Goal: Task Accomplishment & Management: Complete application form

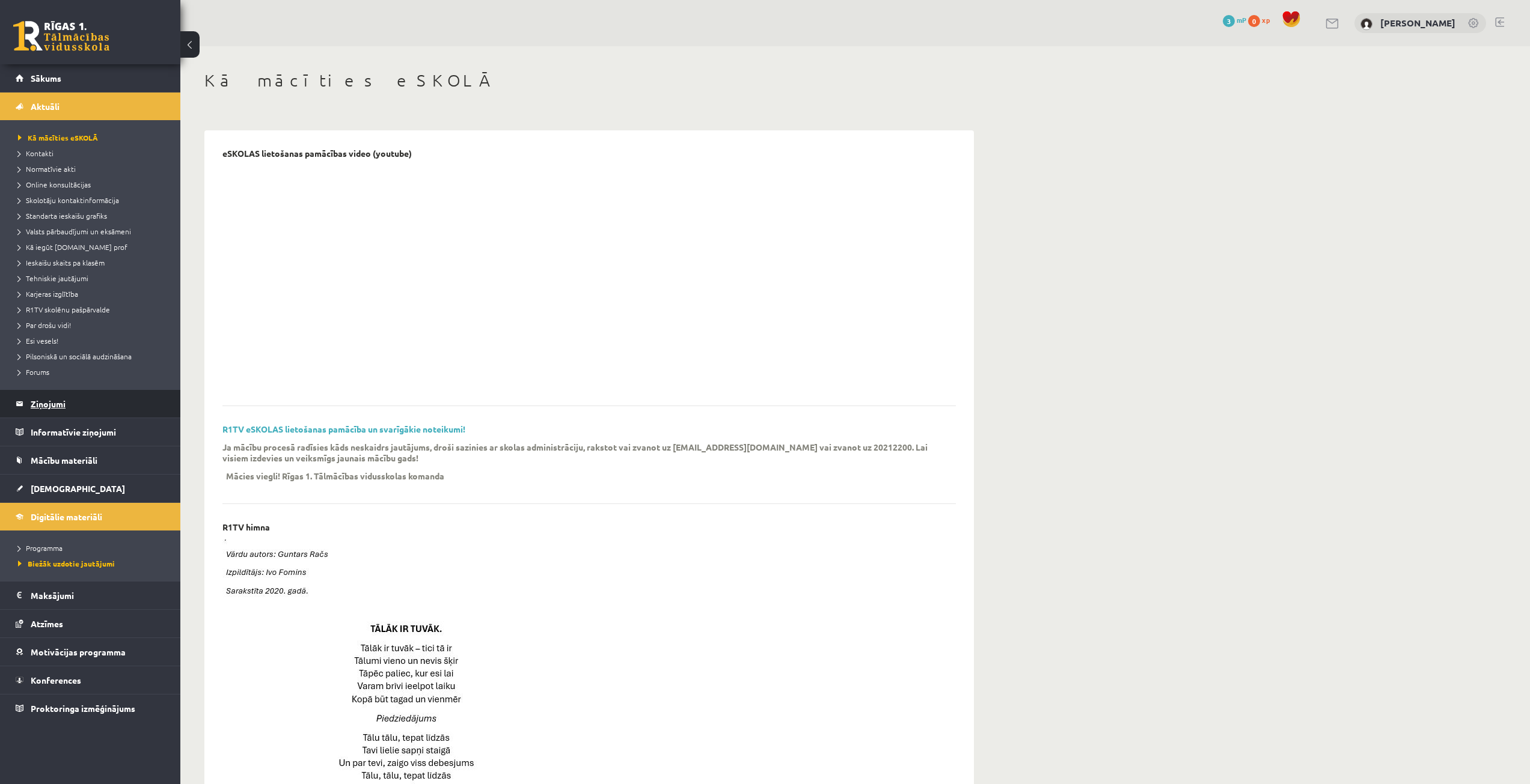
click at [53, 408] on legend "Ziņojumi 0" at bounding box center [98, 403] width 135 height 28
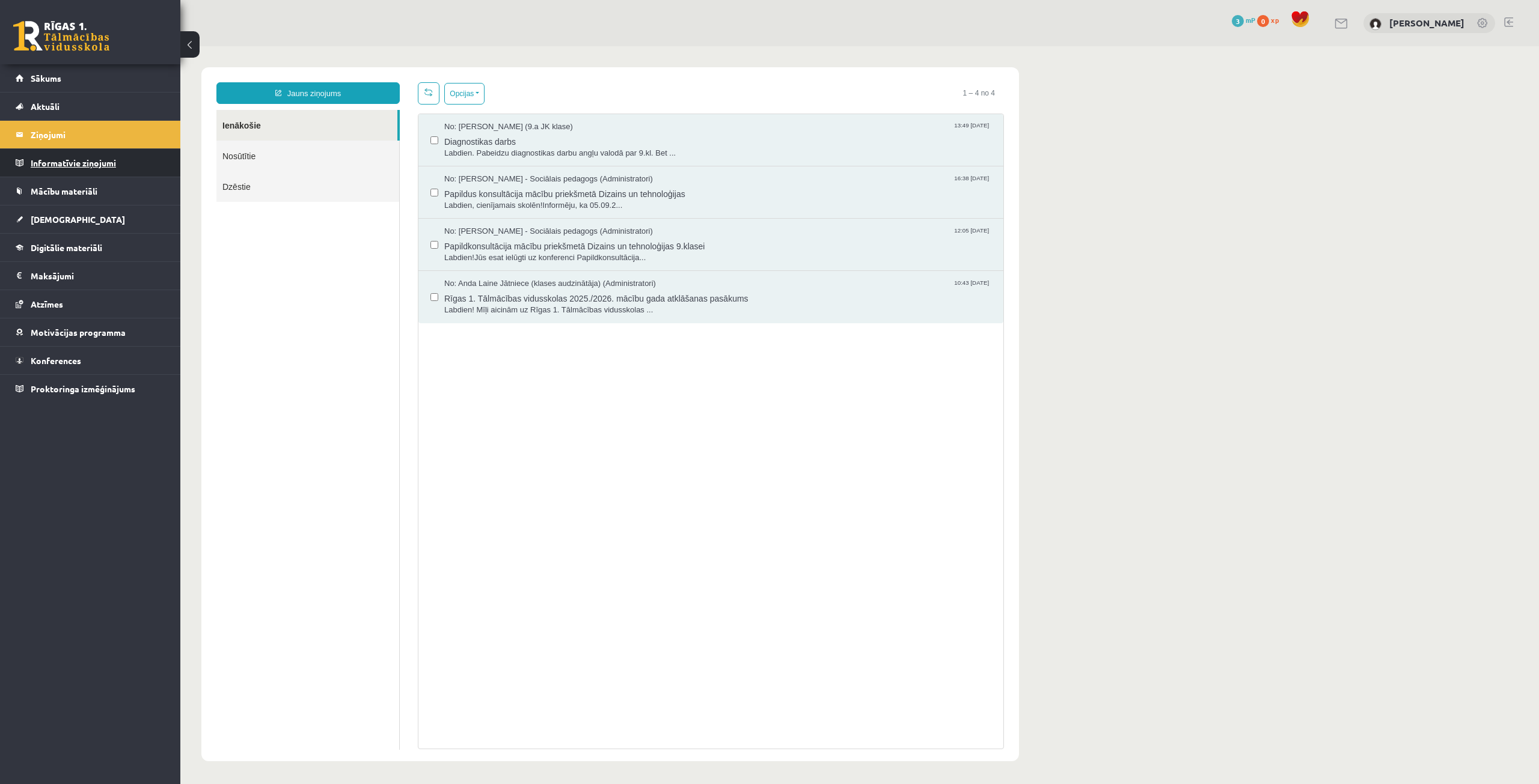
click at [71, 167] on legend "Informatīvie ziņojumi 0" at bounding box center [98, 163] width 135 height 28
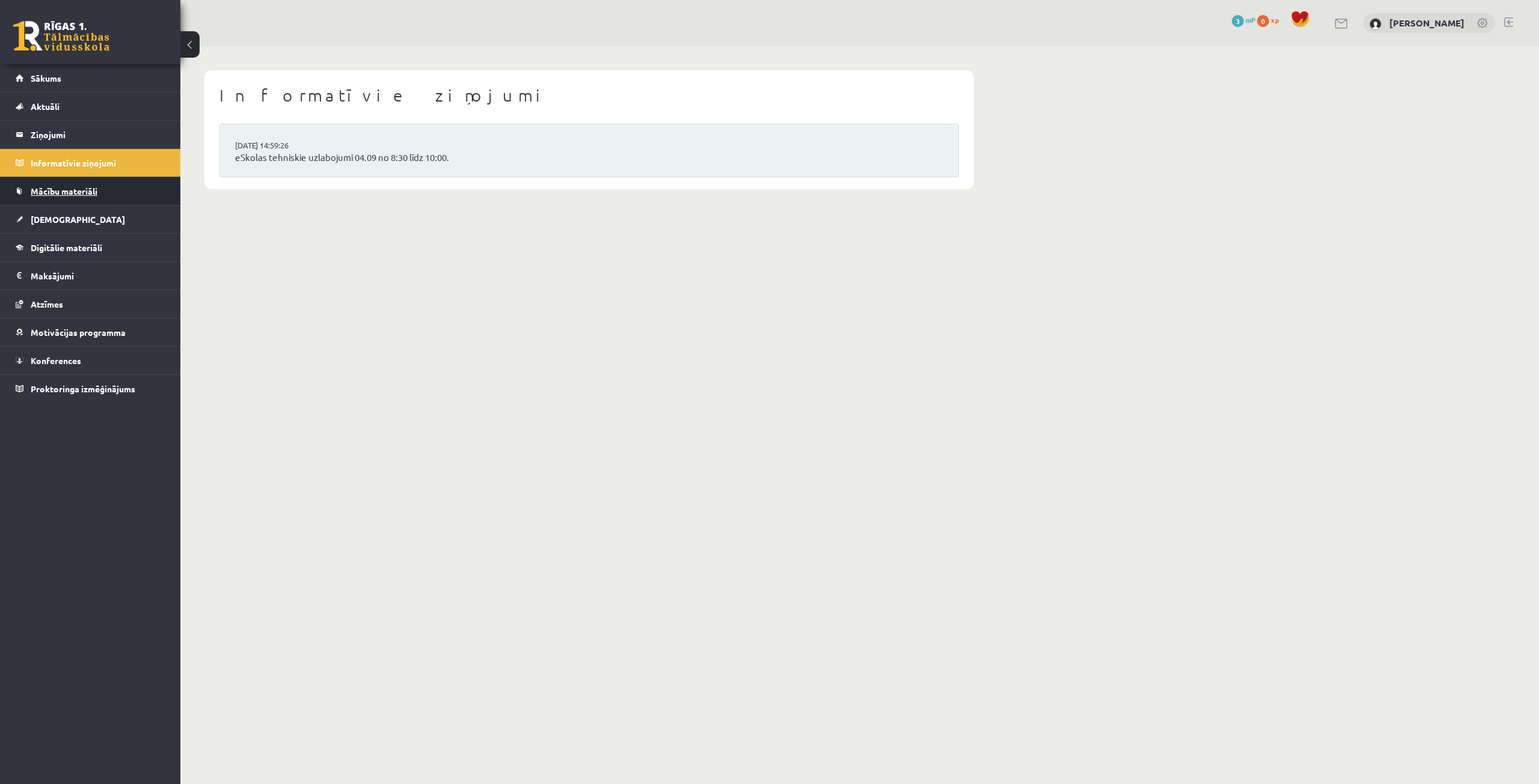
click at [69, 184] on link "Mācību materiāli" at bounding box center [90, 191] width 150 height 28
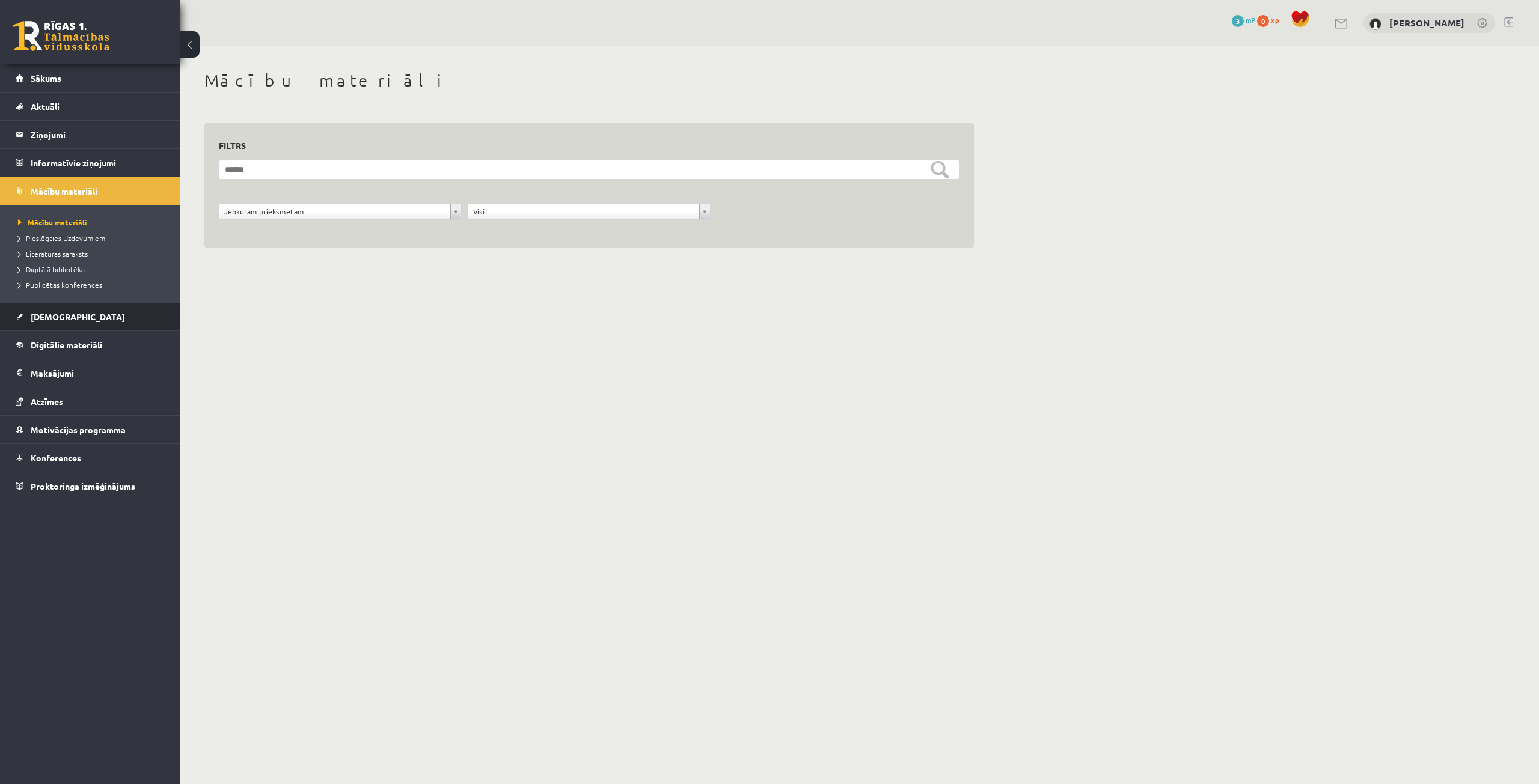
click at [57, 302] on ul "Sākums Aktuāli Kā mācīties eSKOLĀ Kontakti Normatīvie akti Online konsultācijas…" at bounding box center [90, 281] width 181 height 435
click at [55, 310] on link "[DEMOGRAPHIC_DATA]" at bounding box center [90, 317] width 150 height 28
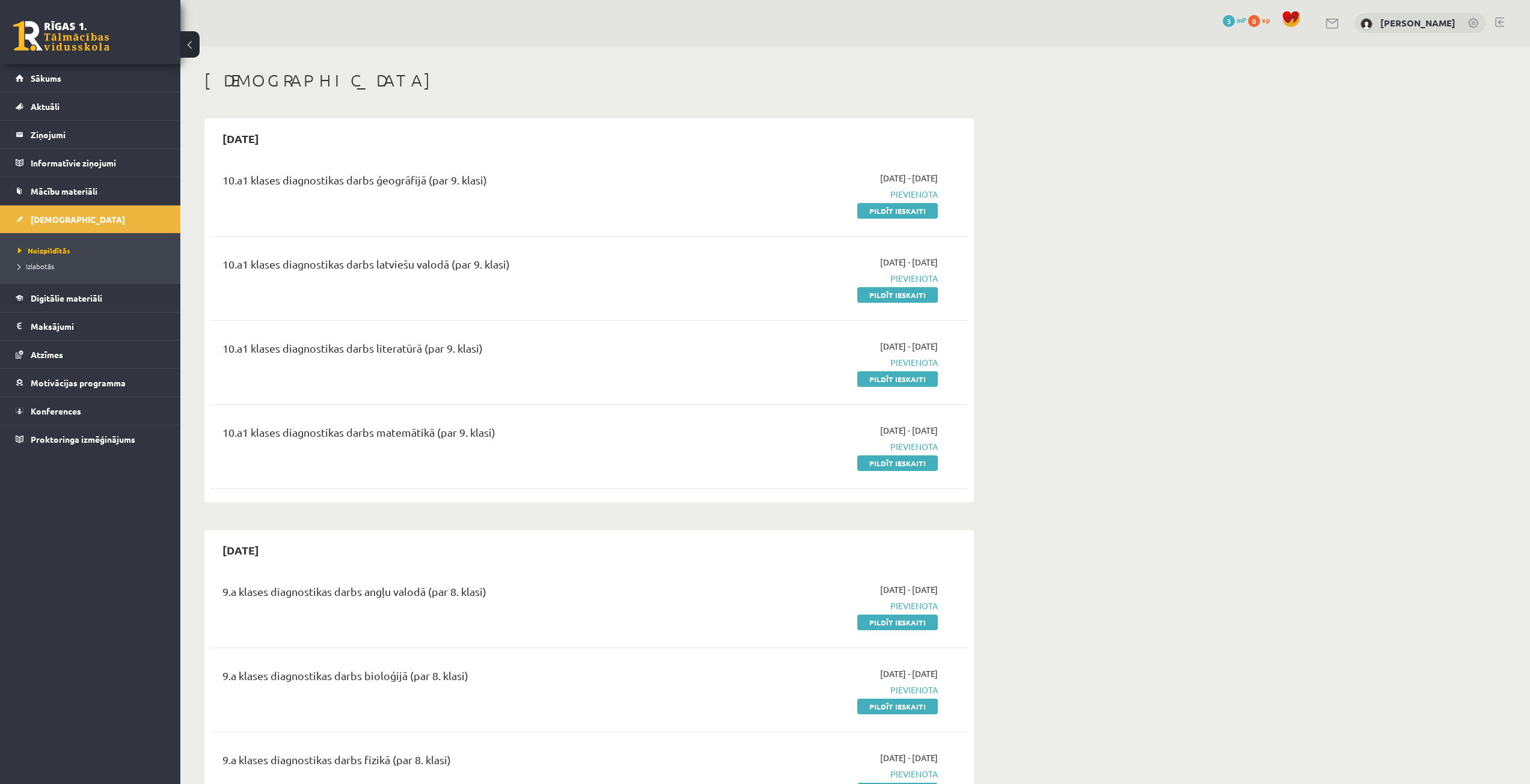
click at [172, 217] on li "Ieskaites Neizpildītās Izlabotās" at bounding box center [90, 244] width 181 height 79
click at [107, 298] on link "Digitālie materiāli" at bounding box center [90, 298] width 150 height 28
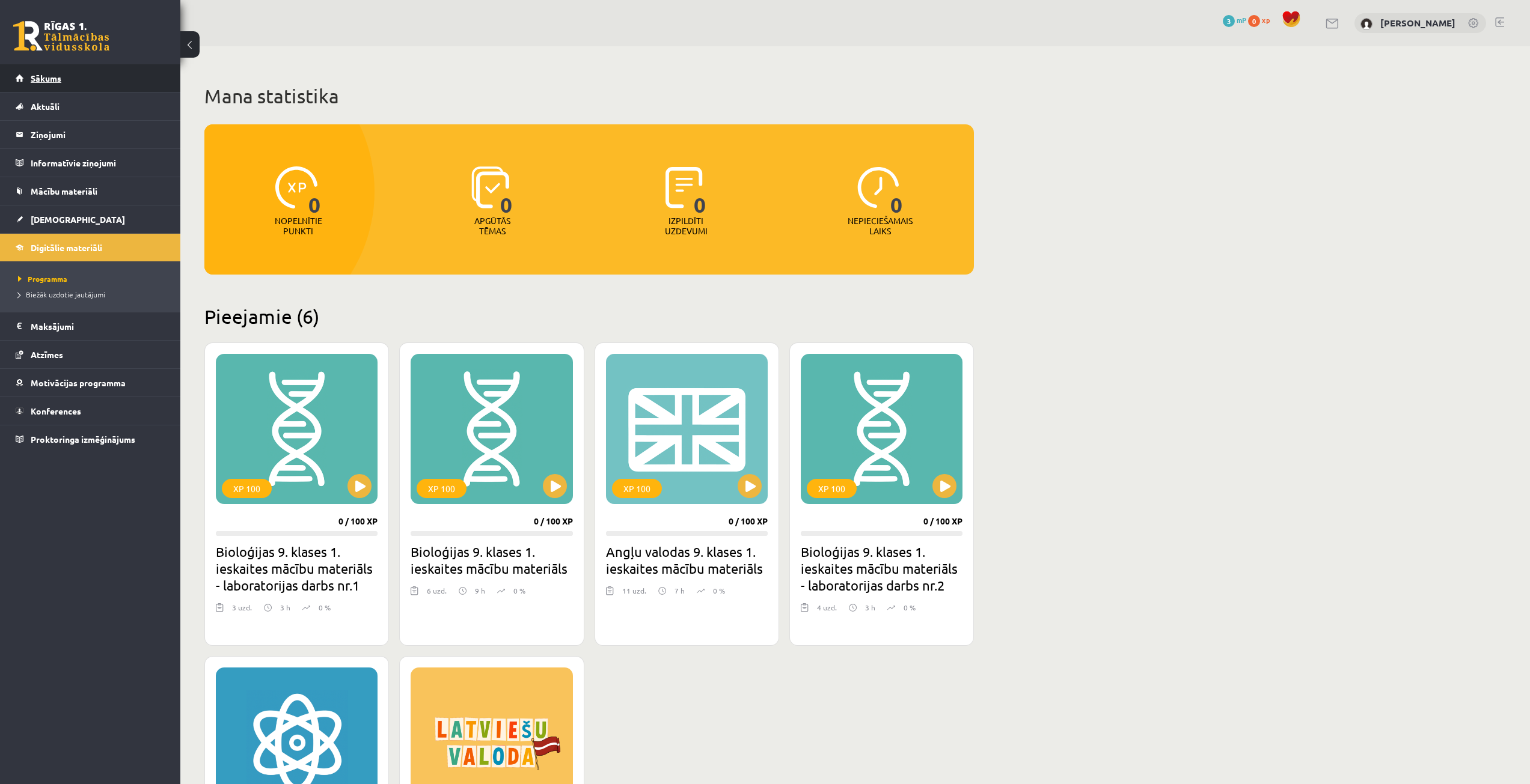
click at [57, 79] on span "Sākums" at bounding box center [46, 78] width 31 height 11
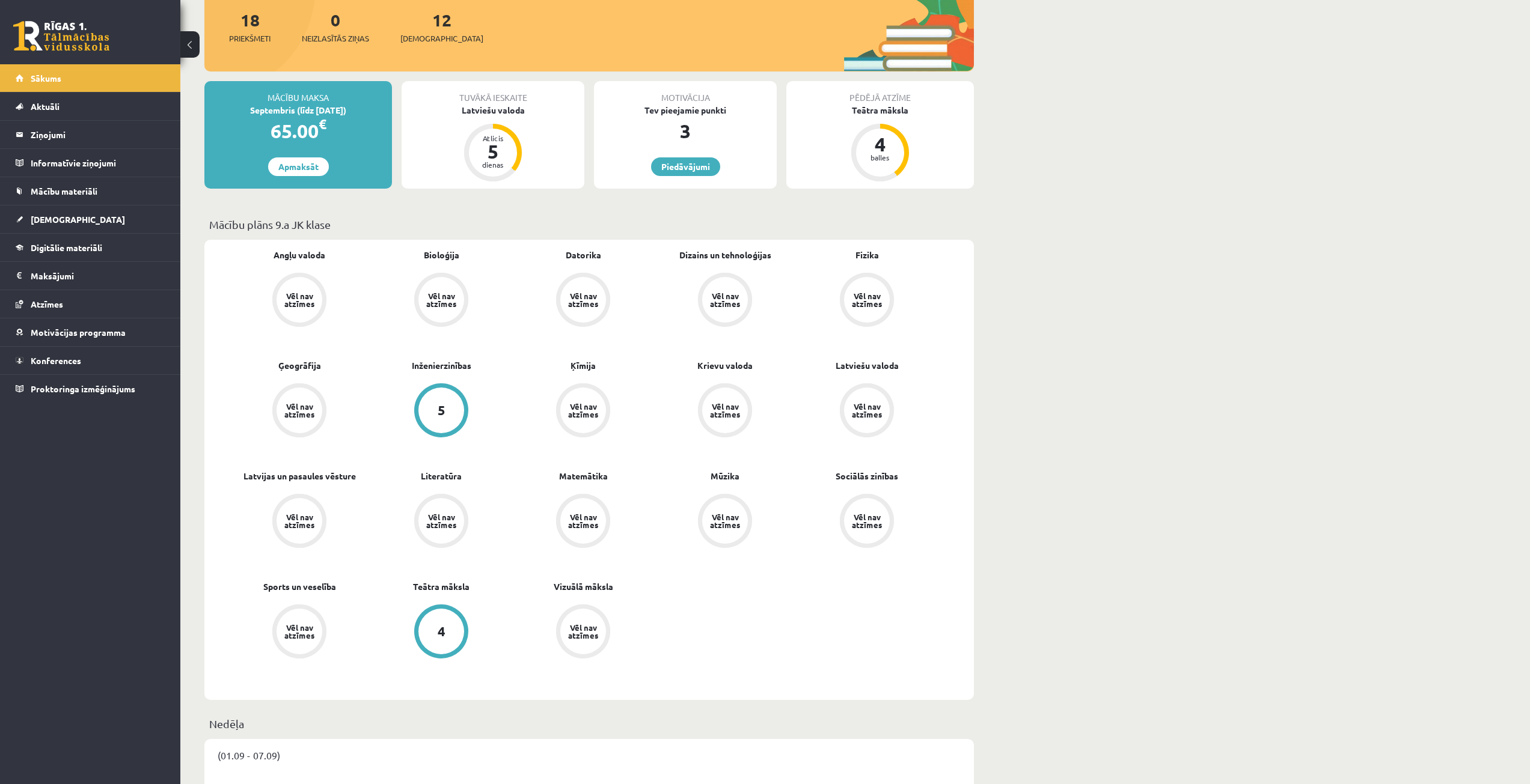
scroll to position [120, 0]
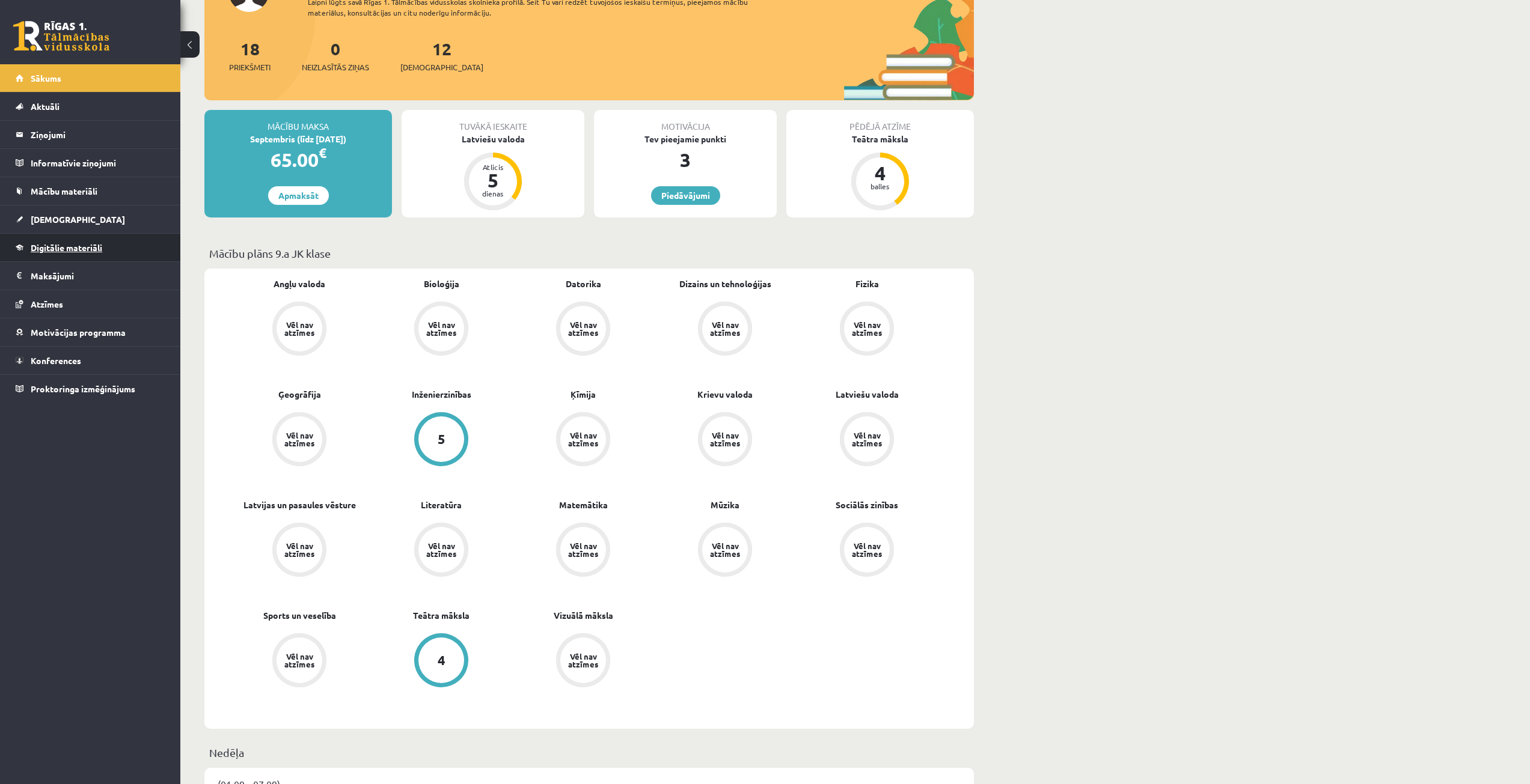
click at [47, 255] on link "Digitālie materiāli" at bounding box center [90, 248] width 150 height 28
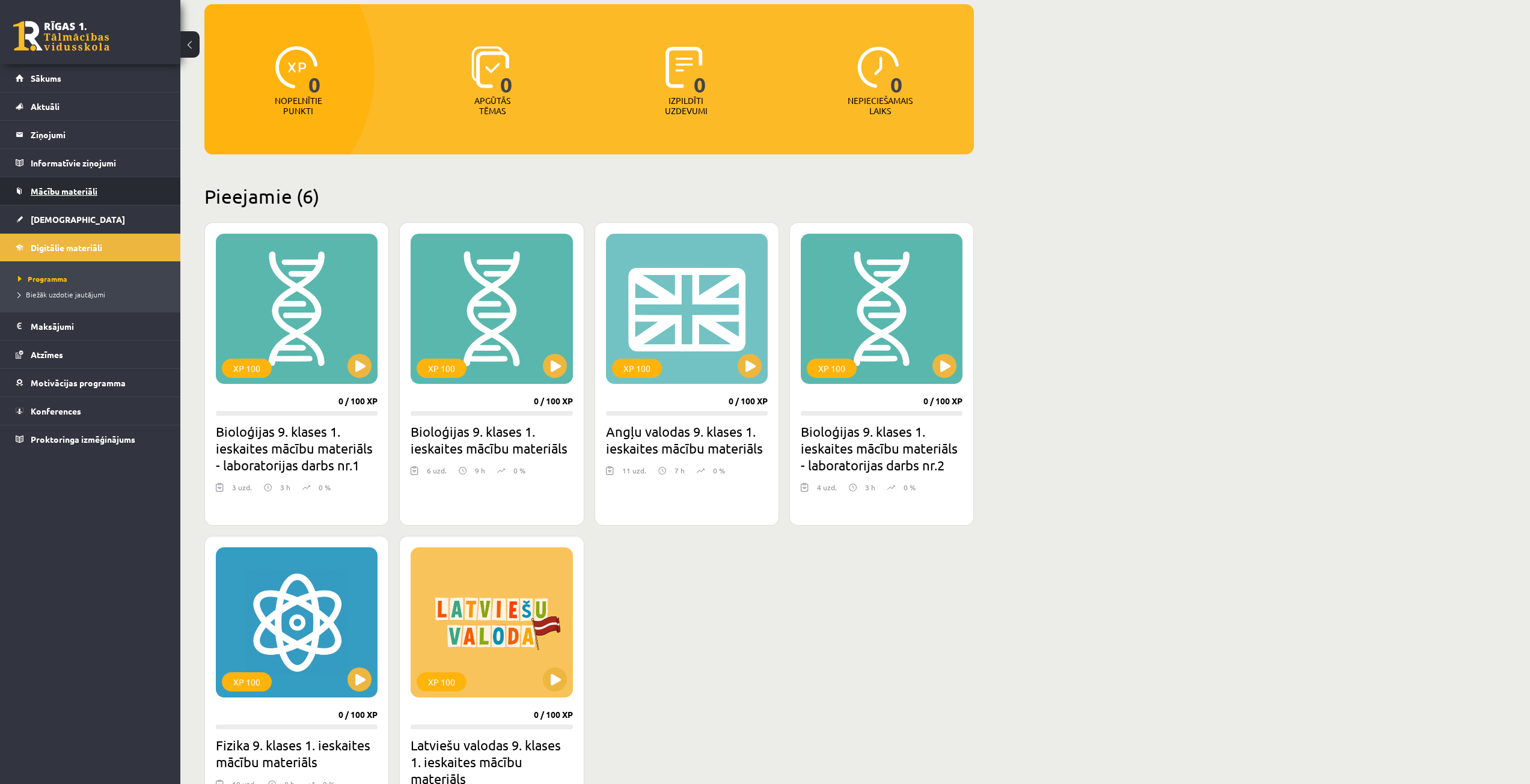
click at [91, 190] on span "Mācību materiāli" at bounding box center [64, 191] width 67 height 11
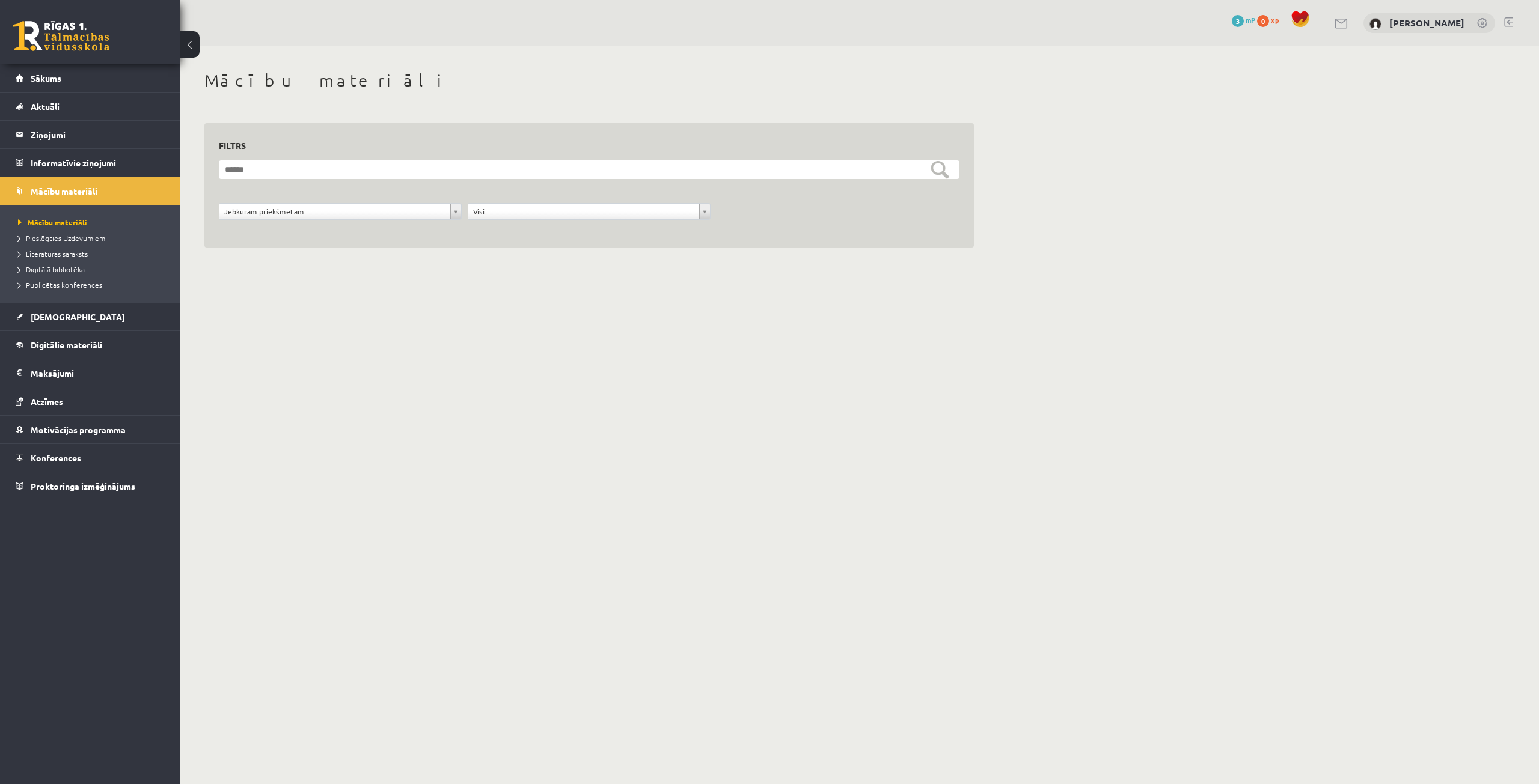
click at [91, 243] on li "Pieslēgties Uzdevumiem" at bounding box center [93, 238] width 150 height 15
click at [102, 174] on legend "Informatīvie ziņojumi 0" at bounding box center [98, 163] width 135 height 28
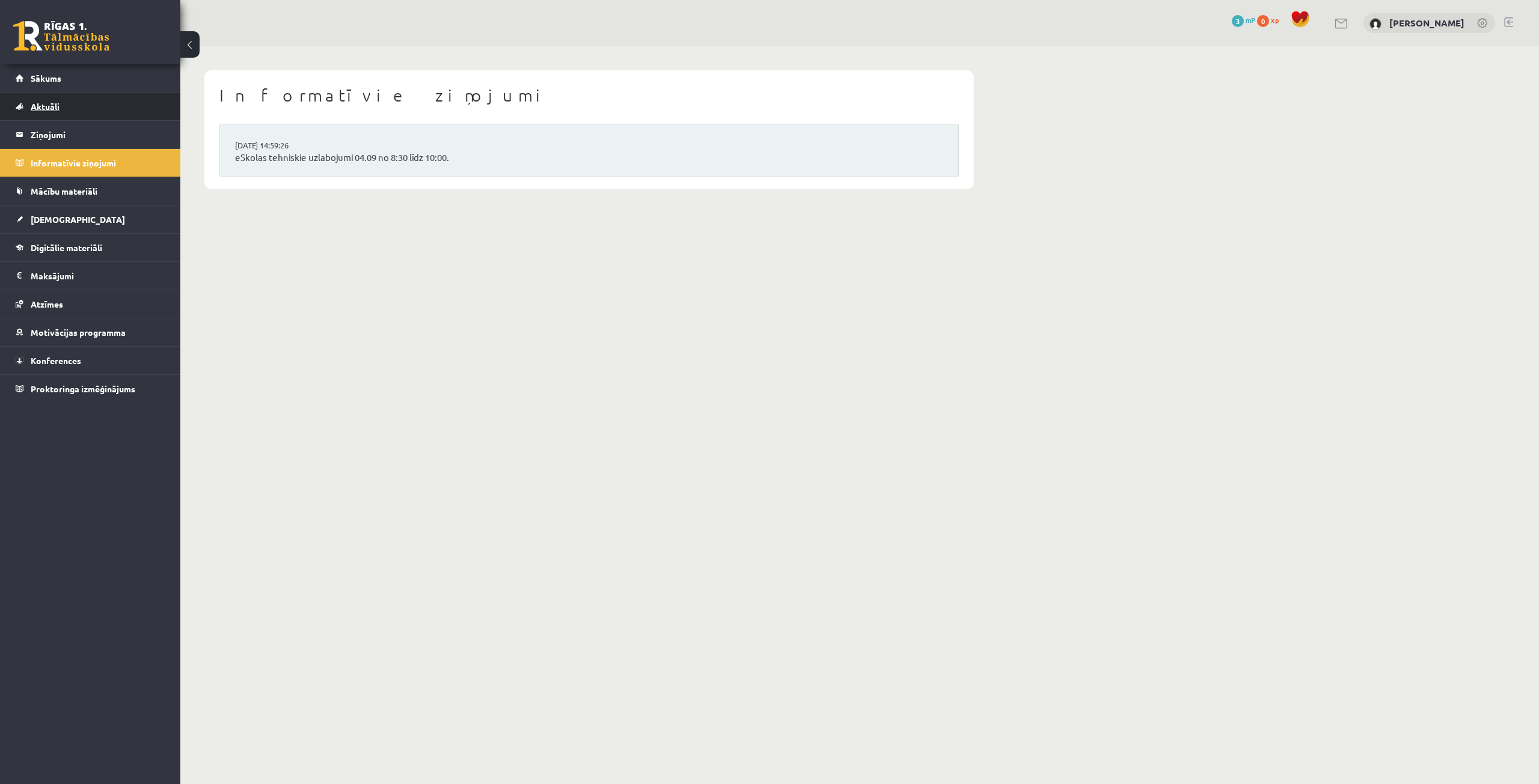
click at [117, 119] on link "Aktuāli" at bounding box center [90, 106] width 150 height 28
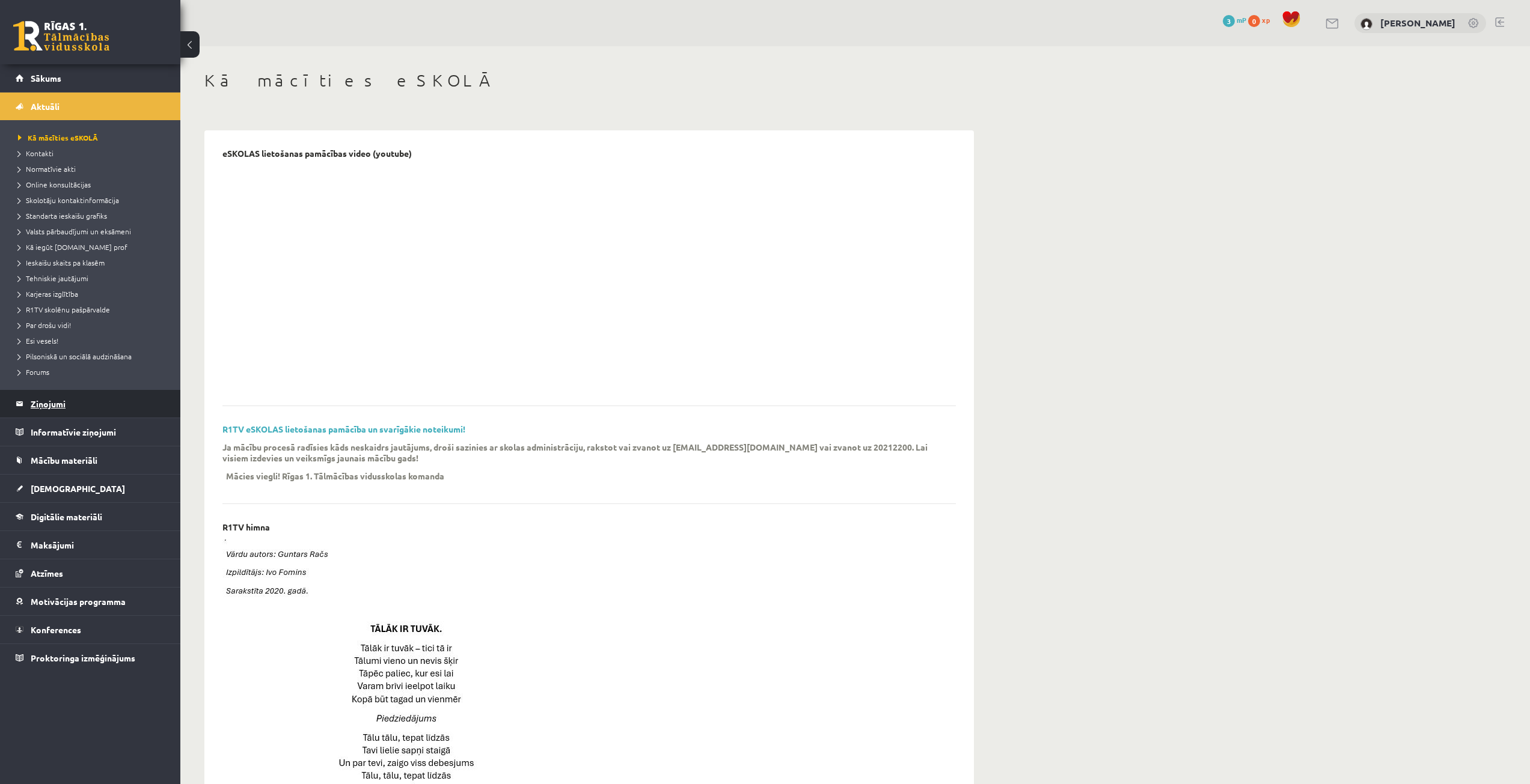
click at [90, 401] on legend "Ziņojumi 0" at bounding box center [98, 403] width 135 height 28
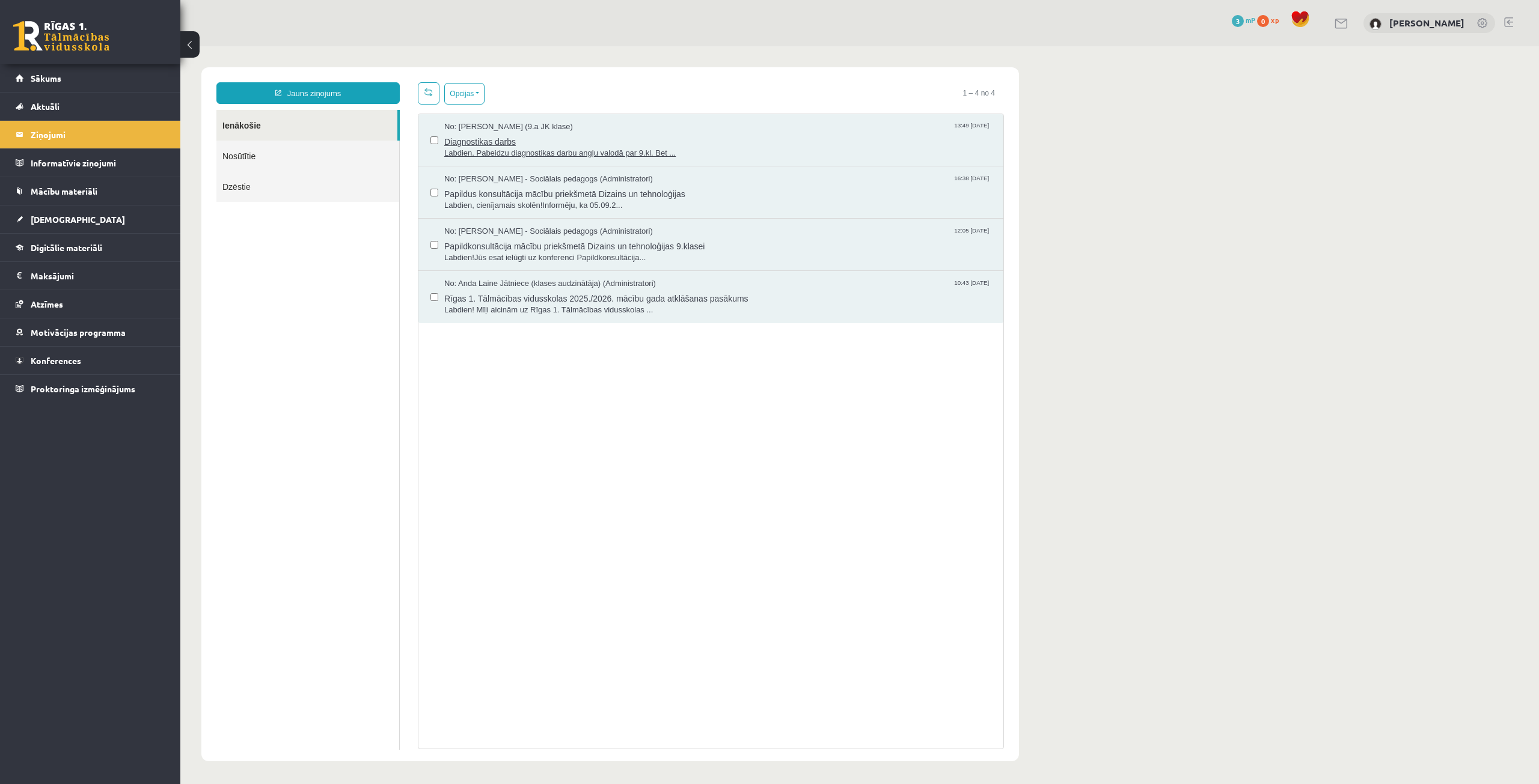
click at [531, 122] on span "No: [PERSON_NAME] (9.a JK klase)" at bounding box center [508, 127] width 129 height 12
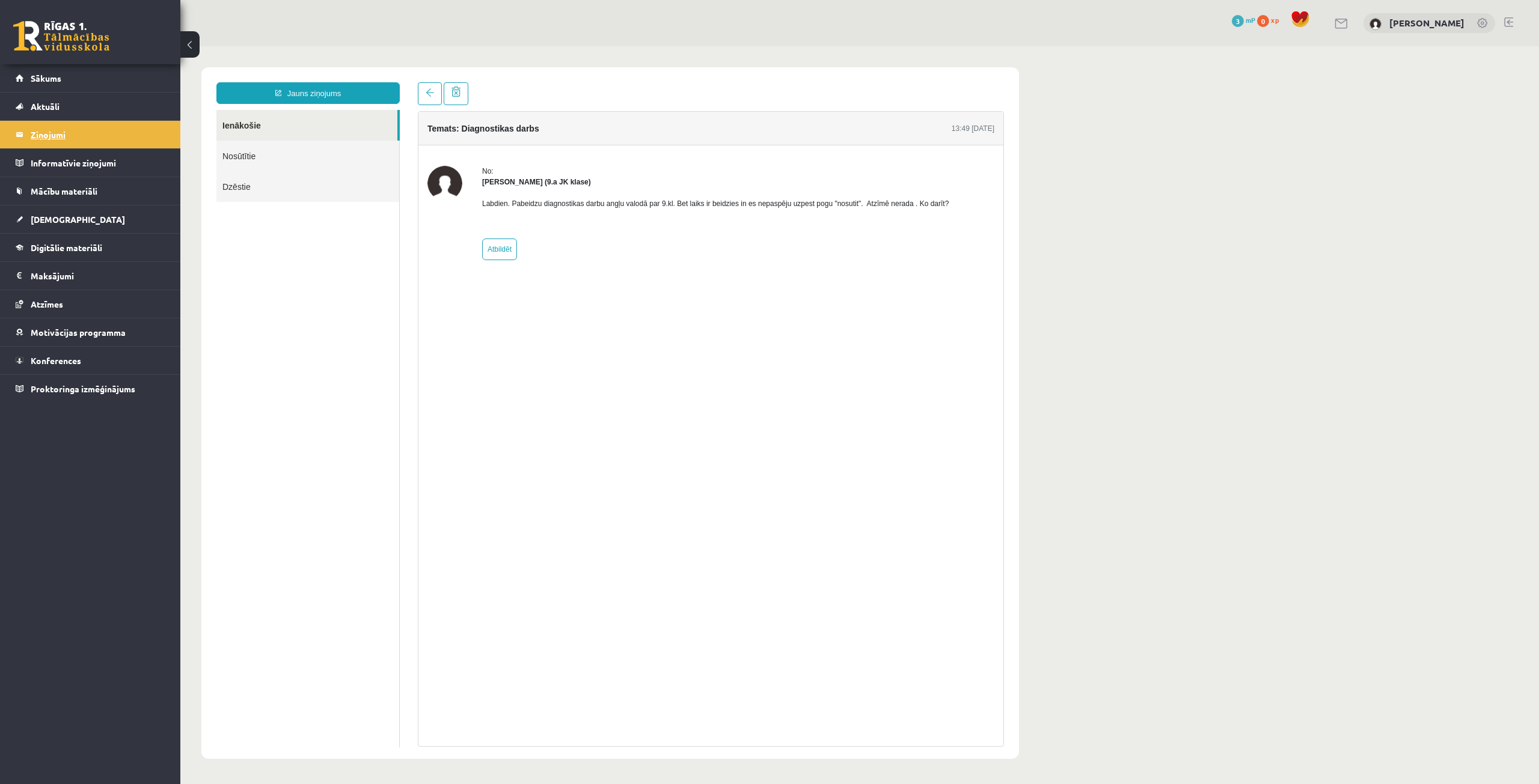
click at [90, 139] on legend "Ziņojumi 0" at bounding box center [98, 134] width 135 height 28
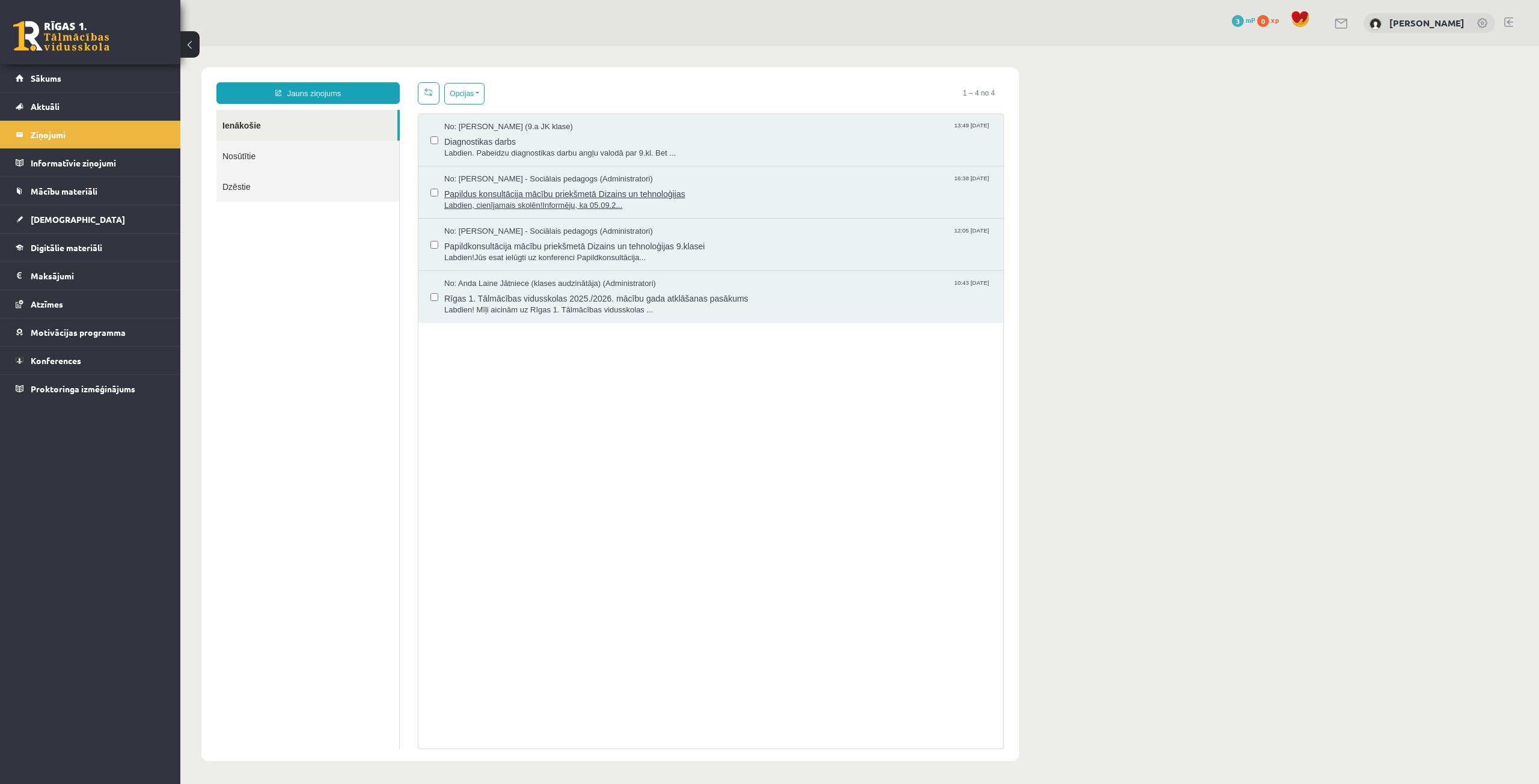
click at [596, 176] on span "No: Dagnija Gaubšteina - Sociālais pedagogs (Administratori)" at bounding box center [548, 179] width 209 height 12
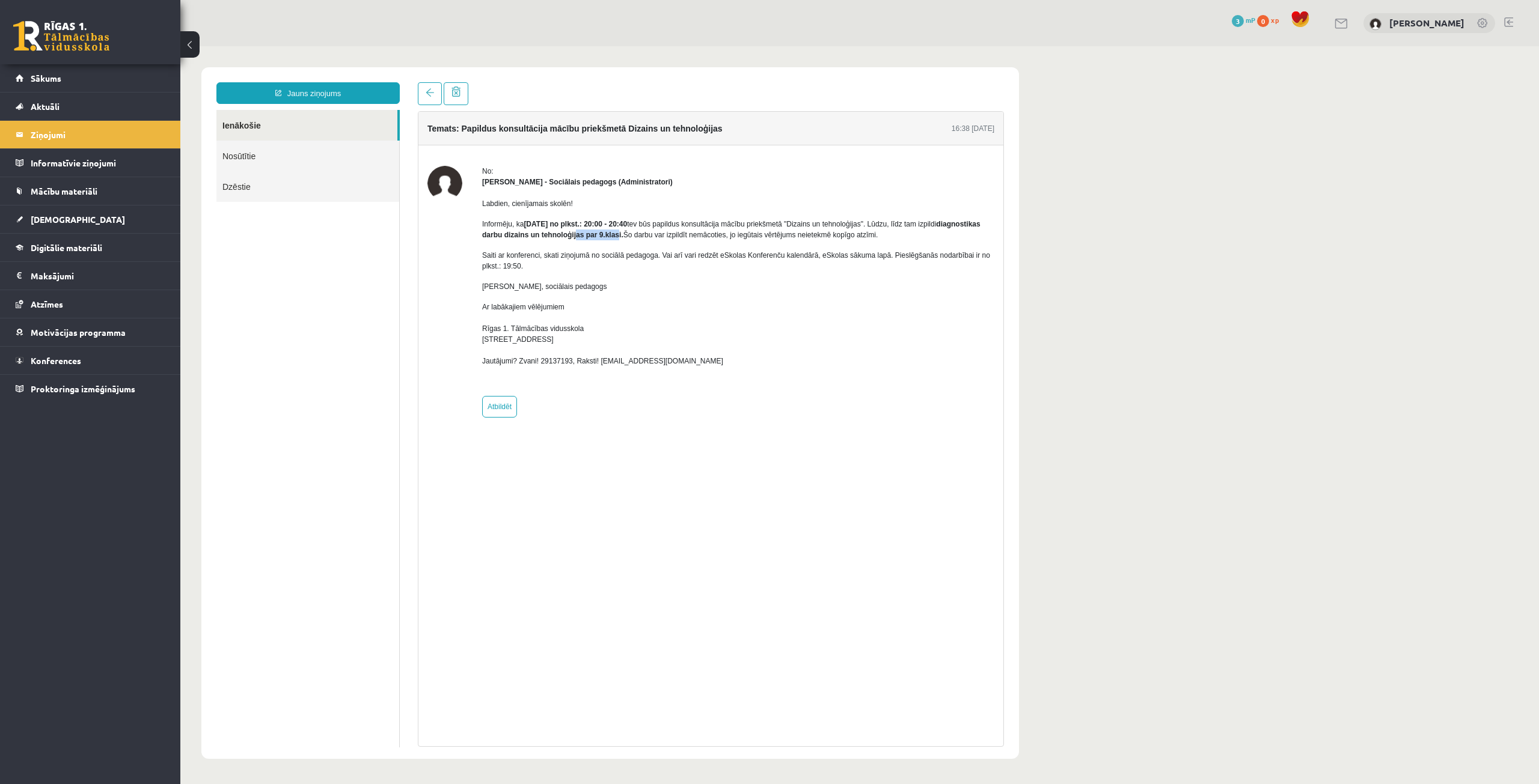
drag, startPoint x: 661, startPoint y: 236, endPoint x: 679, endPoint y: 235, distance: 18.0
click at [630, 235] on strong "diagnostikas darbu dizains un tehnoloģijas par 9.klasi." at bounding box center [731, 229] width 498 height 19
drag, startPoint x: 664, startPoint y: 232, endPoint x: 482, endPoint y: 236, distance: 182.0
click at [482, 236] on strong "diagnostikas darbu dizains un tehnoloģijas par 9.klasi." at bounding box center [731, 229] width 498 height 19
copy strong "diagnostikas darbu dizains un tehnoloģijas par 9.klasi"
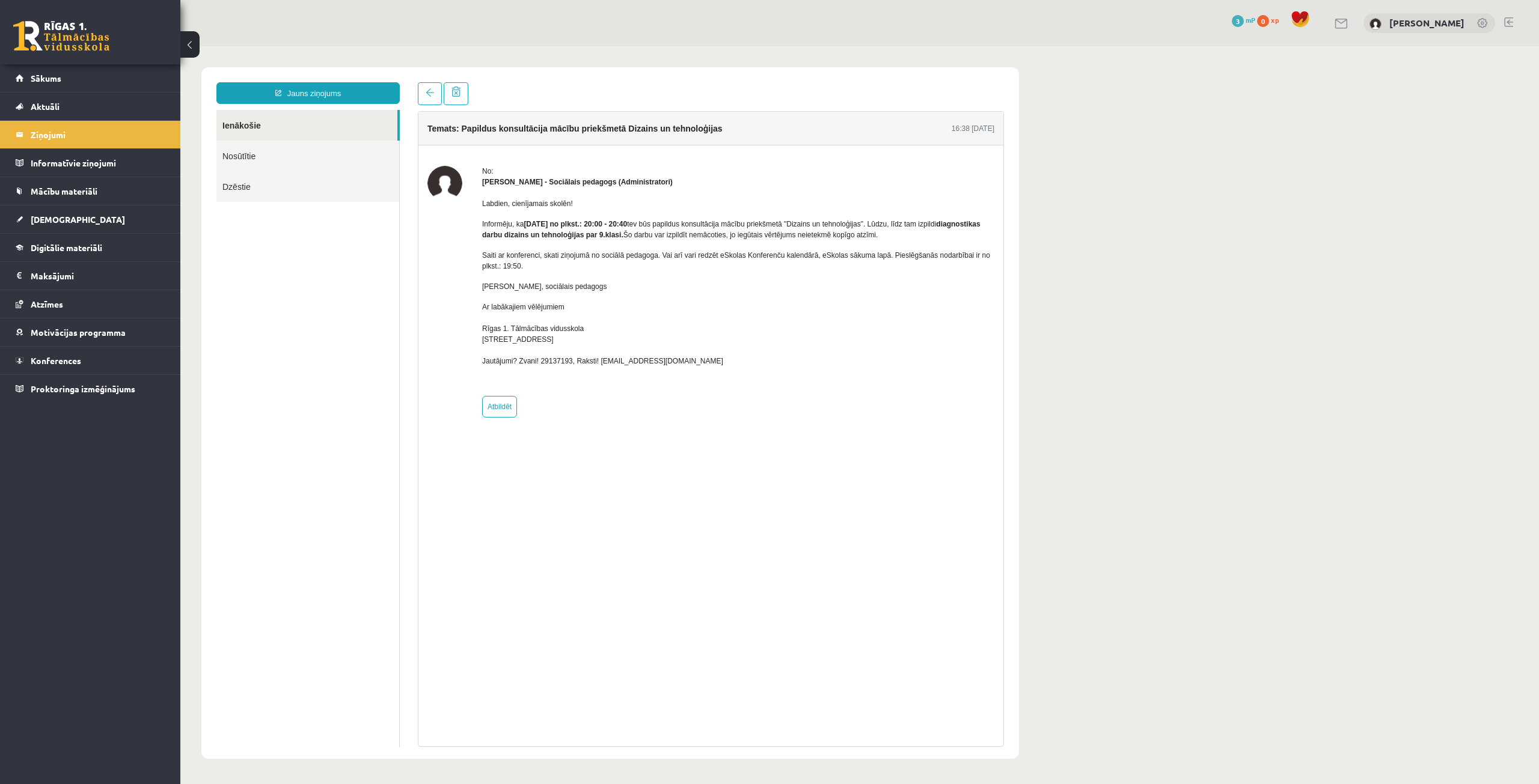
click at [625, 248] on div "Labdien, cienījamais skolēn! Informēju, ka 05.09.2025 no plkst.: 20:00 - 20:40 …" at bounding box center [738, 287] width 512 height 200
click at [84, 87] on link "Sākums" at bounding box center [90, 78] width 150 height 28
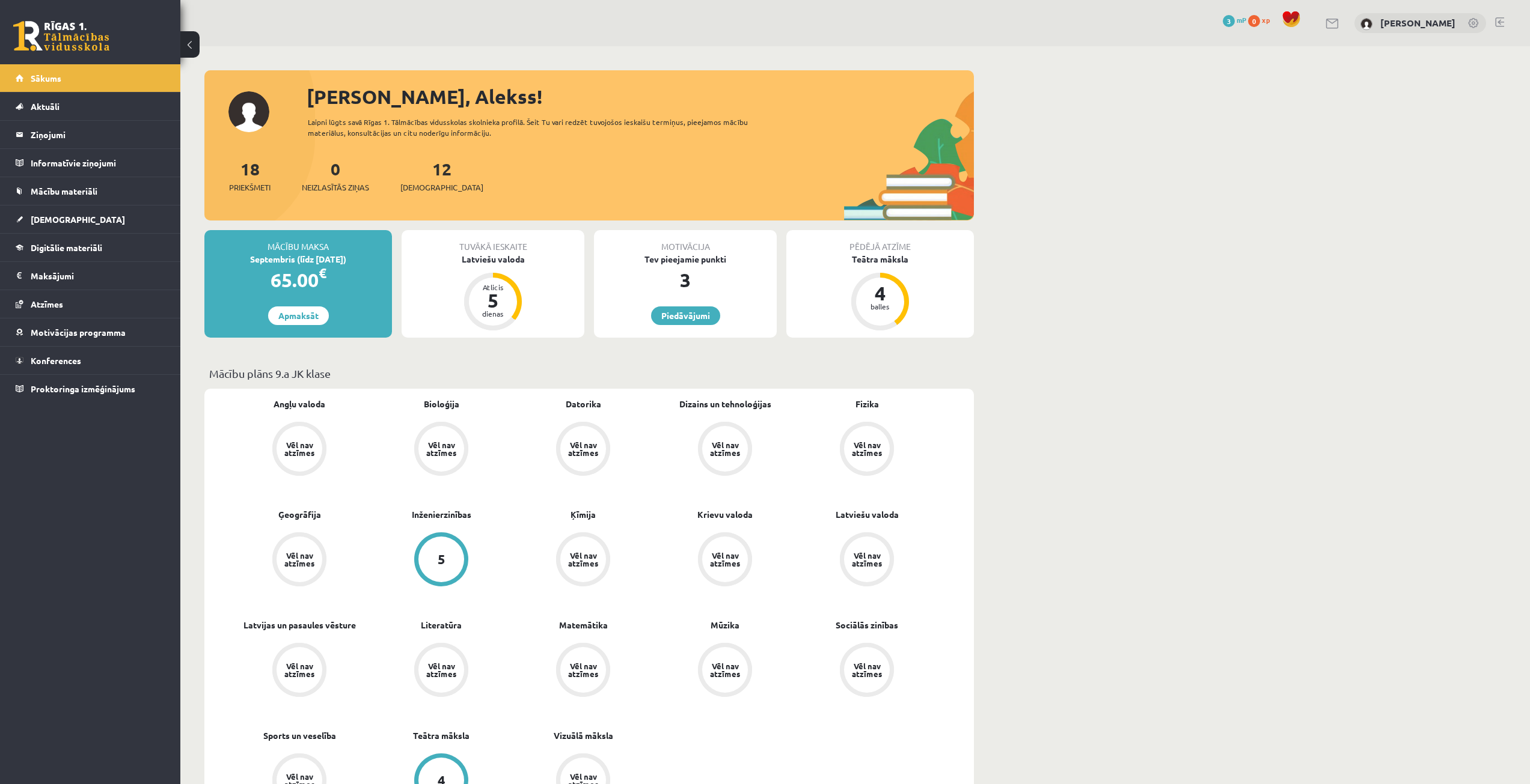
click at [730, 435] on div "Vēl nav atzīmes" at bounding box center [725, 449] width 46 height 46
click at [730, 447] on div "Vēl nav atzīmes" at bounding box center [725, 448] width 34 height 15
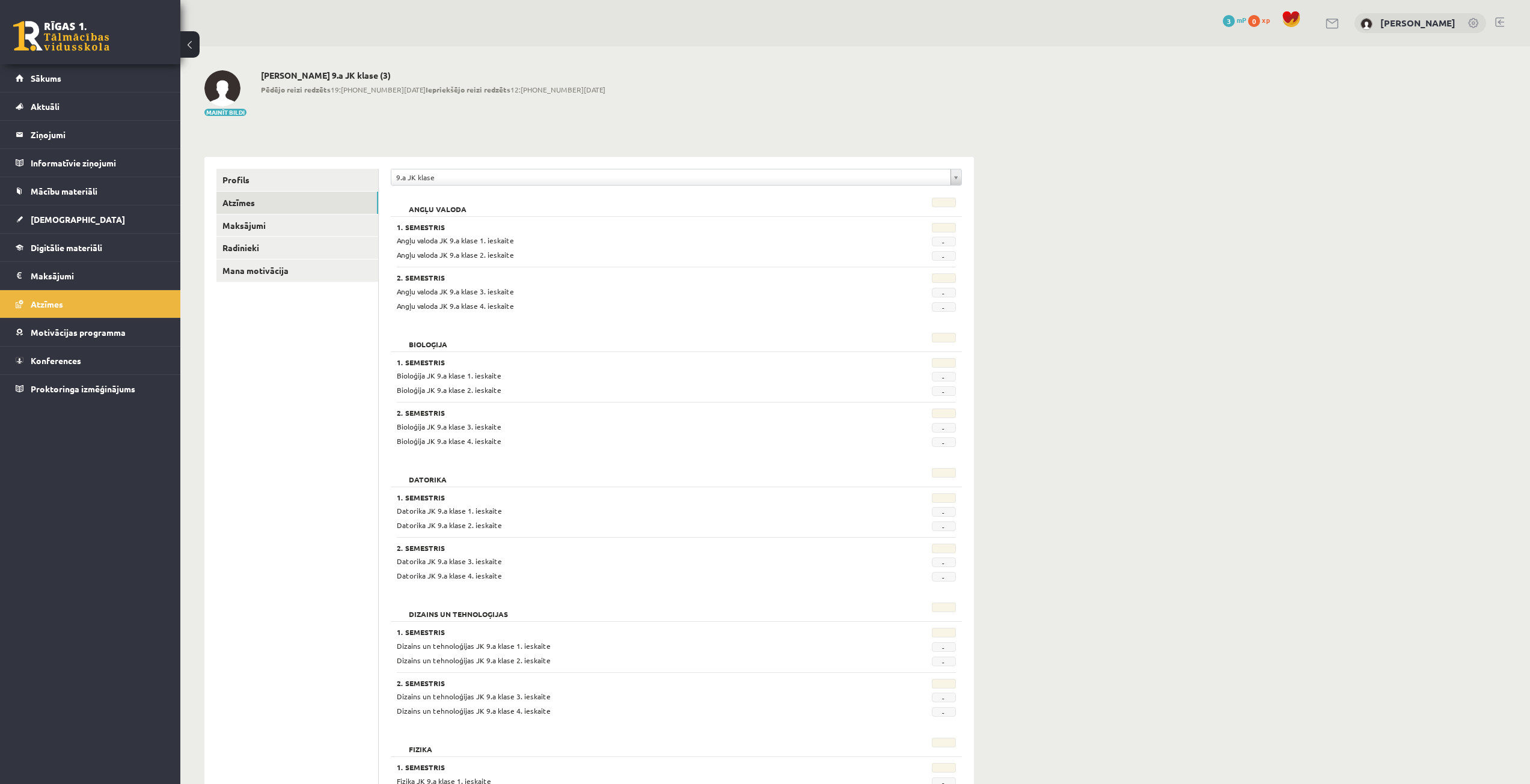
drag, startPoint x: 935, startPoint y: 246, endPoint x: 953, endPoint y: 243, distance: 18.2
click at [938, 246] on span "-" at bounding box center [943, 241] width 24 height 10
click at [953, 243] on span "-" at bounding box center [943, 241] width 24 height 10
drag, startPoint x: 943, startPoint y: 257, endPoint x: 948, endPoint y: 232, distance: 25.5
click at [943, 257] on span "-" at bounding box center [943, 256] width 24 height 10
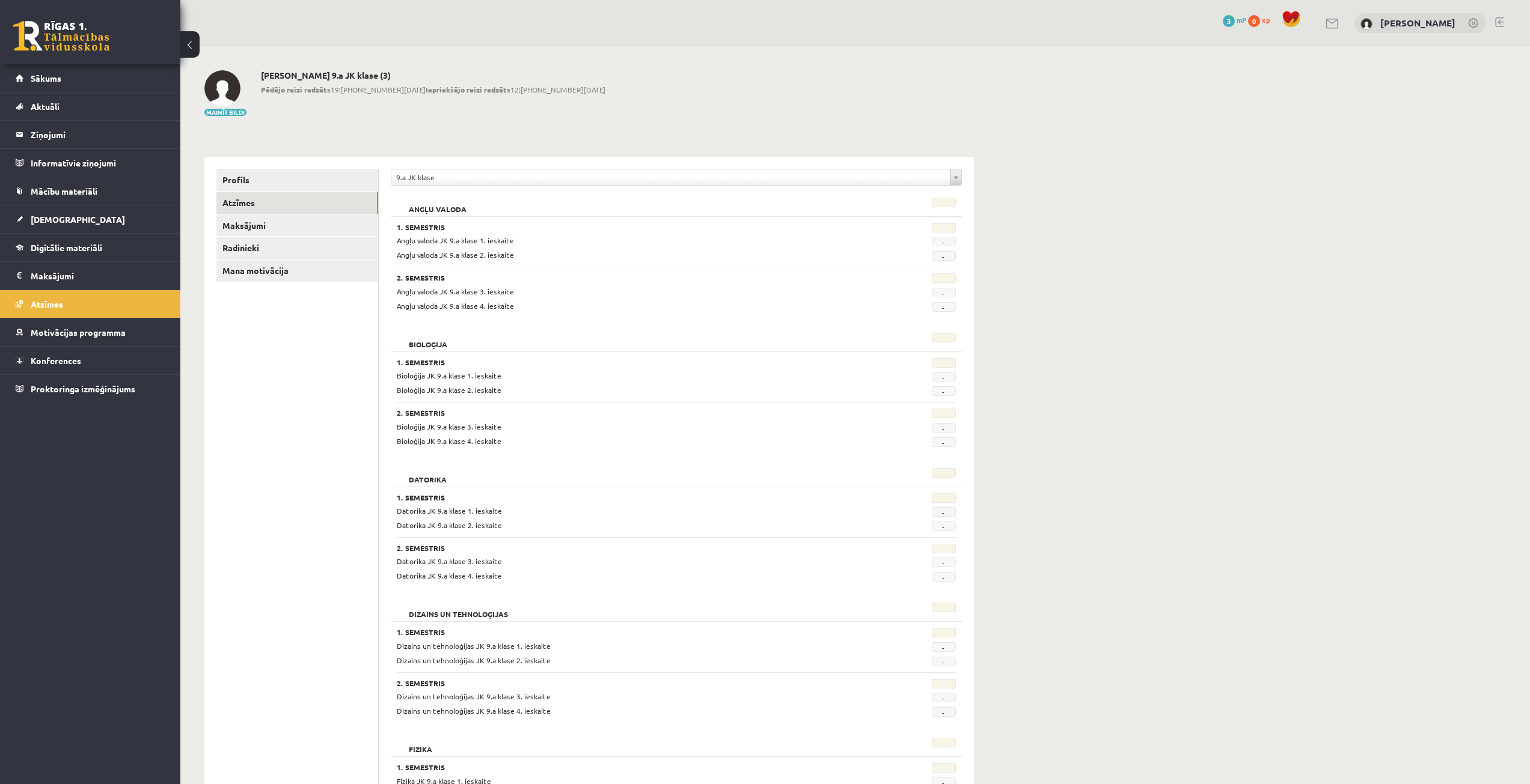
click at [599, 272] on div "2. Semestris Angļu valoda JK 9.a klase 3. ieskaite - Angļu valoda JK 9.a klase …" at bounding box center [676, 289] width 559 height 44
click at [262, 233] on link "Maksājumi" at bounding box center [297, 225] width 161 height 22
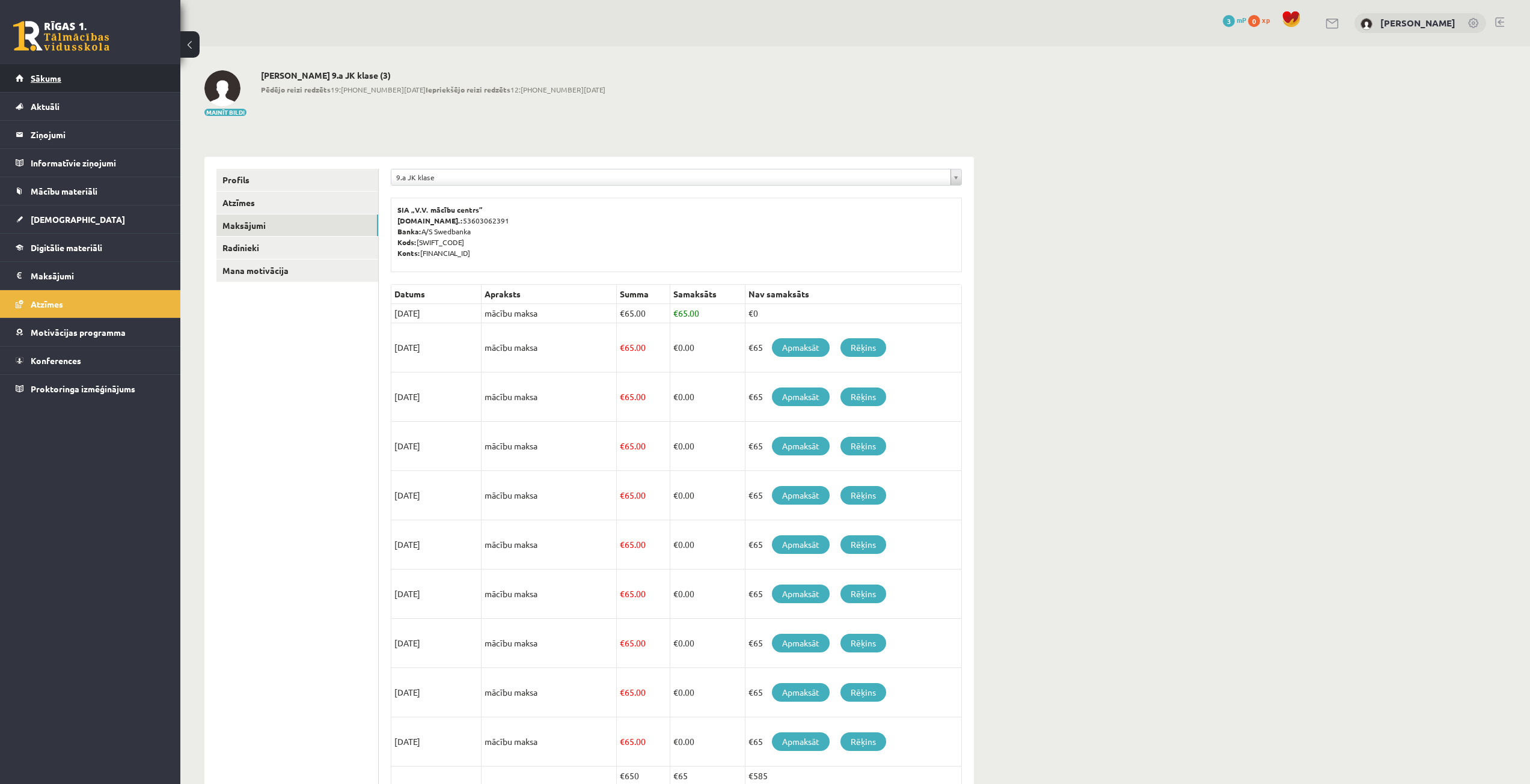
click at [57, 83] on link "Sākums" at bounding box center [90, 78] width 150 height 28
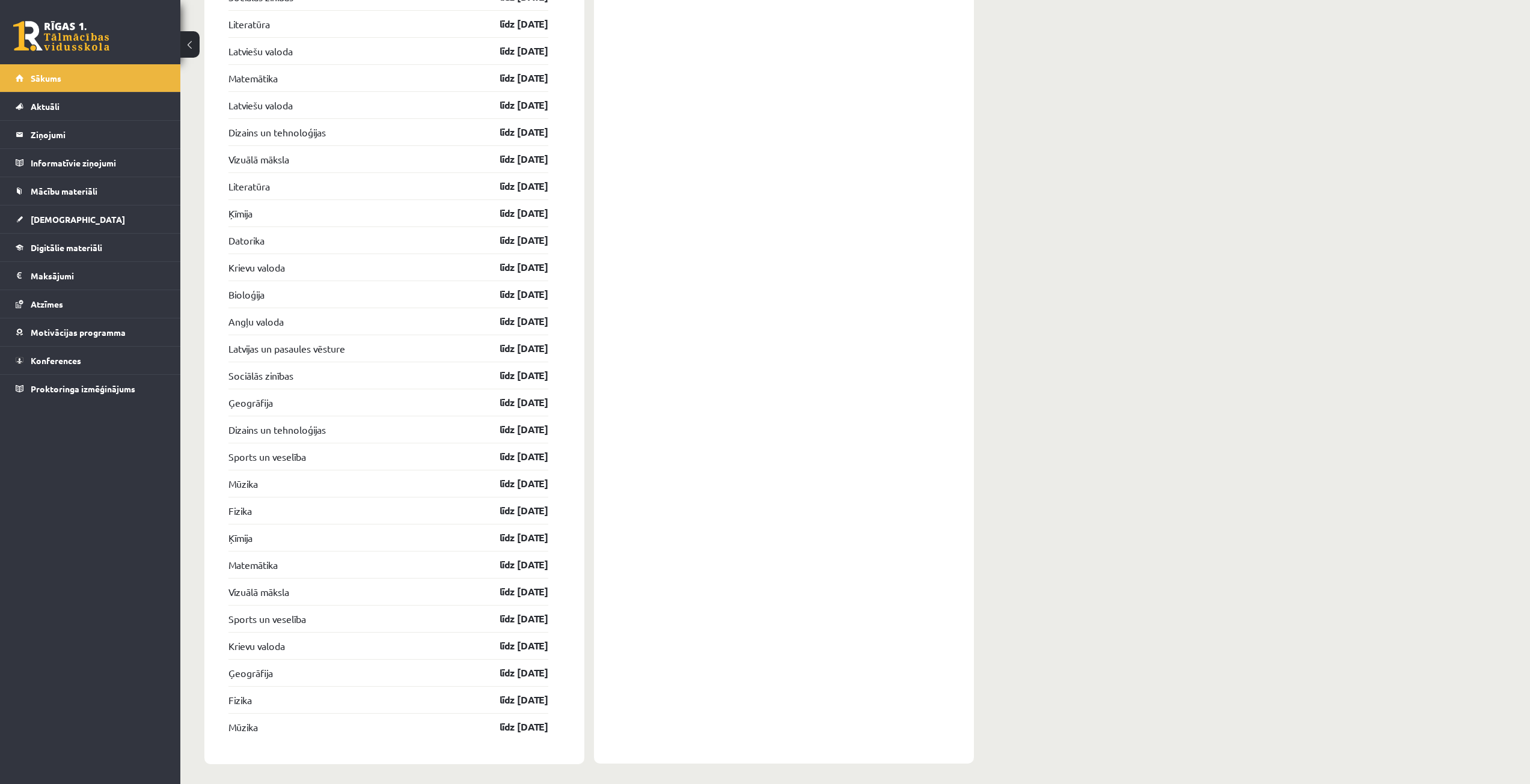
scroll to position [2789, 0]
click at [79, 107] on link "Aktuāli" at bounding box center [90, 106] width 150 height 28
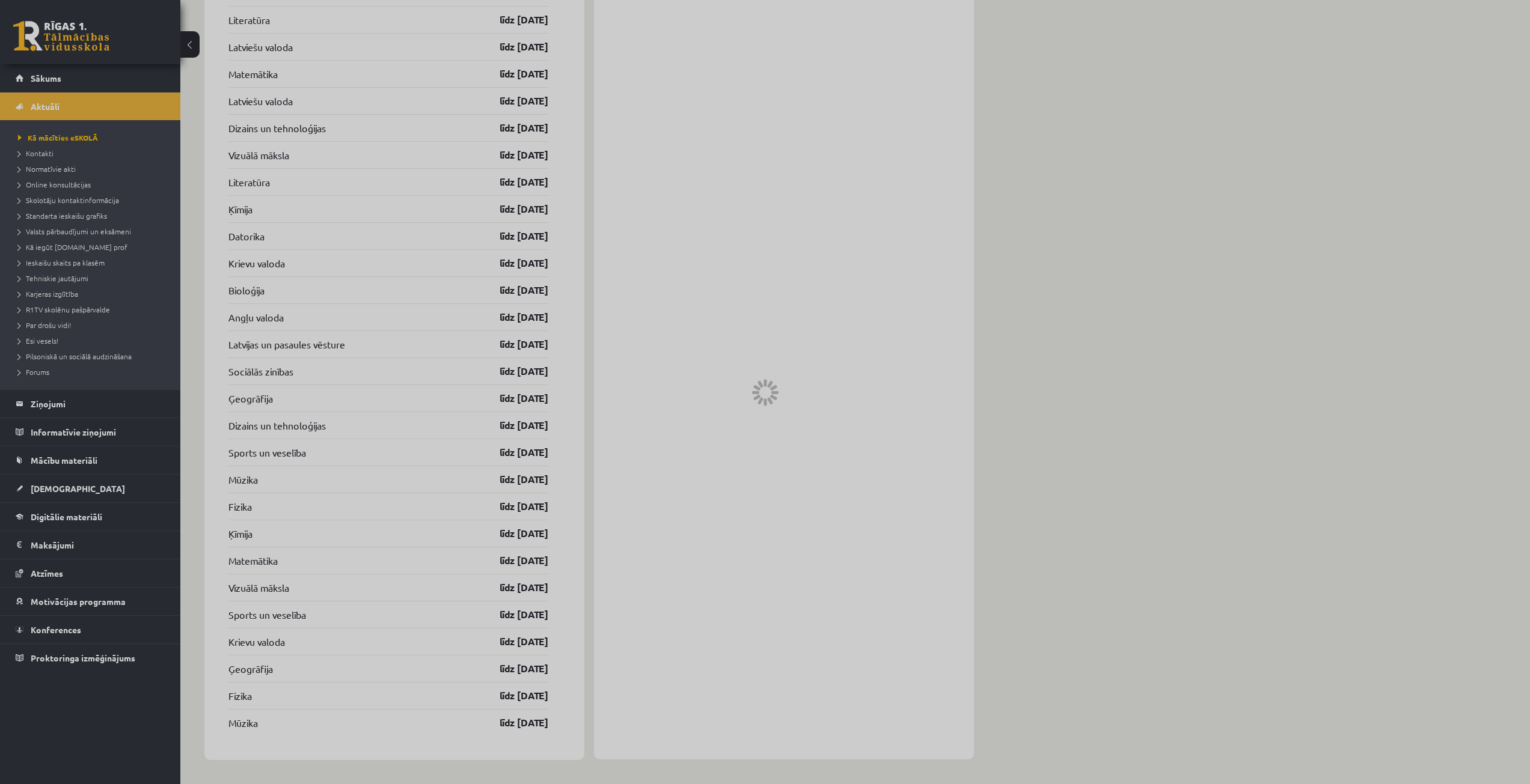
scroll to position [525, 0]
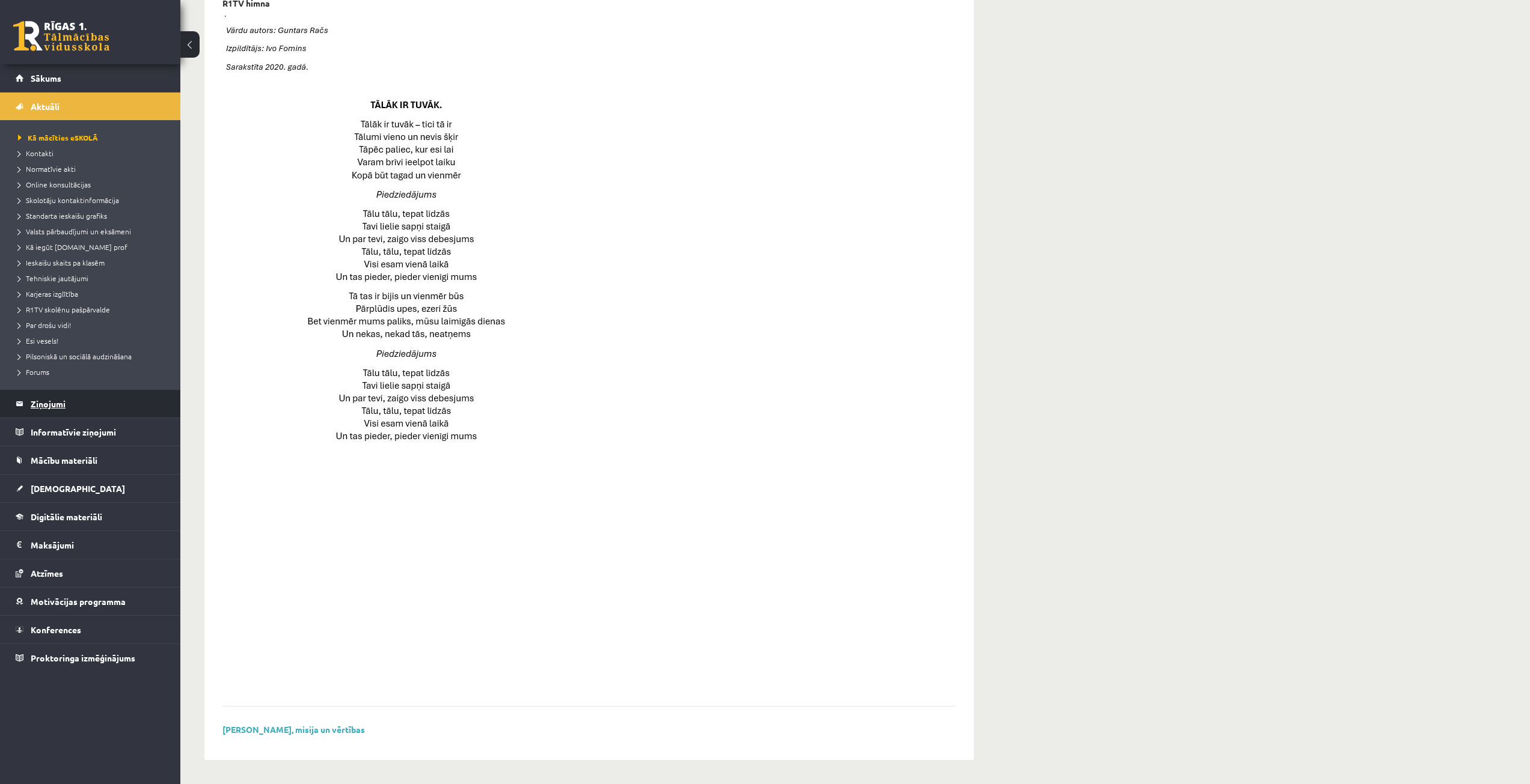
click at [124, 397] on legend "Ziņojumi 0" at bounding box center [98, 403] width 135 height 28
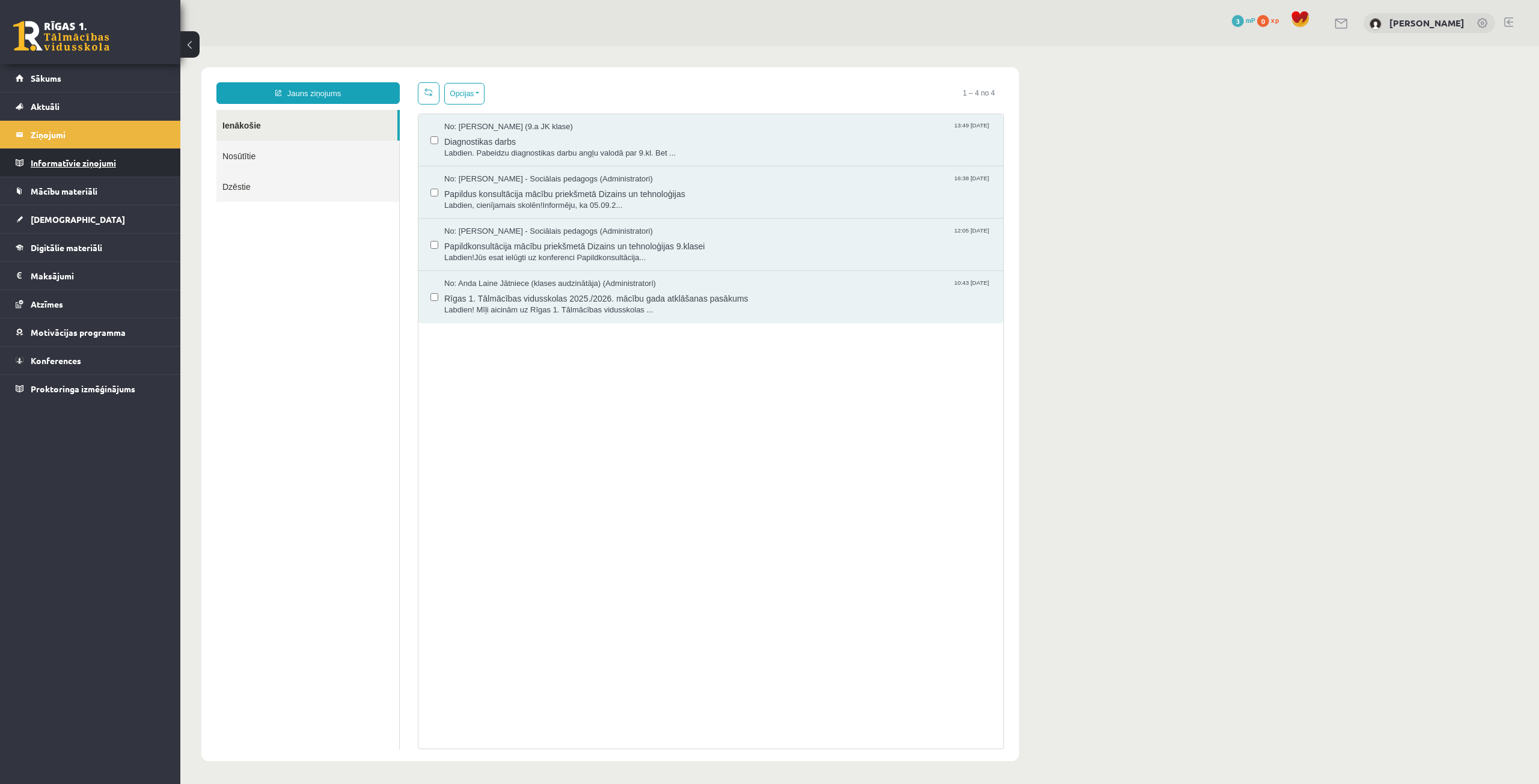
click at [92, 163] on legend "Informatīvie ziņojumi 0" at bounding box center [98, 163] width 135 height 28
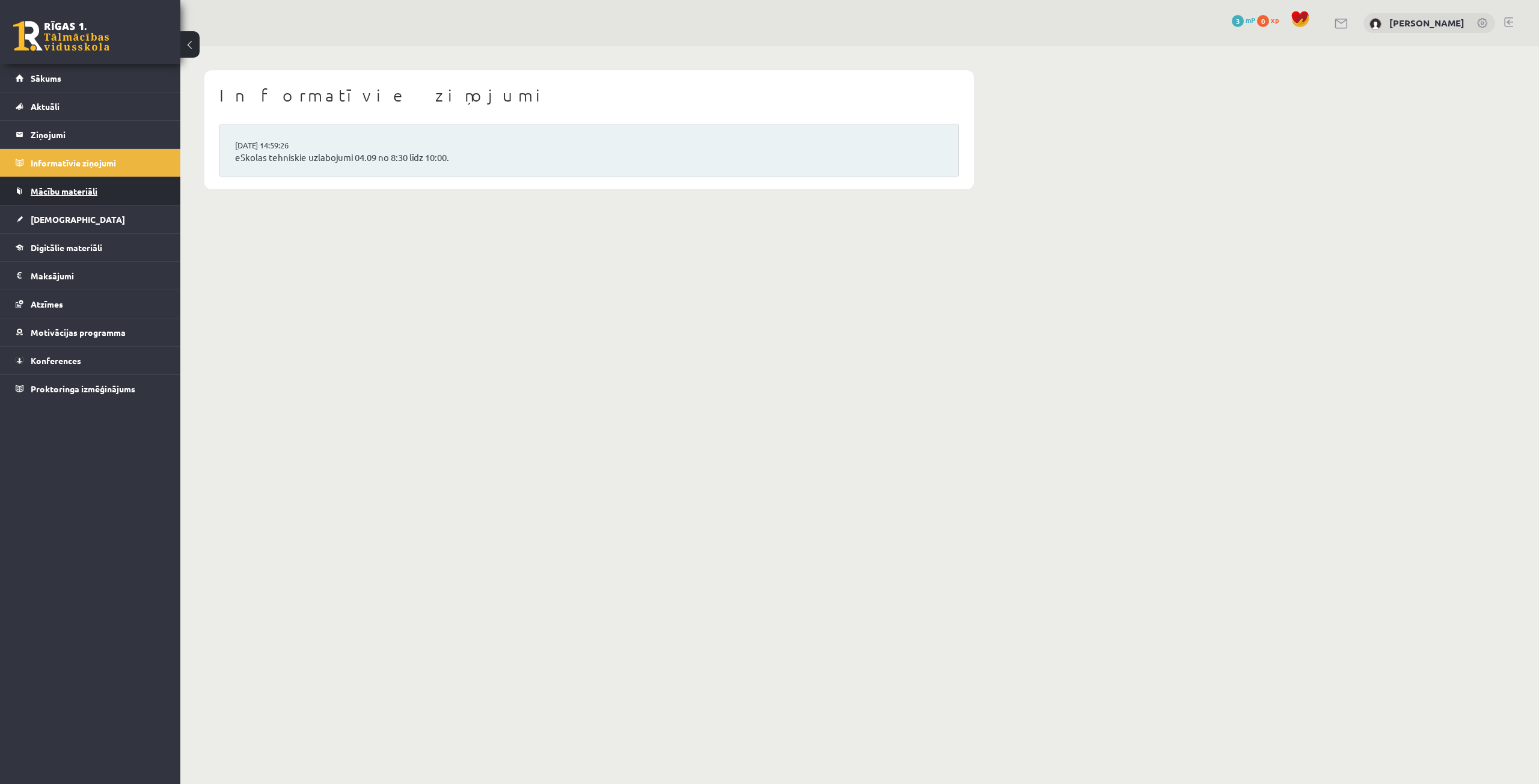
click at [110, 197] on link "Mācību materiāli" at bounding box center [90, 191] width 150 height 28
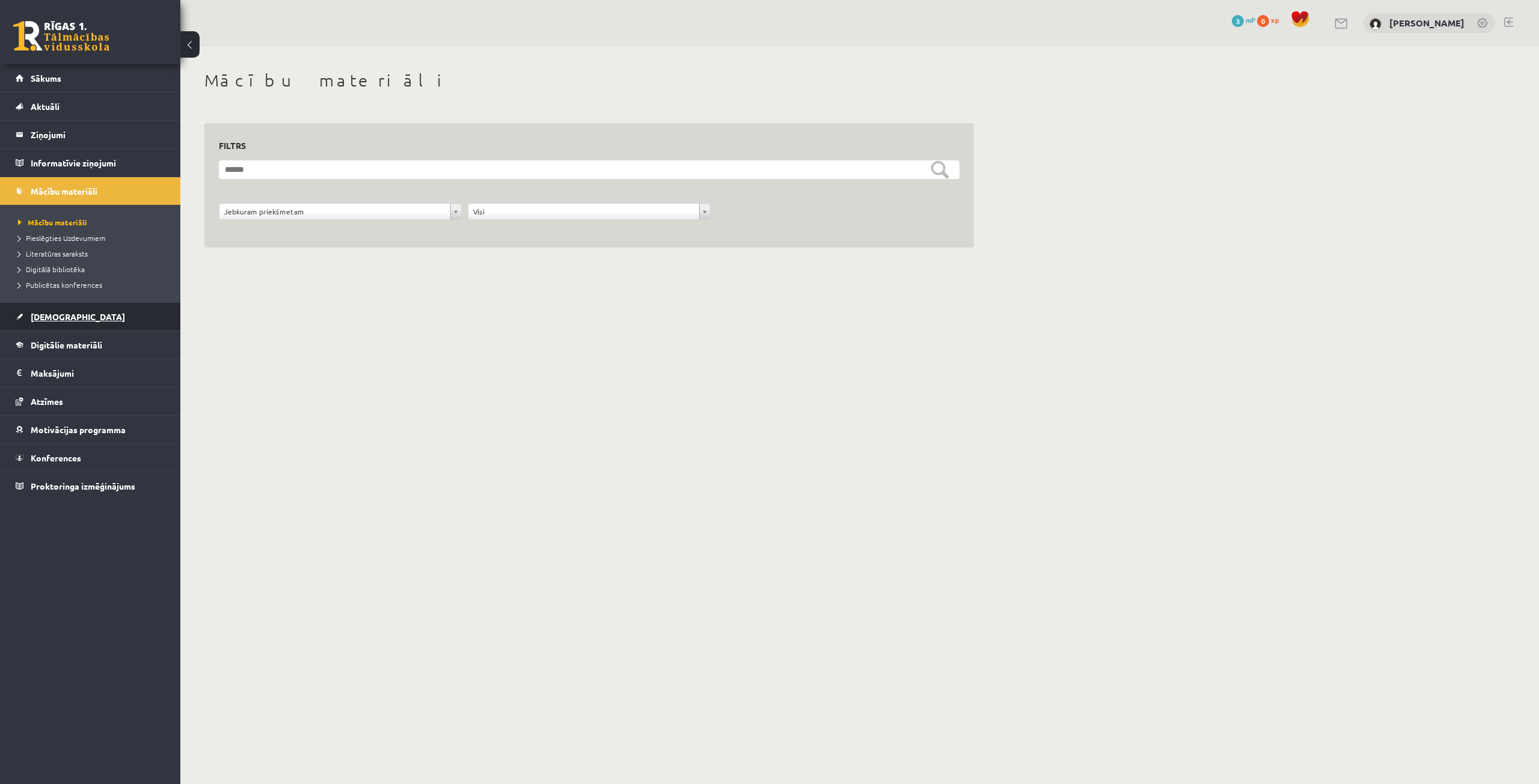
click at [112, 329] on link "[DEMOGRAPHIC_DATA]" at bounding box center [90, 317] width 150 height 28
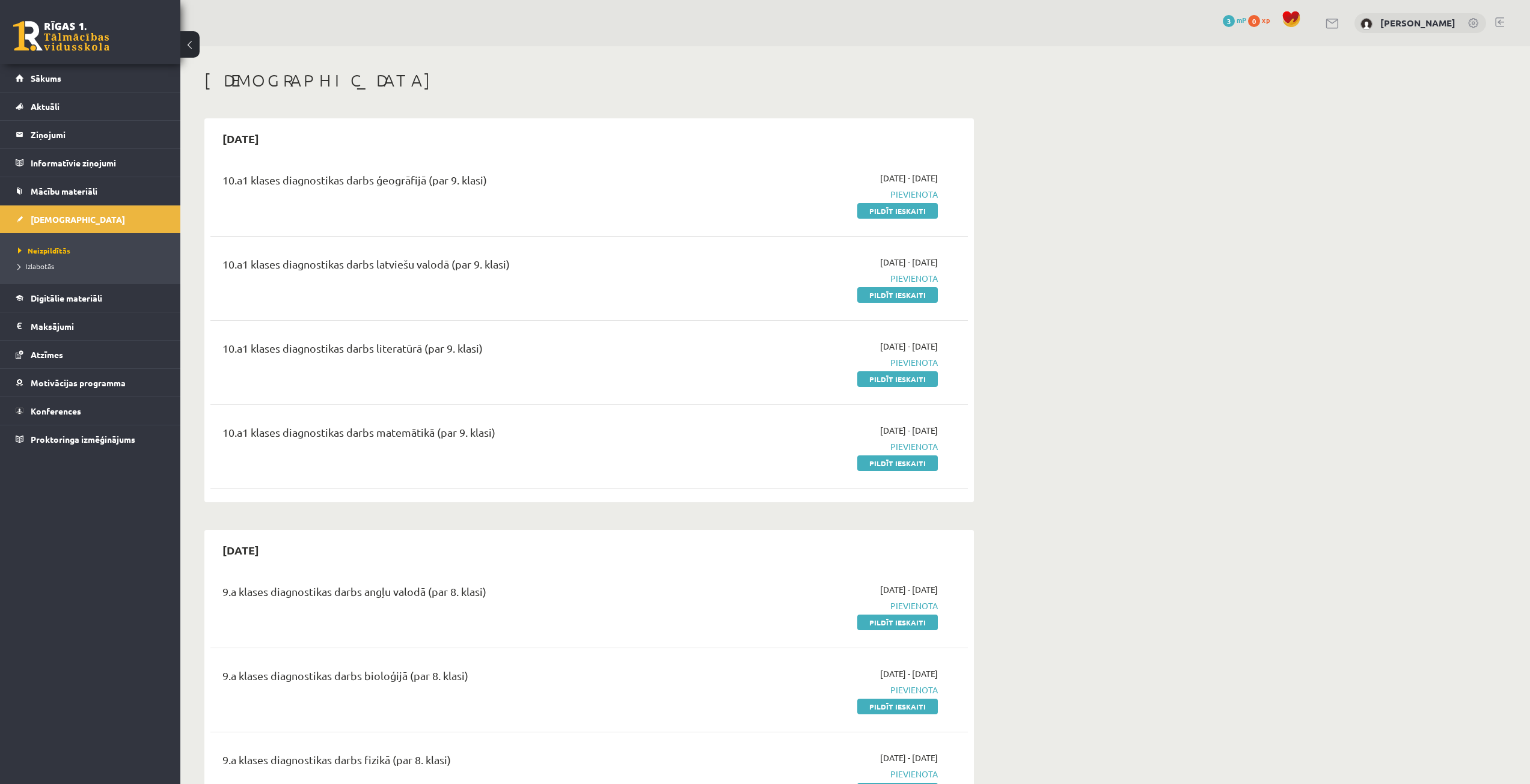
click at [1478, 23] on link at bounding box center [1475, 24] width 12 height 12
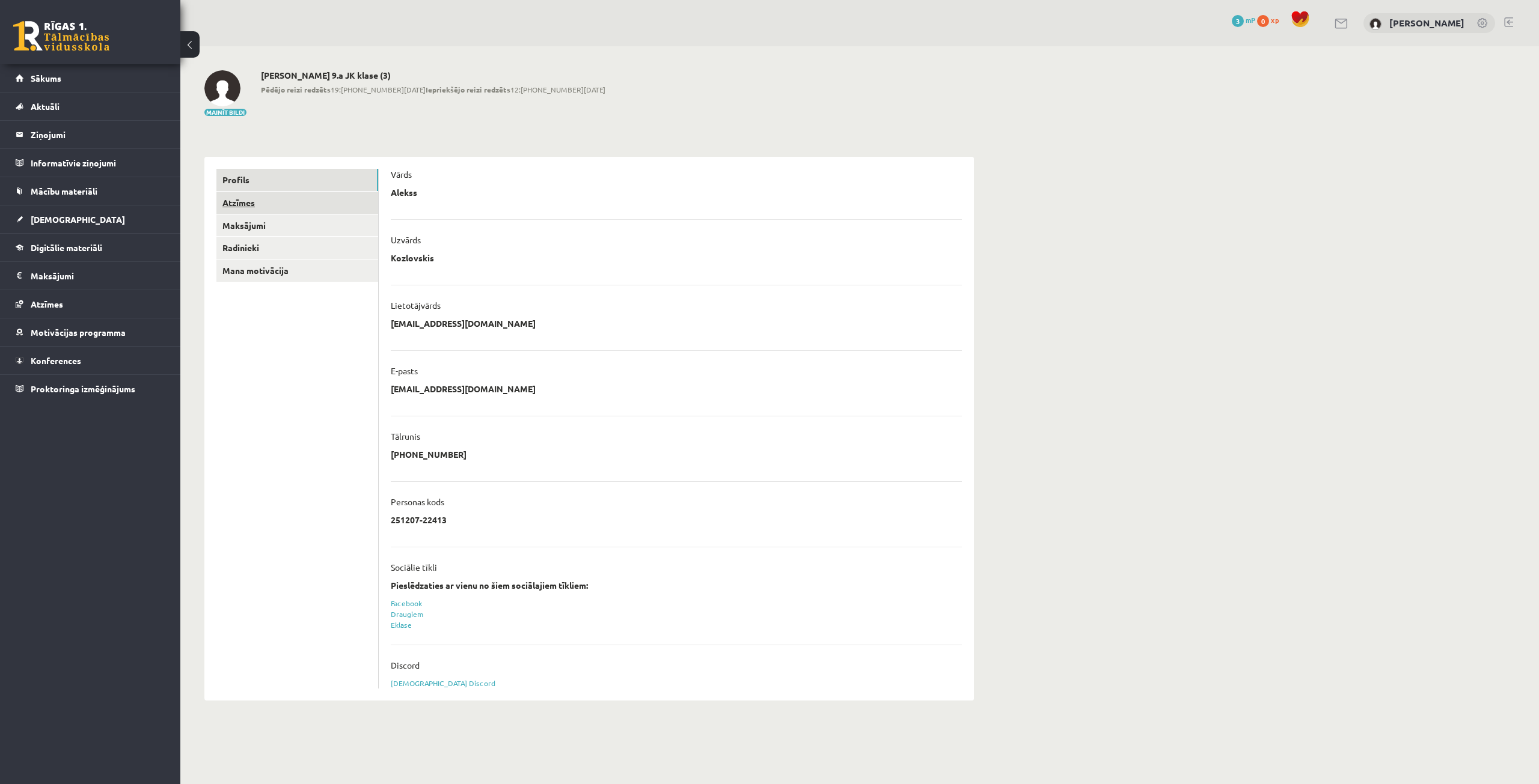
click at [353, 202] on link "Atzīmes" at bounding box center [297, 203] width 161 height 22
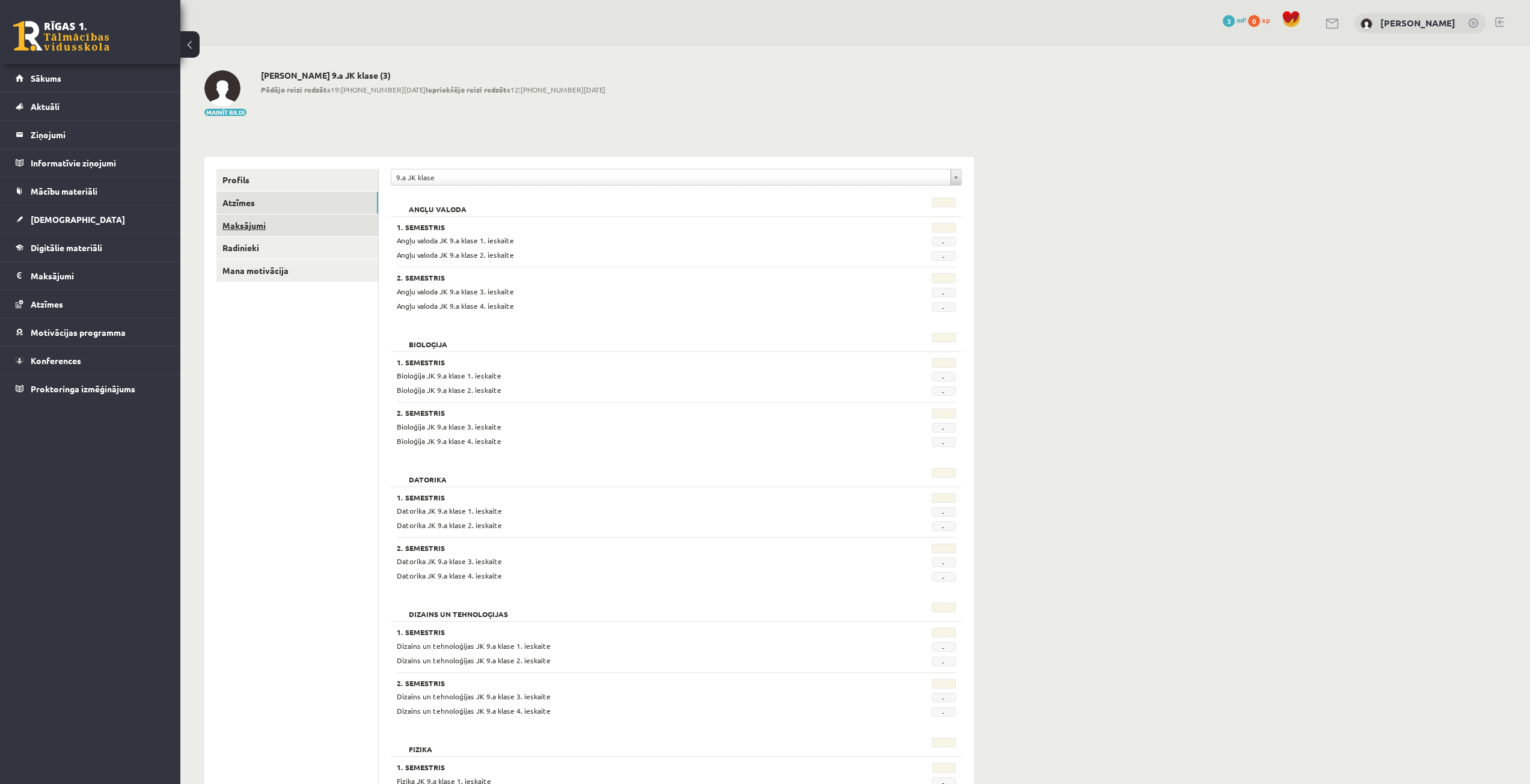
click at [337, 224] on link "Maksājumi" at bounding box center [297, 225] width 161 height 22
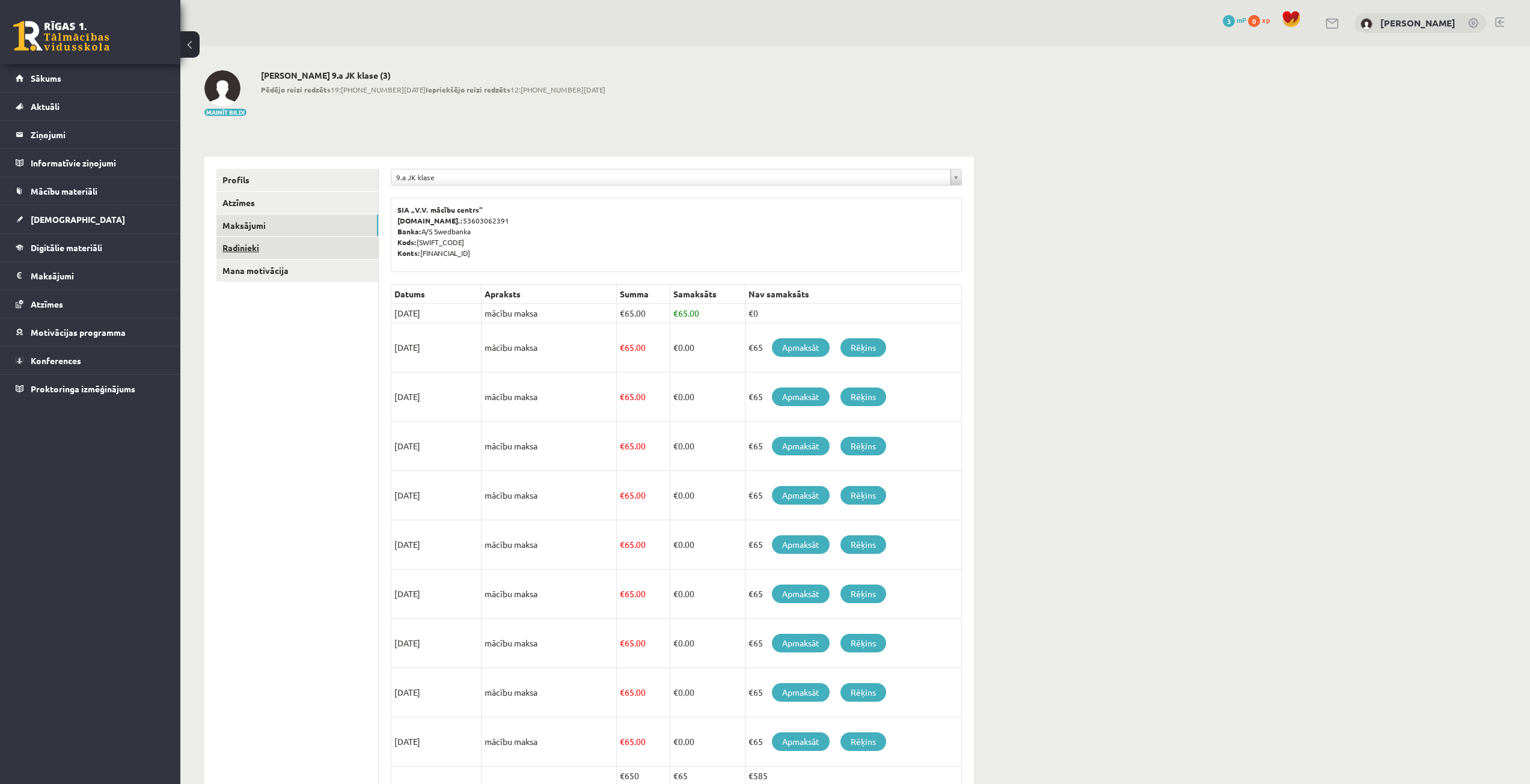
click at [327, 253] on link "Radinieki" at bounding box center [297, 248] width 161 height 22
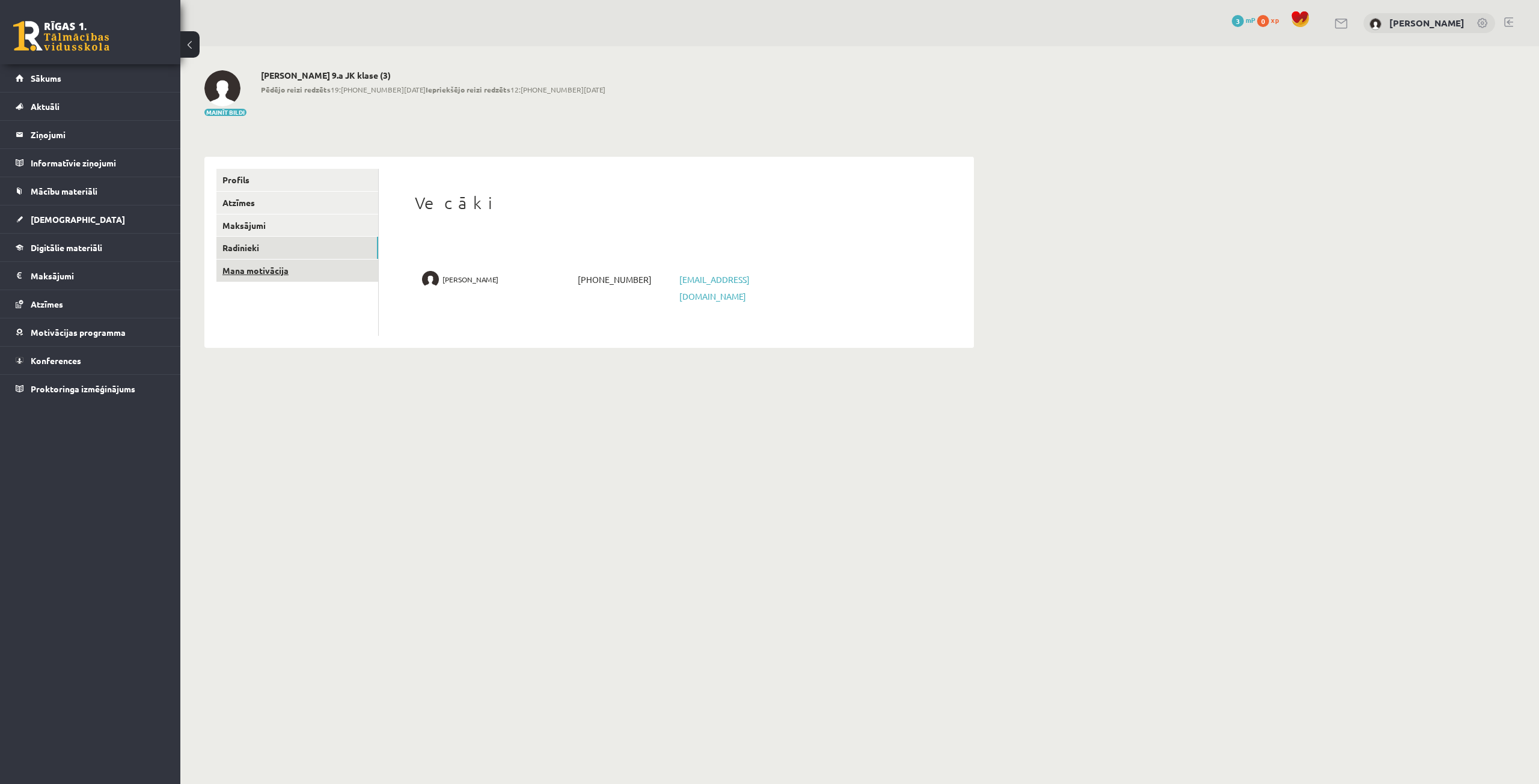
click at [321, 275] on link "Mana motivācija" at bounding box center [297, 270] width 161 height 22
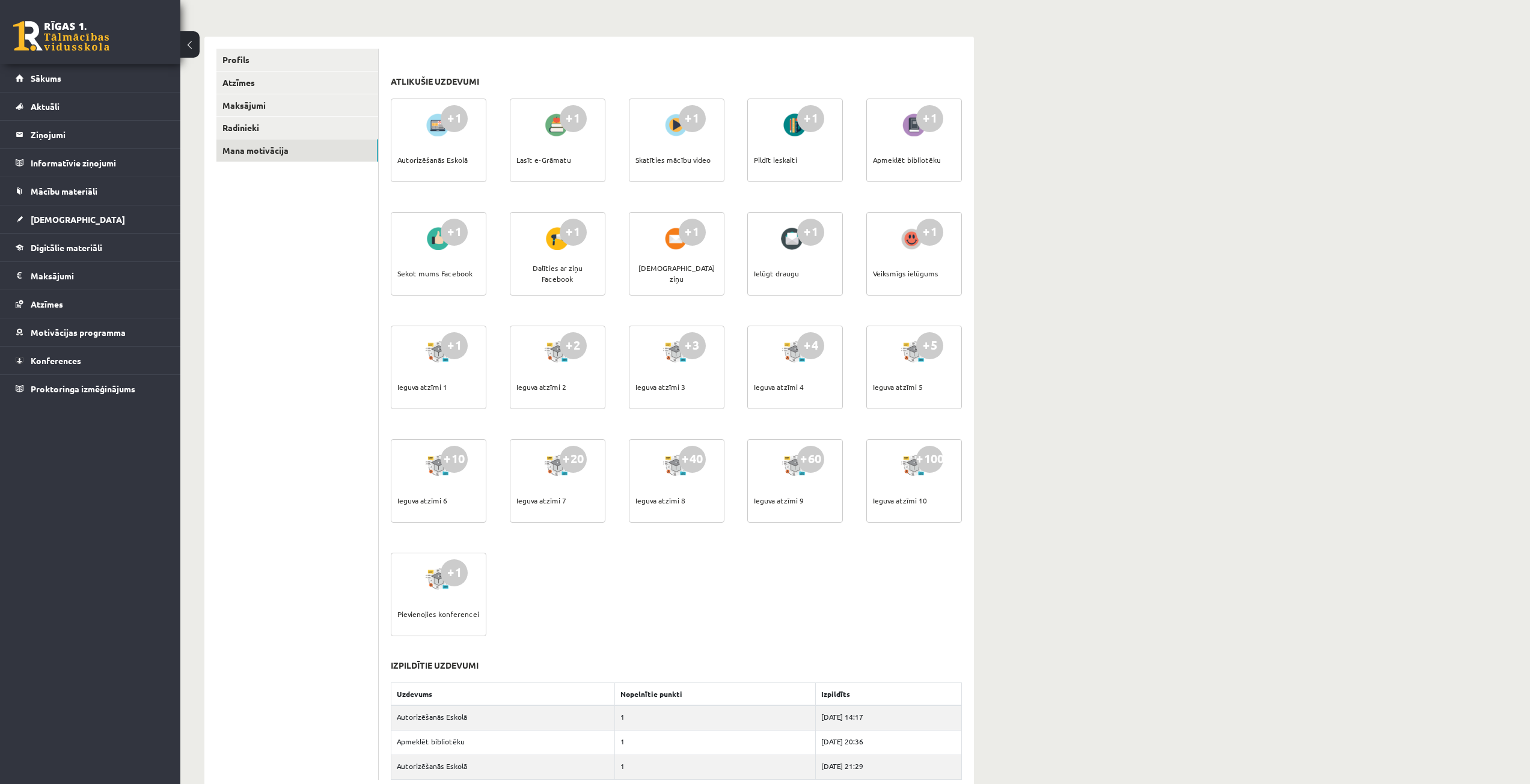
scroll to position [123, 0]
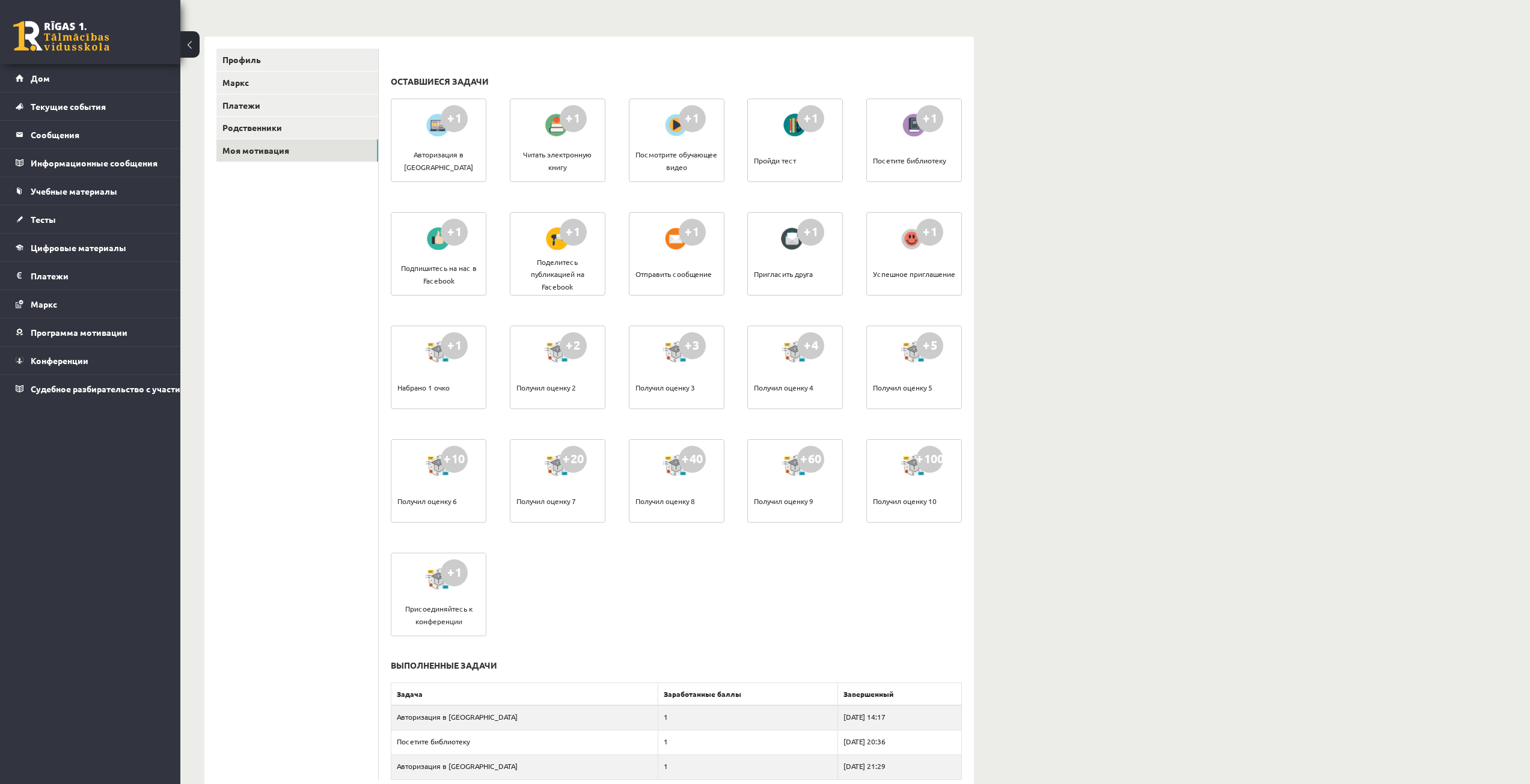
click at [326, 366] on ul "Профиль Маркс Платежи Родственники Моя мотивация" at bounding box center [297, 414] width 162 height 731
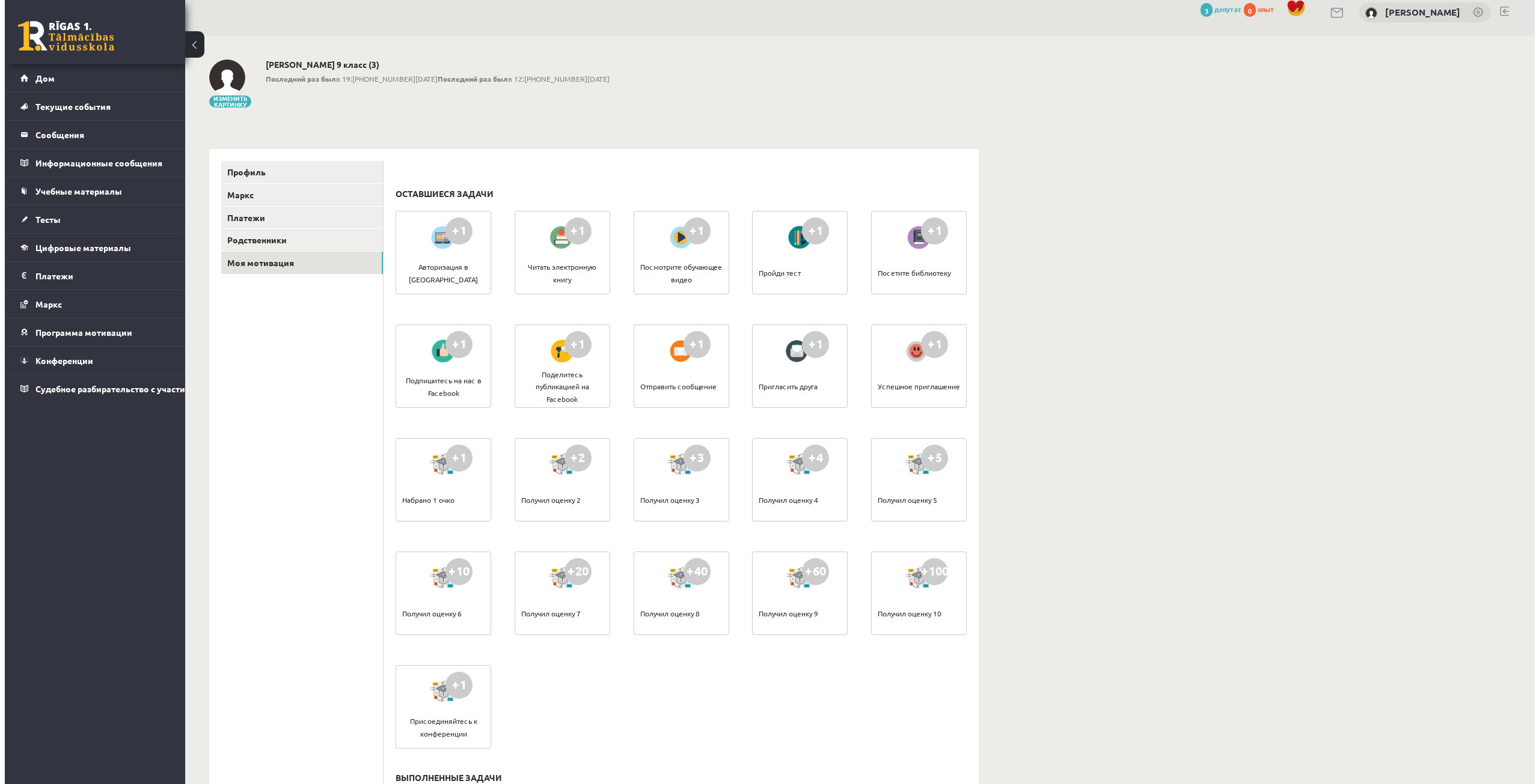
scroll to position [0, 0]
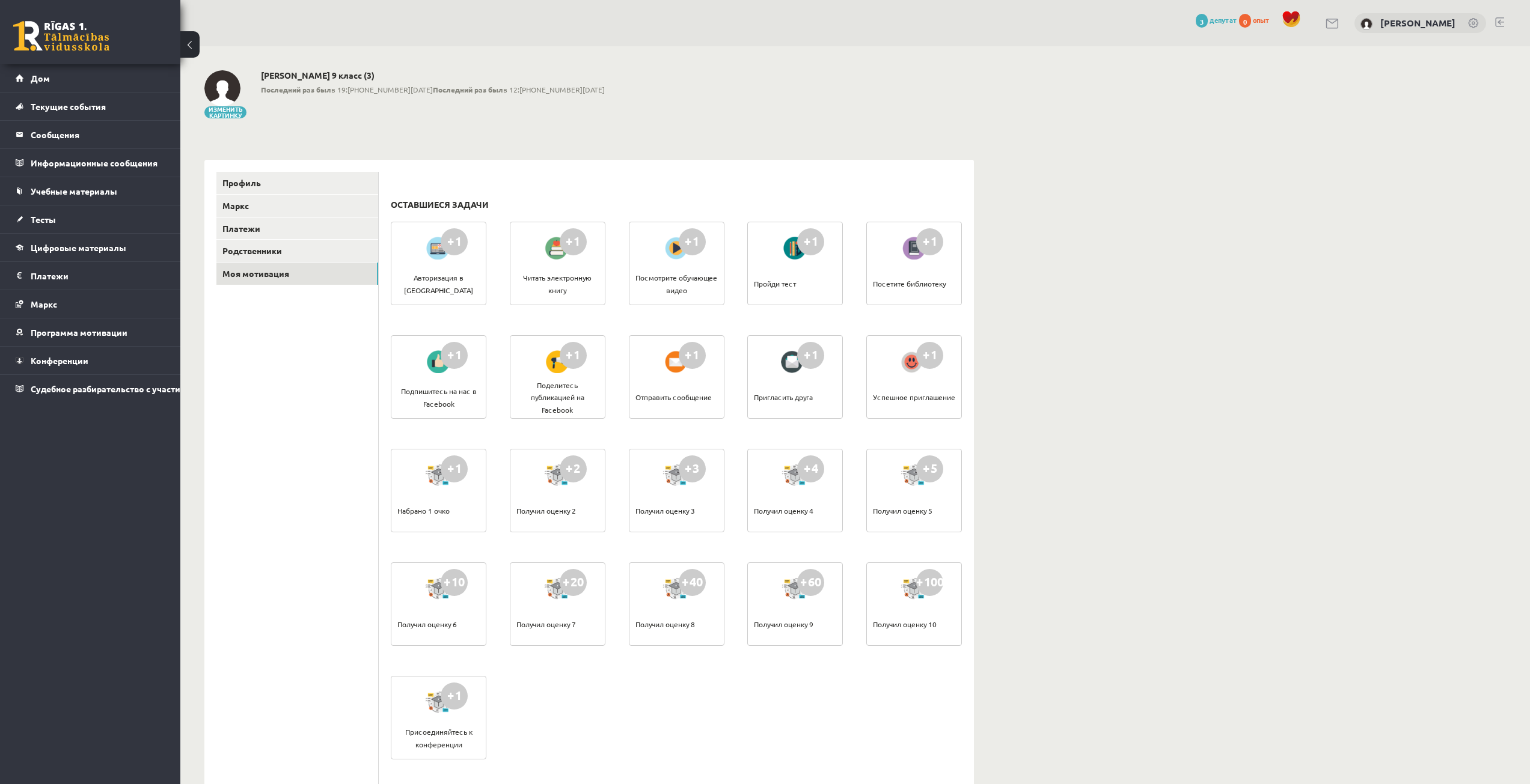
click at [929, 238] on font "+1" at bounding box center [930, 241] width 14 height 15
click at [914, 285] on font "Посетите библиотеку" at bounding box center [909, 284] width 73 height 10
click at [908, 257] on div at bounding box center [914, 248] width 35 height 28
click at [135, 365] on link "Конференции" at bounding box center [90, 360] width 150 height 28
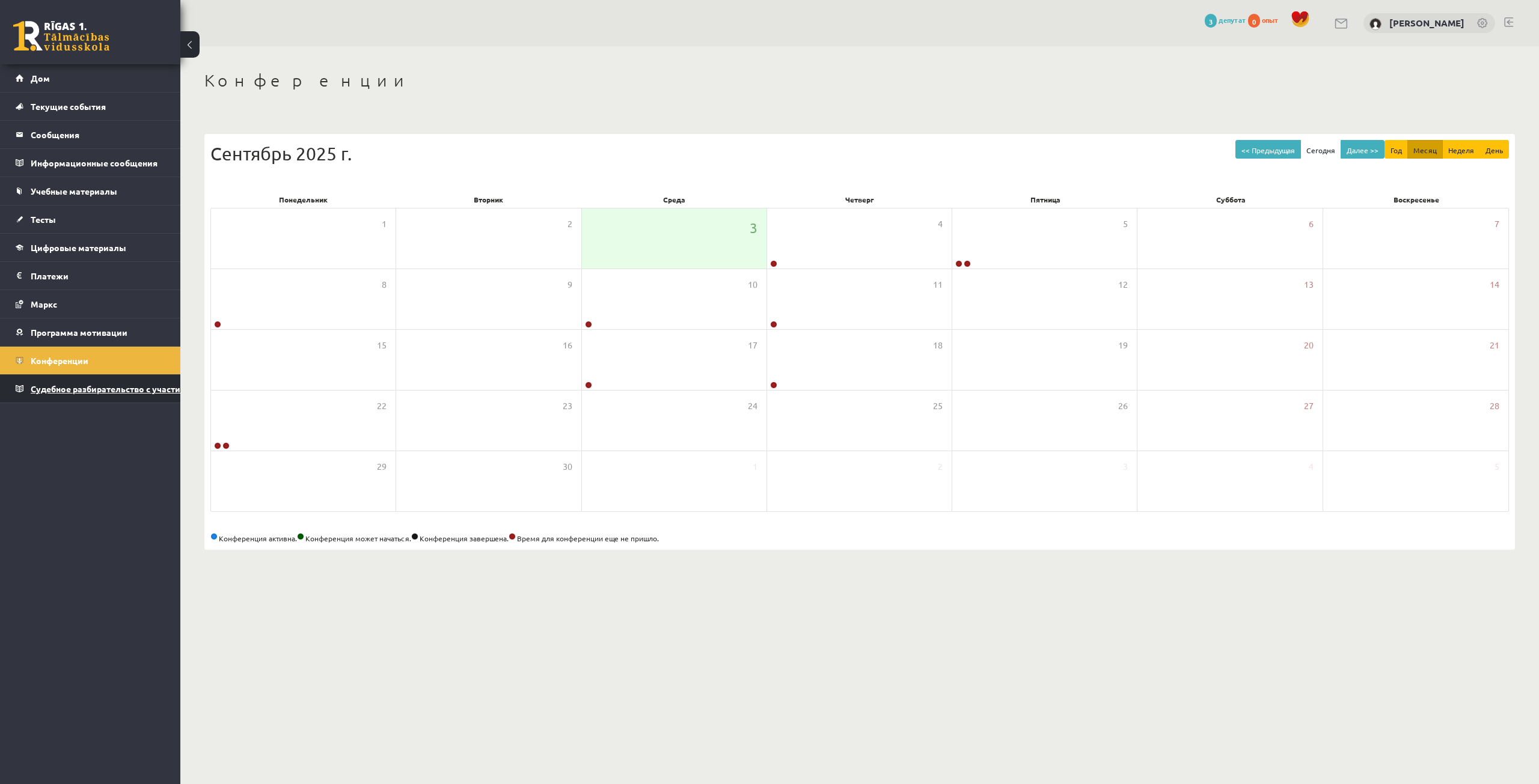
click at [137, 388] on font "Судебное разбирательство с участием [PERSON_NAME]" at bounding box center [147, 389] width 232 height 11
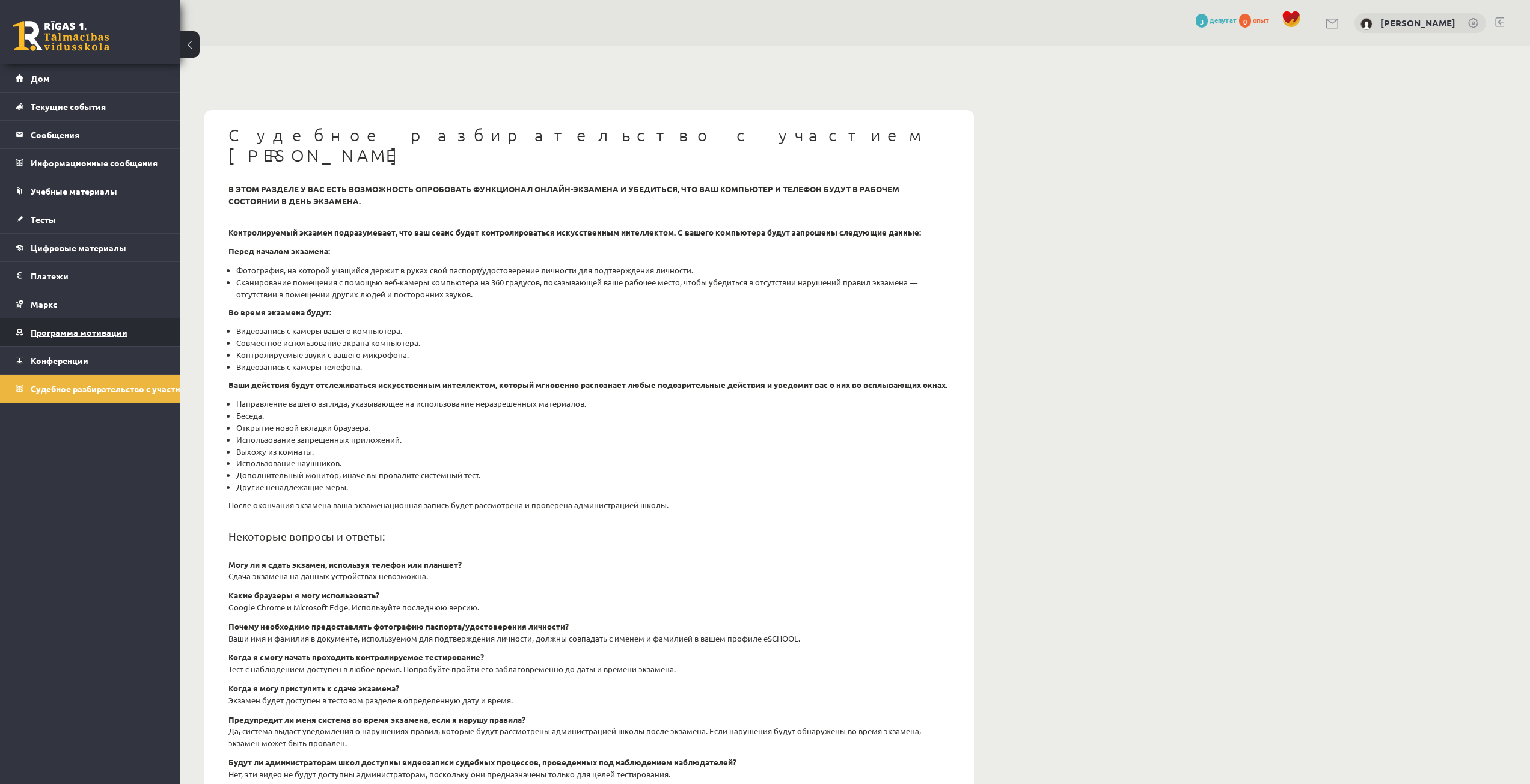
click at [133, 332] on link "Программа мотивации" at bounding box center [90, 332] width 150 height 28
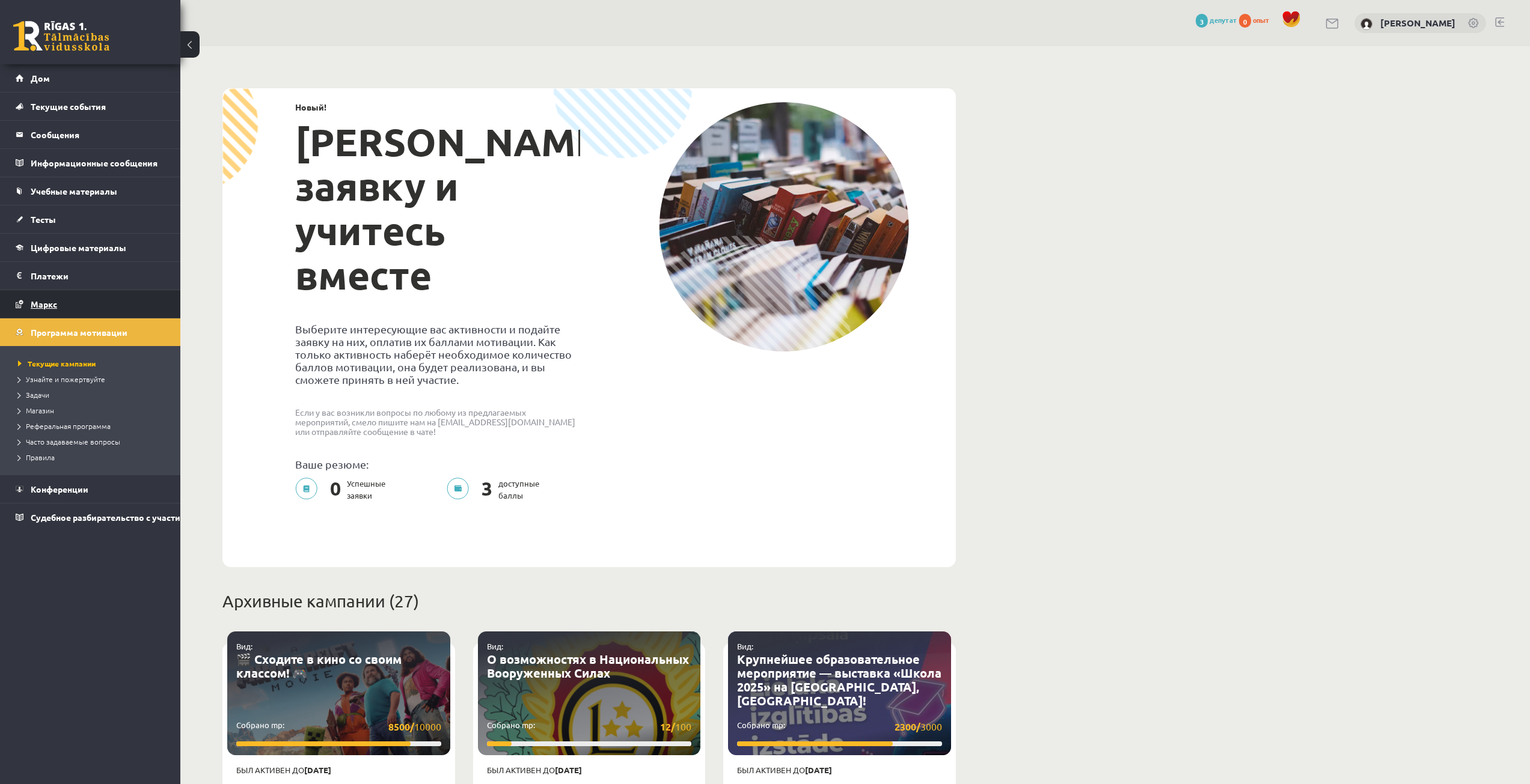
click at [129, 304] on link "Маркс" at bounding box center [90, 304] width 150 height 28
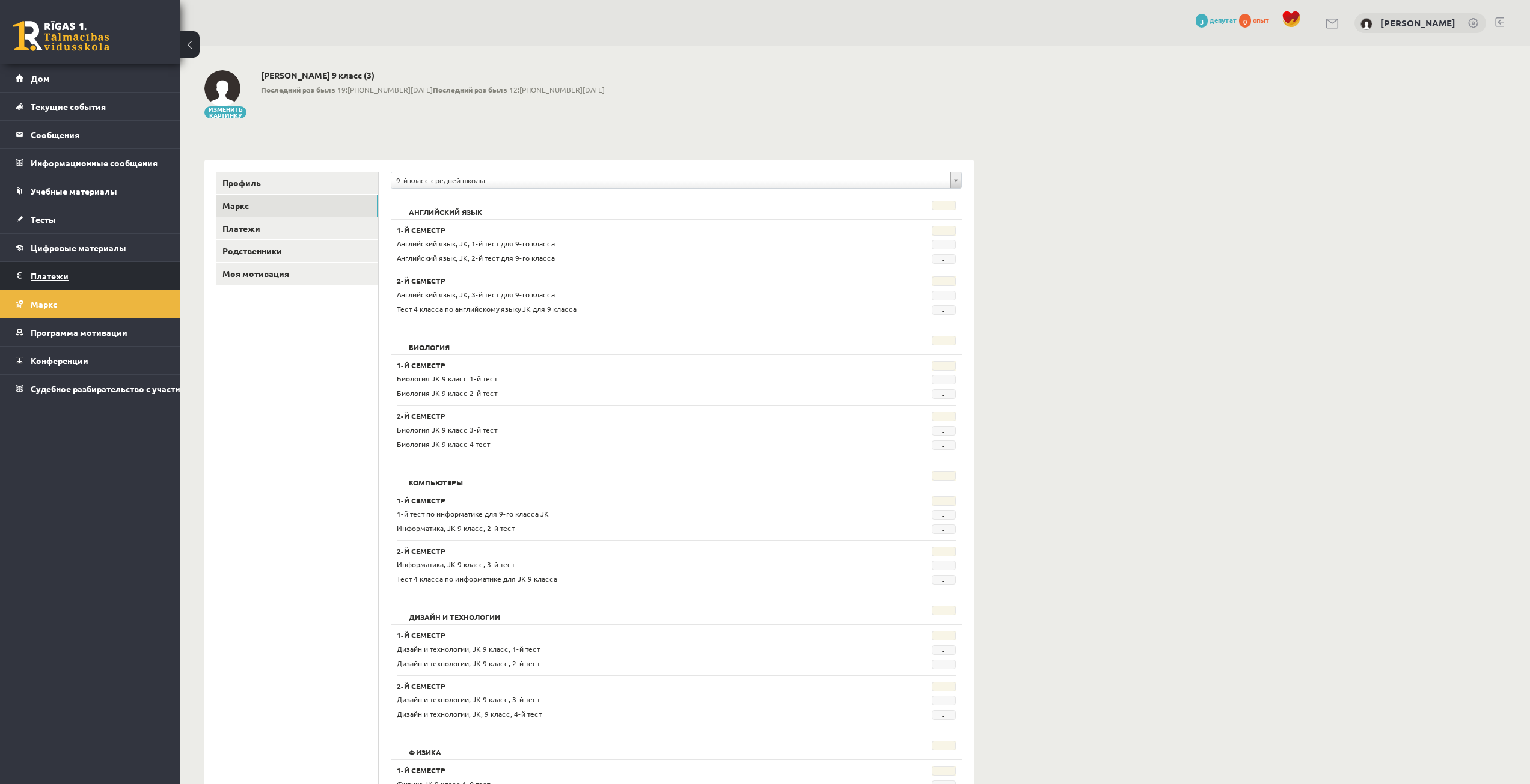
click at [135, 272] on legend "Платежи 0" at bounding box center [98, 275] width 135 height 28
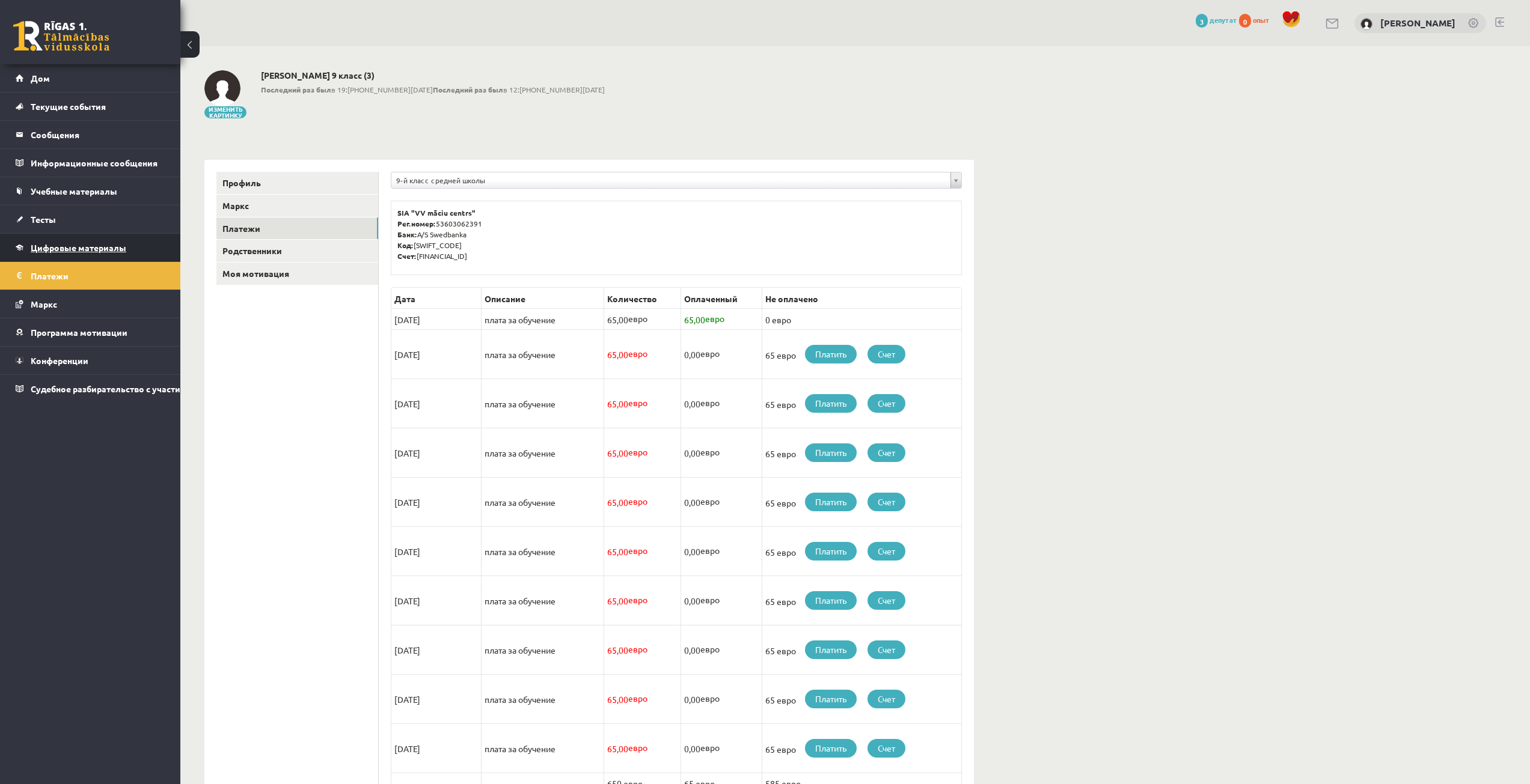
click at [145, 246] on link "Цифровые материалы" at bounding box center [90, 248] width 150 height 28
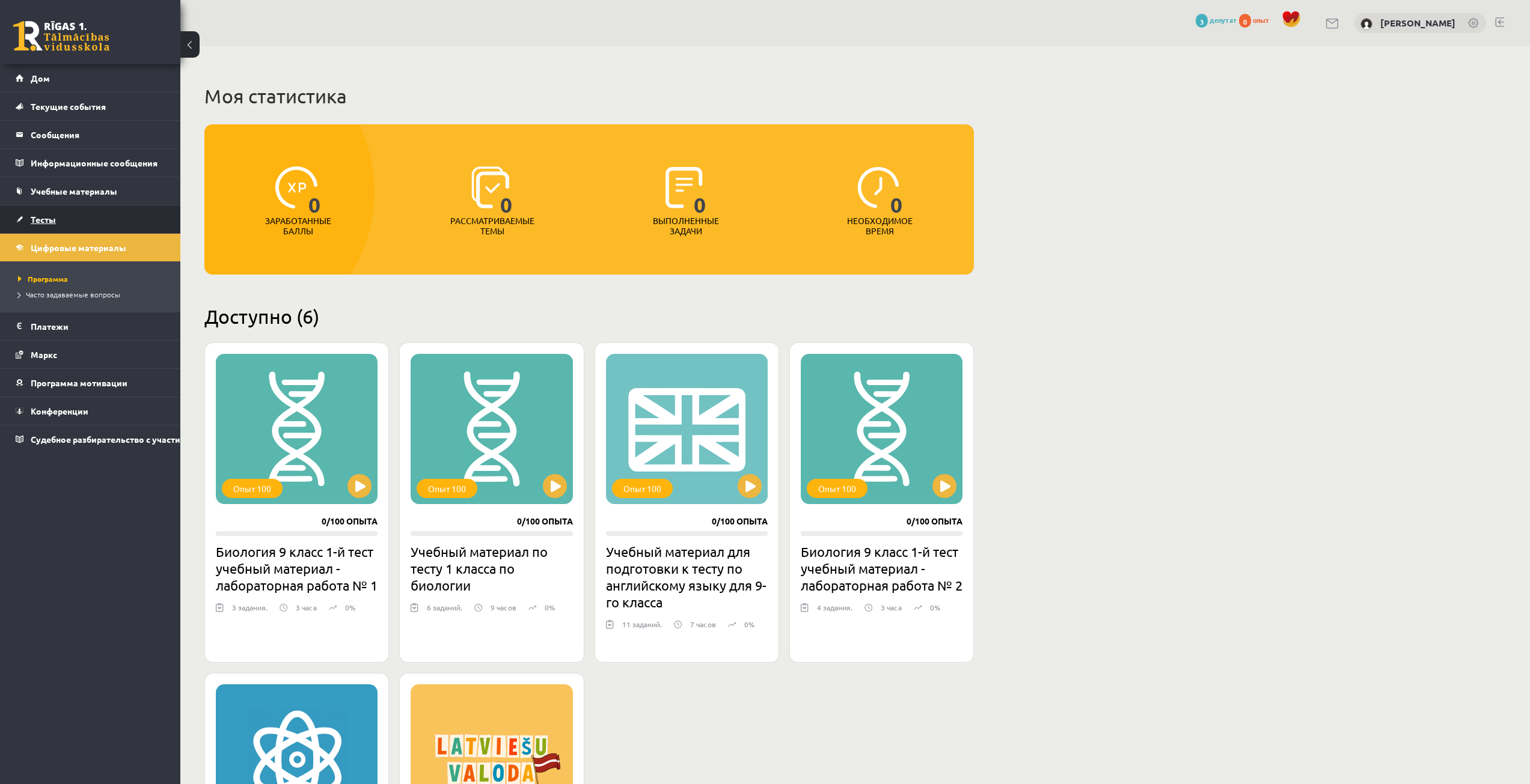
click at [155, 217] on link "Тесты" at bounding box center [90, 219] width 150 height 28
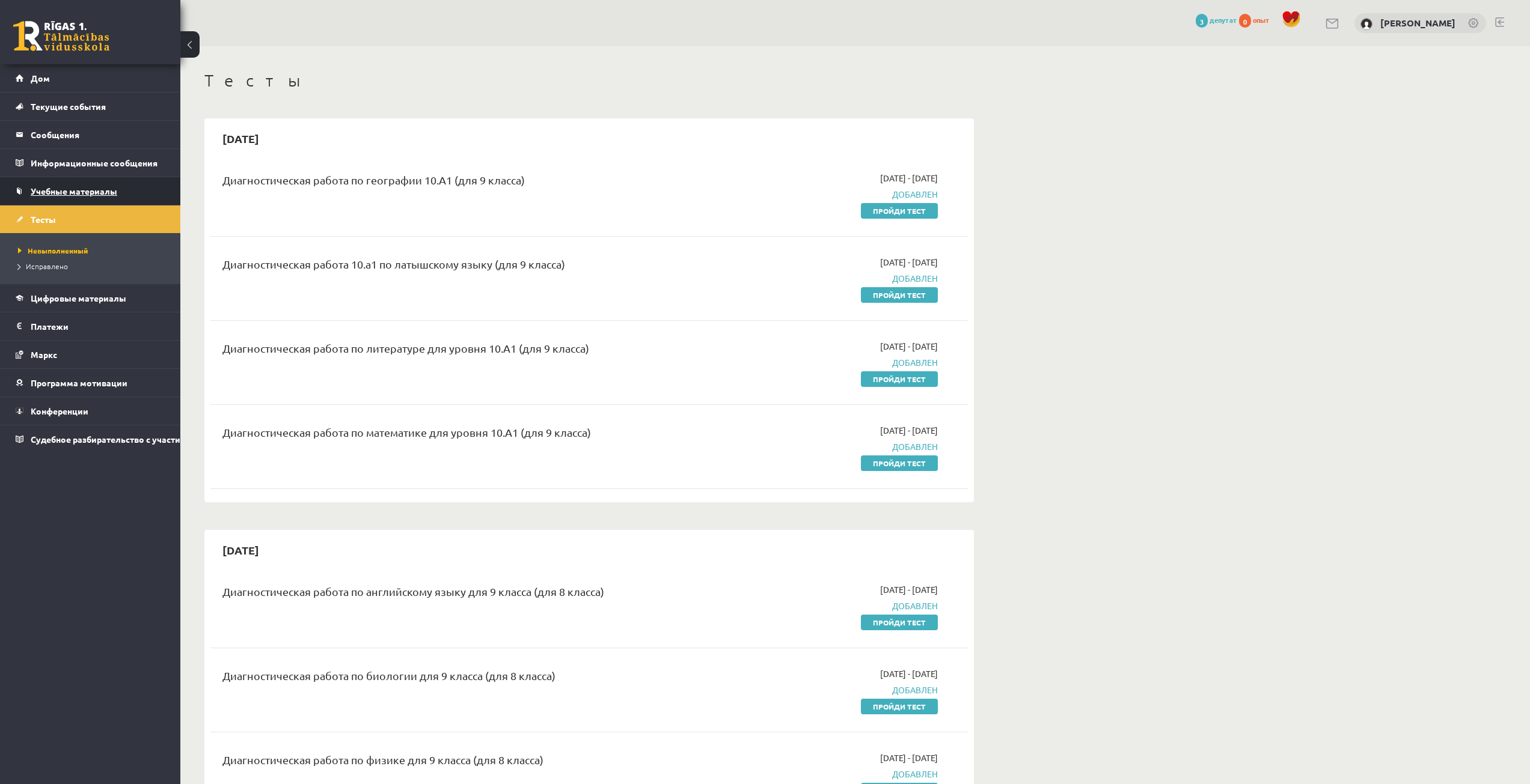
click at [139, 203] on link "Учебные материалы" at bounding box center [90, 191] width 150 height 28
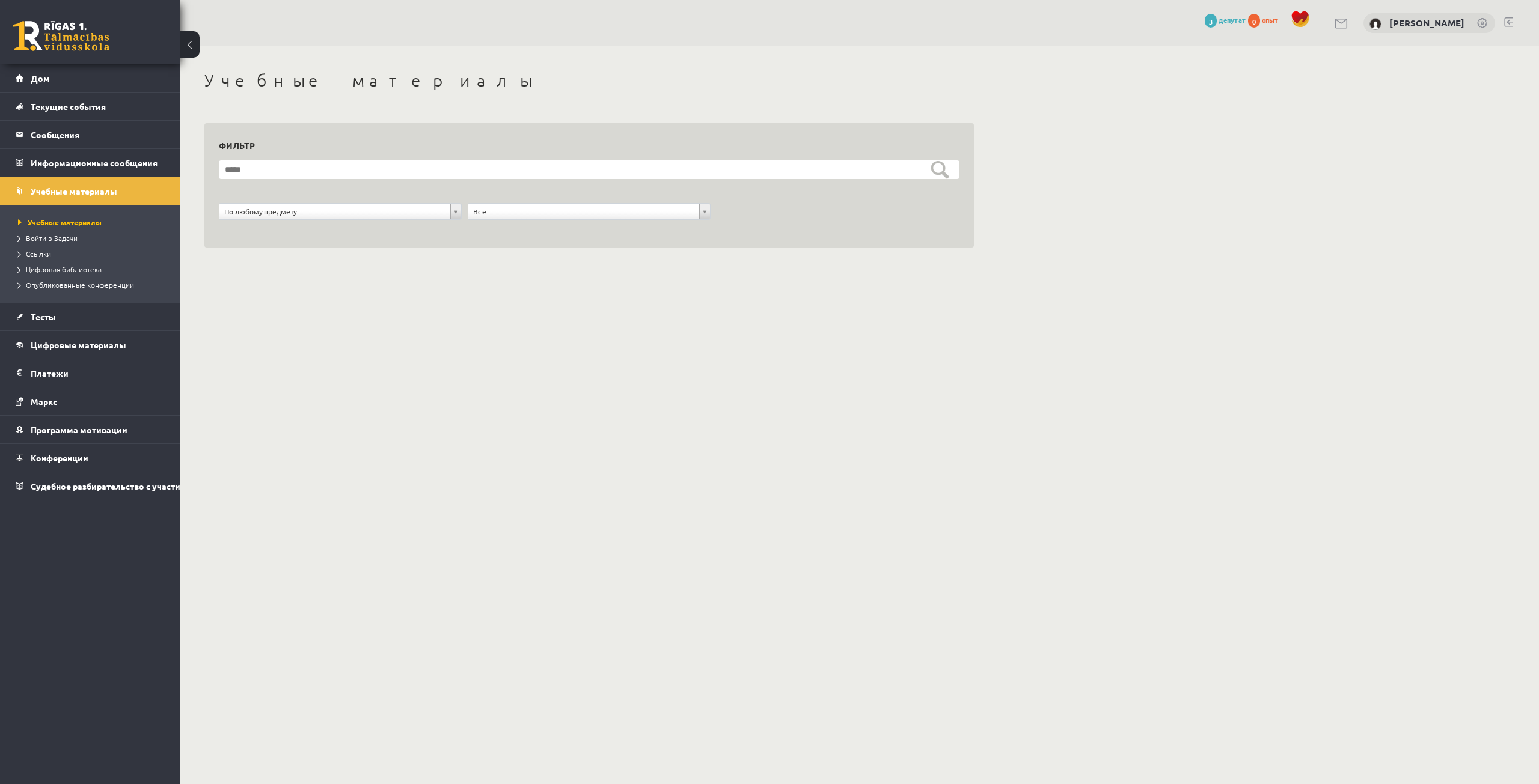
click at [88, 268] on font "Цифровая библиотека" at bounding box center [63, 269] width 76 height 10
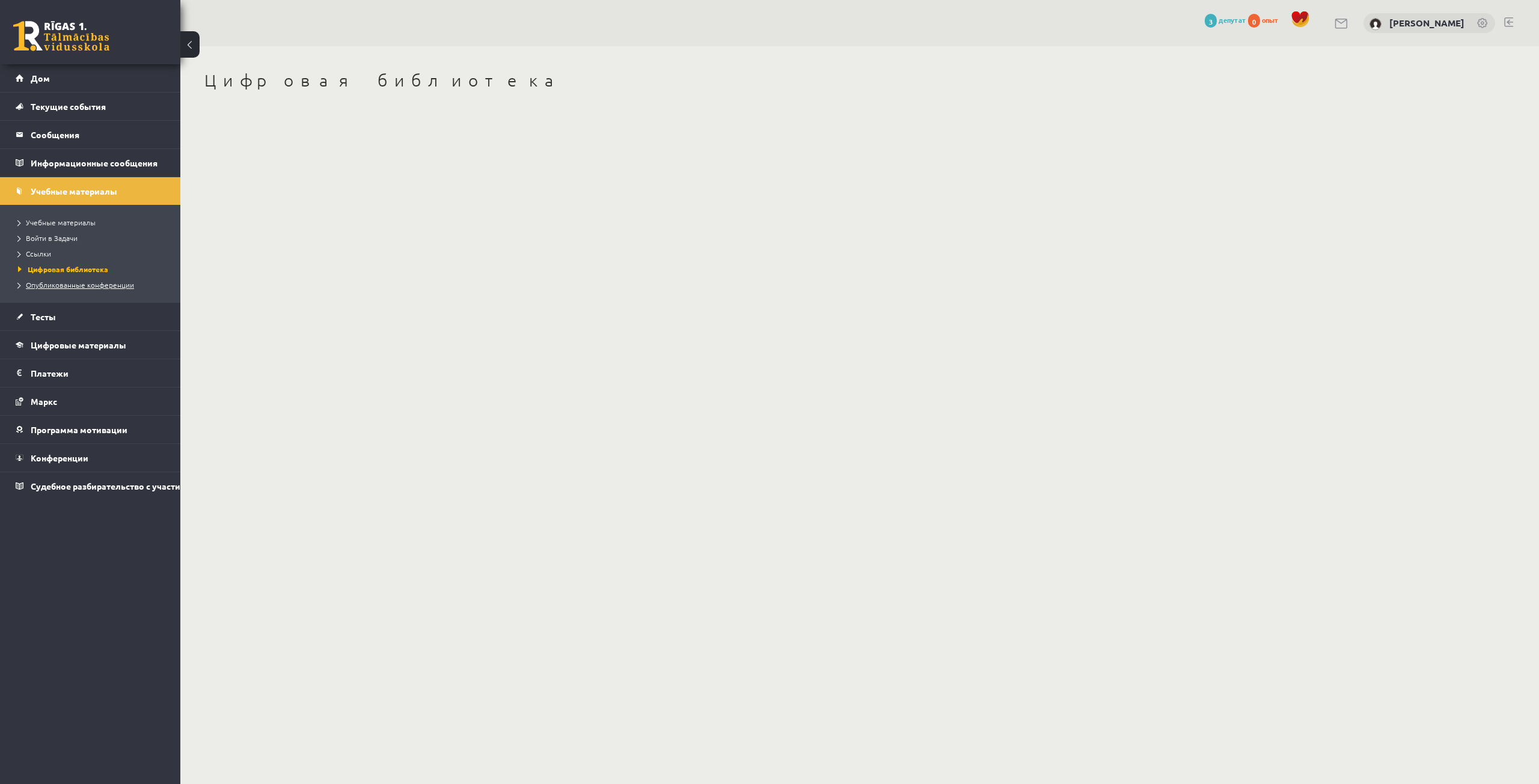
click at [88, 286] on font "Опубликованные конференции" at bounding box center [80, 285] width 108 height 10
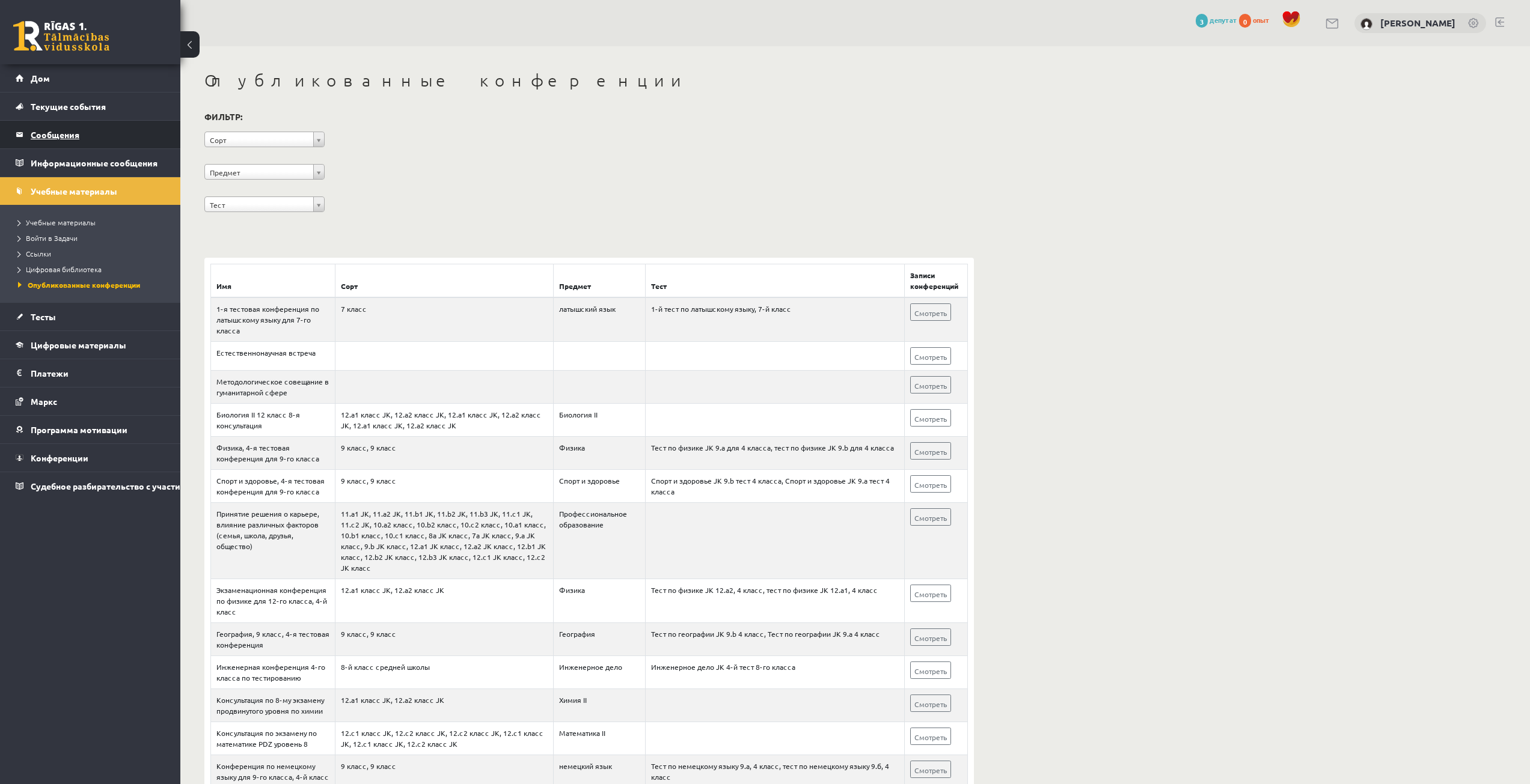
click at [121, 135] on legend "Сообщения 0" at bounding box center [98, 134] width 135 height 28
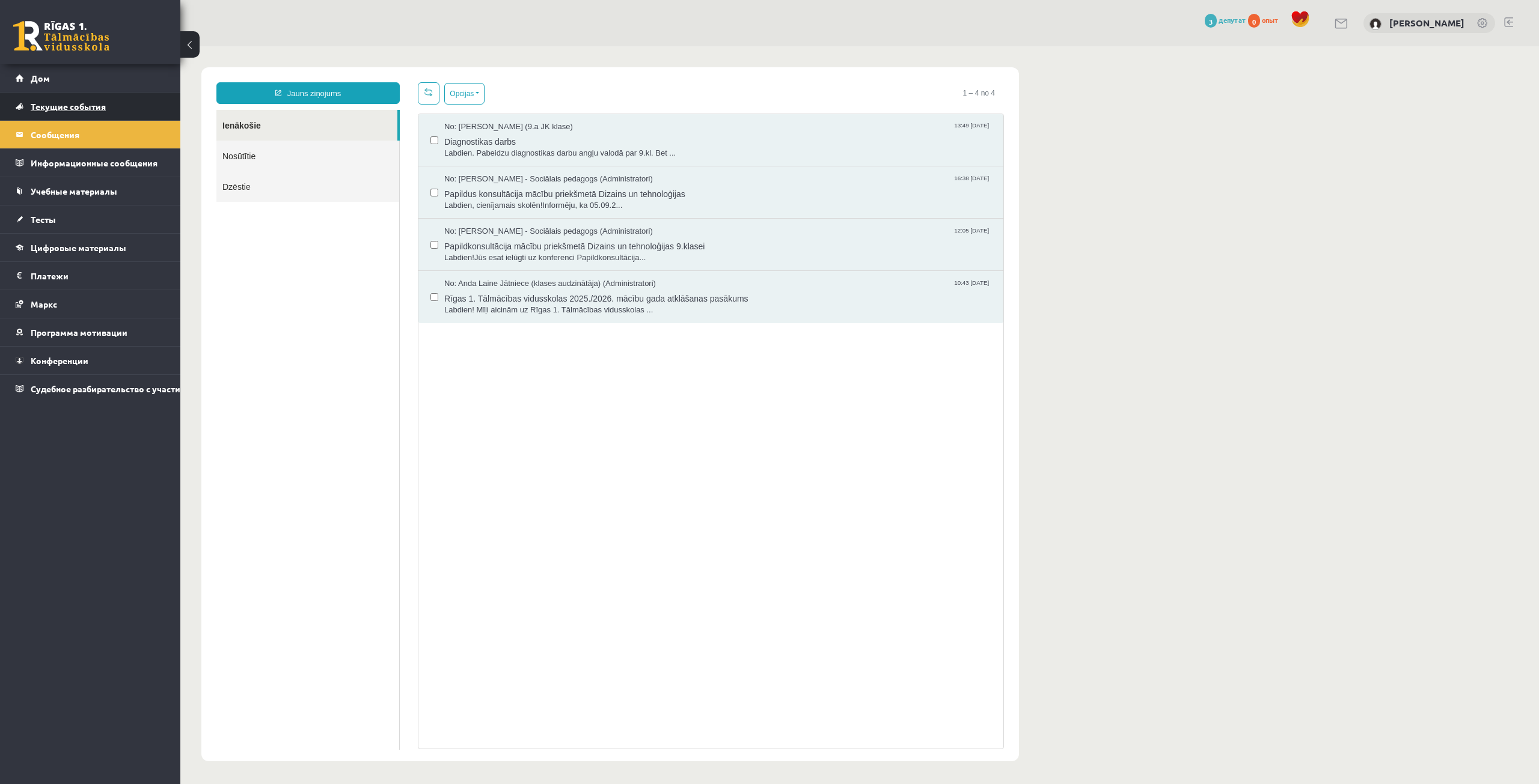
click at [131, 111] on link "Текущие события" at bounding box center [90, 106] width 150 height 28
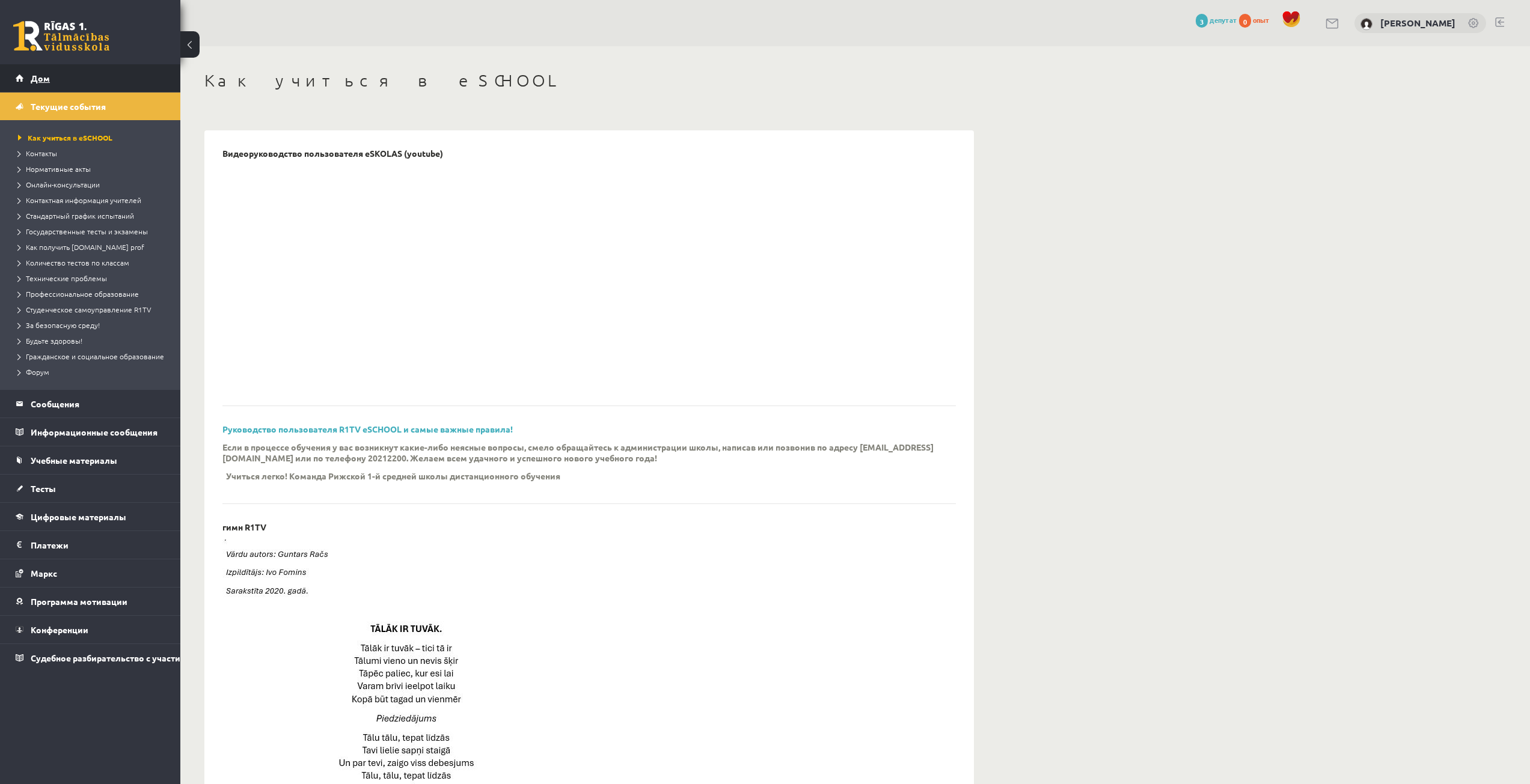
click at [129, 79] on link "Дом" at bounding box center [90, 78] width 150 height 28
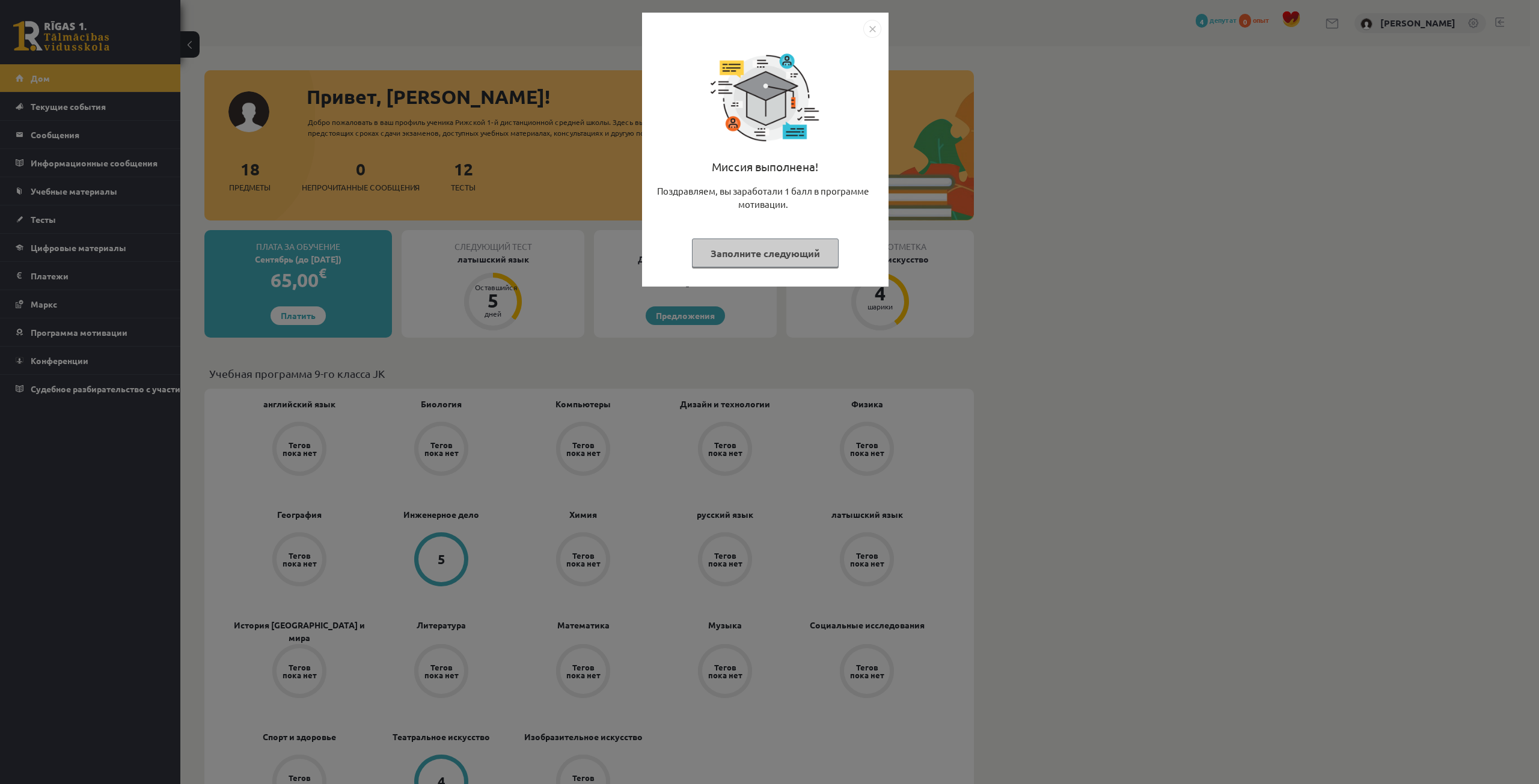
click at [763, 253] on font "Заполните следующий" at bounding box center [765, 253] width 110 height 12
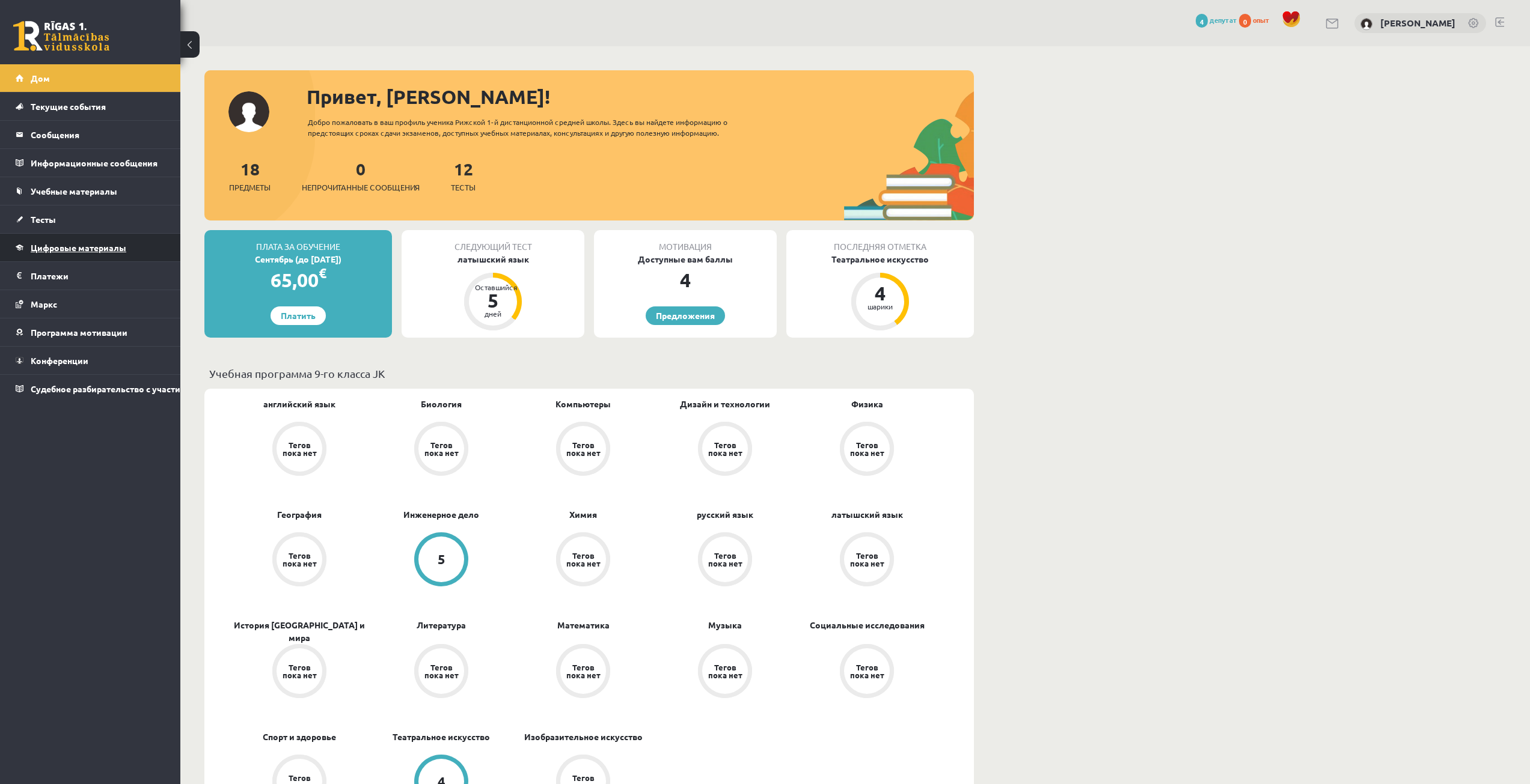
click at [121, 256] on link "Цифровые материалы" at bounding box center [90, 248] width 150 height 28
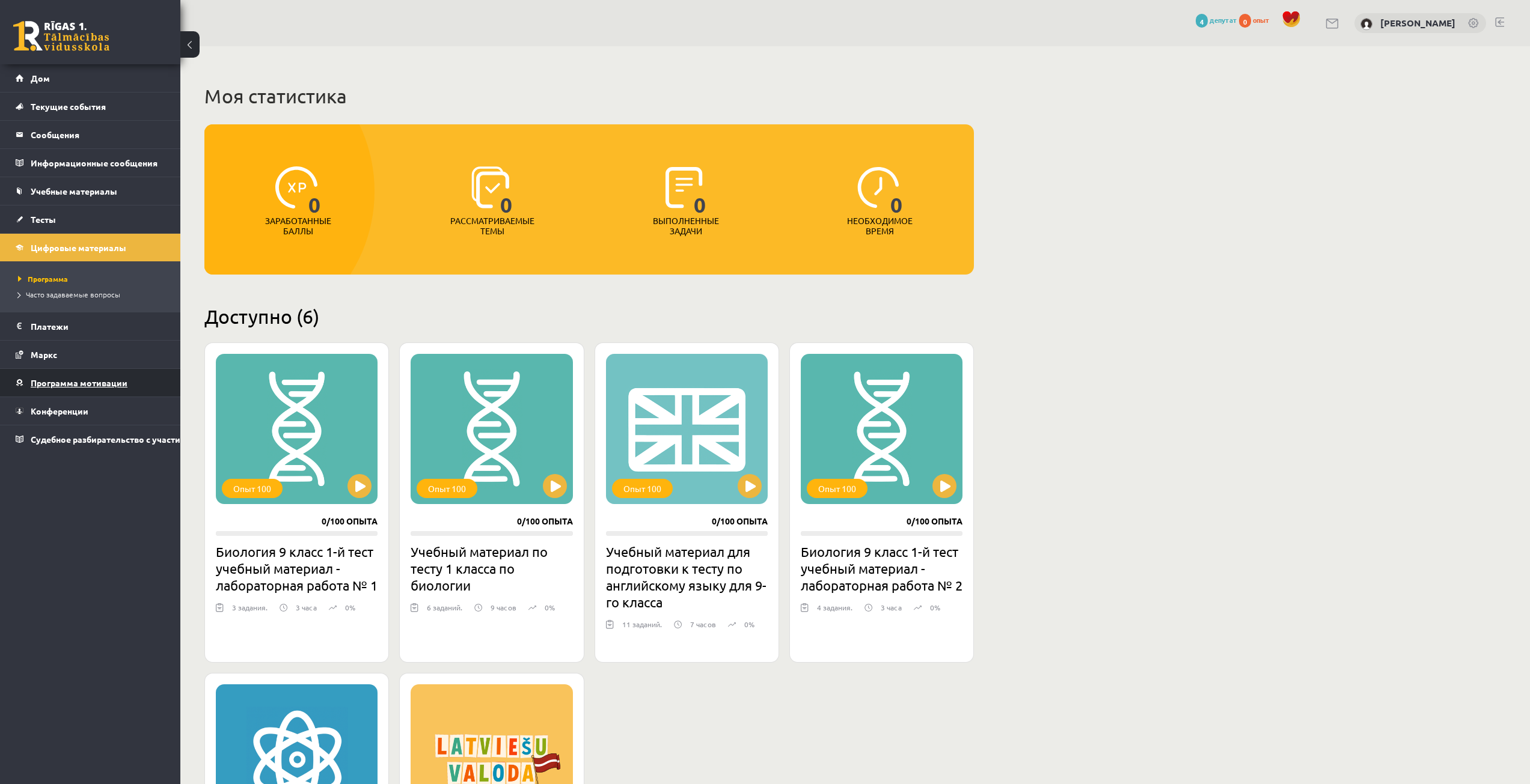
click at [99, 390] on link "Программа мотивации" at bounding box center [90, 382] width 150 height 28
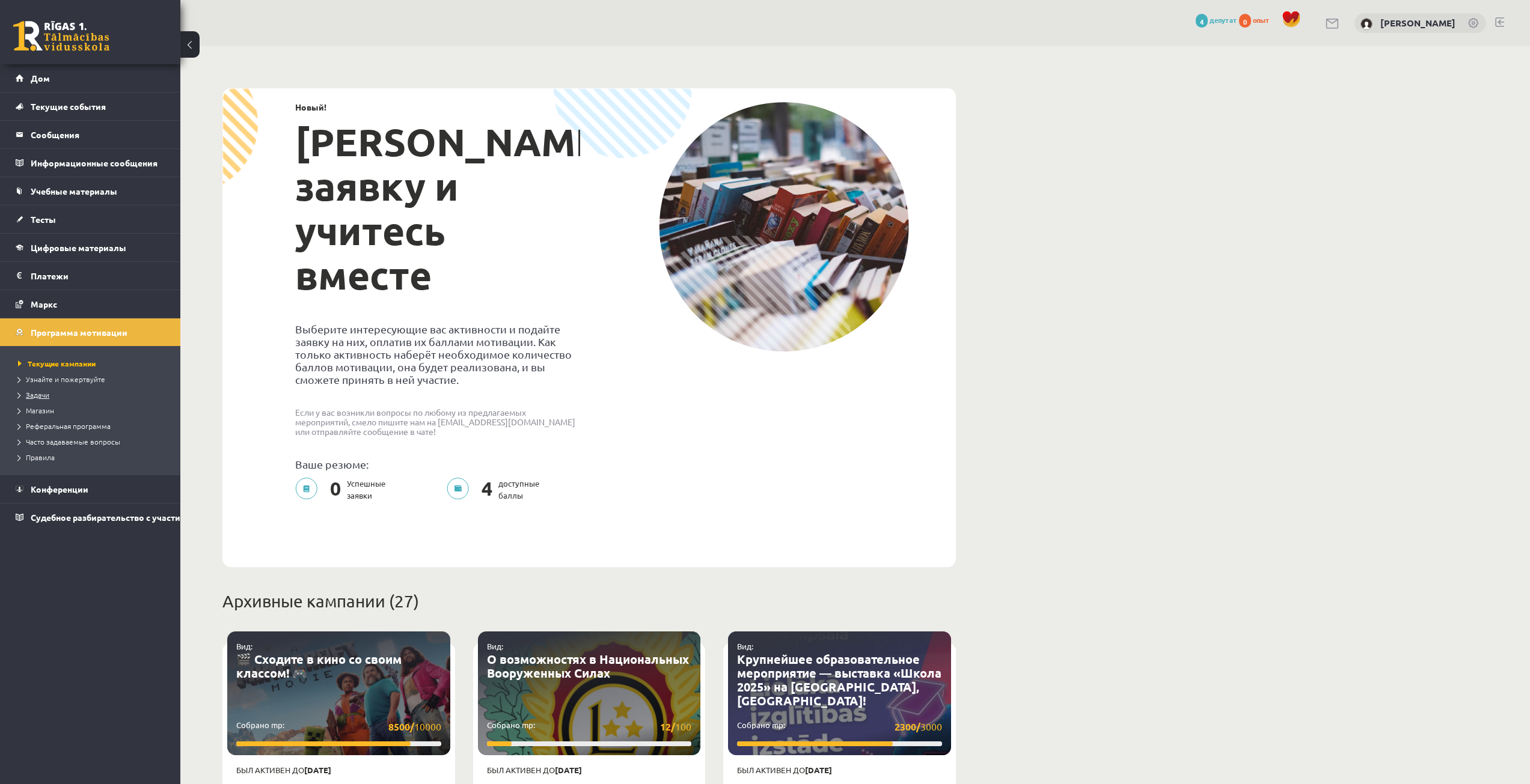
click at [66, 394] on link "Задачи" at bounding box center [93, 395] width 150 height 11
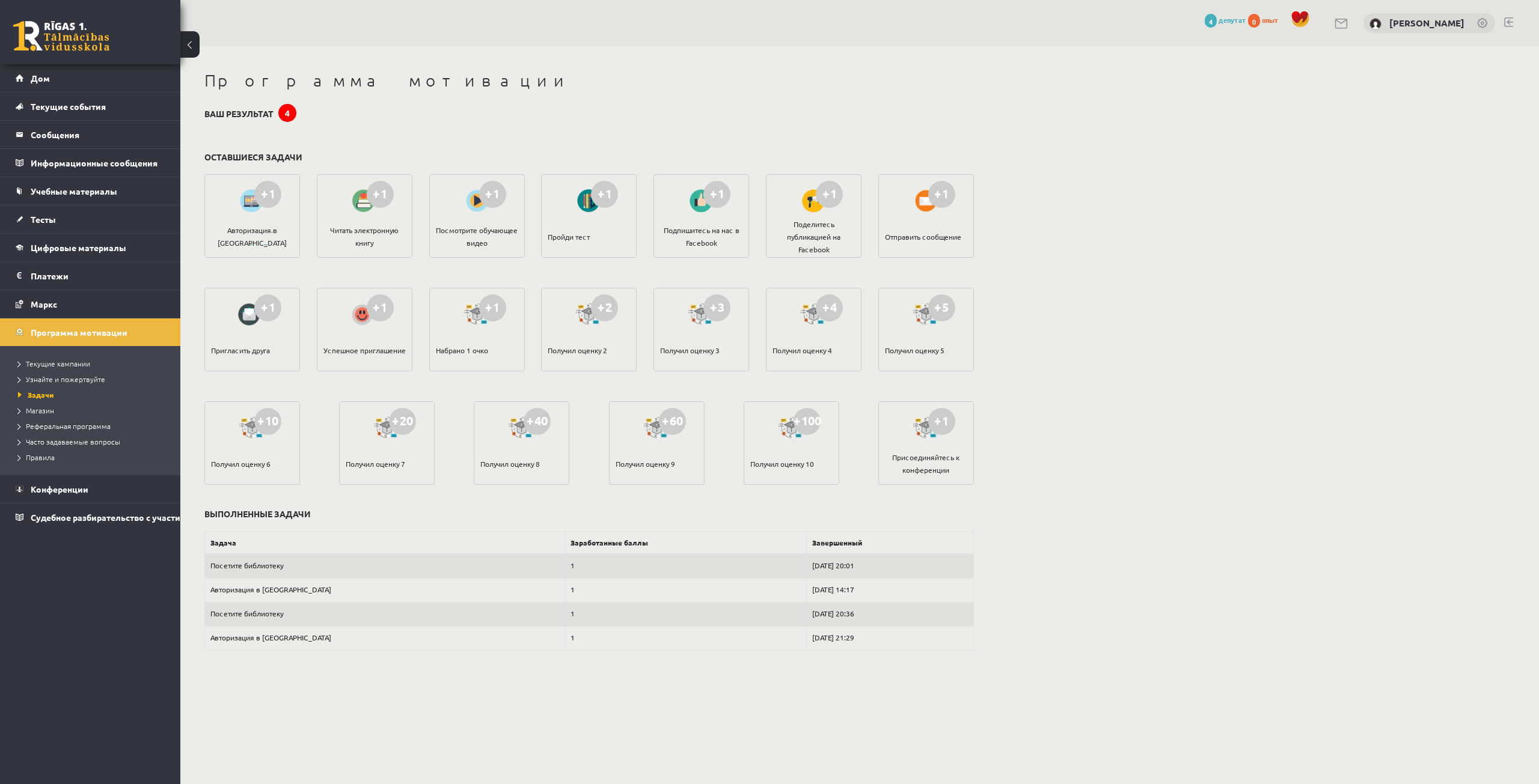
click at [283, 240] on div "Авторизация в Эсколе" at bounding box center [252, 235] width 83 height 42
click at [123, 310] on link "Маркс" at bounding box center [90, 304] width 150 height 28
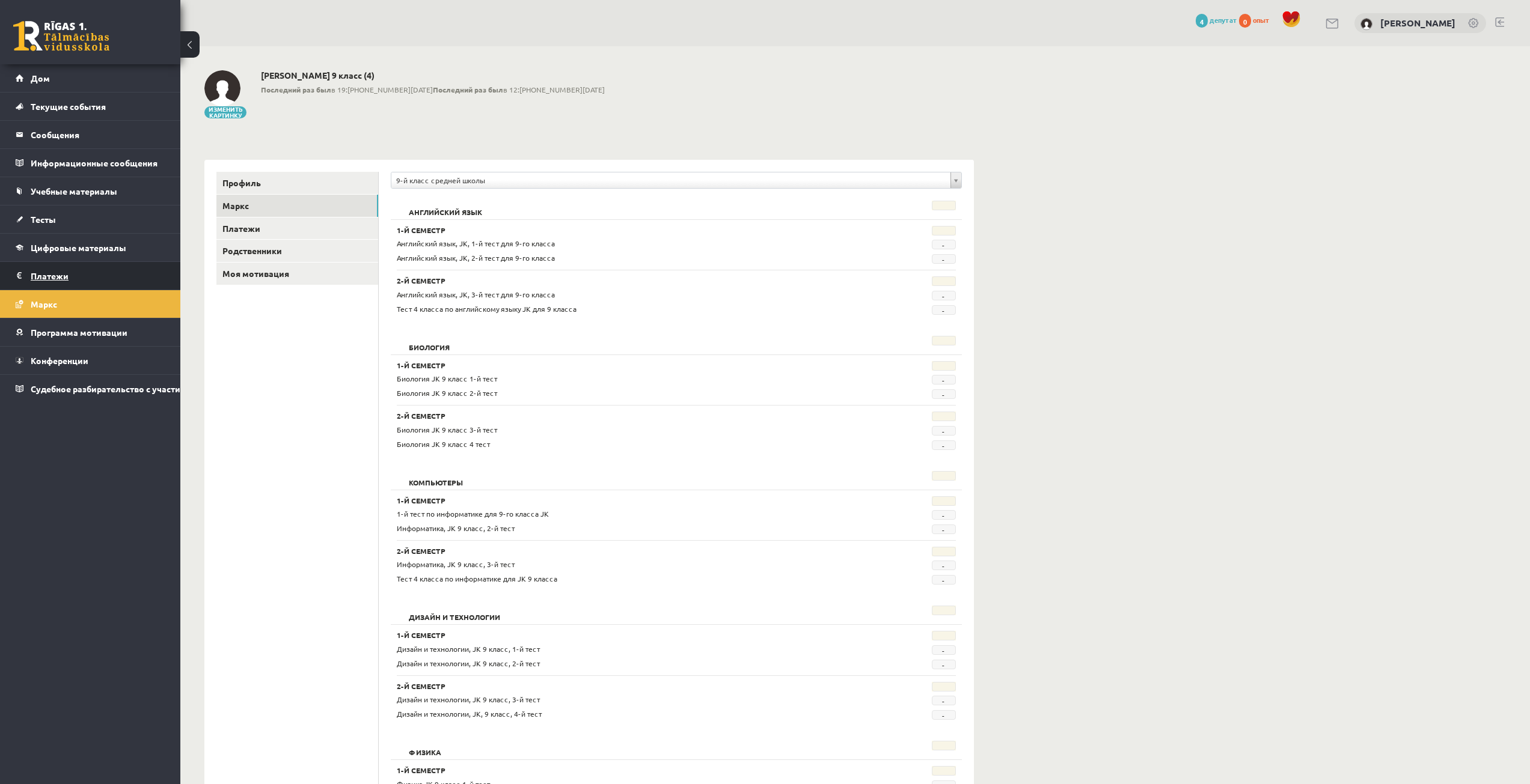
click at [135, 264] on legend "Платежи 0" at bounding box center [98, 275] width 135 height 28
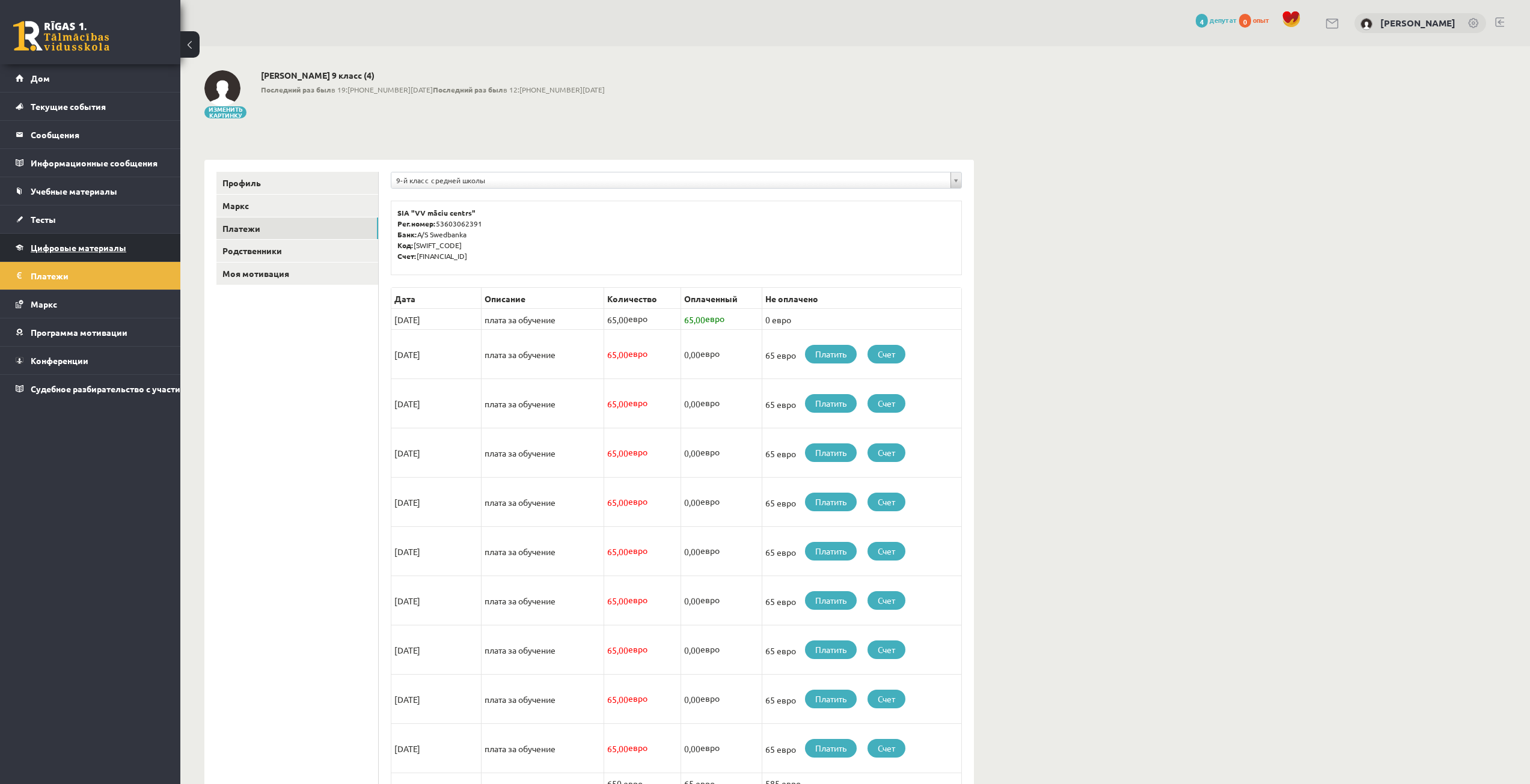
click at [137, 244] on link "Цифровые материалы" at bounding box center [90, 248] width 150 height 28
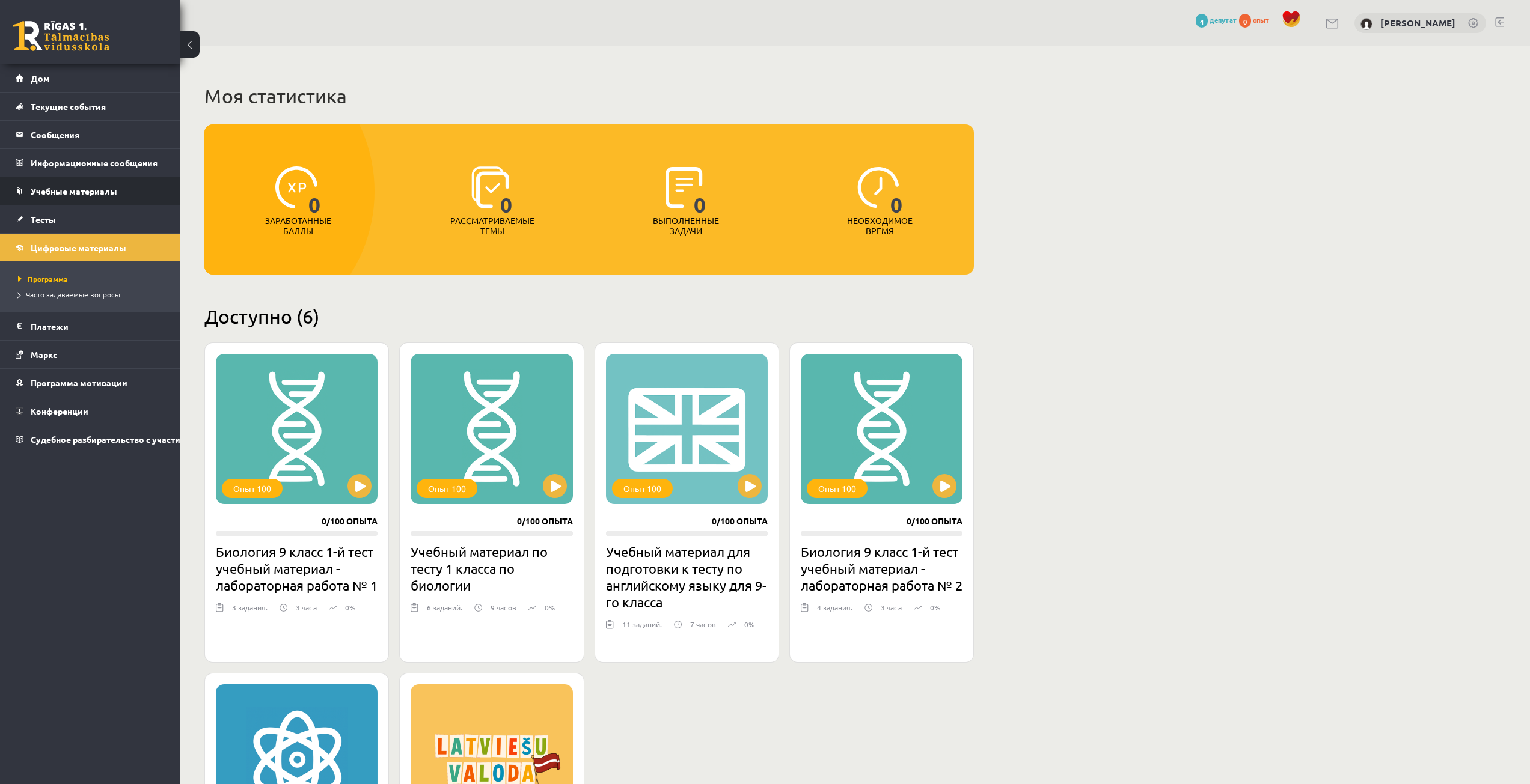
click at [108, 205] on li "Учебные материалы Учебные материалы Войти в Задачи Ссылки Цифровая библиотека О…" at bounding box center [90, 191] width 181 height 29
click at [100, 224] on link "Тесты" at bounding box center [90, 219] width 150 height 28
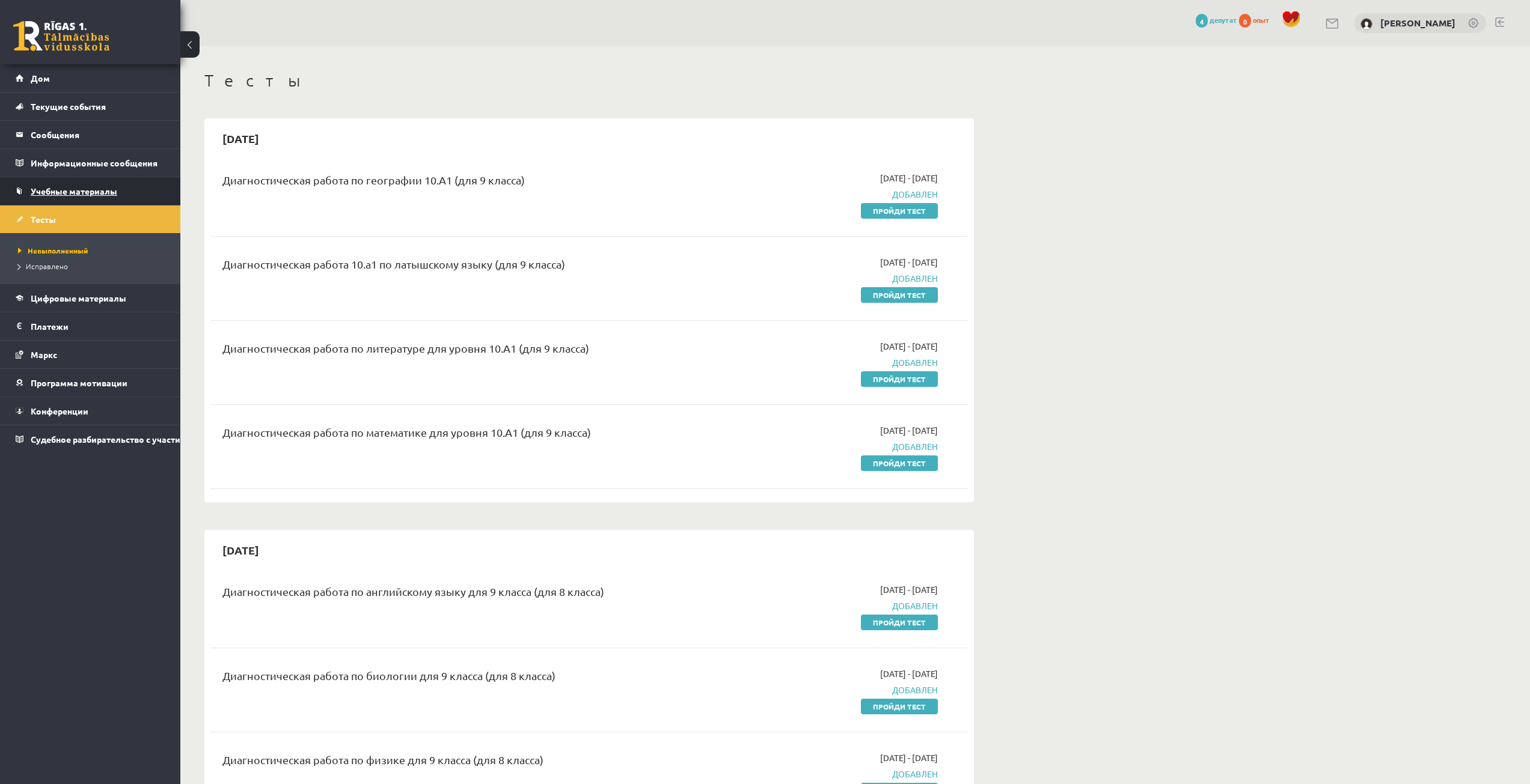
click at [111, 198] on link "Учебные материалы" at bounding box center [90, 191] width 150 height 28
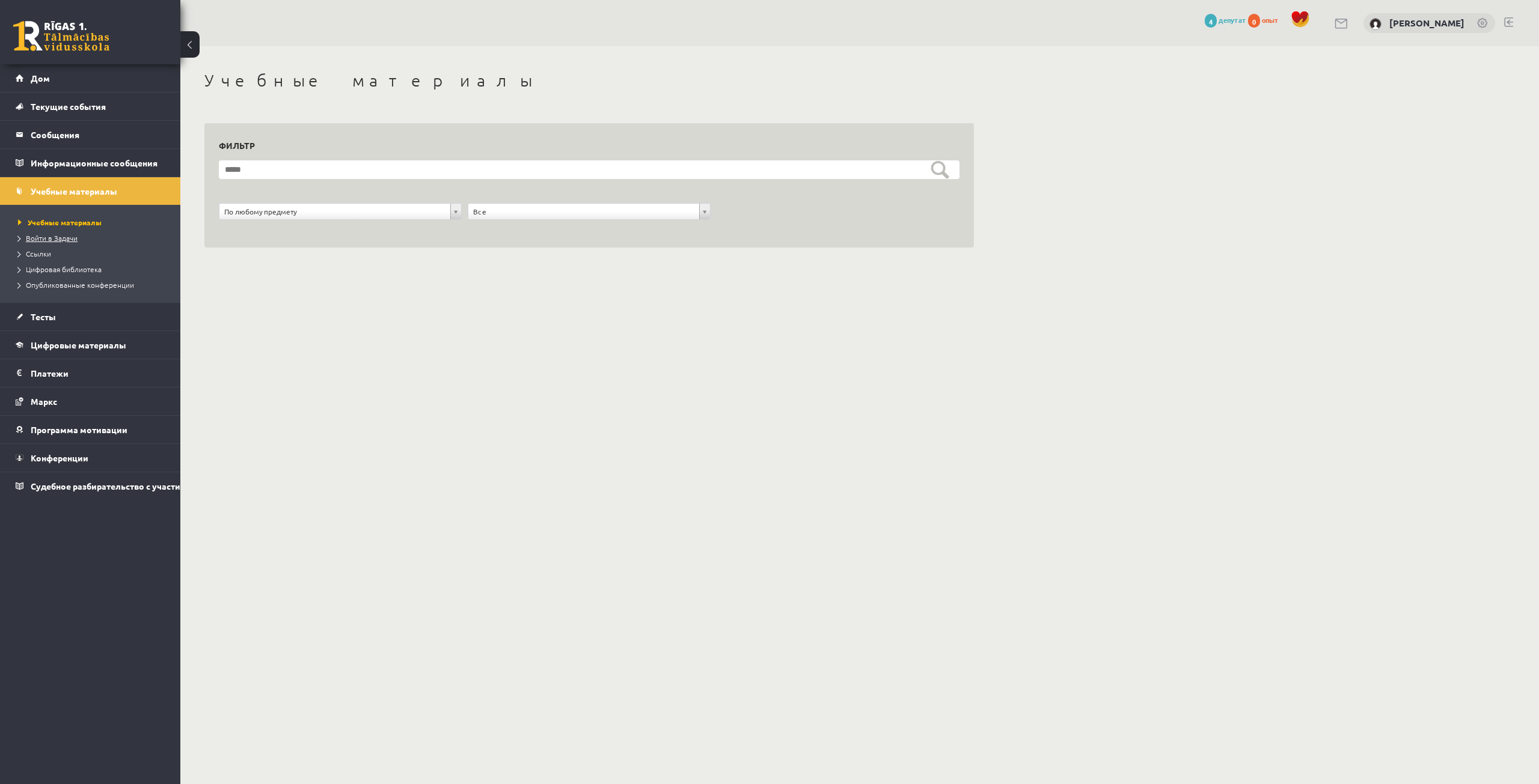
click at [78, 237] on link "Войти в Задачи" at bounding box center [93, 238] width 150 height 11
click at [63, 237] on font "Войти в Задачи" at bounding box center [55, 238] width 55 height 10
click at [54, 254] on link "Ссылки" at bounding box center [93, 254] width 150 height 11
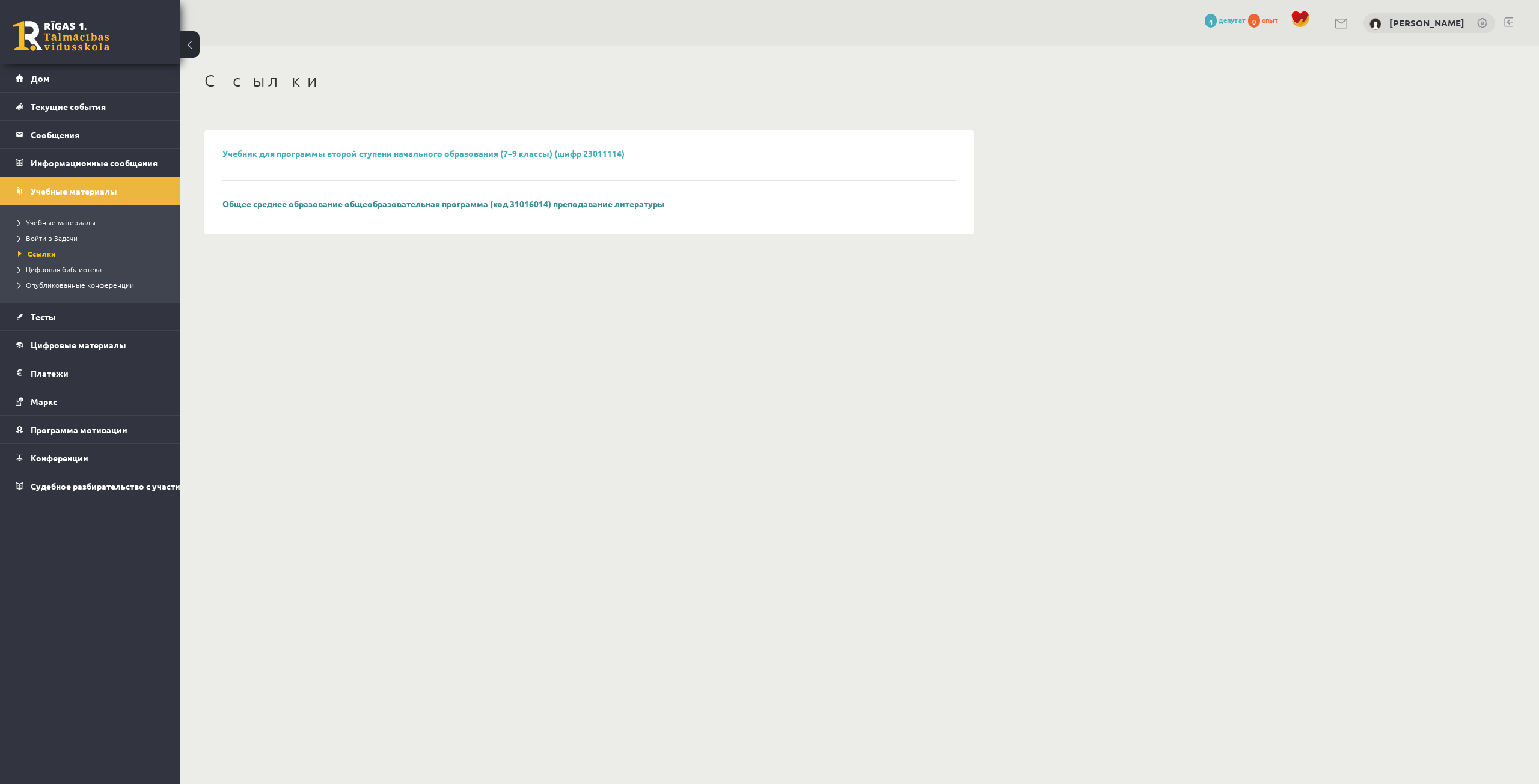
click at [425, 205] on font "Общее среднее образование общеобразовательная программа (код 31016014) преподав…" at bounding box center [444, 204] width 442 height 11
click at [78, 267] on font "Цифровая библиотека" at bounding box center [63, 269] width 76 height 10
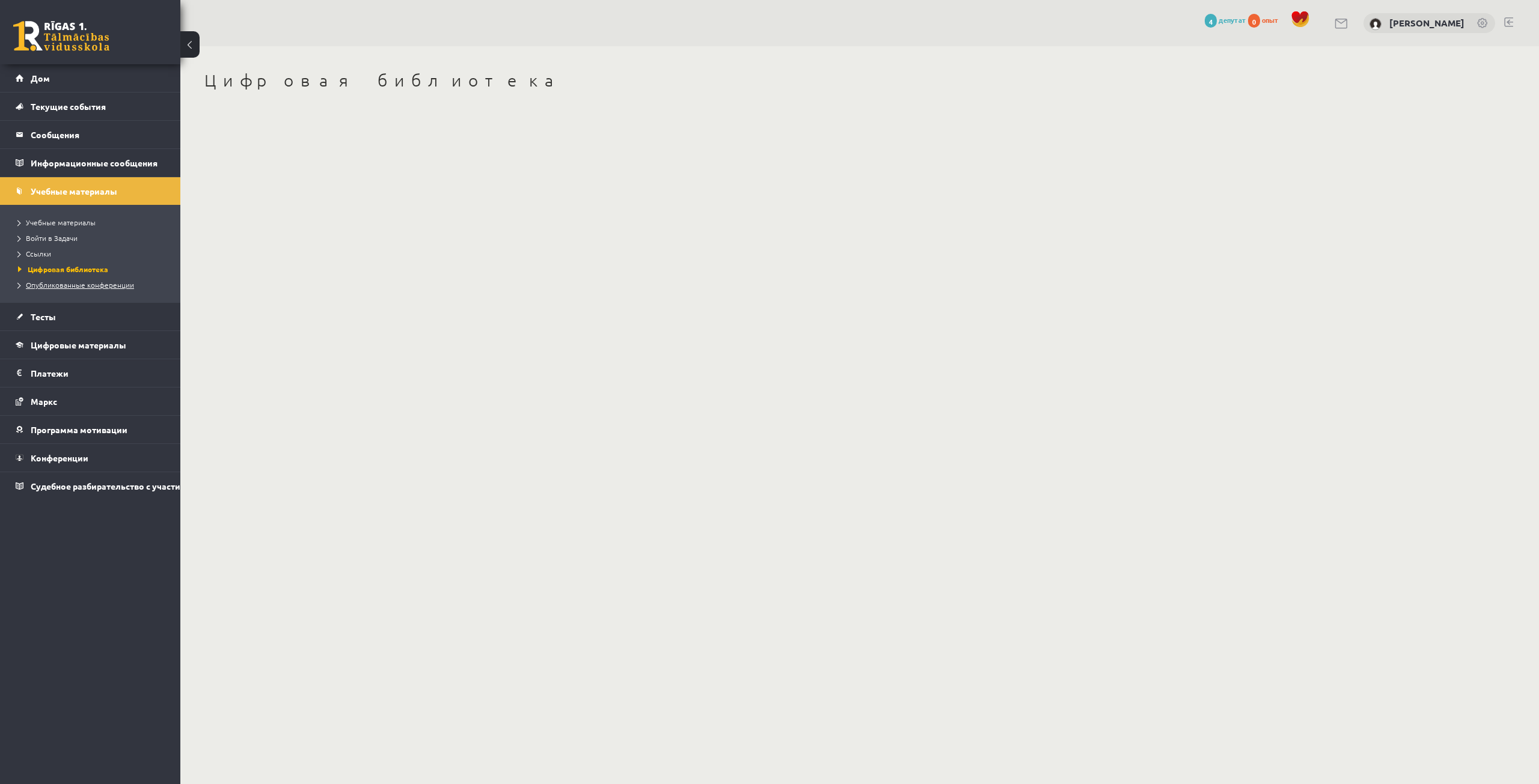
click at [99, 285] on font "Опубликованные конференции" at bounding box center [80, 285] width 108 height 10
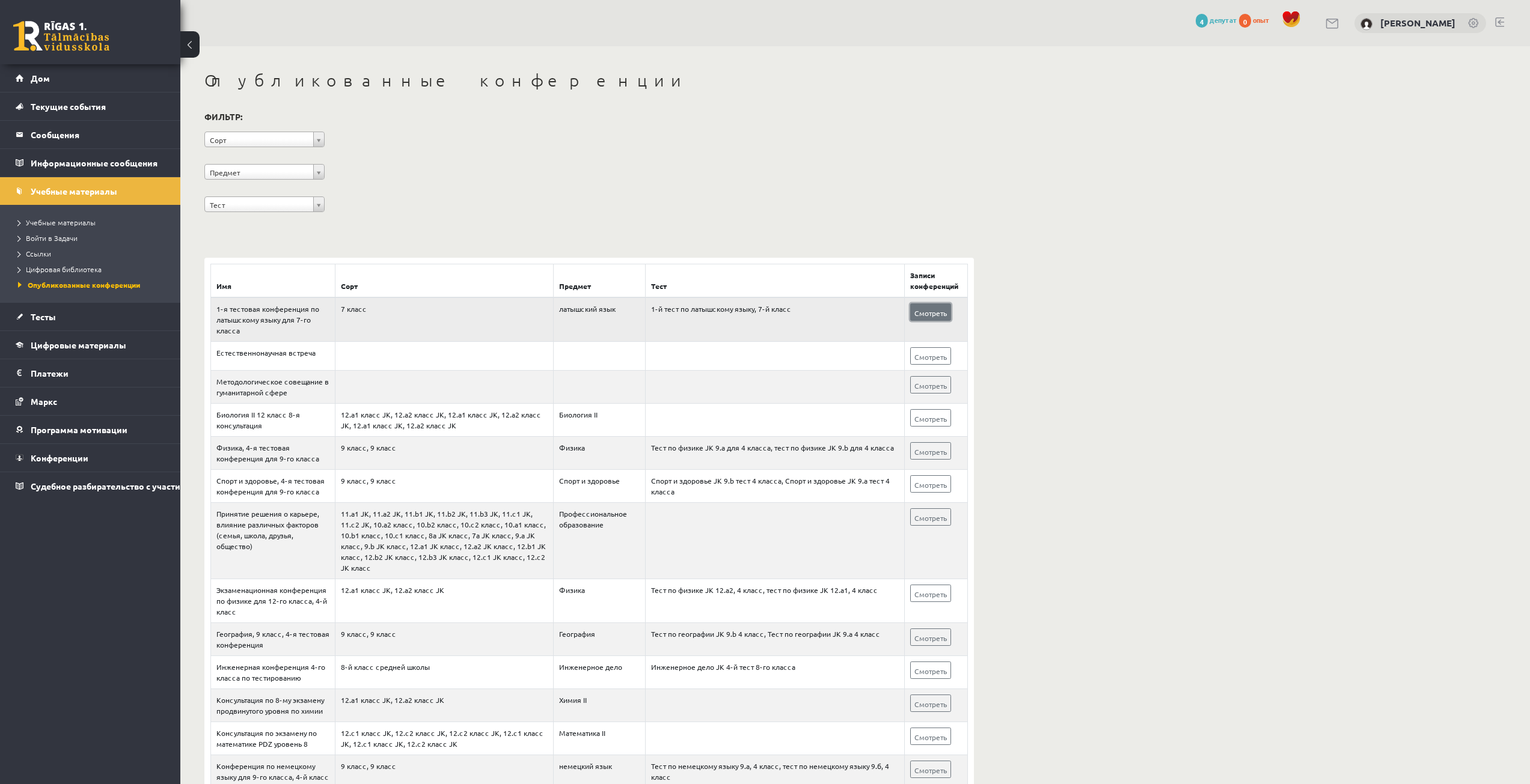
click at [938, 318] on link "Смотреть" at bounding box center [930, 312] width 41 height 17
click at [98, 319] on link "Тесты" at bounding box center [90, 317] width 150 height 28
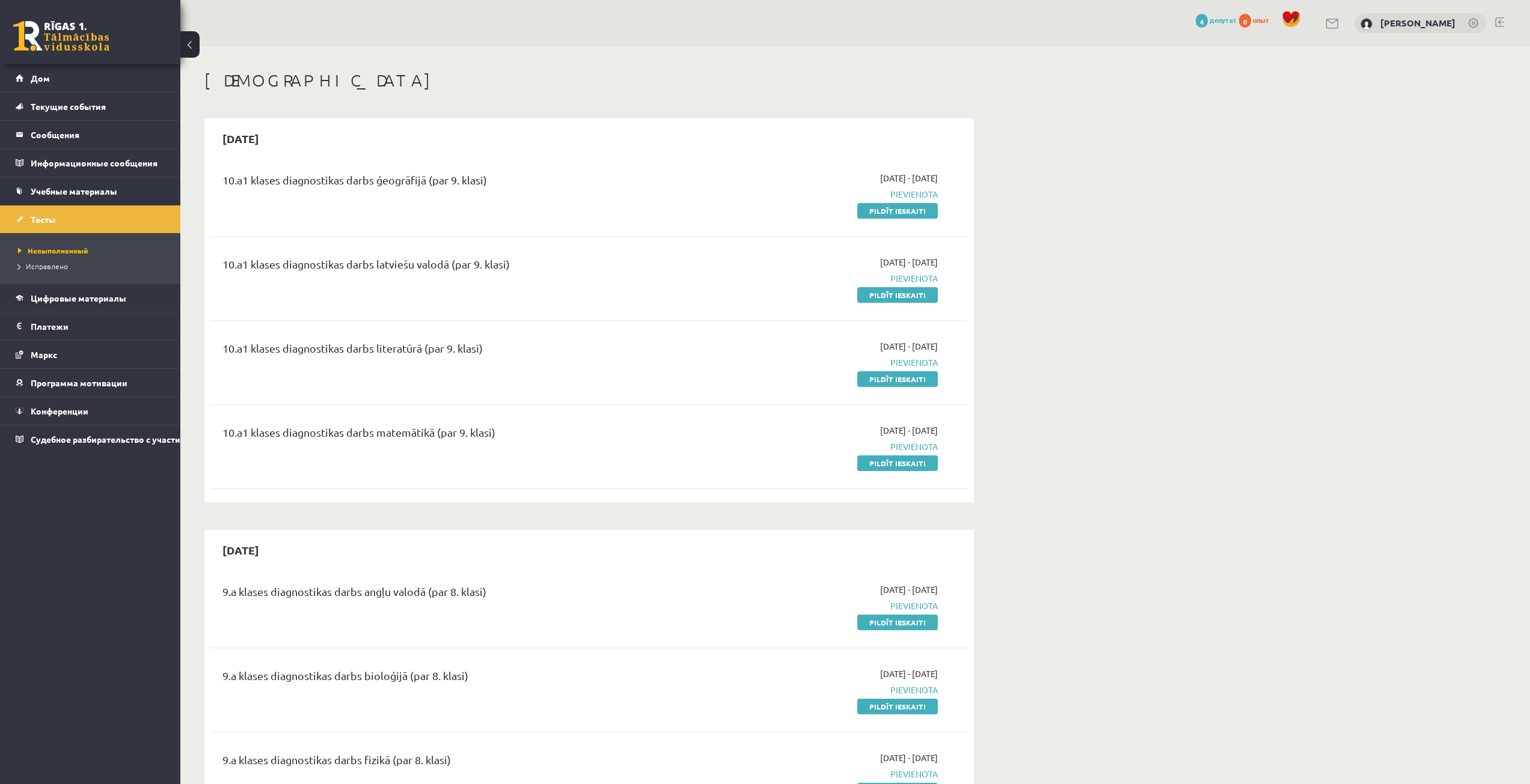
click at [81, 79] on link "Дом" at bounding box center [90, 78] width 150 height 28
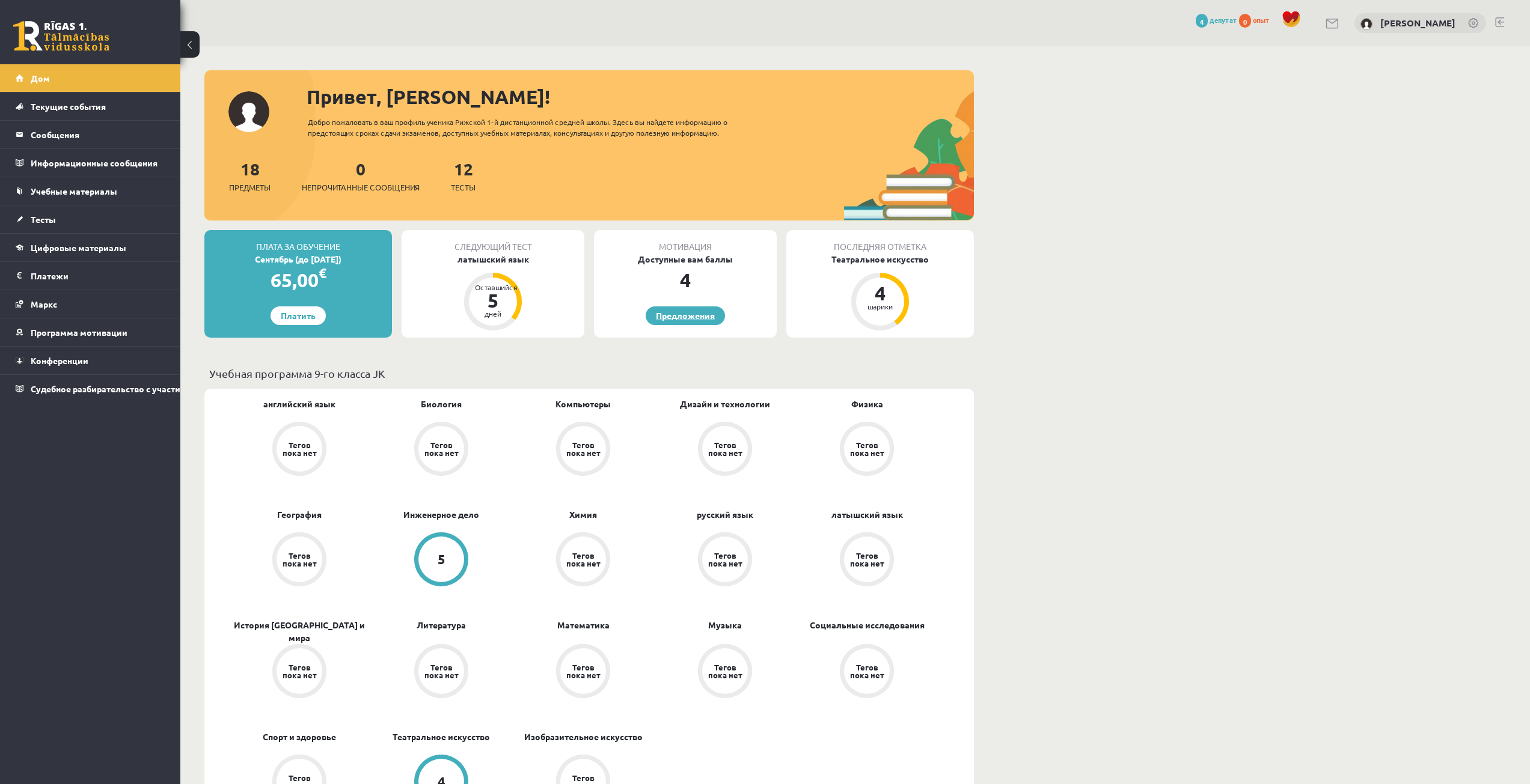
click at [688, 323] on link "Предложения" at bounding box center [685, 316] width 79 height 18
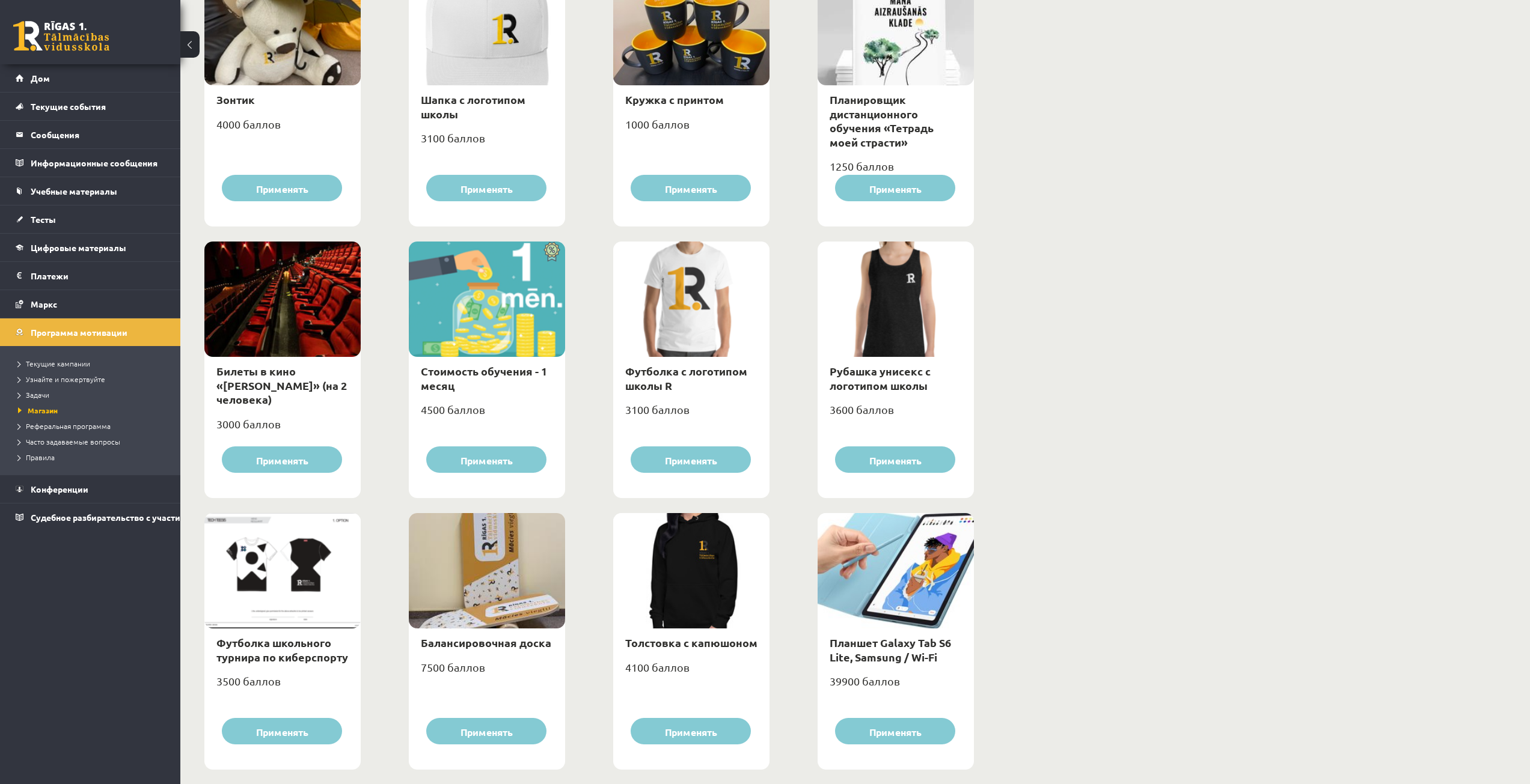
scroll to position [161, 0]
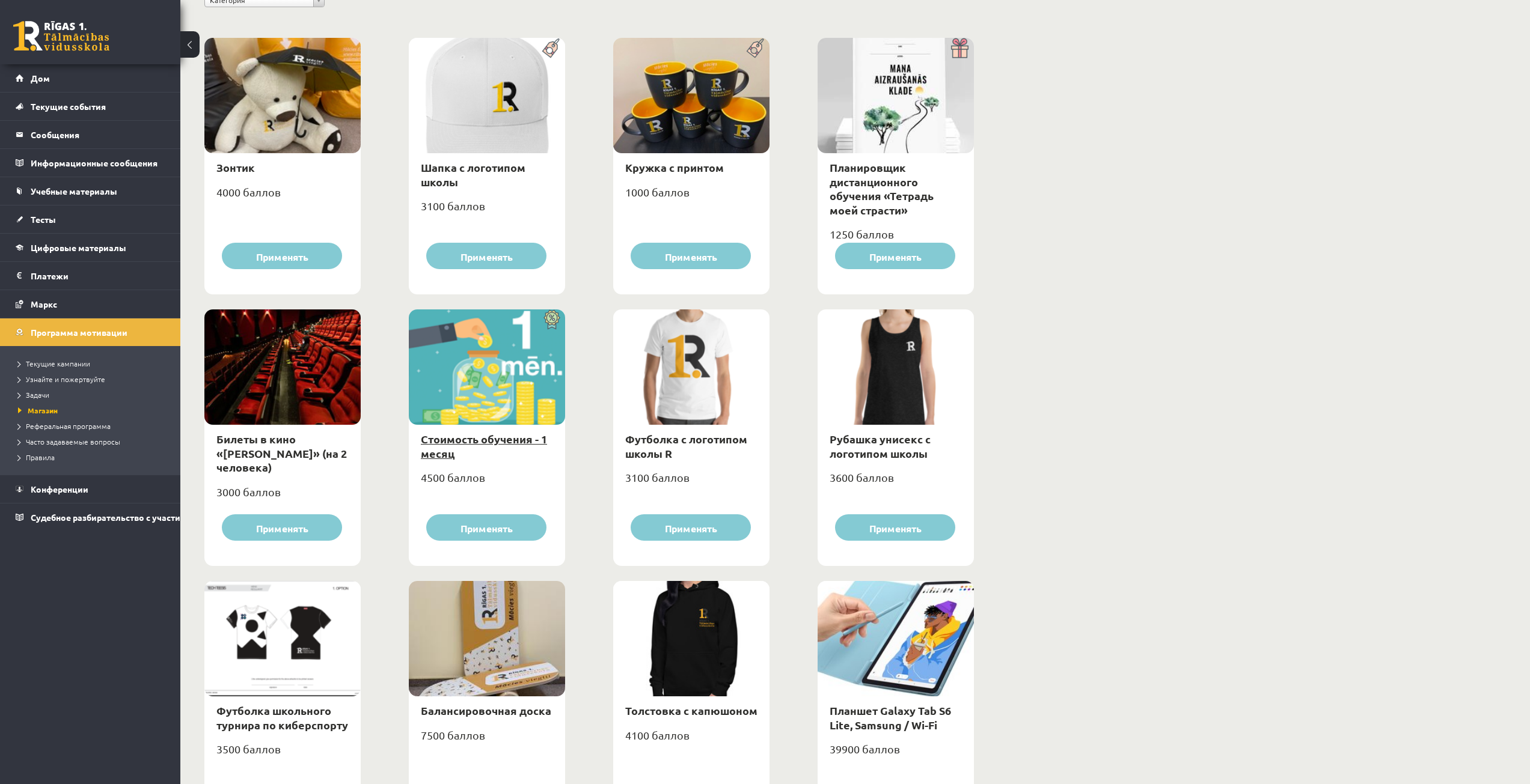
click at [494, 437] on font "Стоимость обучения - 1 месяц" at bounding box center [484, 446] width 126 height 28
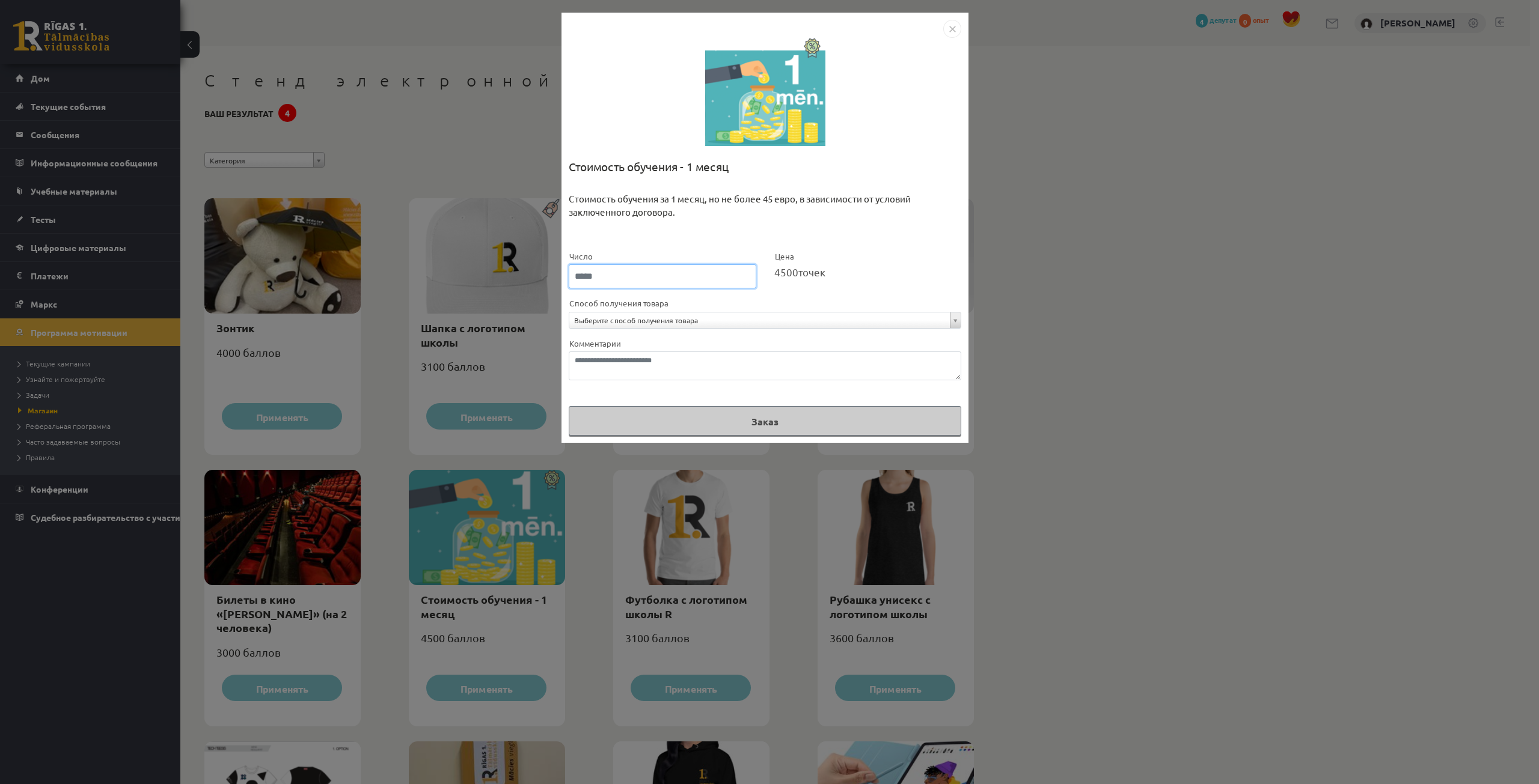
click at [747, 273] on input "*" at bounding box center [662, 276] width 187 height 24
click at [747, 273] on input "**" at bounding box center [662, 276] width 187 height 24
type input "*"
click at [745, 280] on input "*" at bounding box center [662, 276] width 187 height 24
click at [958, 25] on img "Закрывать" at bounding box center [952, 28] width 18 height 18
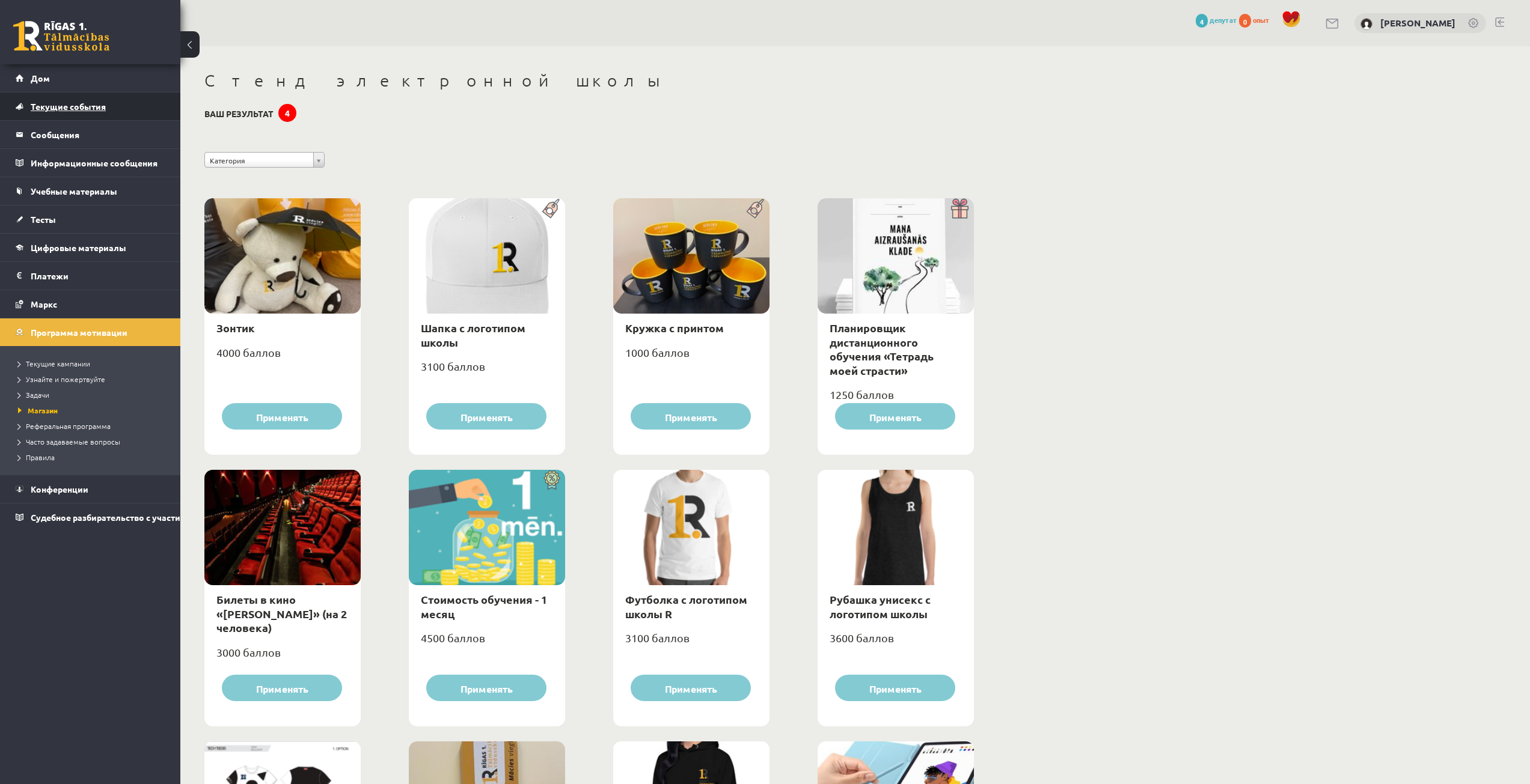
click at [99, 108] on font "Текущие события" at bounding box center [68, 107] width 75 height 11
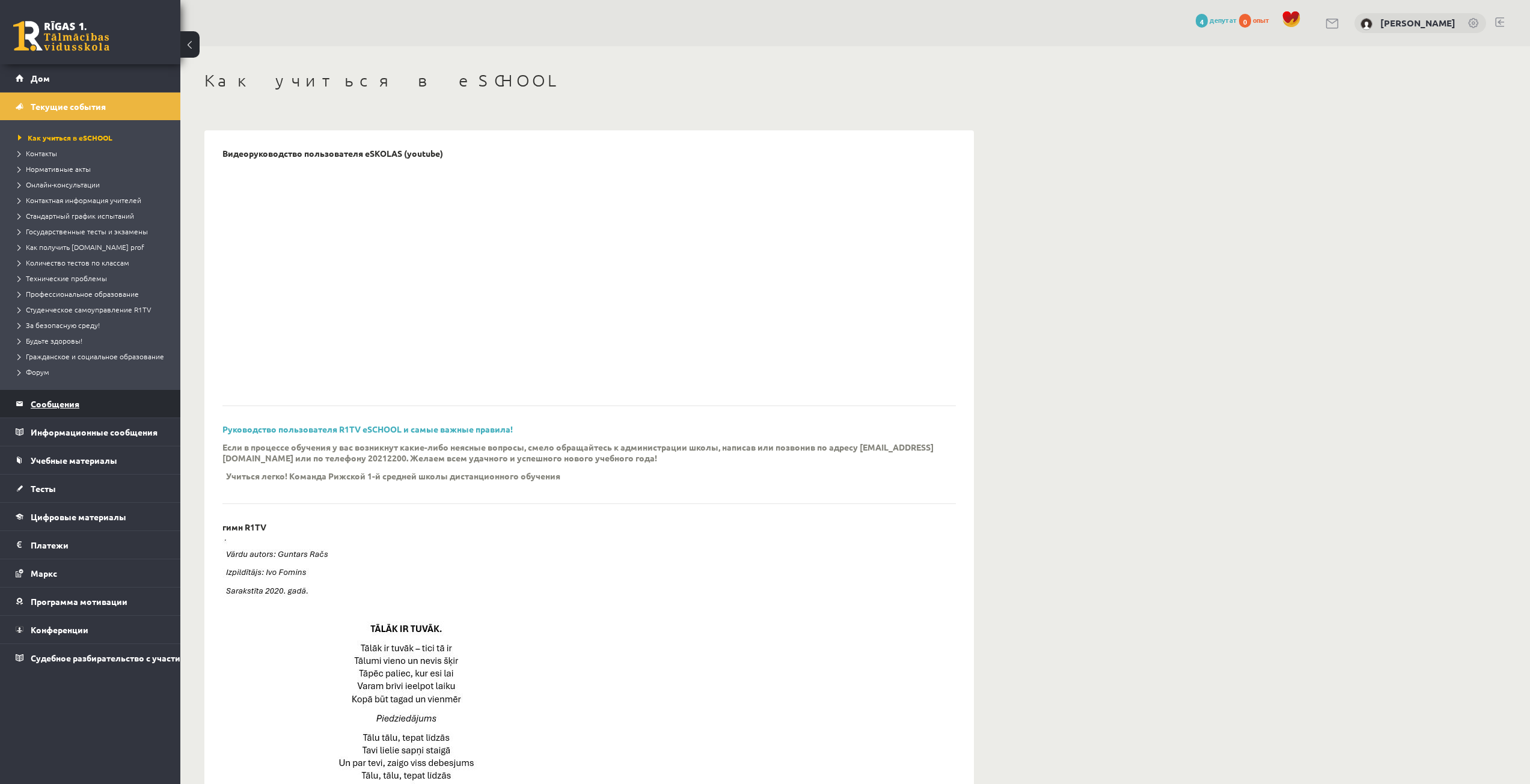
click at [54, 406] on font "Сообщения" at bounding box center [55, 404] width 49 height 11
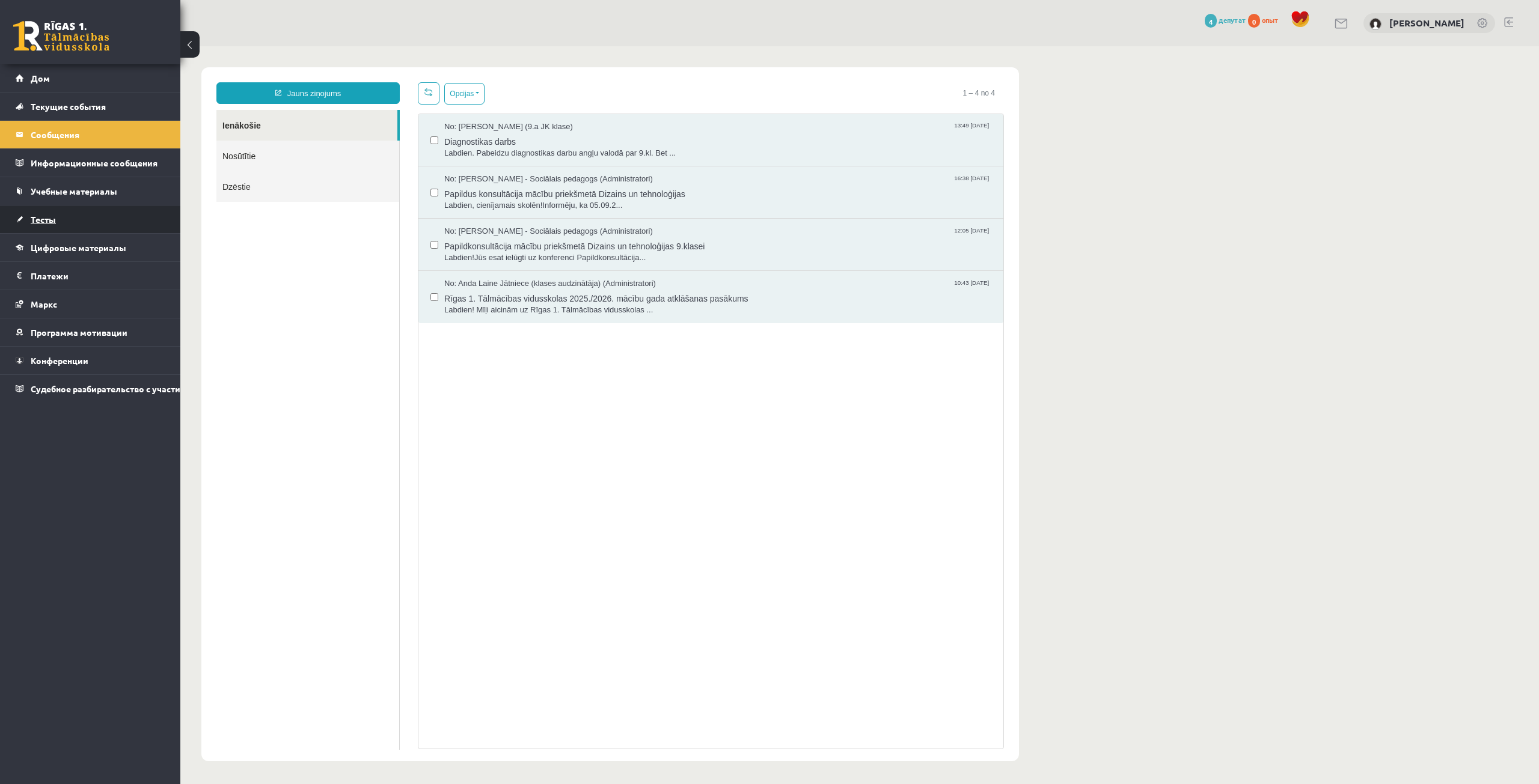
click at [79, 217] on link "Тесты" at bounding box center [90, 219] width 150 height 28
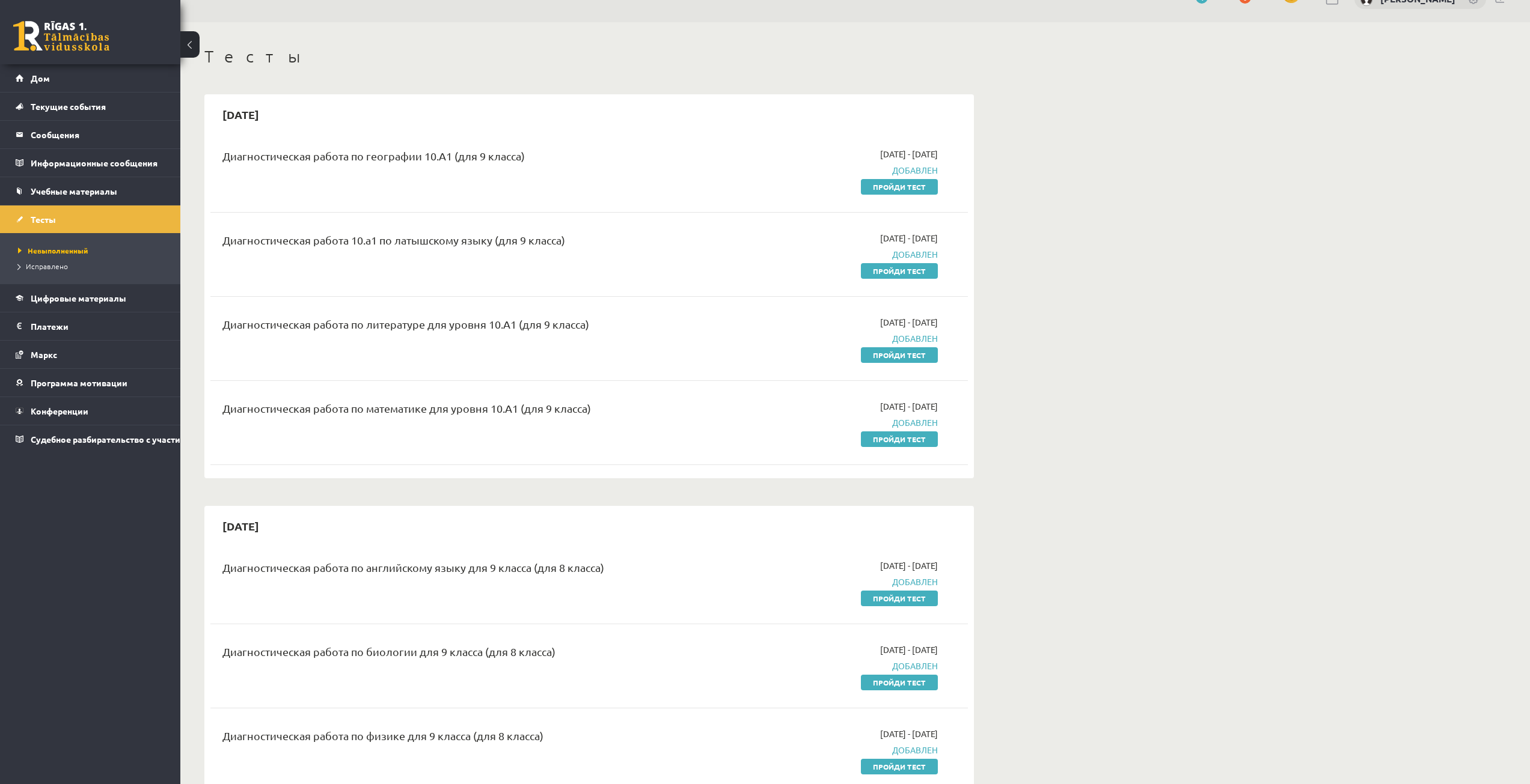
scroll to position [60, 0]
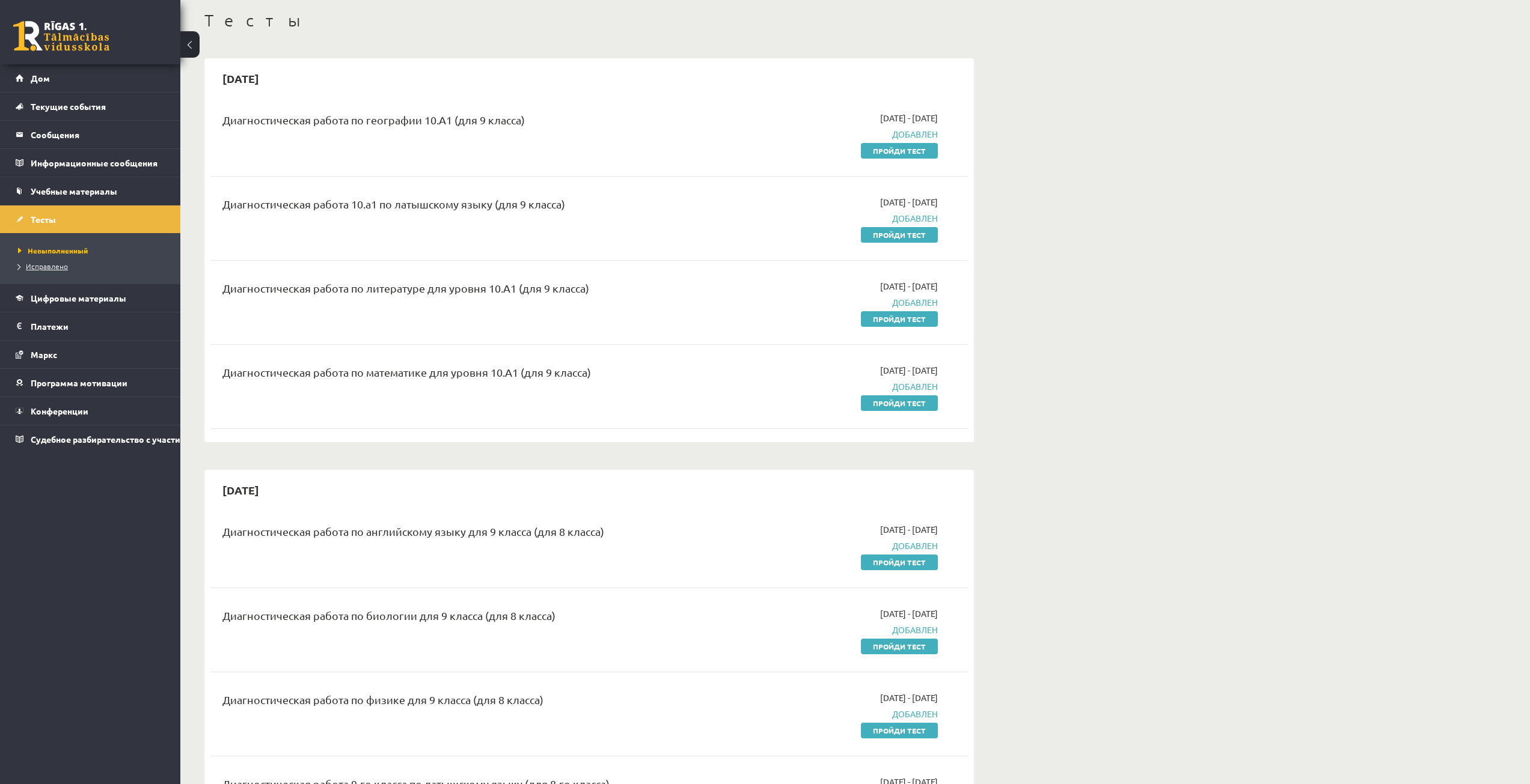
click at [62, 262] on font "Исправлено" at bounding box center [47, 266] width 42 height 10
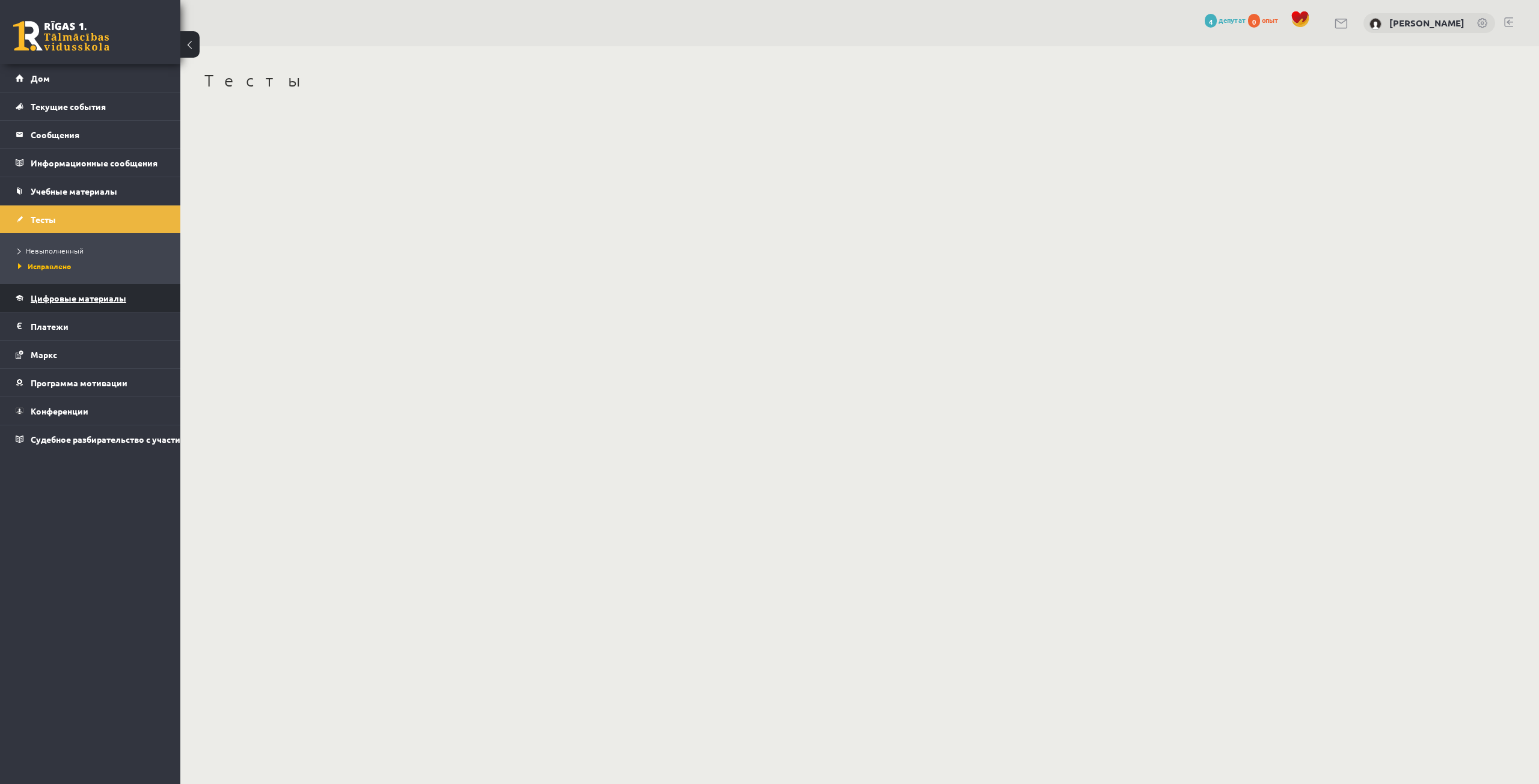
click at [75, 301] on font "Цифровые материалы" at bounding box center [78, 298] width 95 height 11
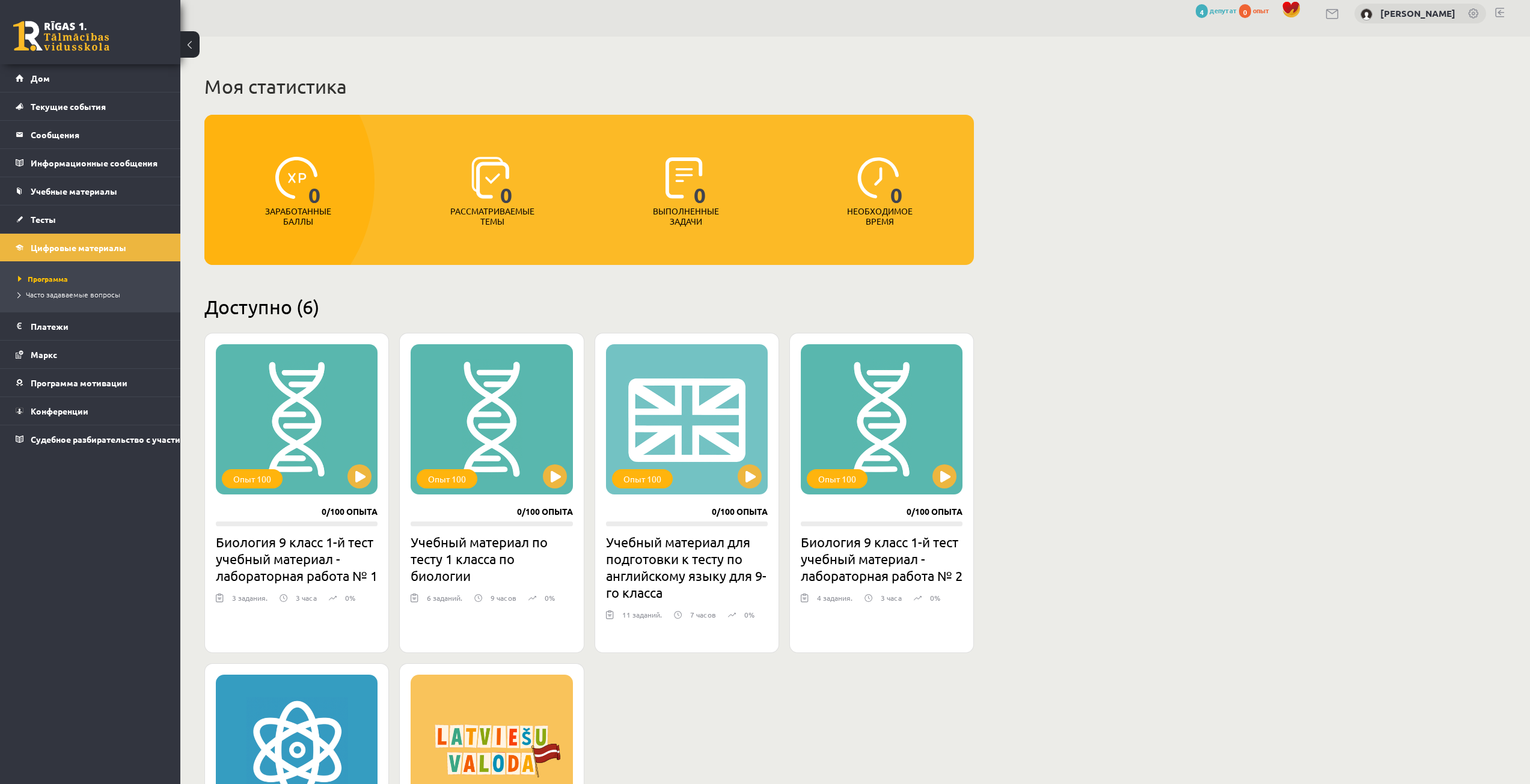
scroll to position [301, 0]
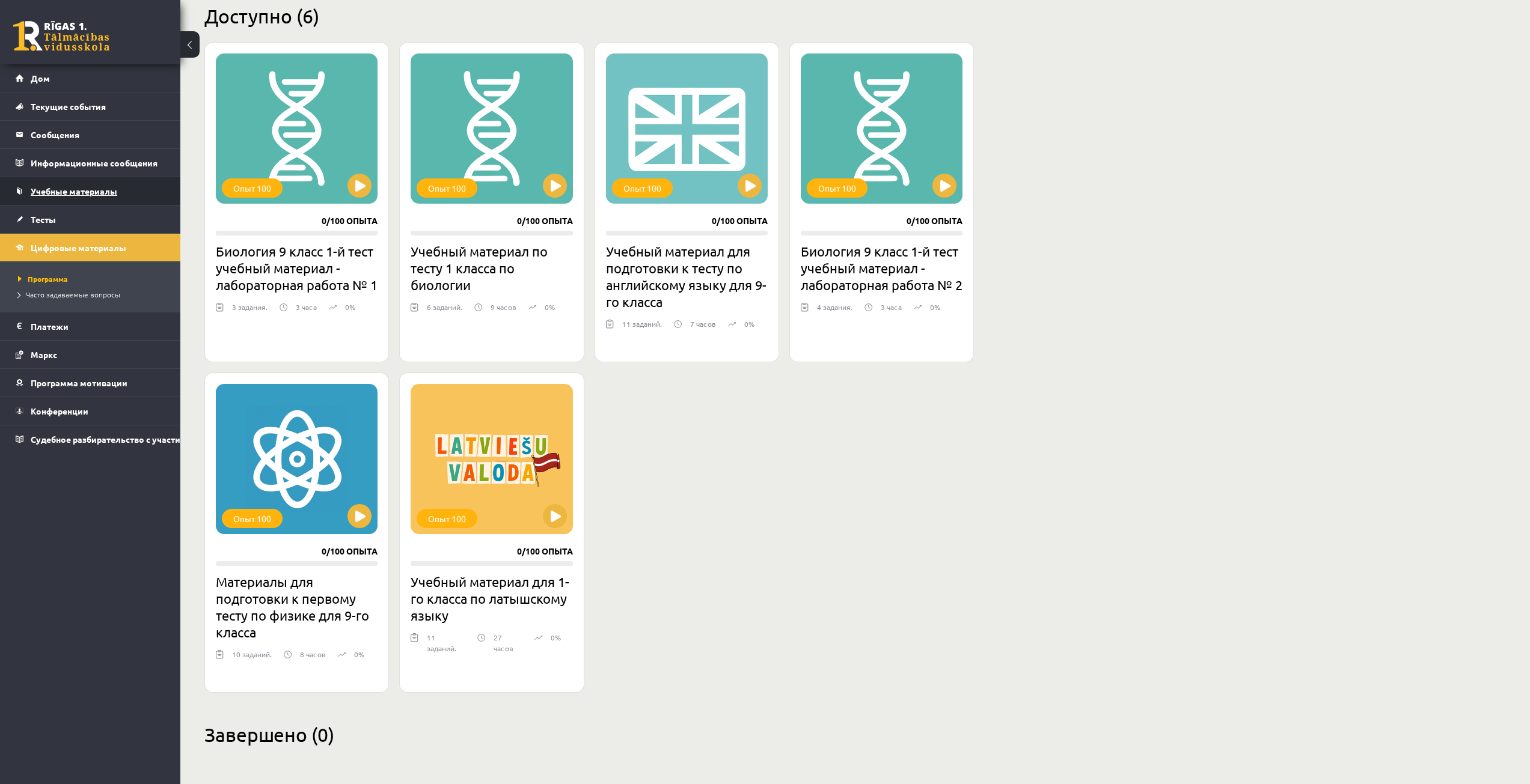
click at [75, 201] on link "Учебные материалы" at bounding box center [90, 191] width 150 height 28
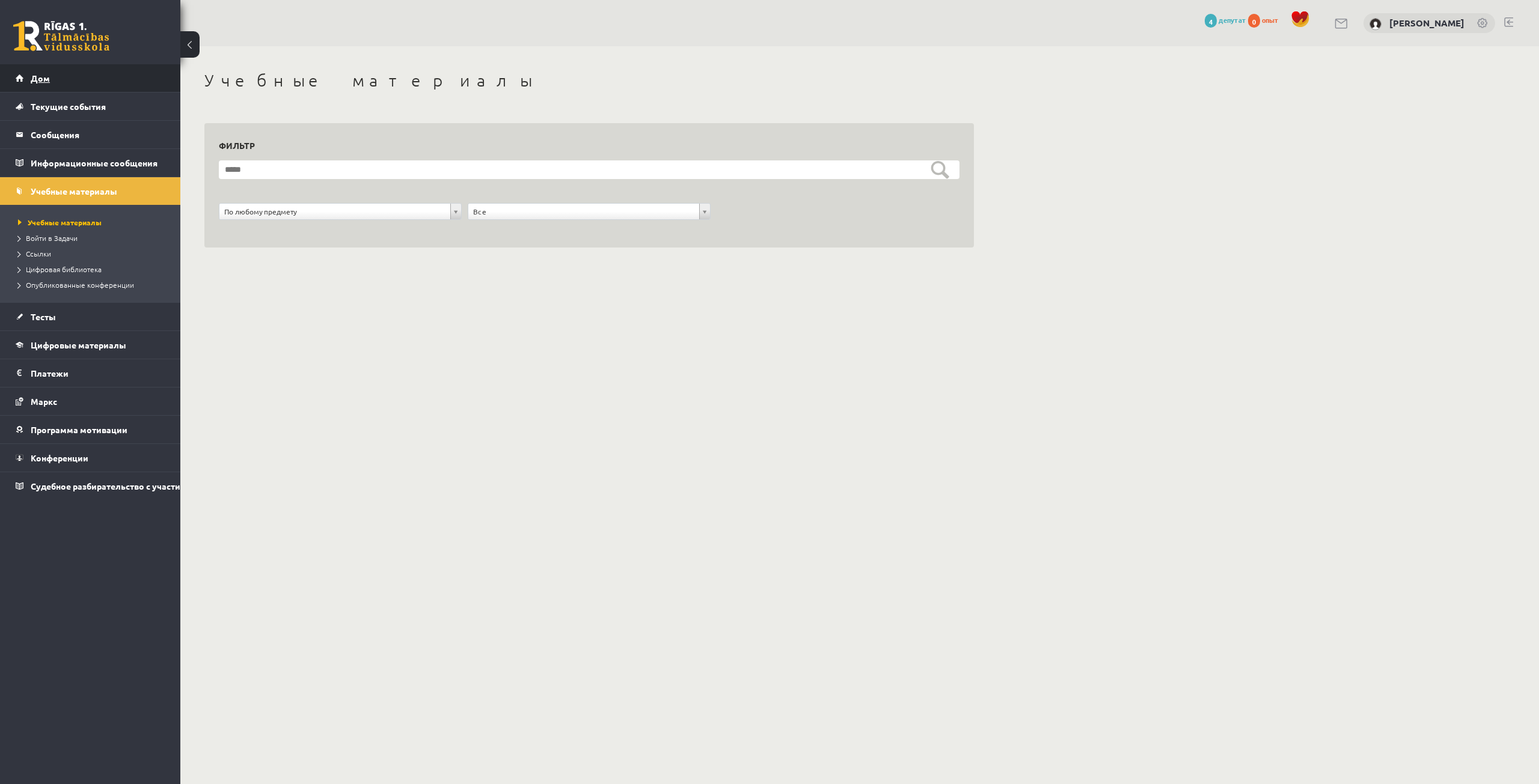
click at [90, 82] on link "Дом" at bounding box center [90, 78] width 150 height 28
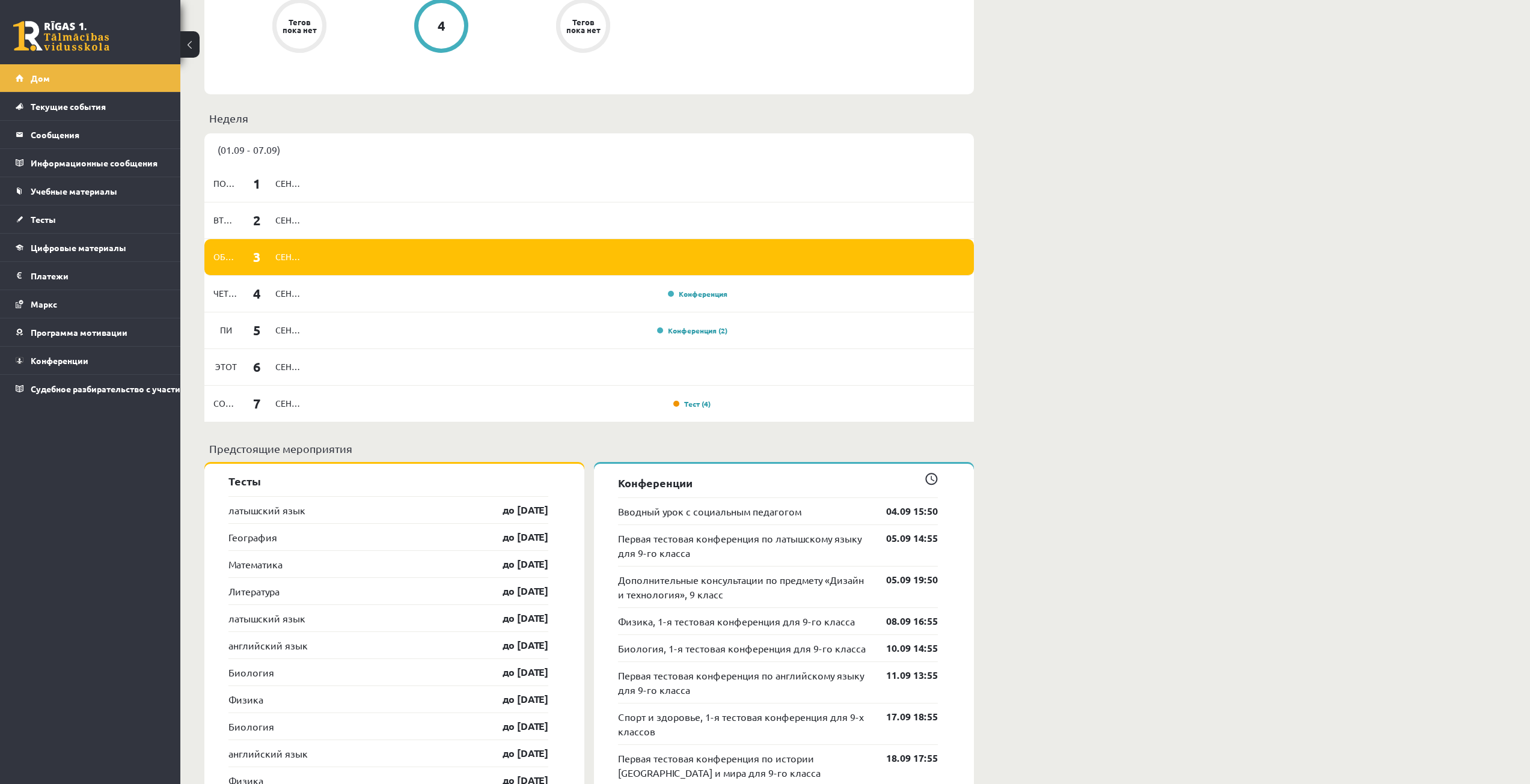
scroll to position [841, 0]
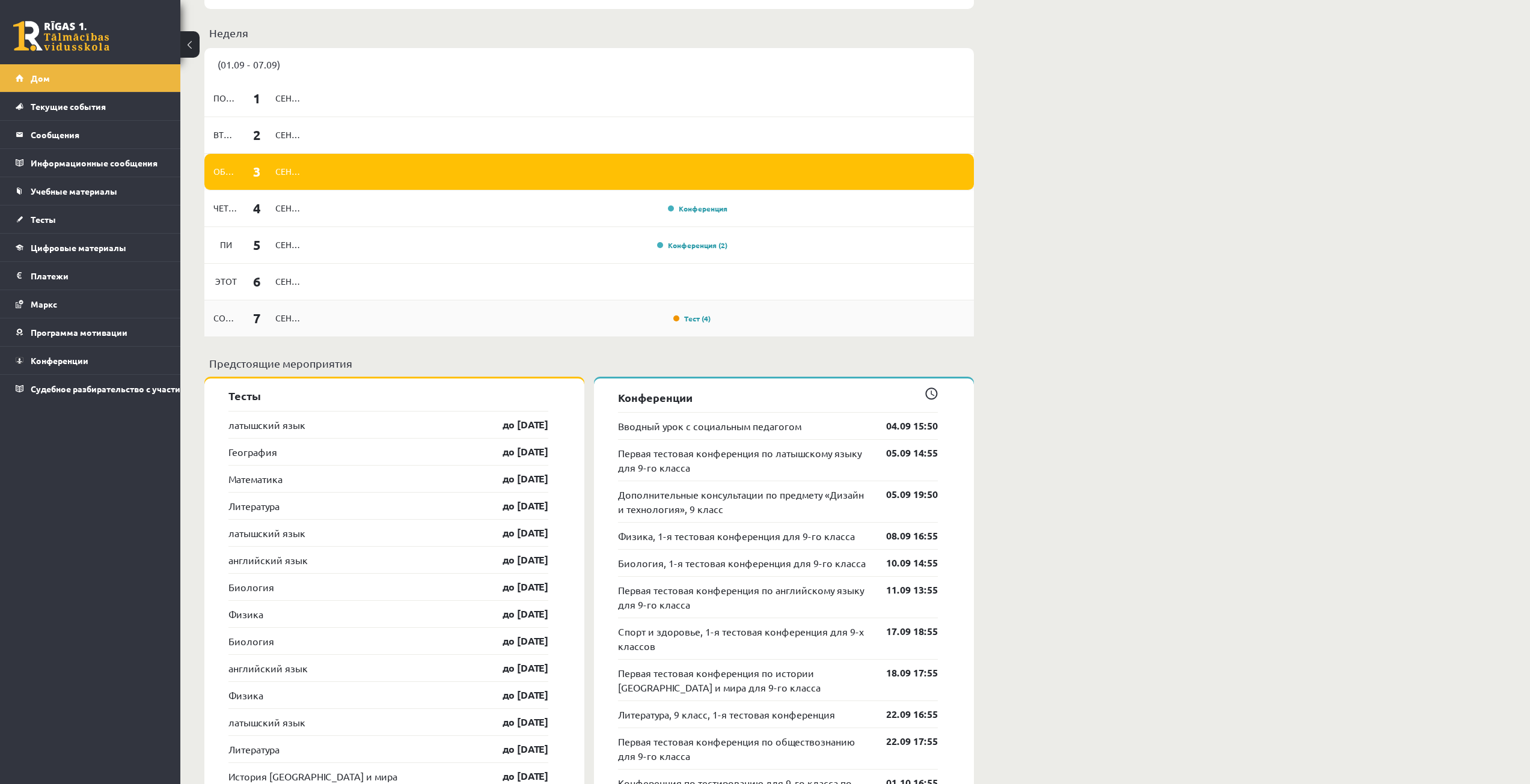
click at [540, 325] on div "Тест (4)" at bounding box center [518, 318] width 418 height 13
click at [704, 317] on font "Тест (4)" at bounding box center [697, 318] width 26 height 10
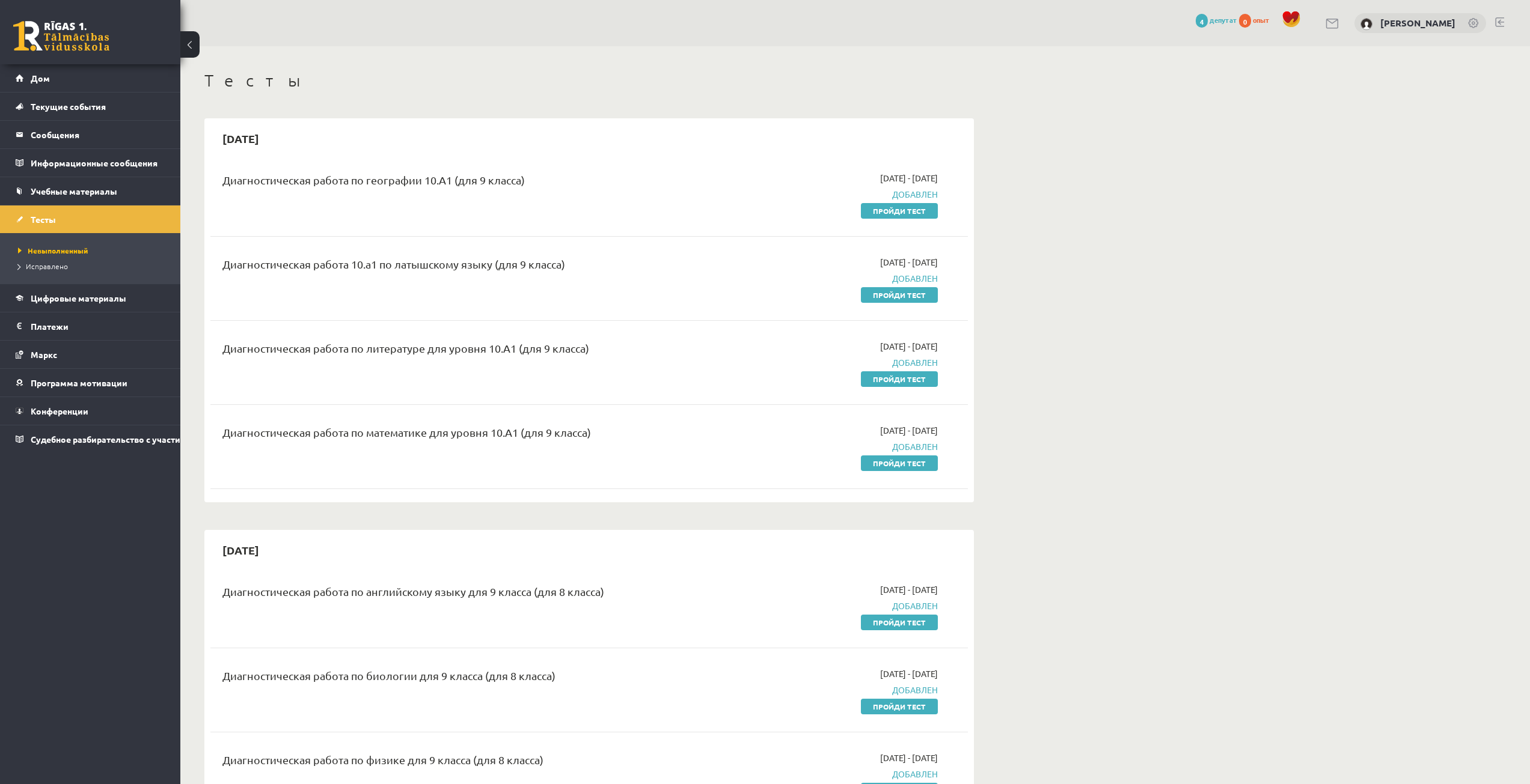
click at [909, 460] on font "Пройди тест" at bounding box center [900, 463] width 53 height 10
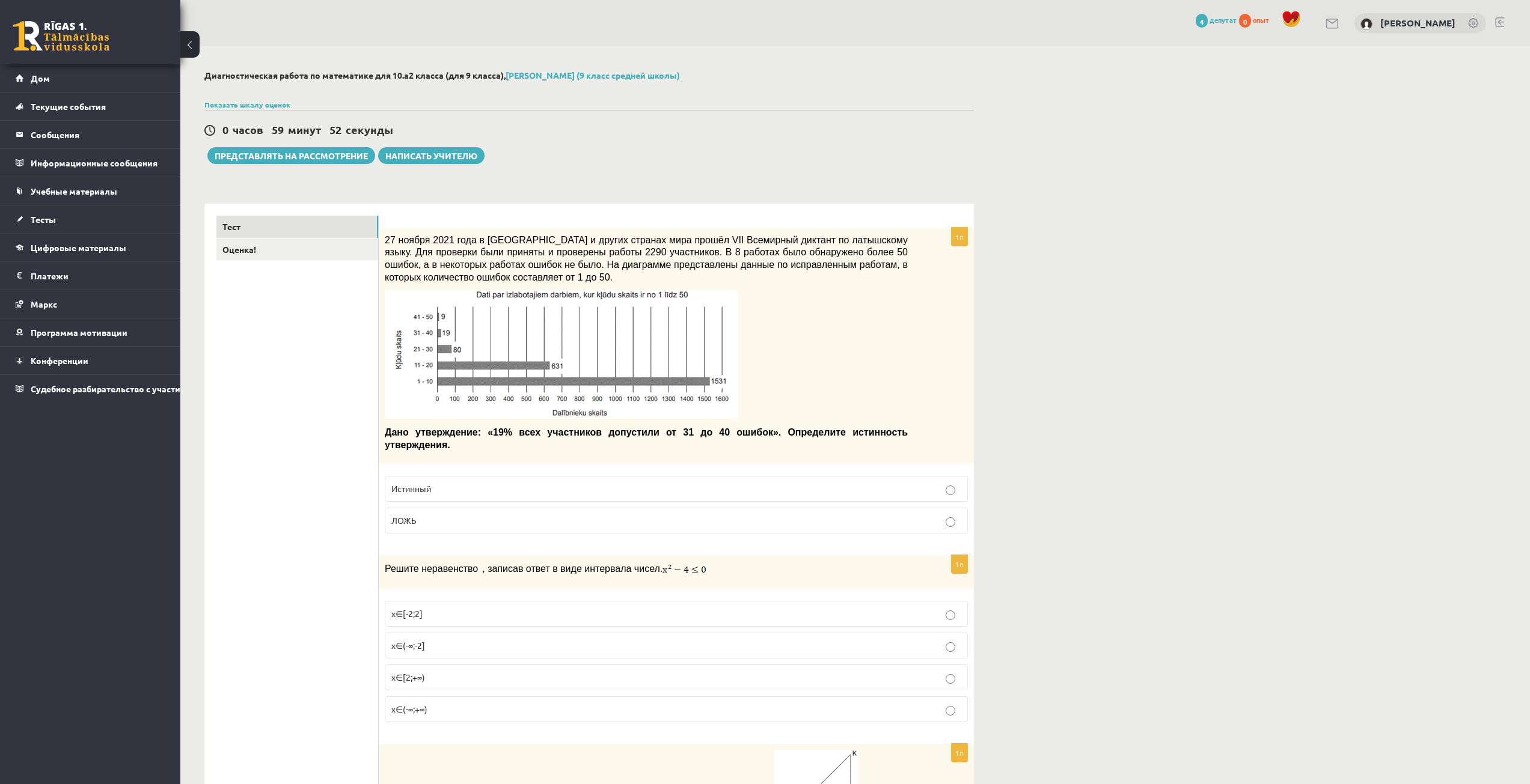
scroll to position [60, 0]
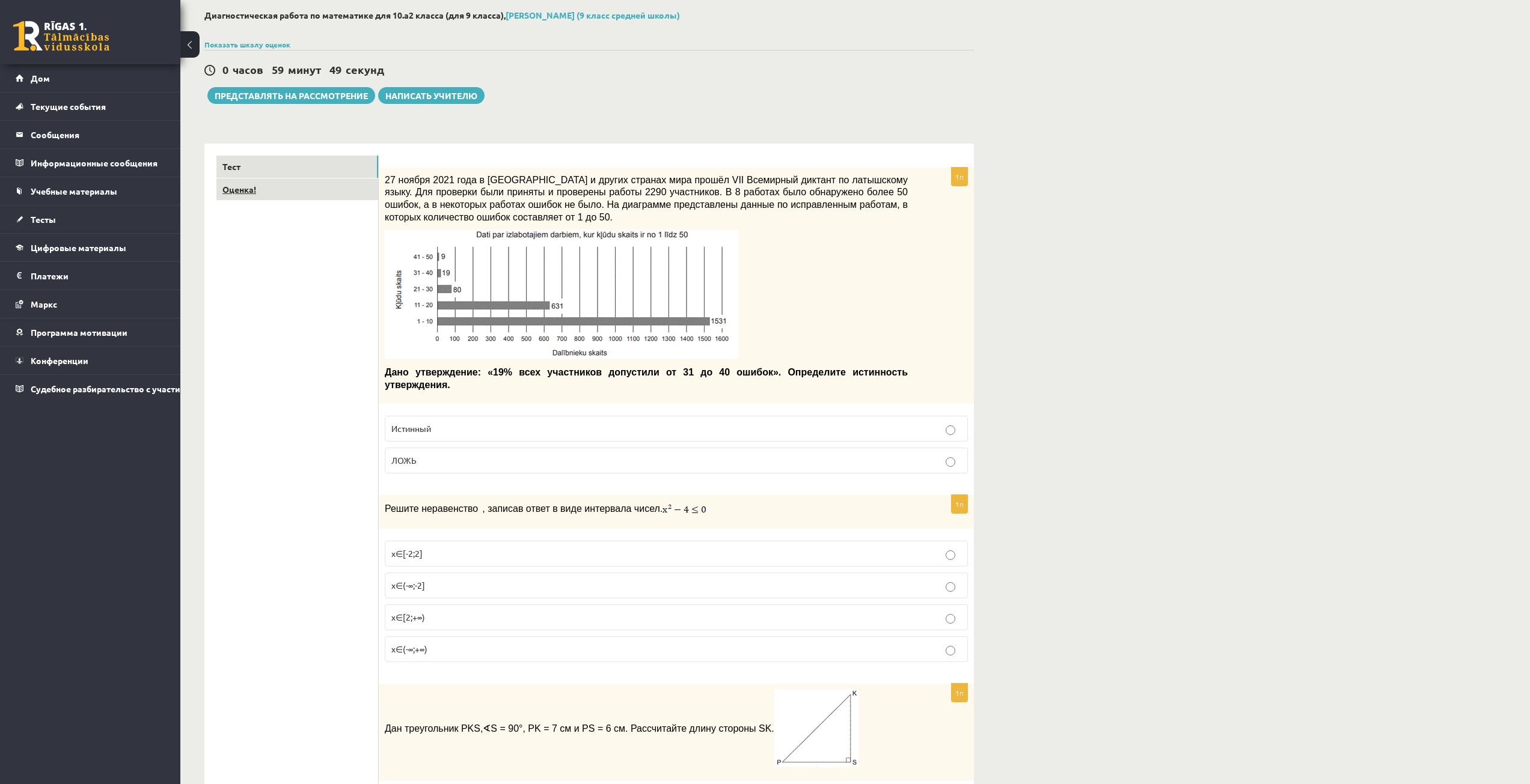
click at [295, 200] on link "Оценка!" at bounding box center [297, 190] width 161 height 22
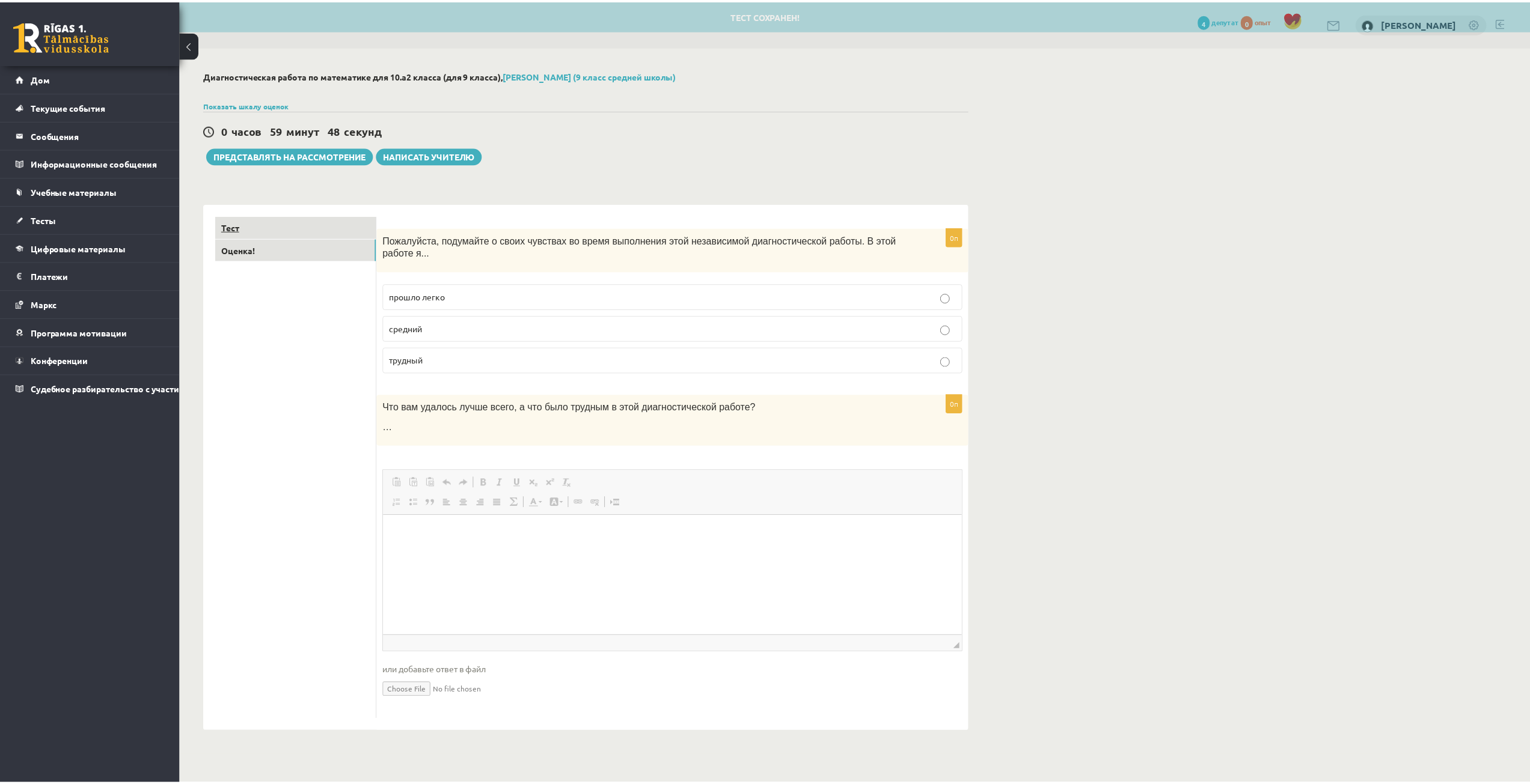
scroll to position [0, 0]
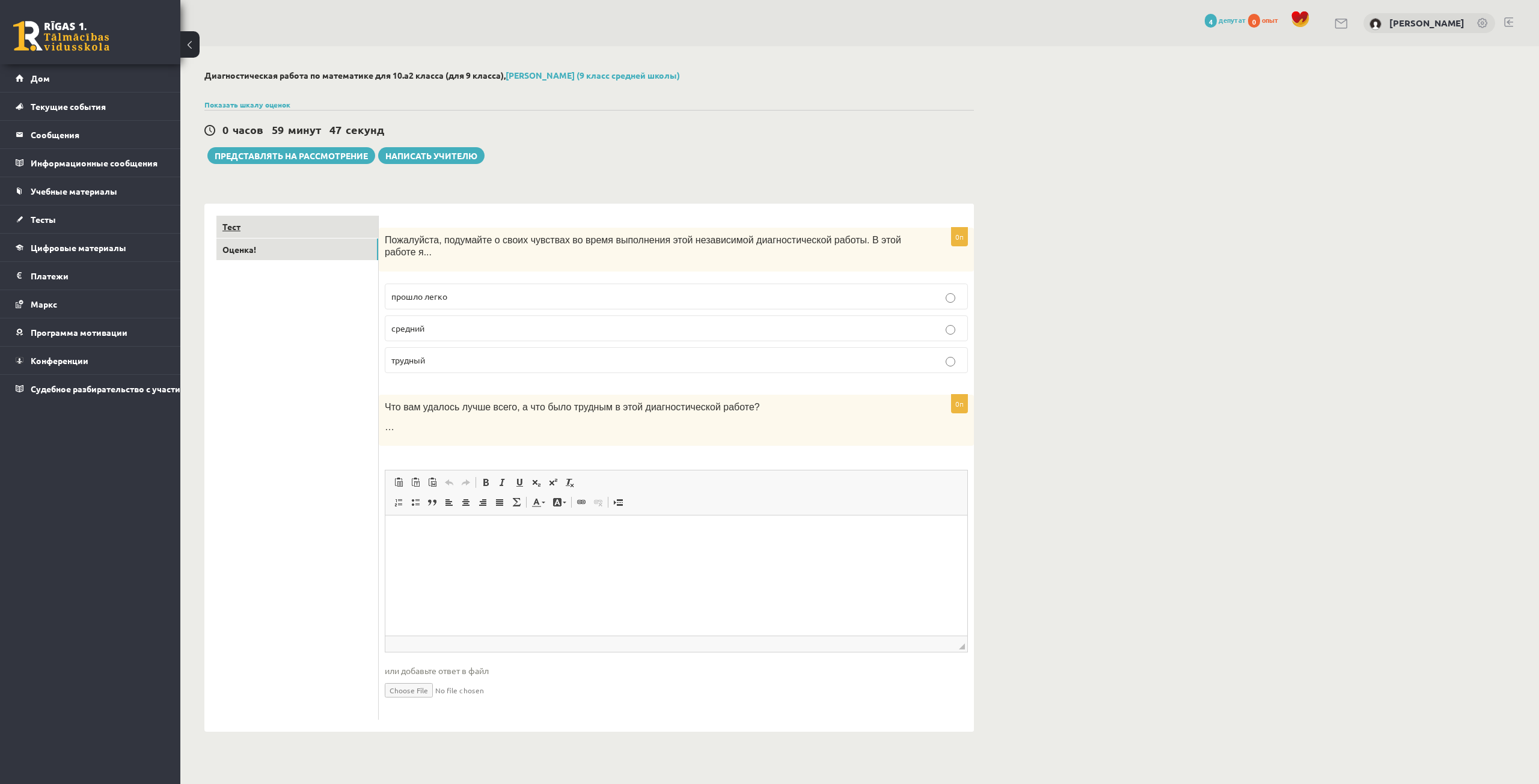
click at [299, 223] on link "Тест" at bounding box center [297, 227] width 161 height 22
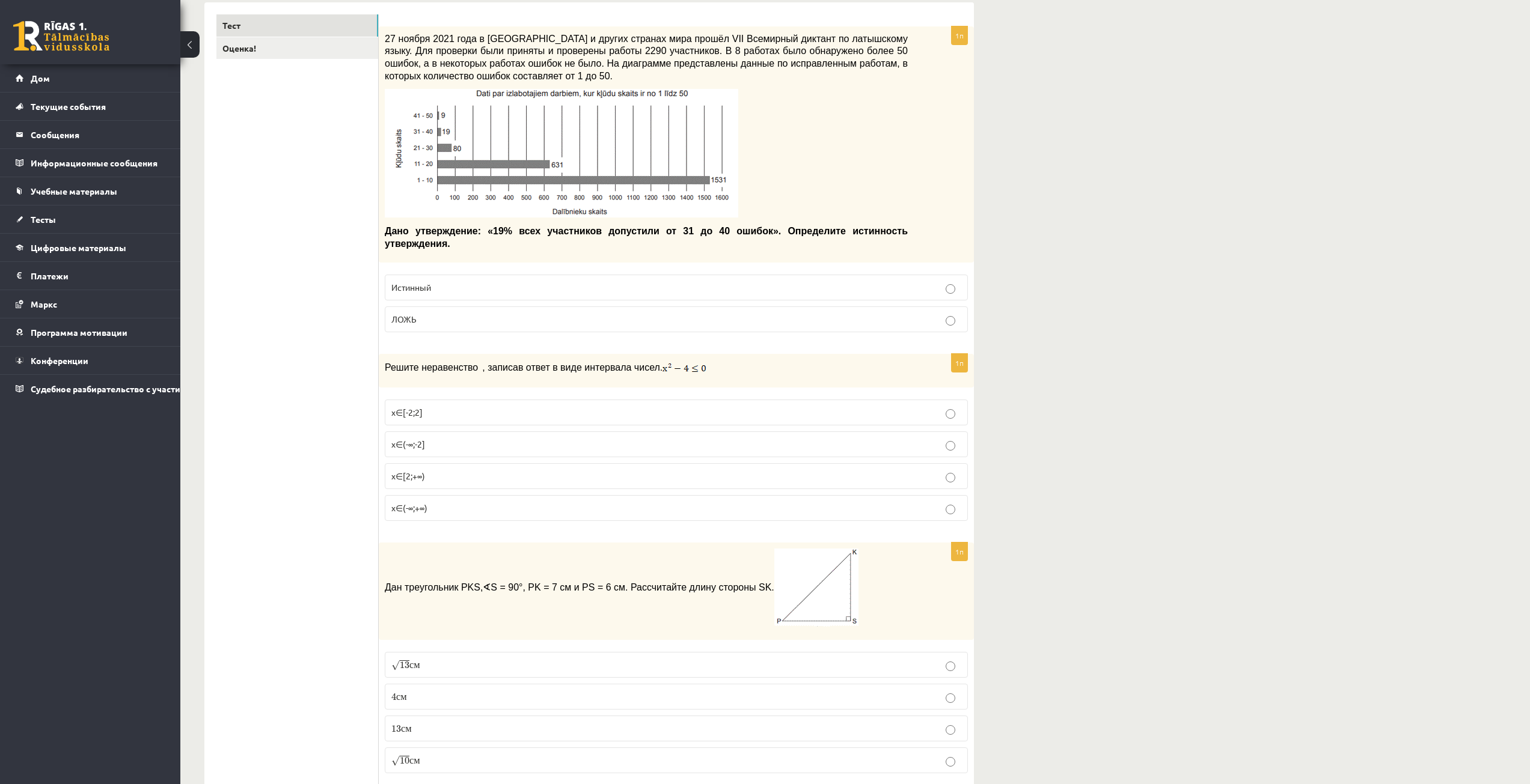
scroll to position [180, 0]
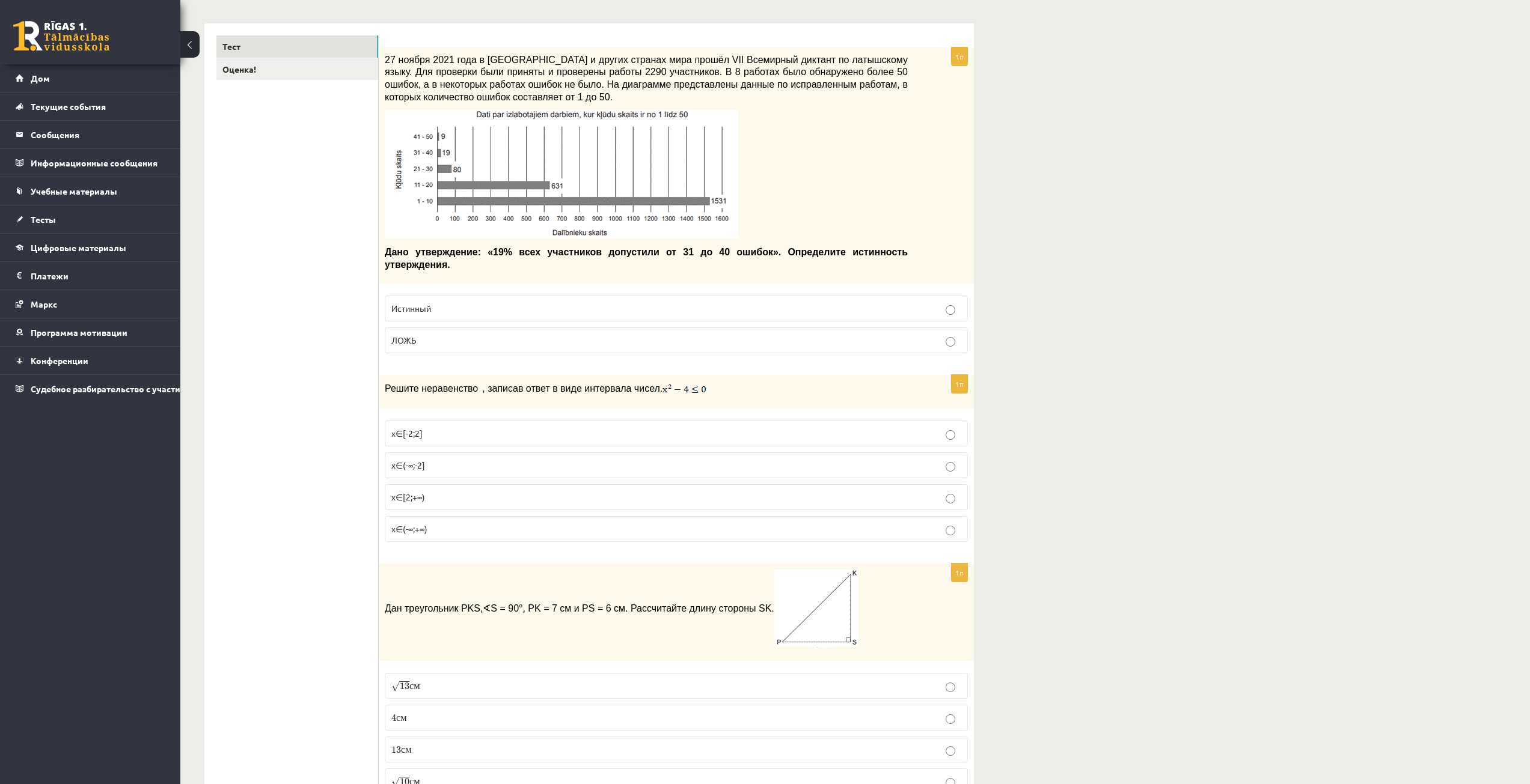
click at [526, 302] on p "Истинный" at bounding box center [676, 309] width 570 height 12
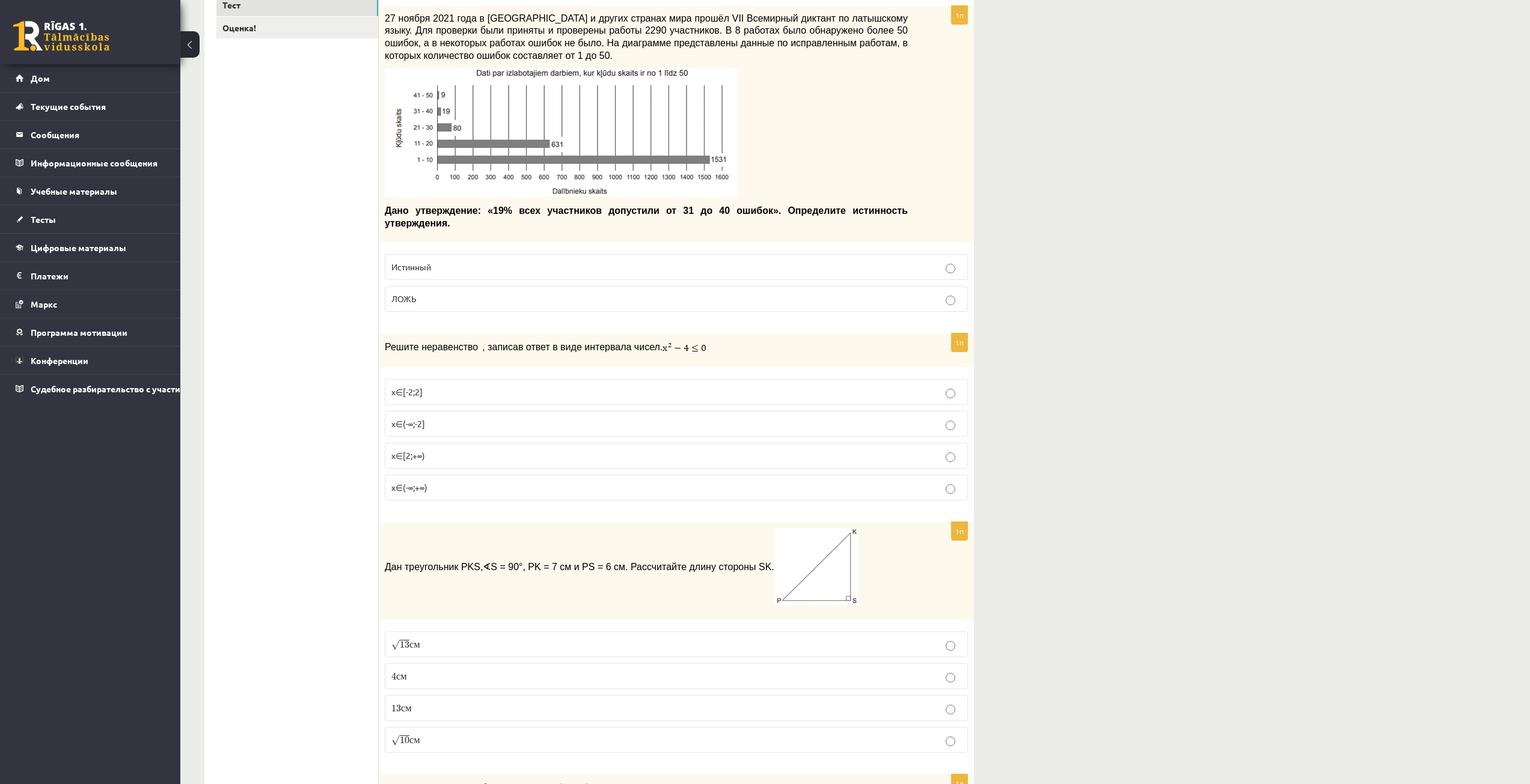
scroll to position [240, 0]
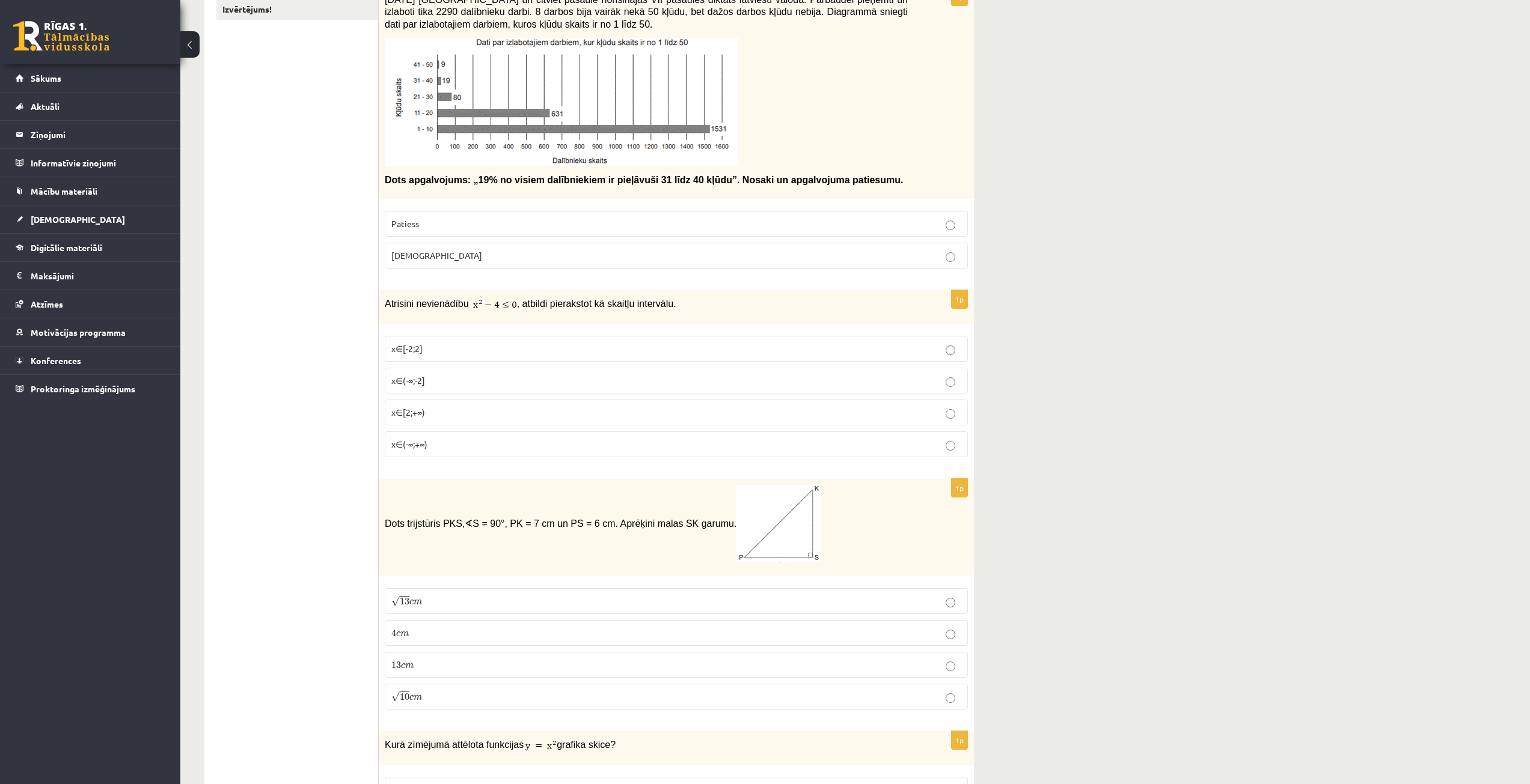
click at [448, 347] on p "x∈[-2;2]" at bounding box center [676, 349] width 570 height 12
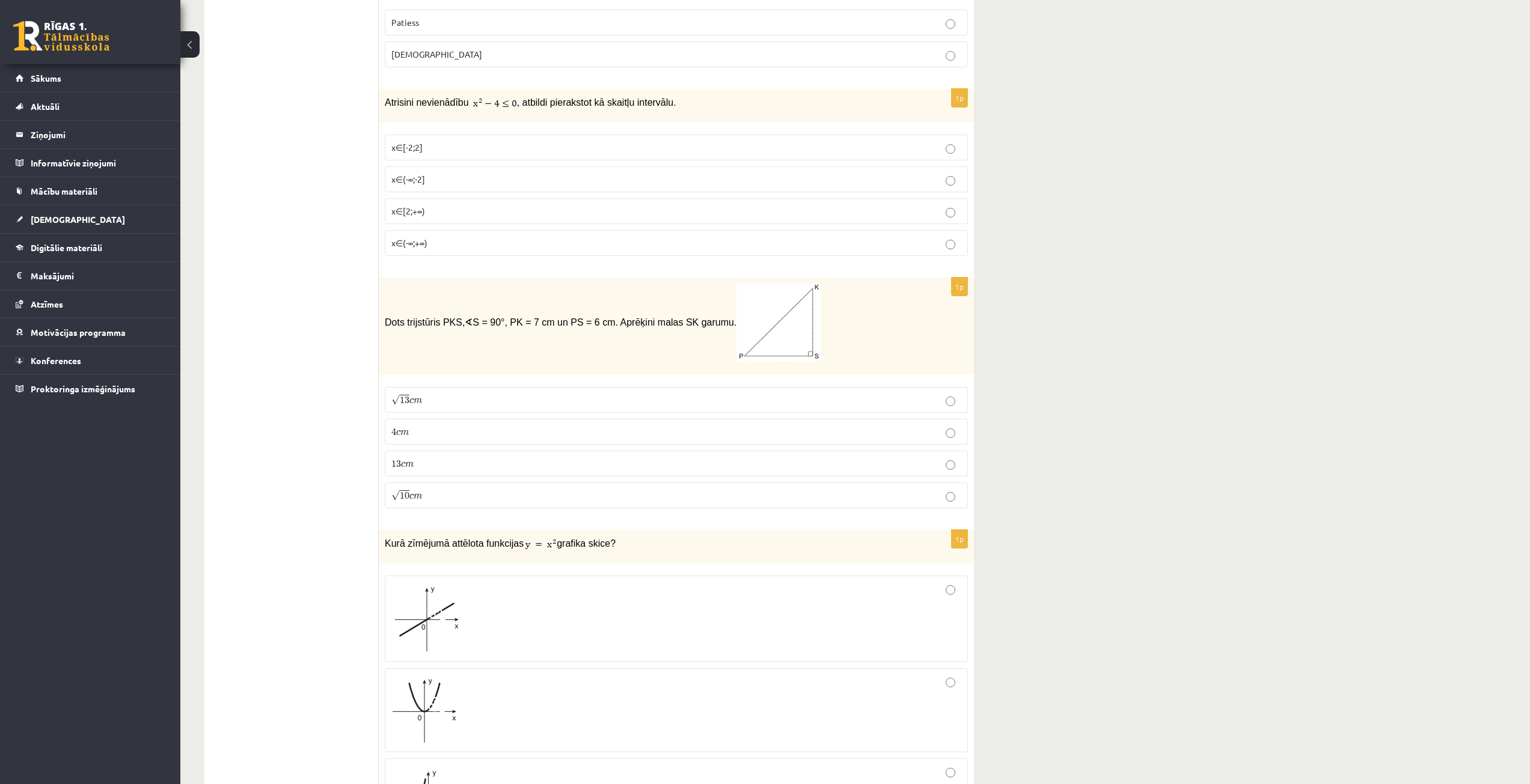
scroll to position [421, 0]
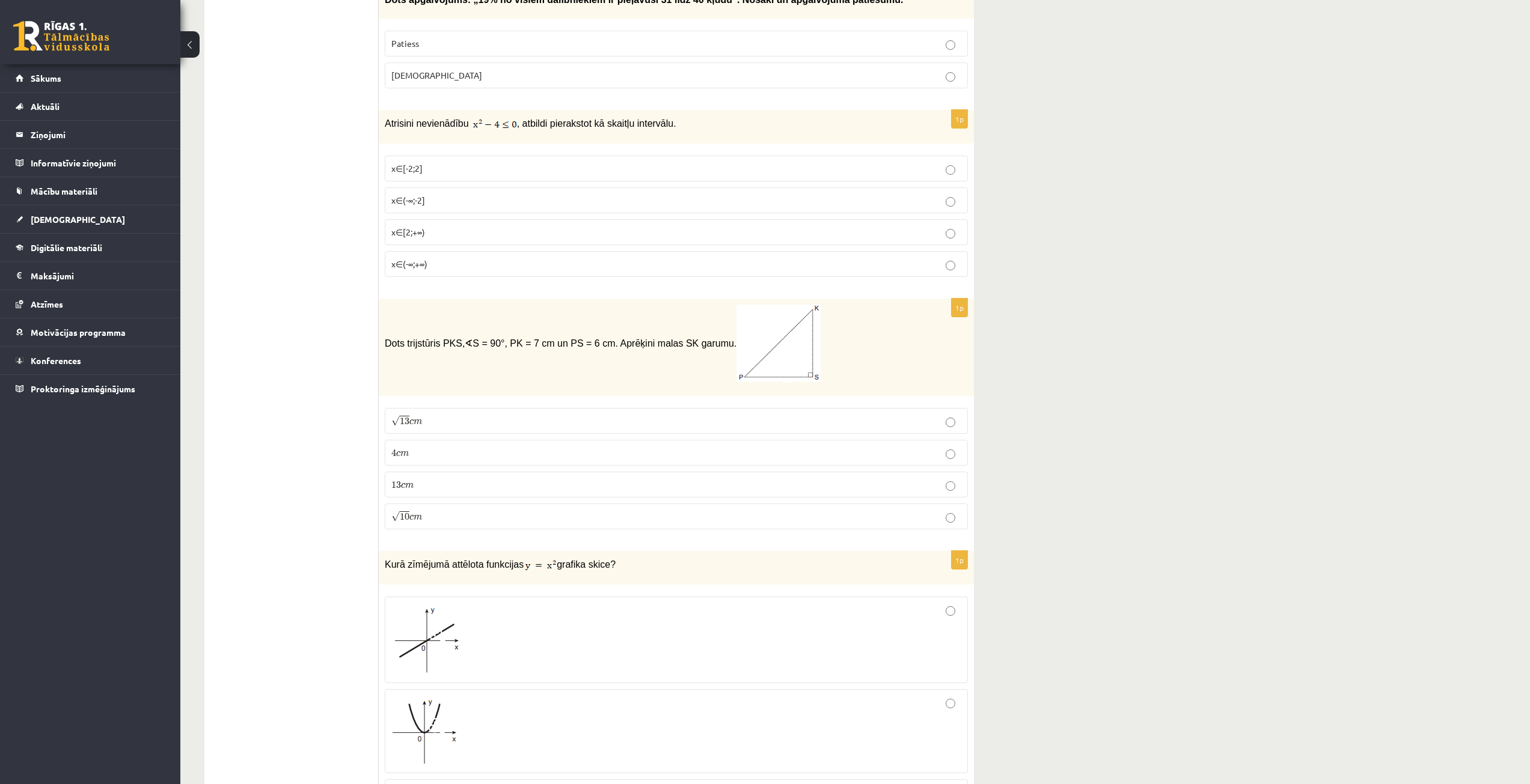
click at [445, 414] on label "√ 13 c m 13 c m" at bounding box center [676, 421] width 583 height 26
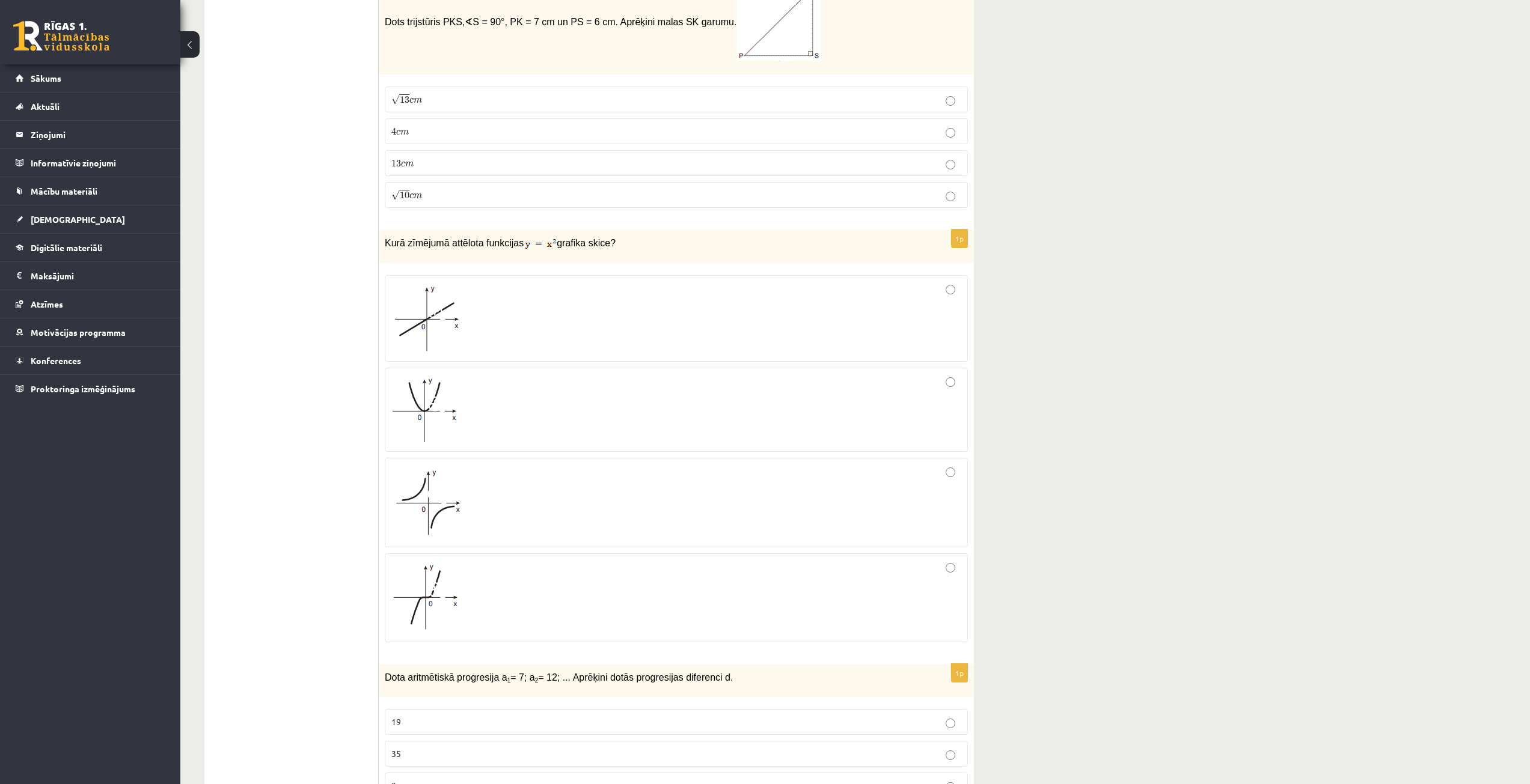
scroll to position [721, 0]
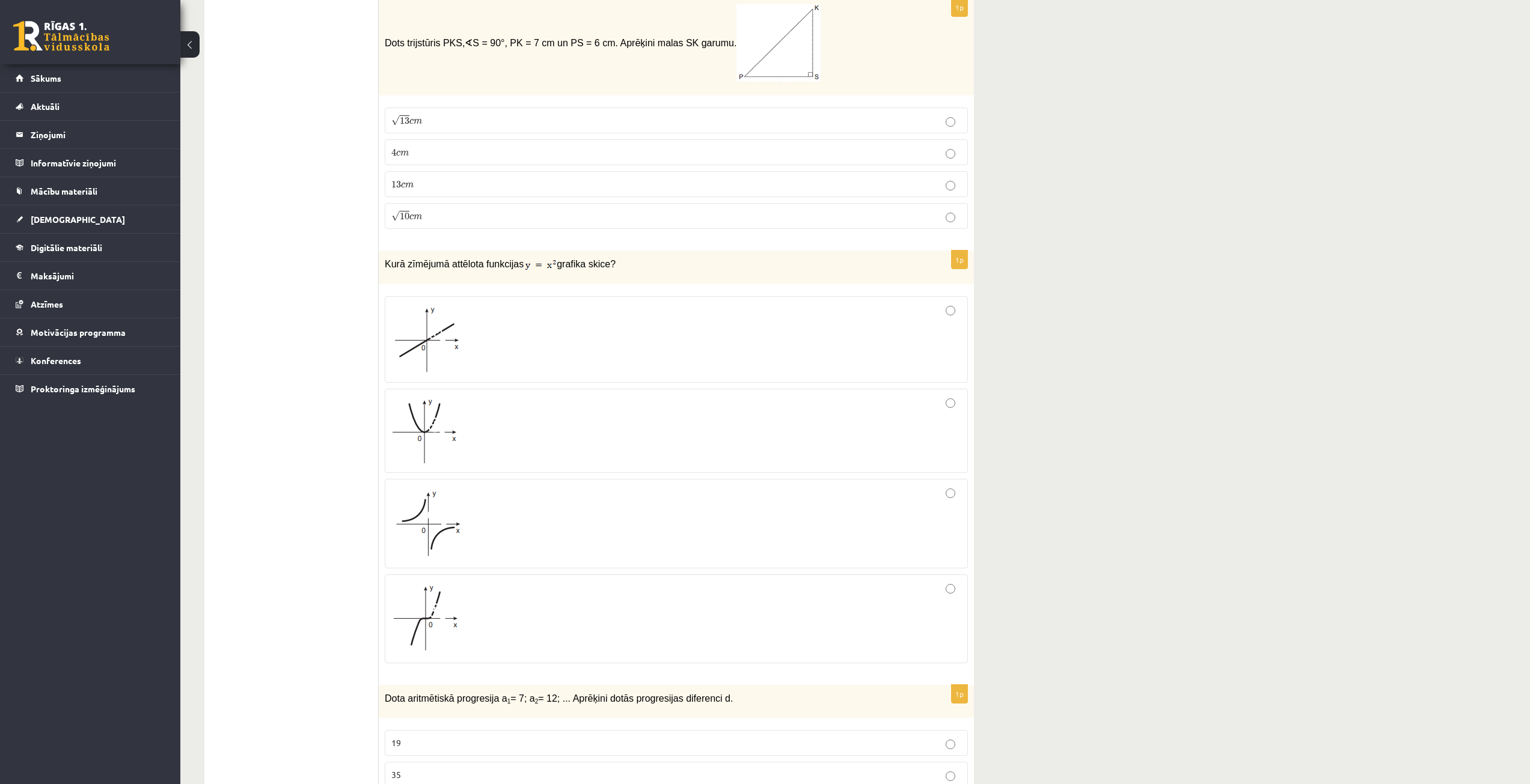
click at [500, 459] on div at bounding box center [676, 430] width 570 height 71
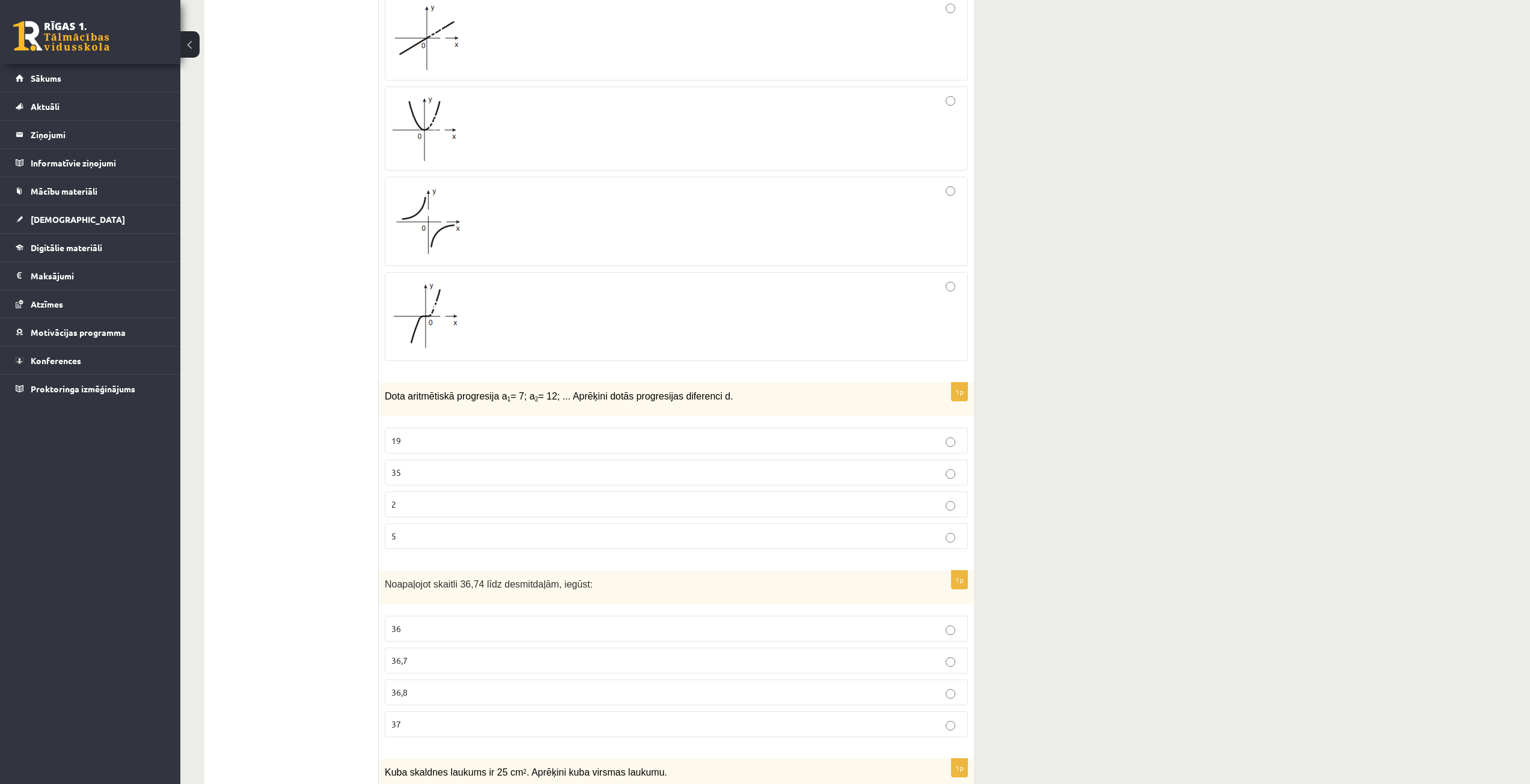
scroll to position [1081, 0]
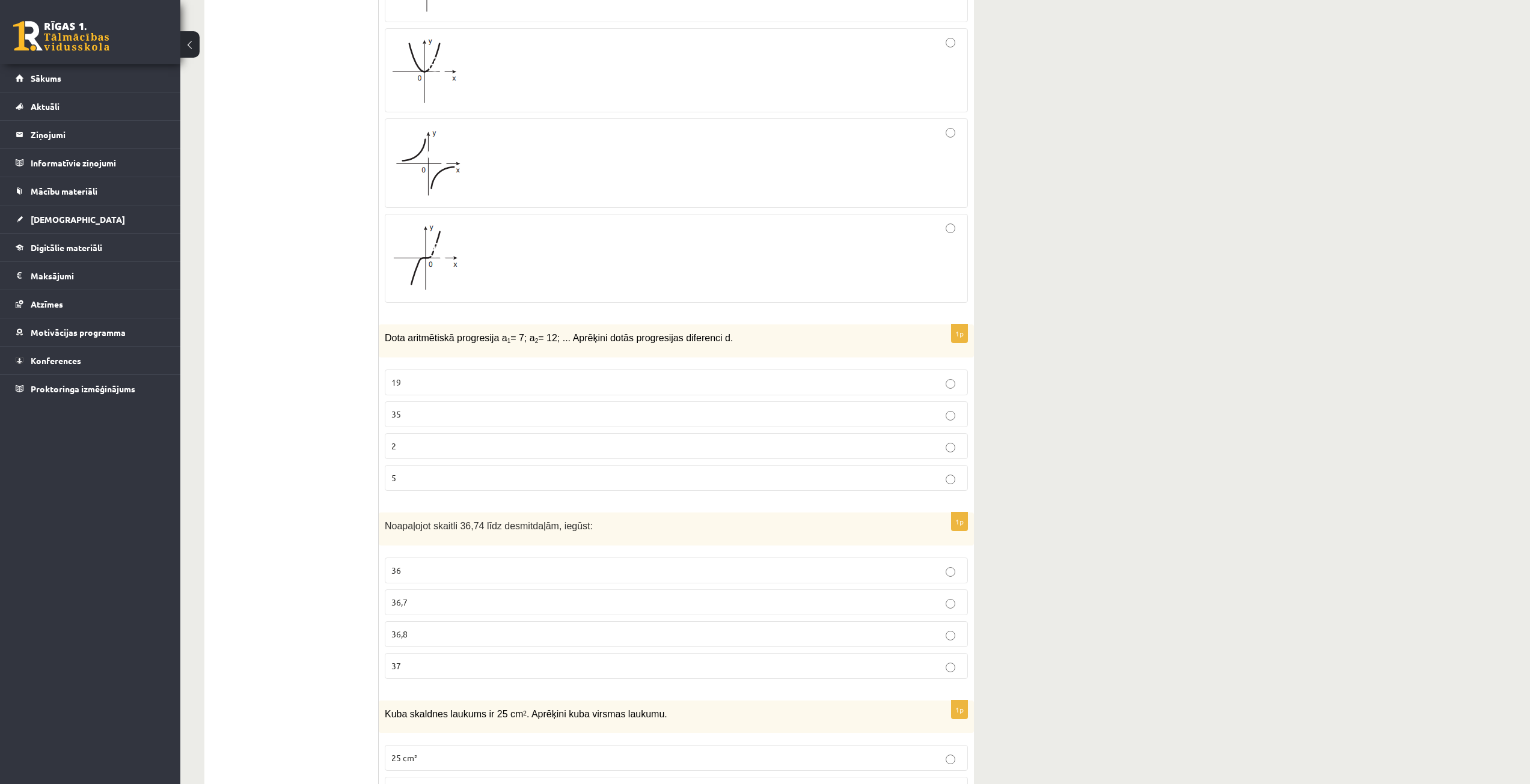
click at [519, 383] on p "19" at bounding box center [676, 382] width 570 height 12
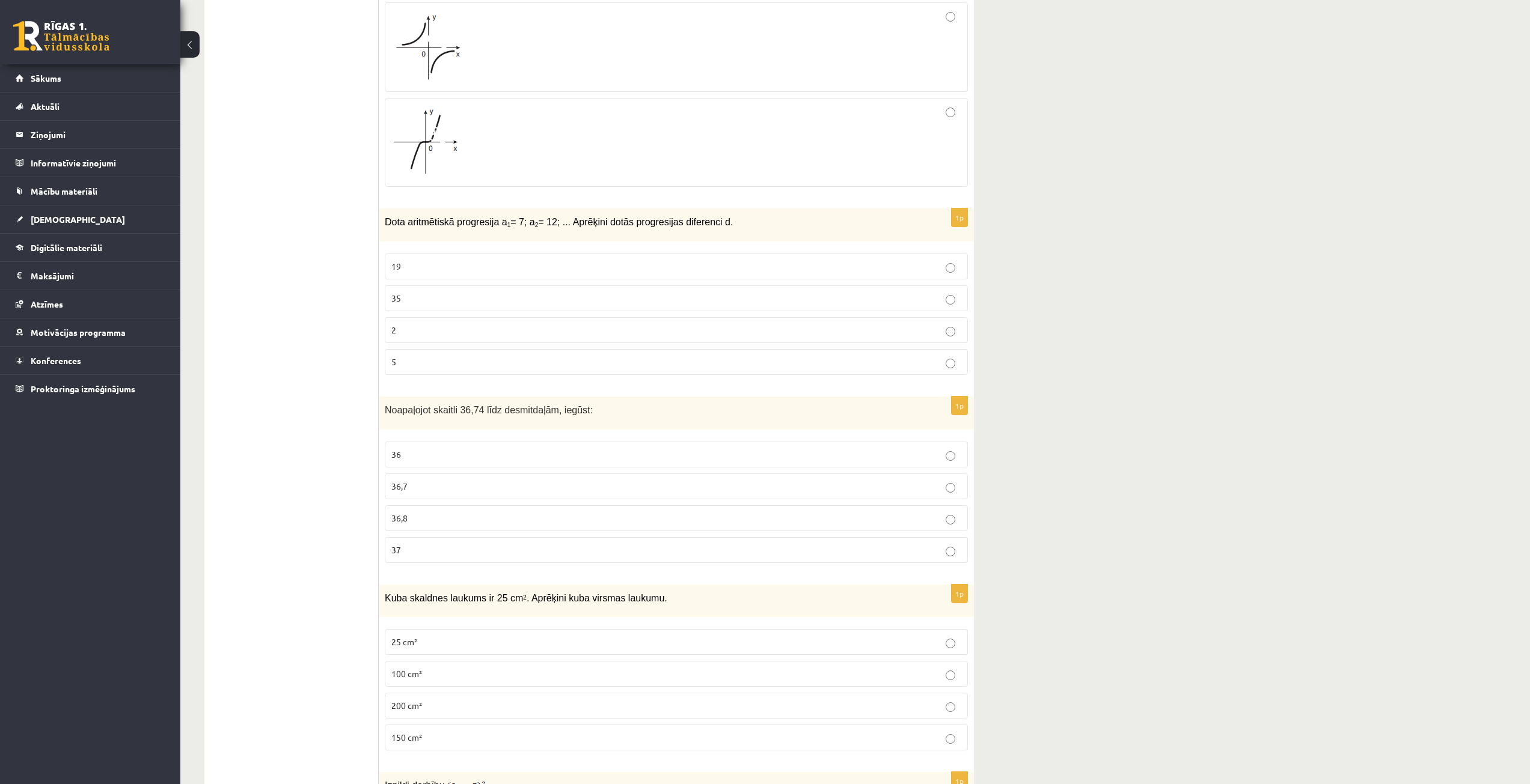
scroll to position [1202, 0]
click at [468, 544] on p "37" at bounding box center [676, 546] width 570 height 12
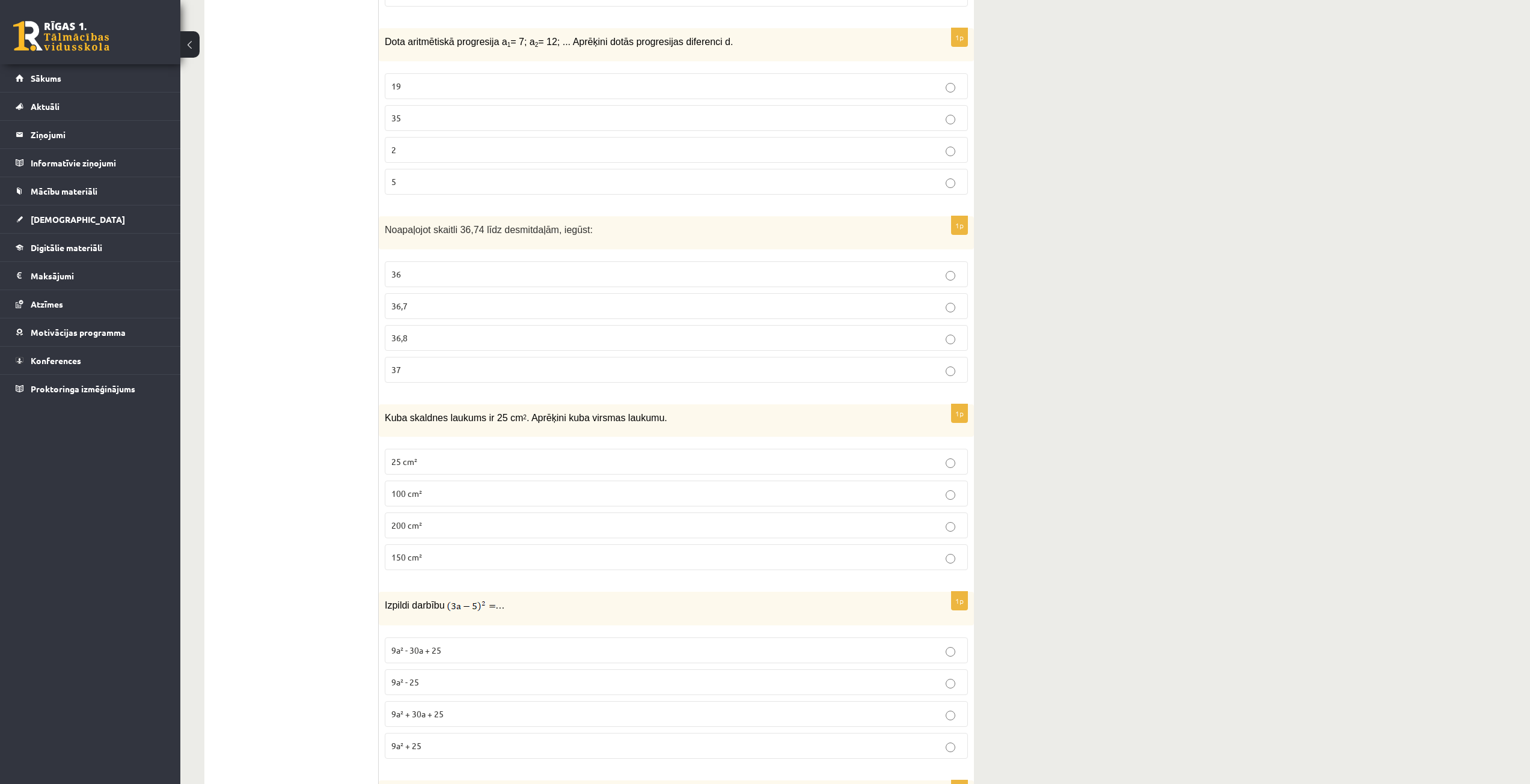
scroll to position [1382, 0]
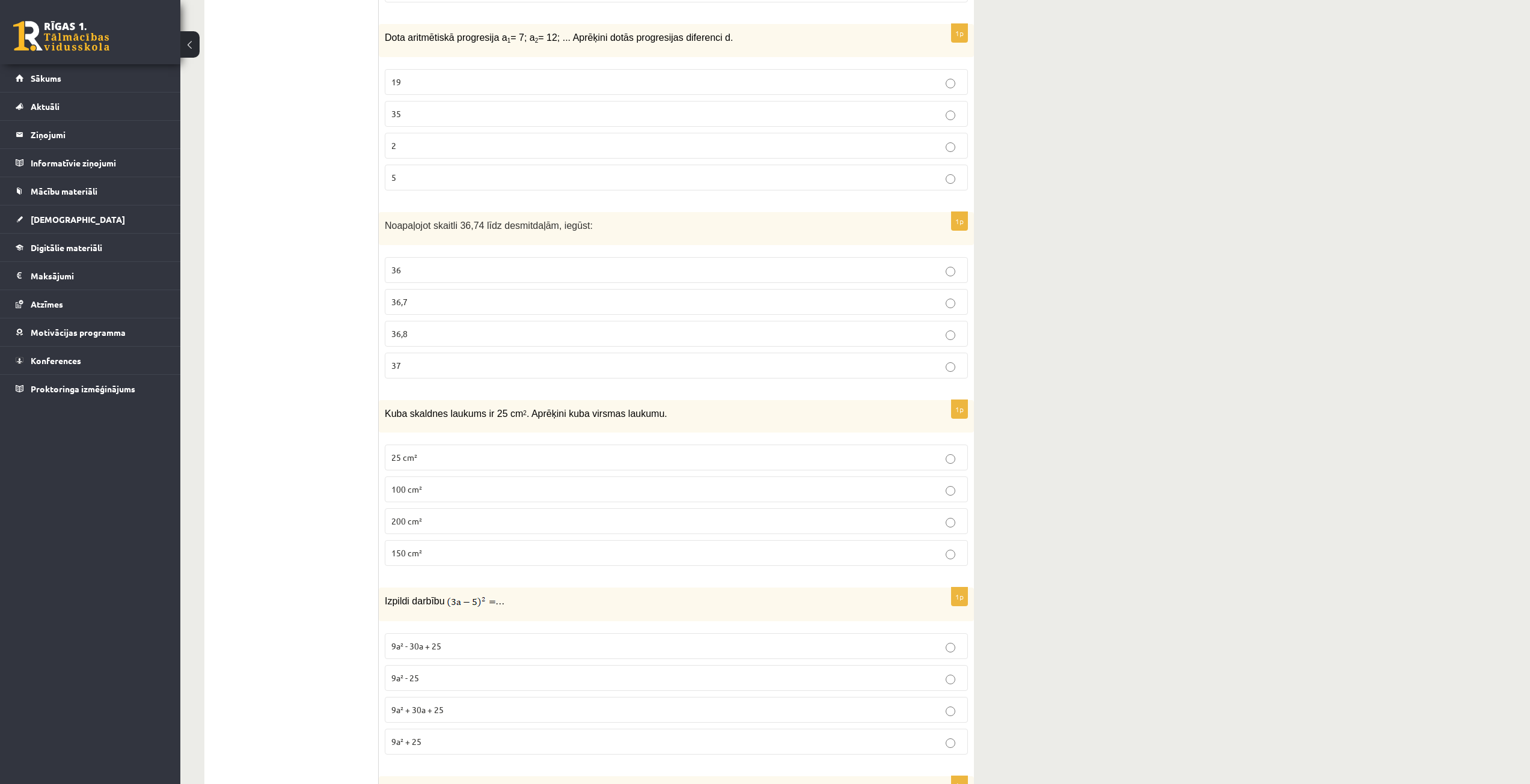
drag, startPoint x: 382, startPoint y: 412, endPoint x: 638, endPoint y: 408, distance: 256.0
click at [638, 408] on div "Kuba skaldnes laukums ir 25 cm 2 . Aprēķini kuba virsmas laukumu." at bounding box center [677, 417] width 595 height 33
drag, startPoint x: 343, startPoint y: 421, endPoint x: 342, endPoint y: 432, distance: 11.0
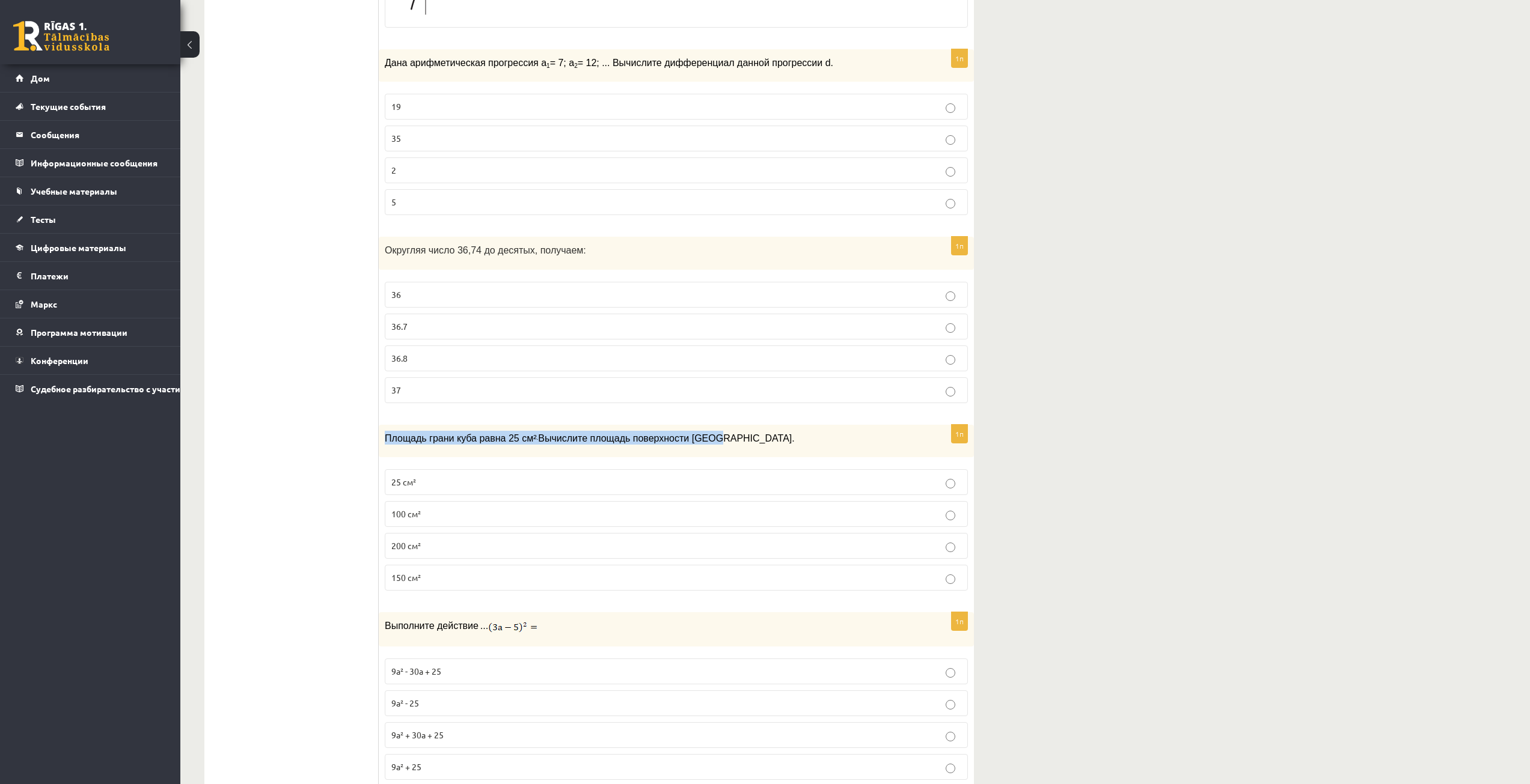
drag, startPoint x: 383, startPoint y: 422, endPoint x: 684, endPoint y: 422, distance: 301.0
click at [684, 425] on div "Площадь грани куба равна 25 см² . Вычислите площадь поверхности куба." at bounding box center [677, 442] width 595 height 33
click at [426, 565] on label "150 см²" at bounding box center [676, 578] width 583 height 26
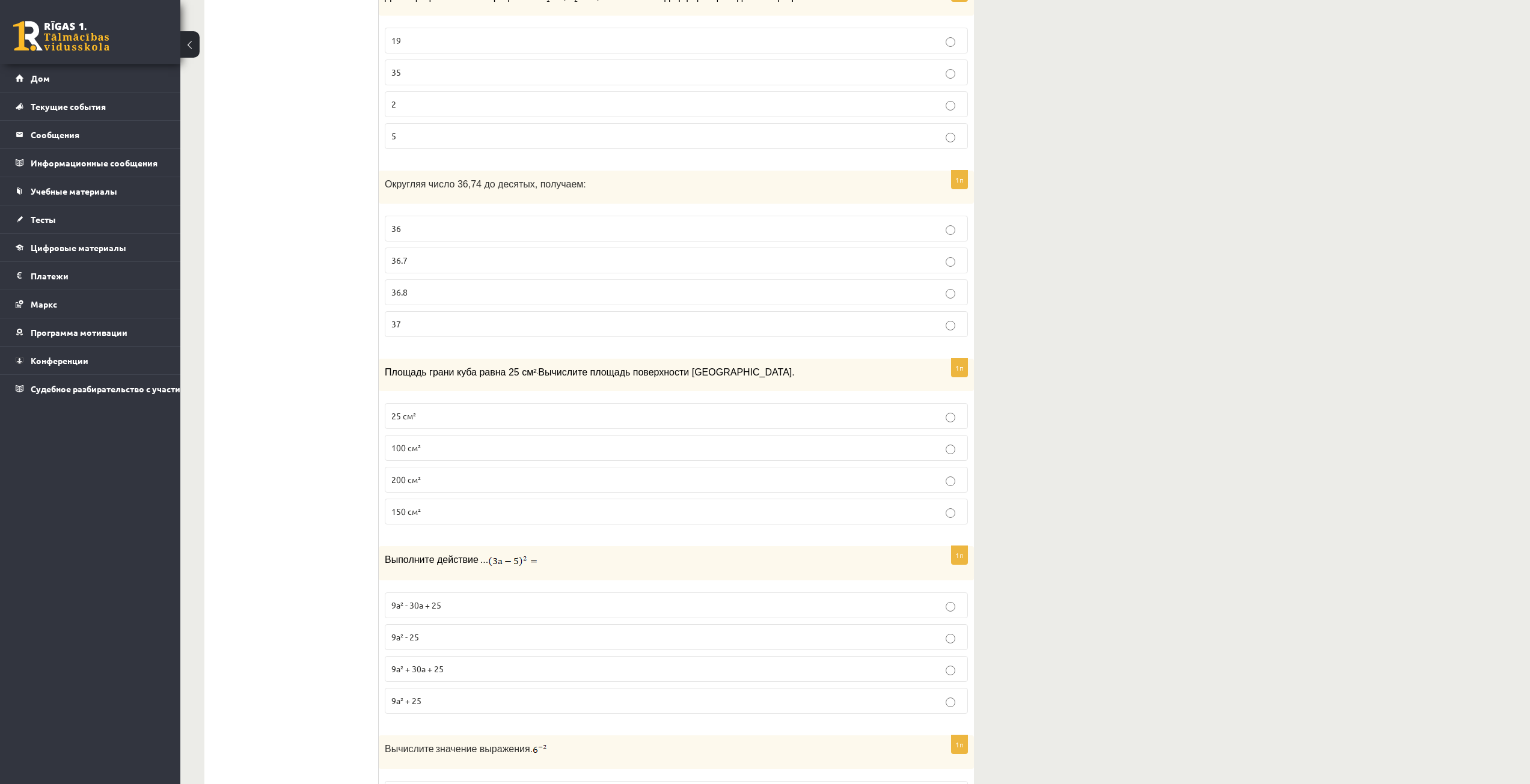
scroll to position [1622, 0]
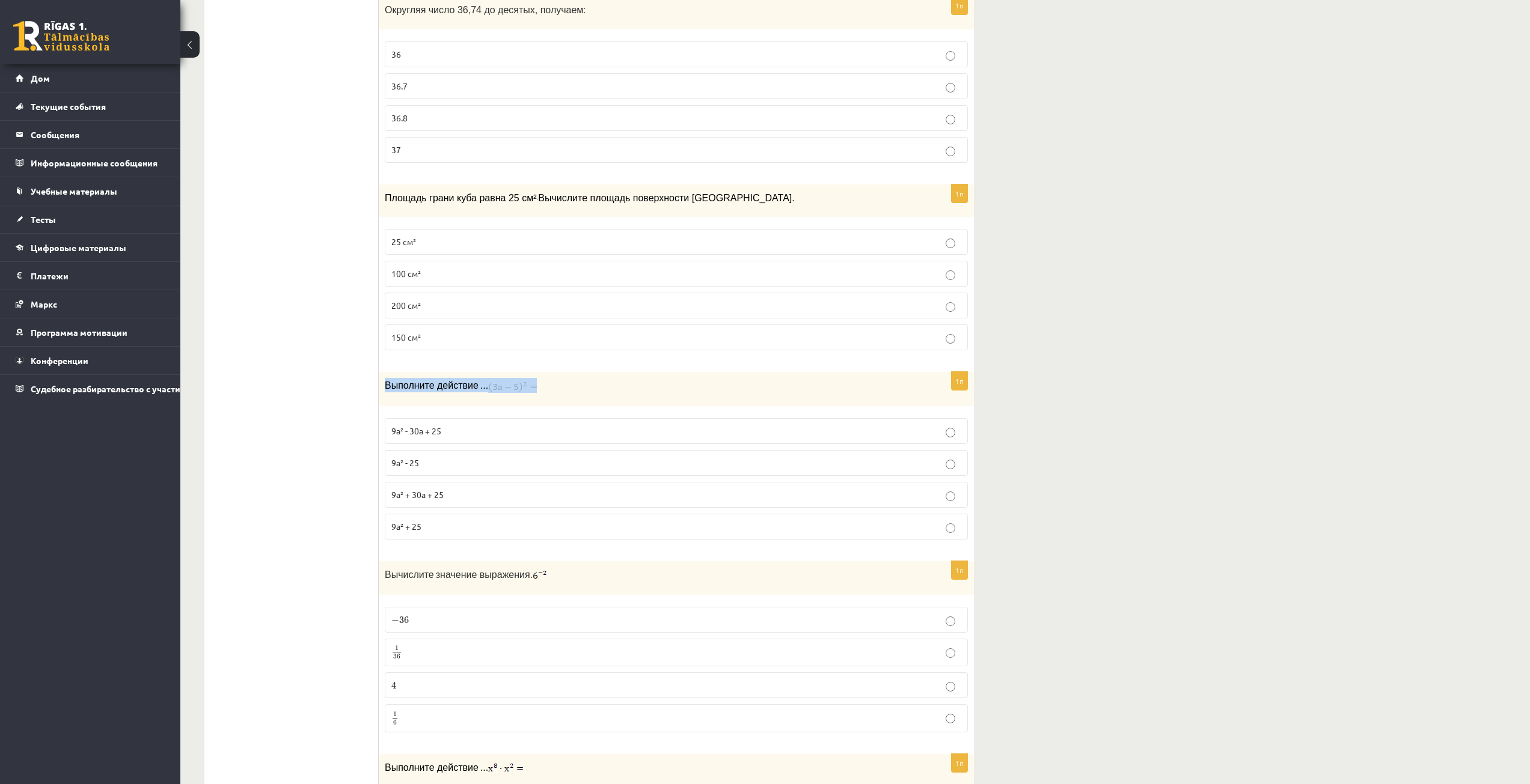
drag, startPoint x: 383, startPoint y: 371, endPoint x: 524, endPoint y: 377, distance: 141.1
click at [524, 377] on div "Выполните действие ..." at bounding box center [677, 389] width 595 height 34
click at [495, 381] on img at bounding box center [512, 387] width 49 height 12
click at [488, 381] on img at bounding box center [512, 387] width 49 height 12
click at [589, 378] on p "Выполните действие ..." at bounding box center [646, 385] width 523 height 14
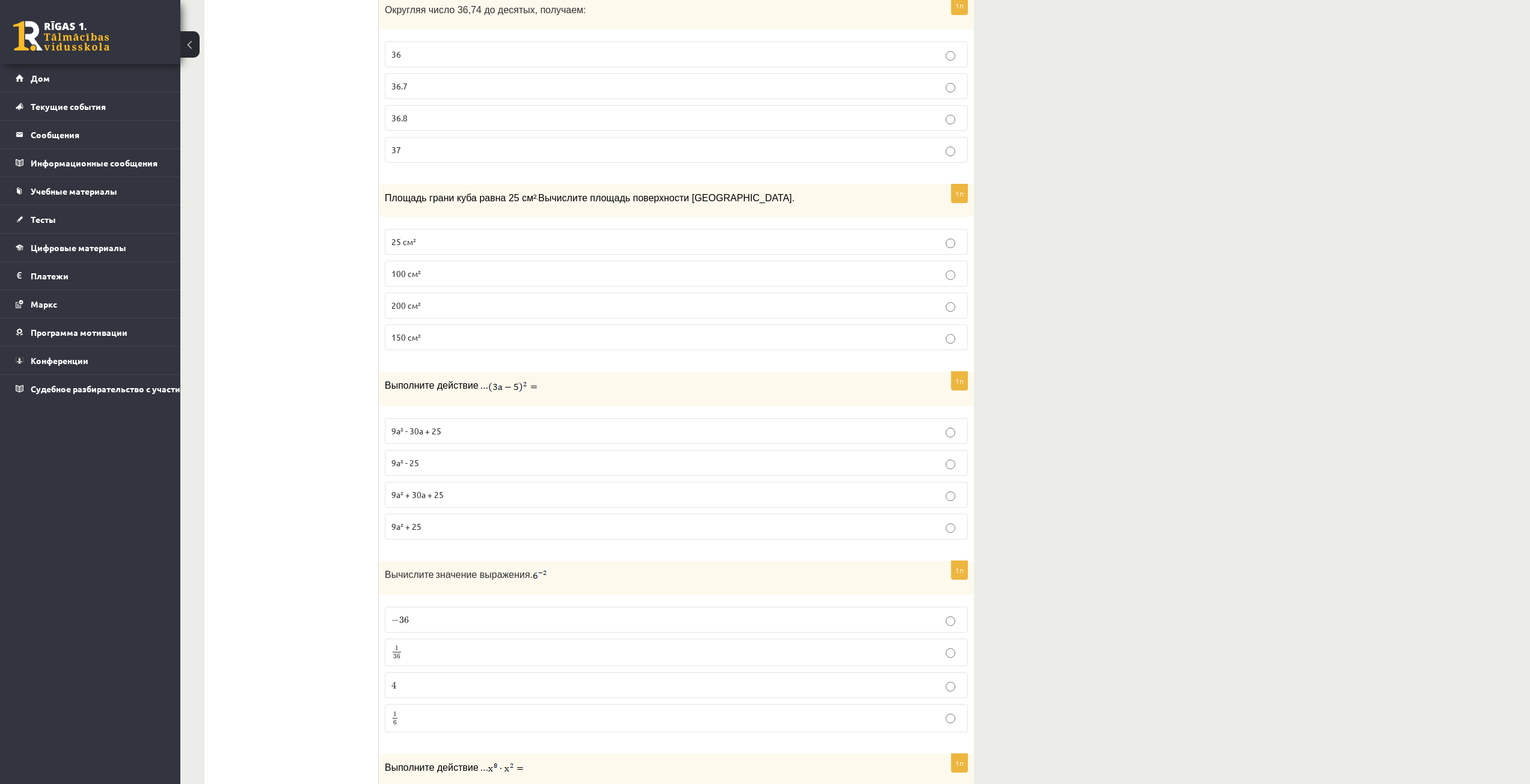
click at [507, 381] on img at bounding box center [512, 387] width 49 height 12
click at [438, 489] on font "9а² + 30а + 25" at bounding box center [417, 495] width 52 height 11
click at [502, 425] on p "9а² - 30а + 25" at bounding box center [676, 431] width 570 height 12
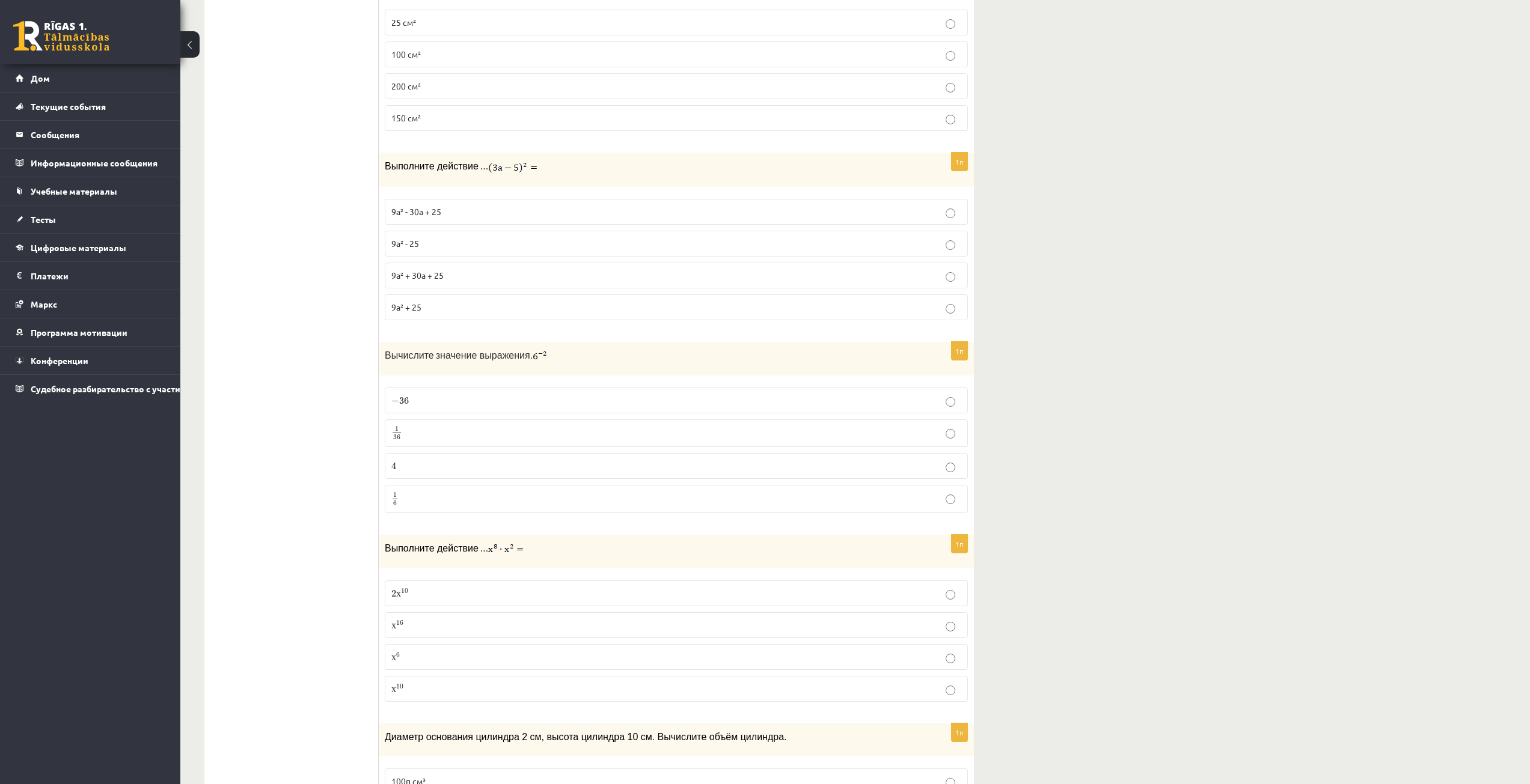
scroll to position [1863, 0]
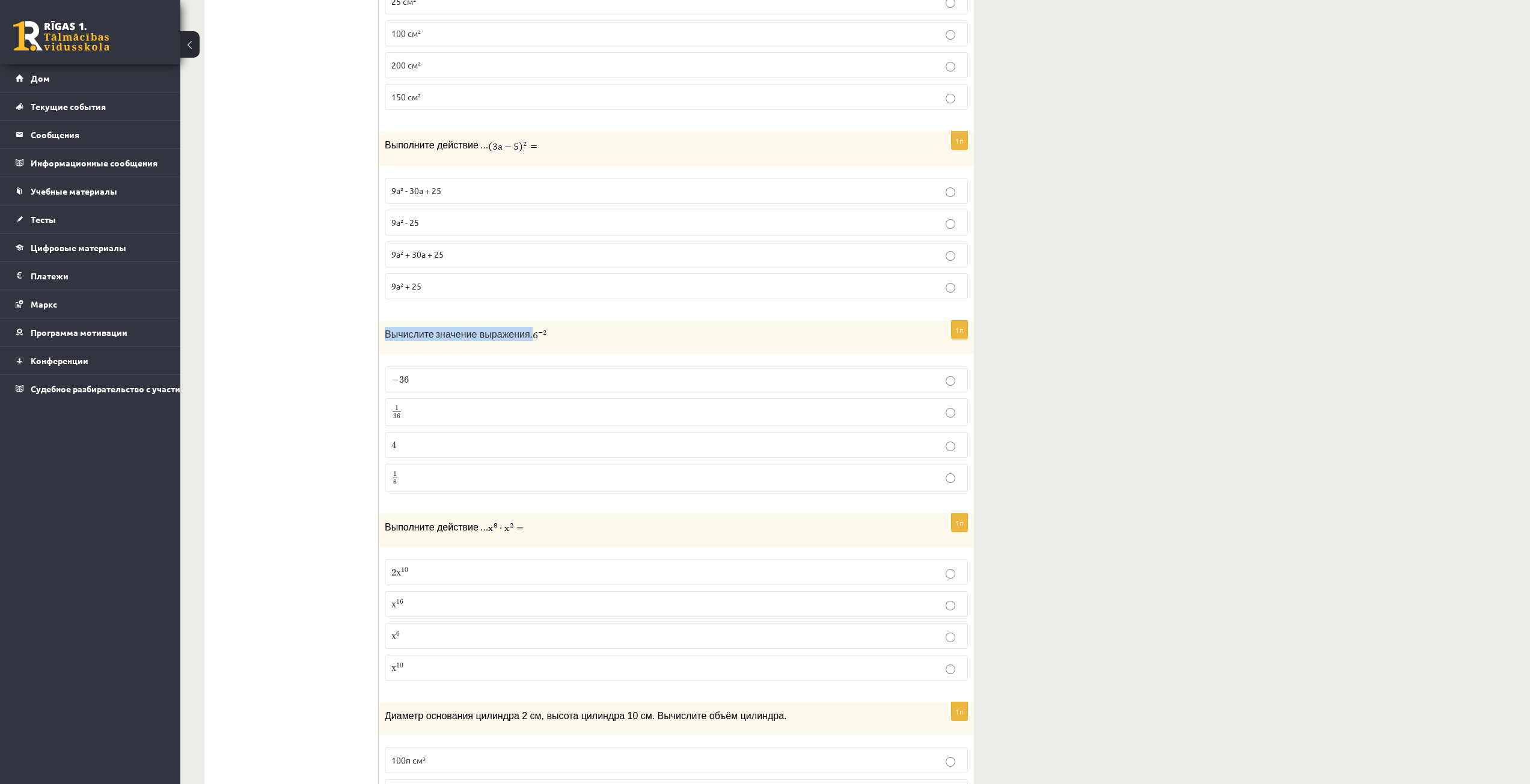
drag, startPoint x: 385, startPoint y: 321, endPoint x: 523, endPoint y: 328, distance: 138.2
click at [523, 328] on p "Вычислите значение выражения." at bounding box center [646, 334] width 523 height 14
copy p "Вычислите значение выражения"
click at [388, 333] on div "Вычислите значение выражения." at bounding box center [677, 337] width 595 height 34
click at [444, 405] on p "1 36 1 36" at bounding box center [676, 413] width 570 height 15
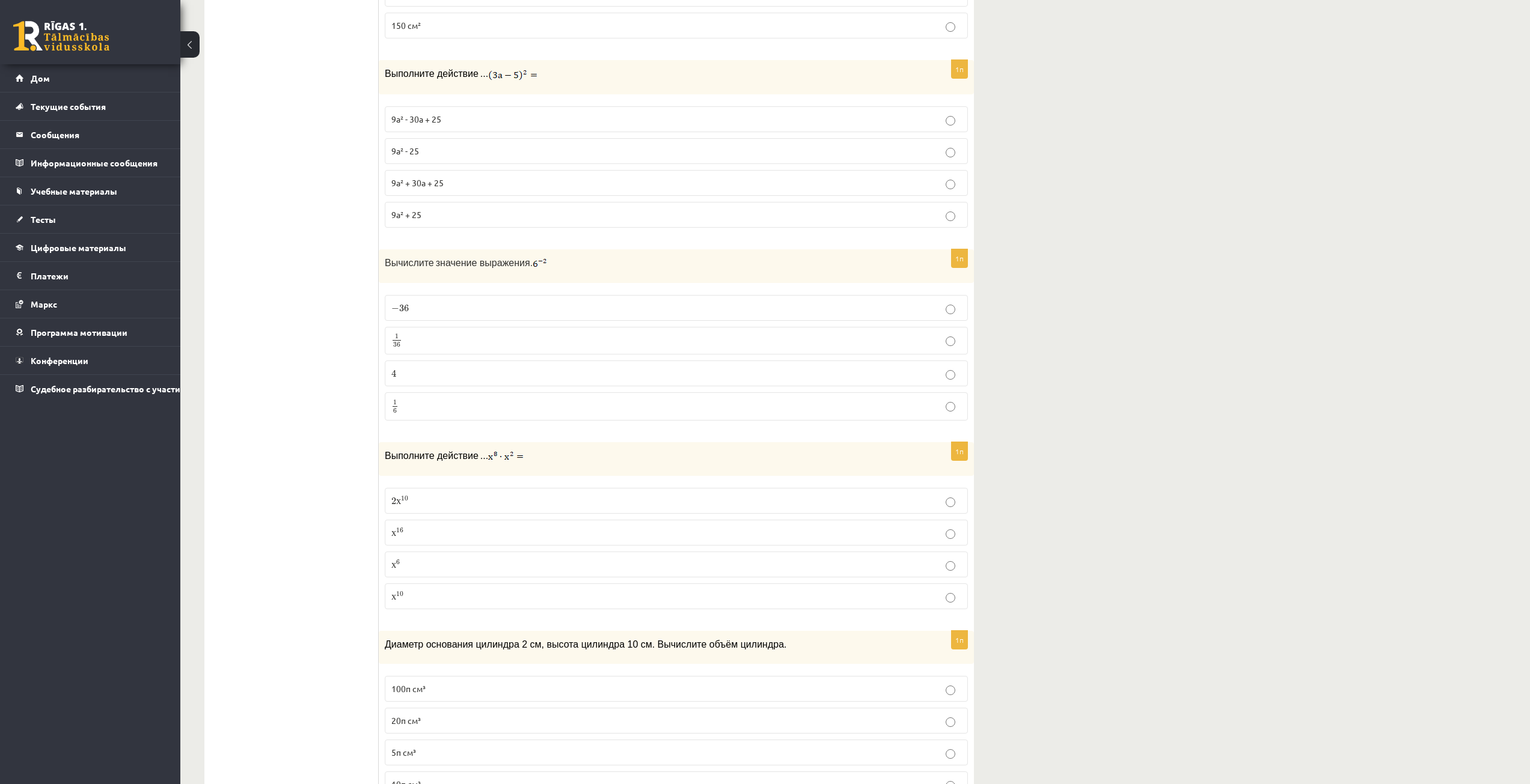
scroll to position [1983, 0]
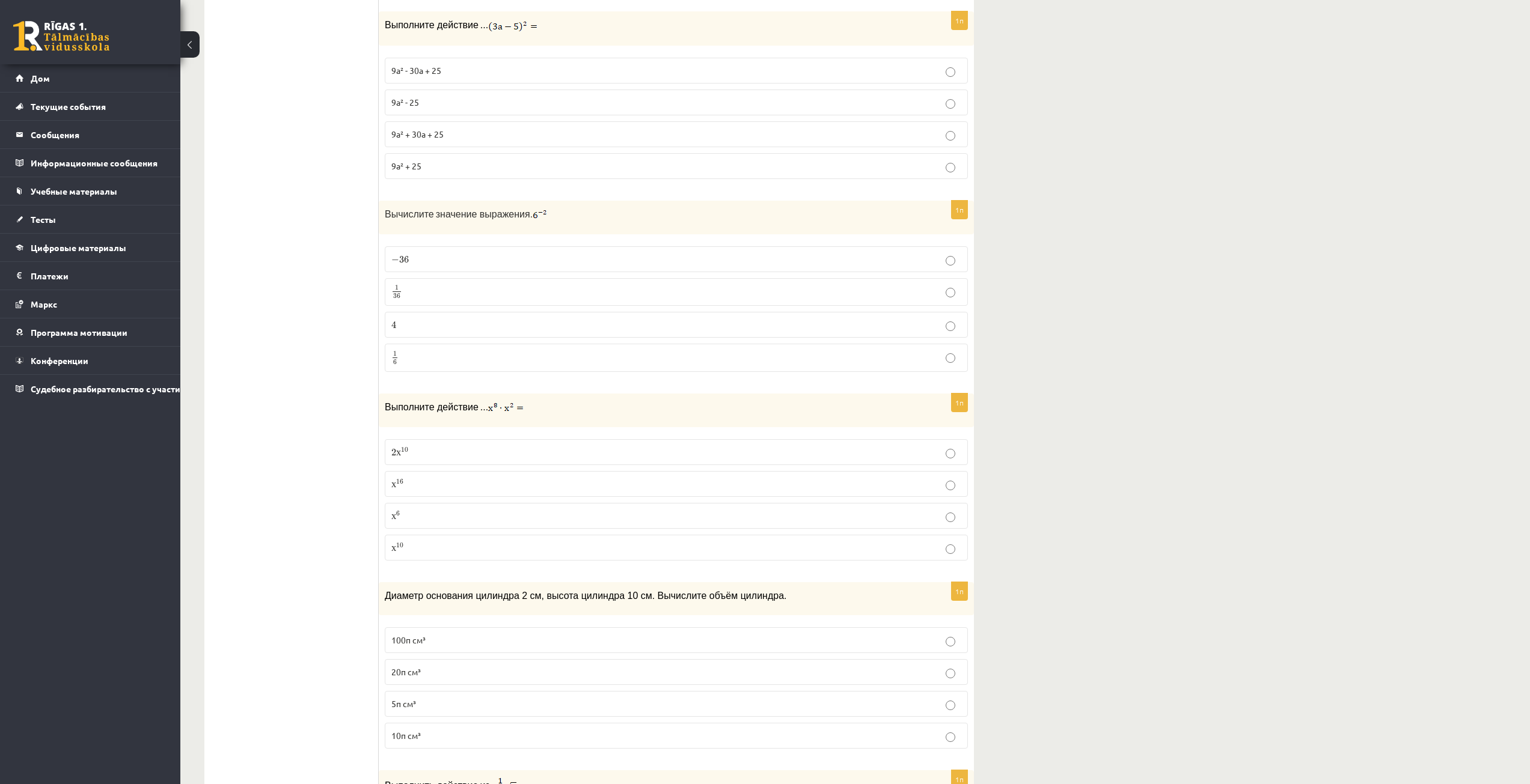
click at [401, 541] on p "х 10 х 10" at bounding box center [676, 548] width 570 height 12
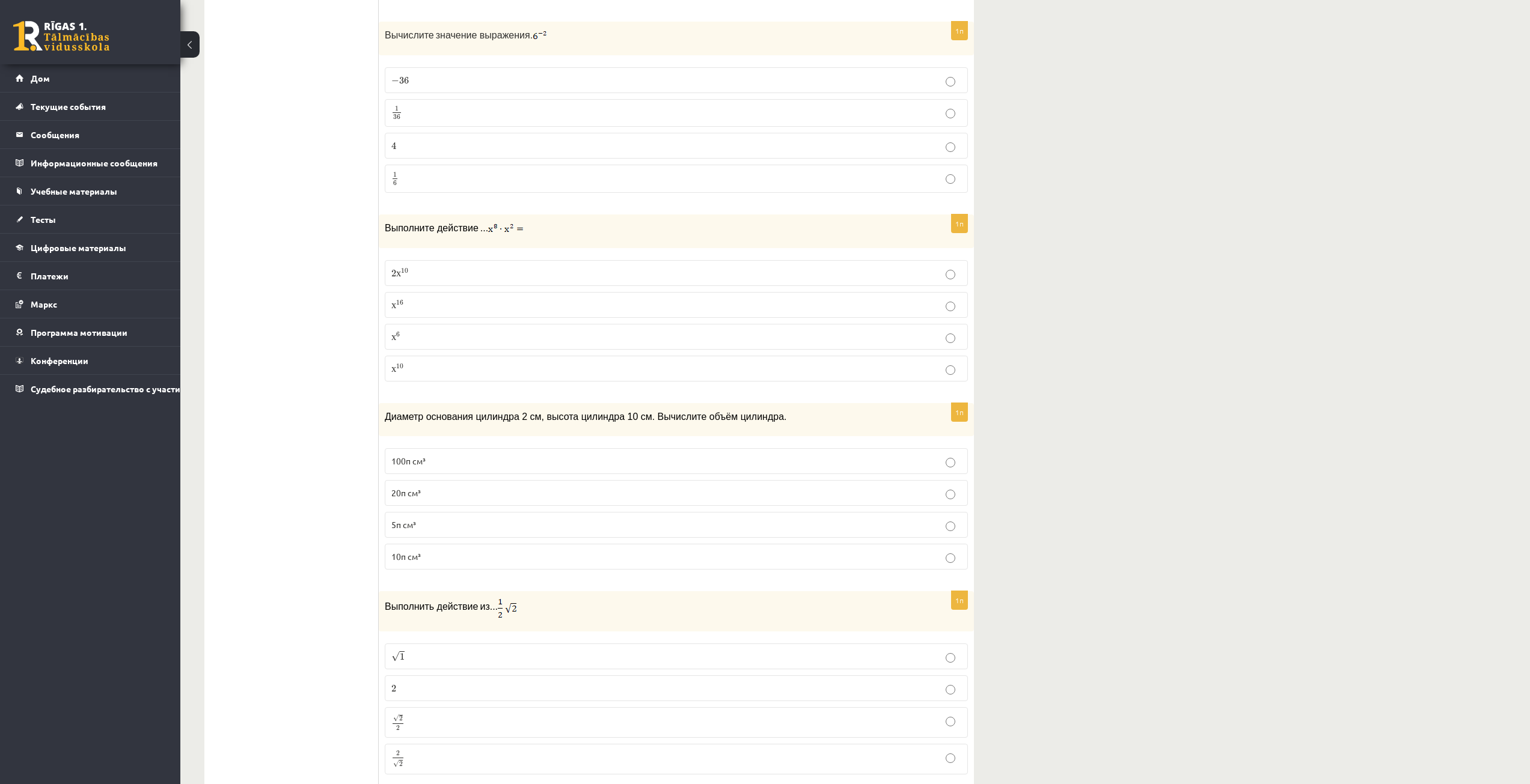
scroll to position [2163, 0]
click at [556, 485] on p "20π см³" at bounding box center [676, 491] width 570 height 12
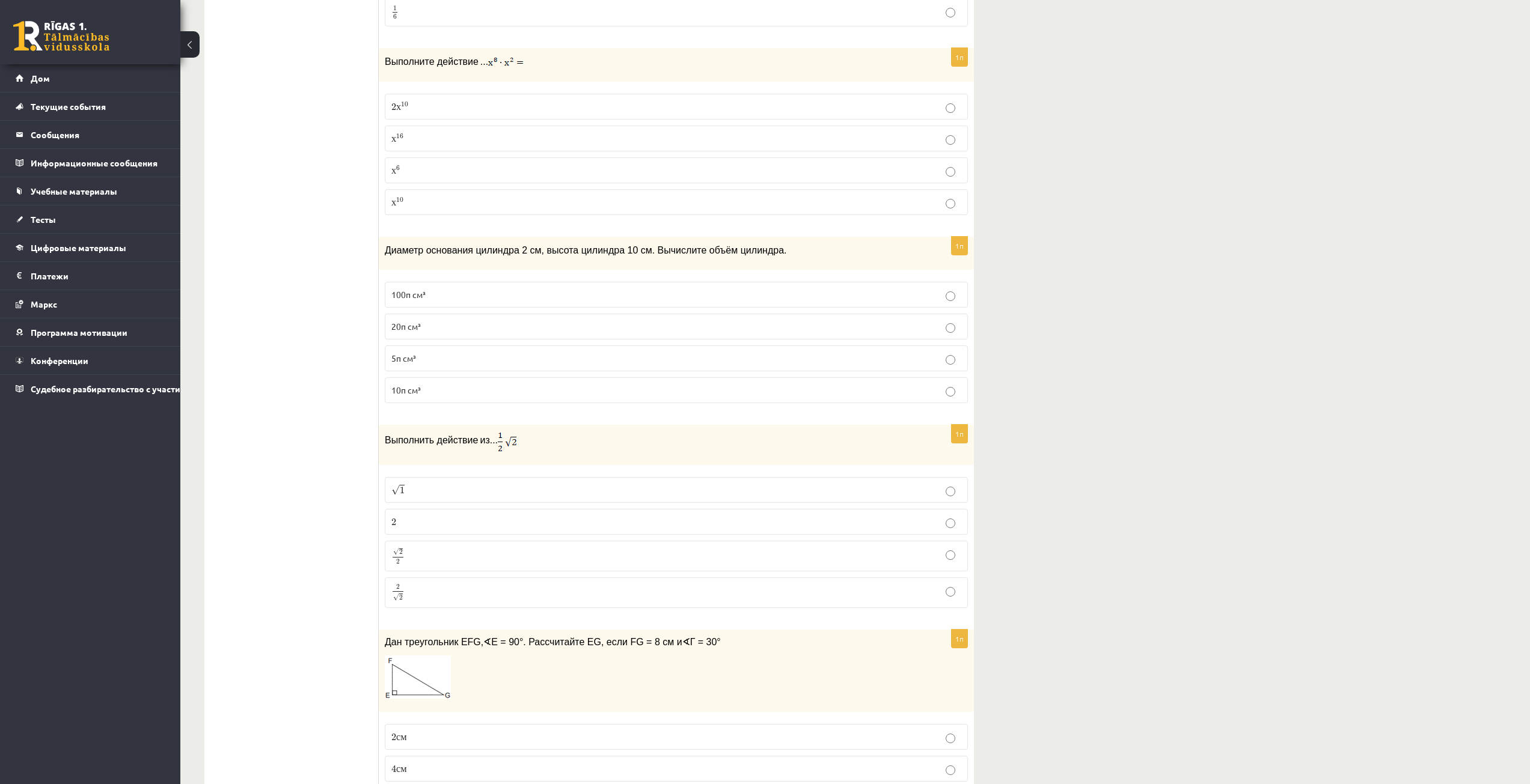
scroll to position [2343, 0]
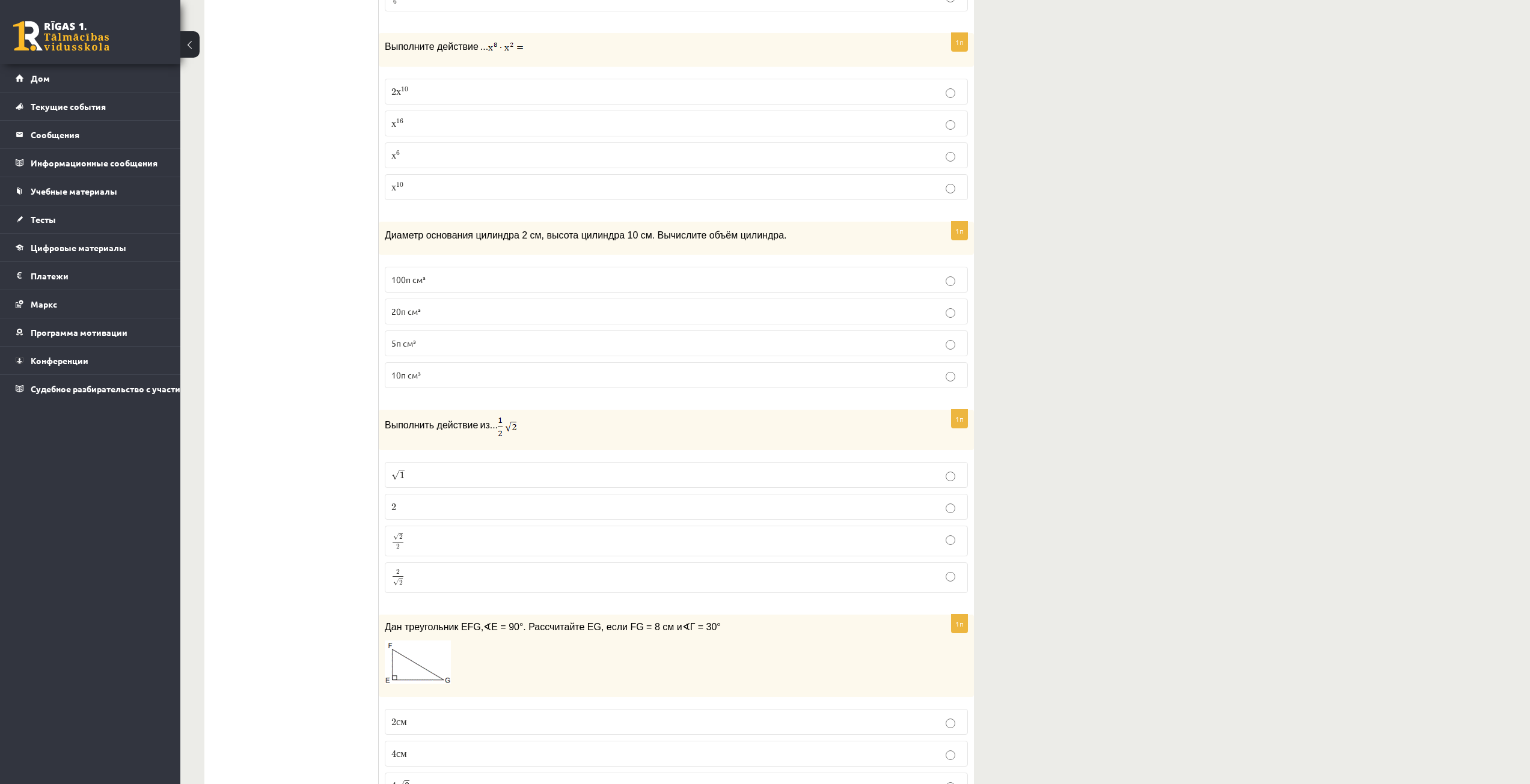
click at [452, 532] on p "√ 2 2 2 2" at bounding box center [676, 541] width 570 height 17
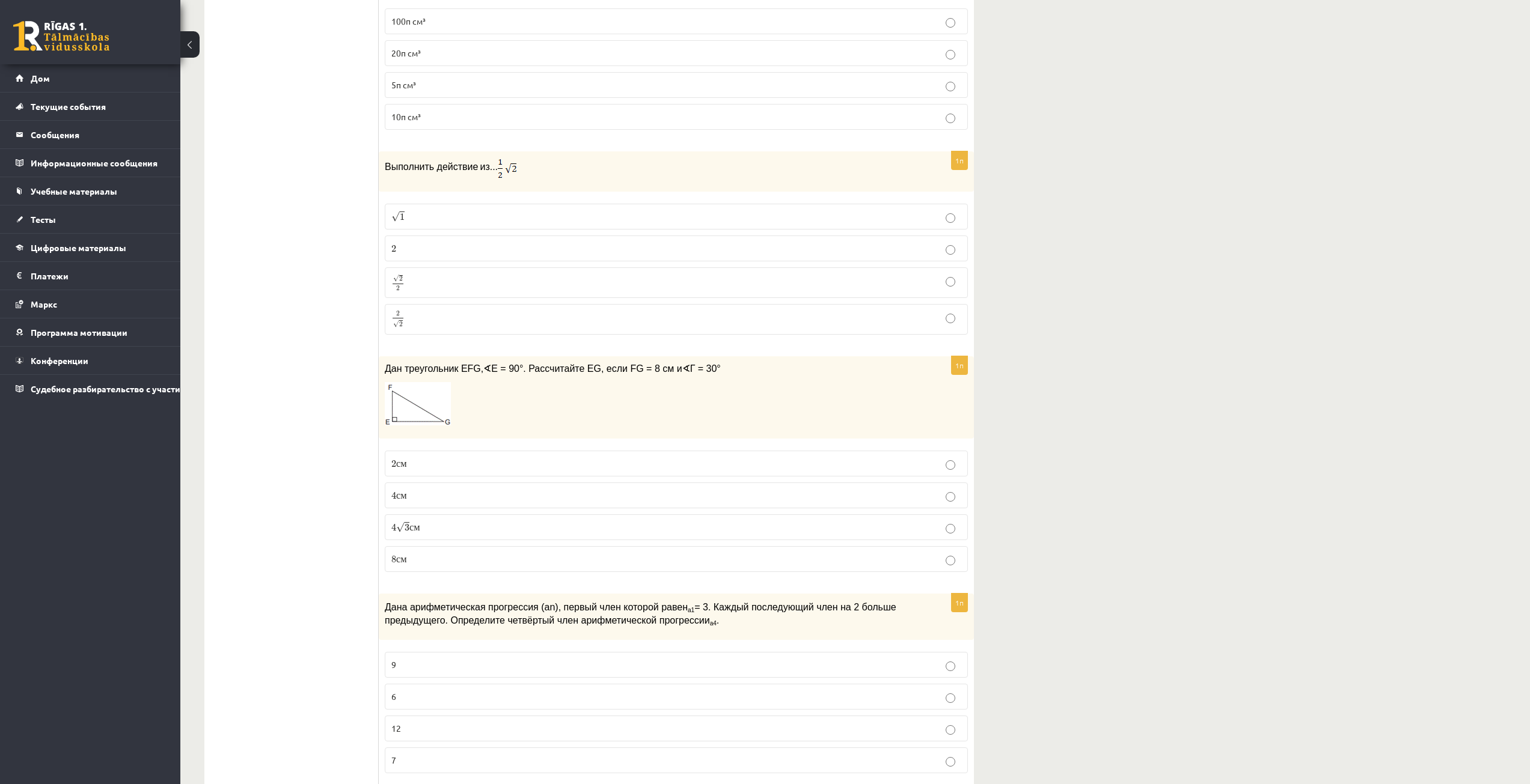
scroll to position [2584, 0]
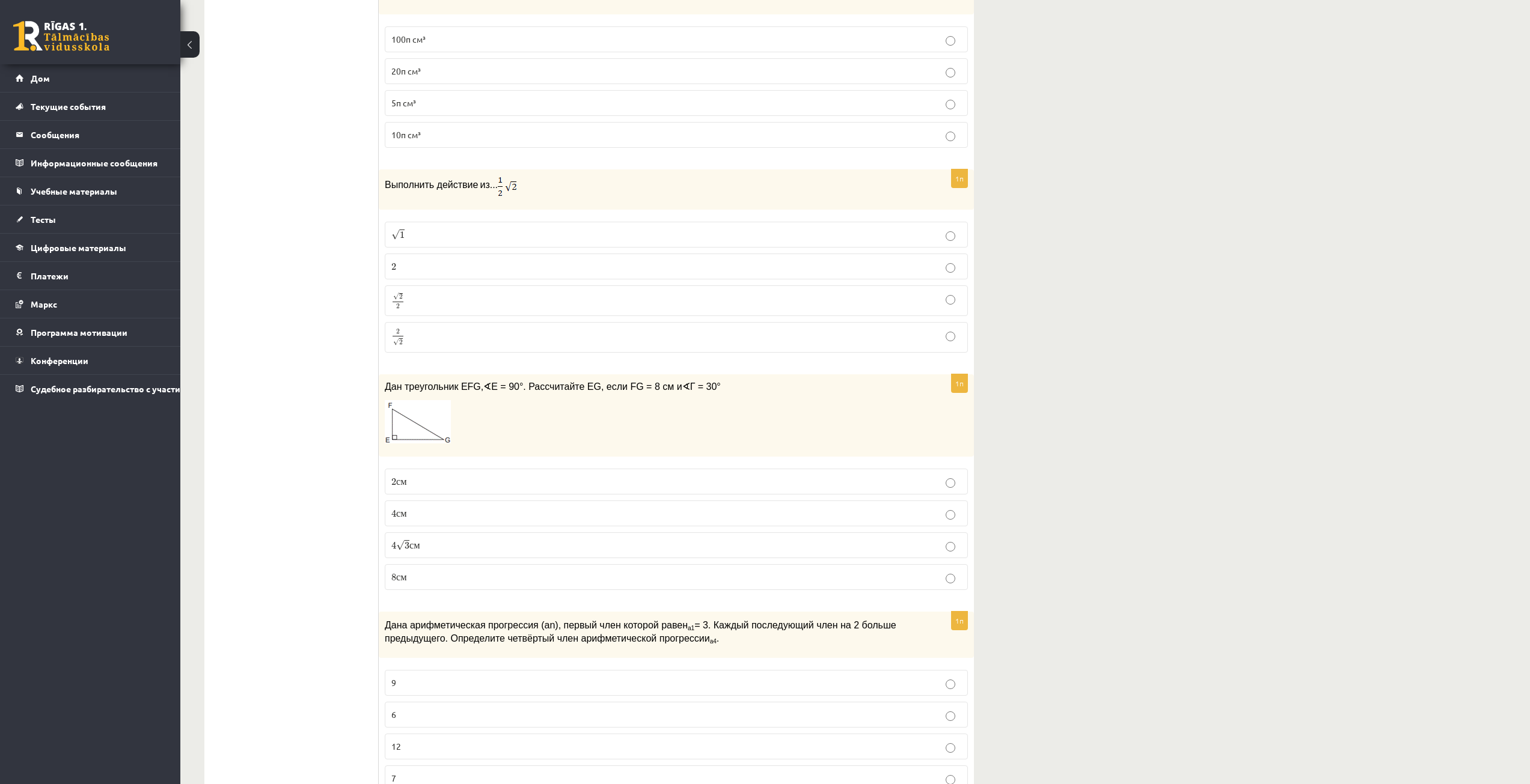
click at [601, 539] on p "4 √ 3 с м 4 3 с м" at bounding box center [676, 545] width 570 height 12
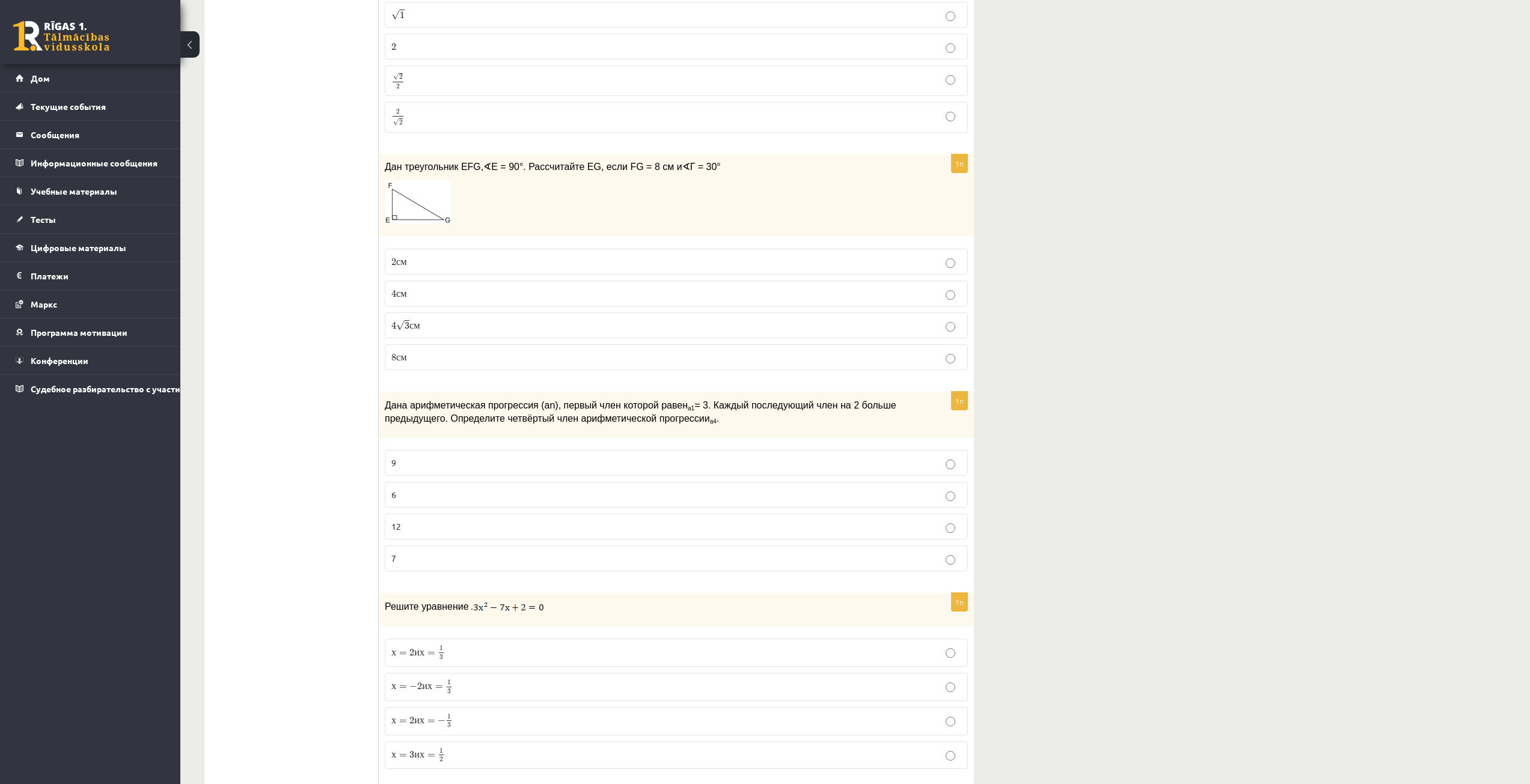
scroll to position [2824, 0]
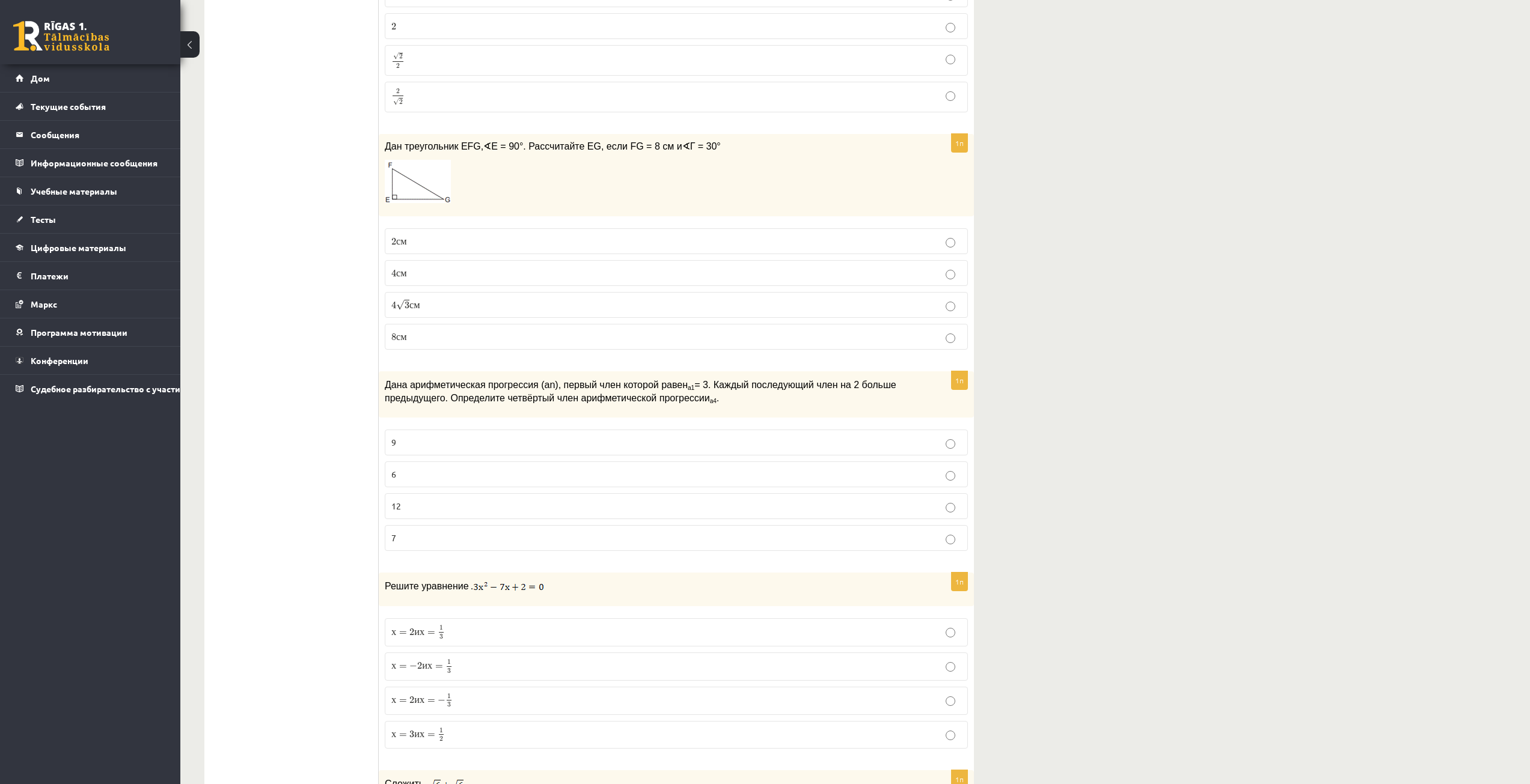
click at [1064, 346] on div "Диагностическая работа по математике для 10.а2 класса (для 9 класса), Алекс Коз…" at bounding box center [855, 542] width 1349 height 6641
click at [454, 430] on label "9" at bounding box center [676, 443] width 583 height 26
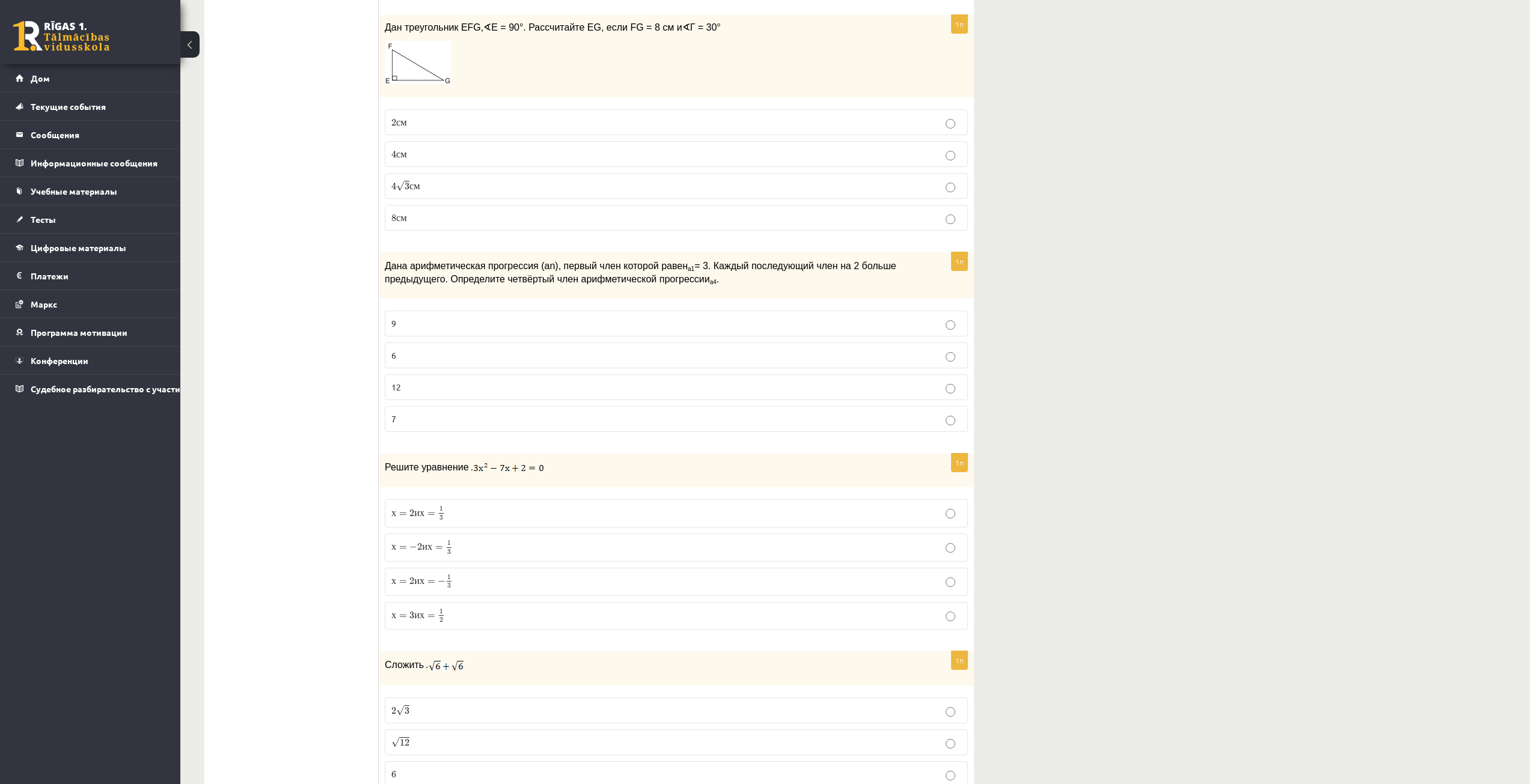
scroll to position [2944, 0]
click at [302, 408] on ul "Тест Оценка!" at bounding box center [297, 489] width 162 height 6436
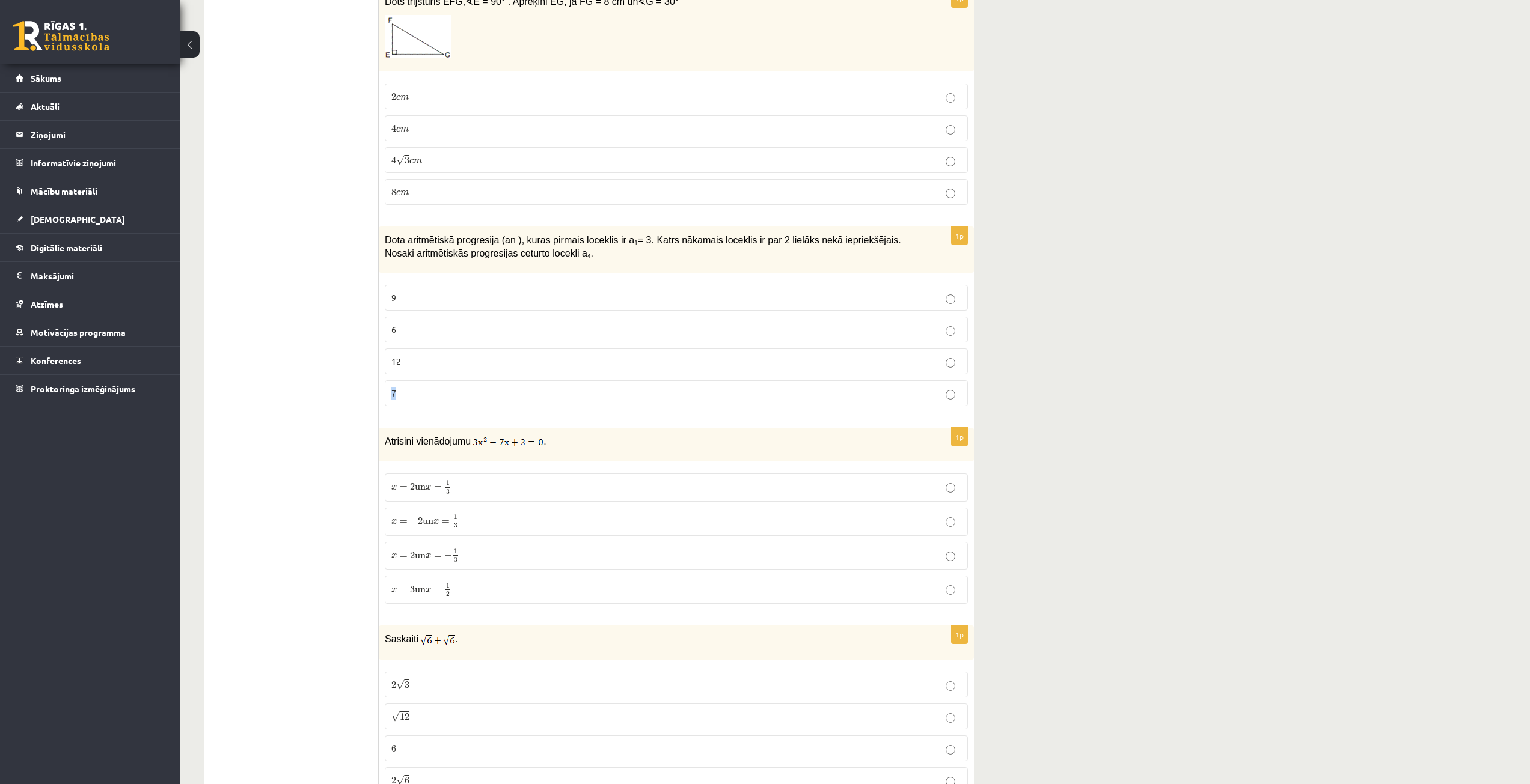
click at [1110, 376] on div "10.a2 klases diagnostikas darbs matemātikā (par 9. klasi) , Alekss Kozlovskis (…" at bounding box center [855, 391] width 1349 height 6579
click at [485, 516] on p "x = − 2 un x = 1 3 x = − 2 un x = 1 3" at bounding box center [676, 522] width 570 height 15
click at [482, 487] on p "x = 2 un x = 1 3 x = 2 un x = 1 3" at bounding box center [676, 488] width 570 height 15
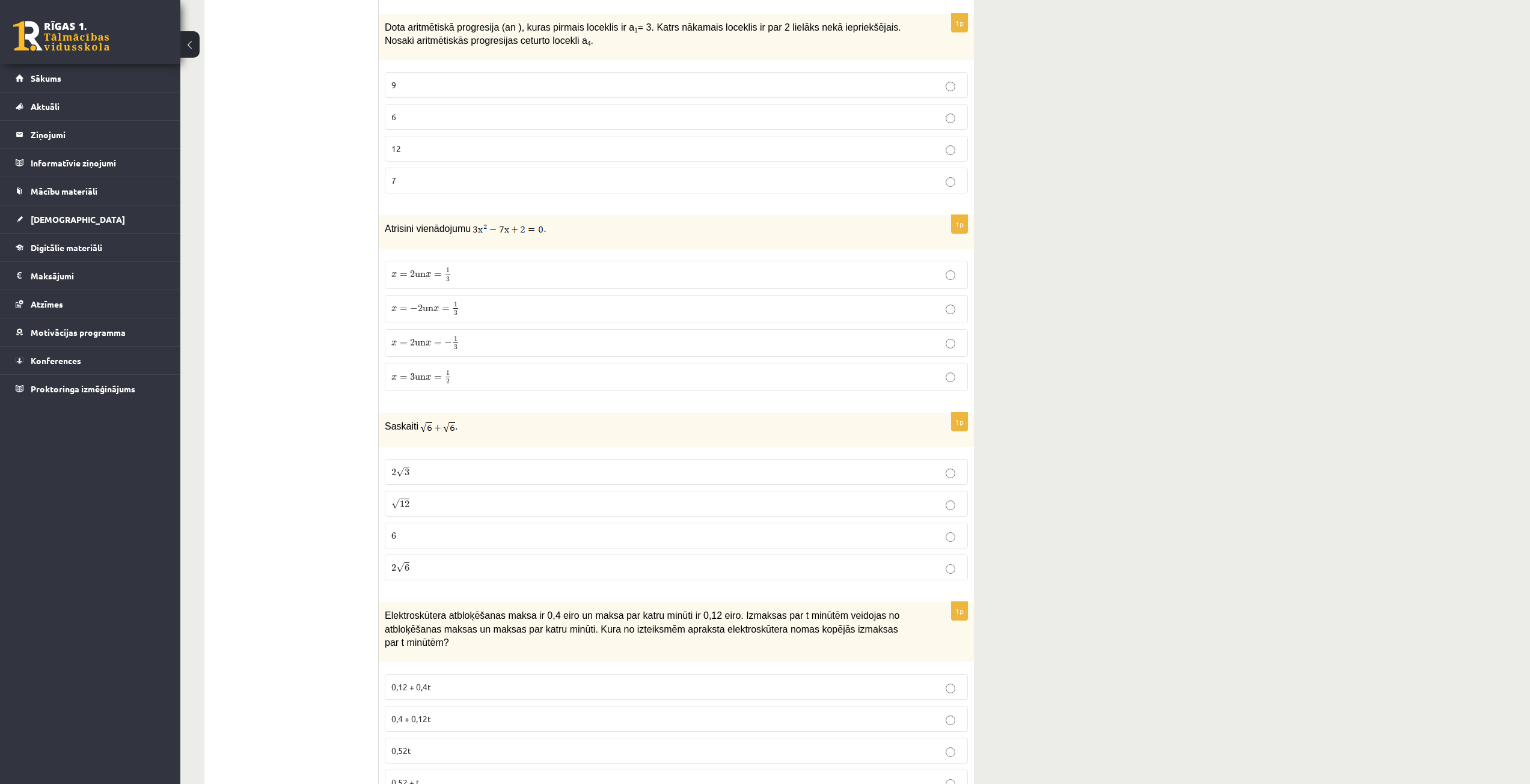
scroll to position [3185, 0]
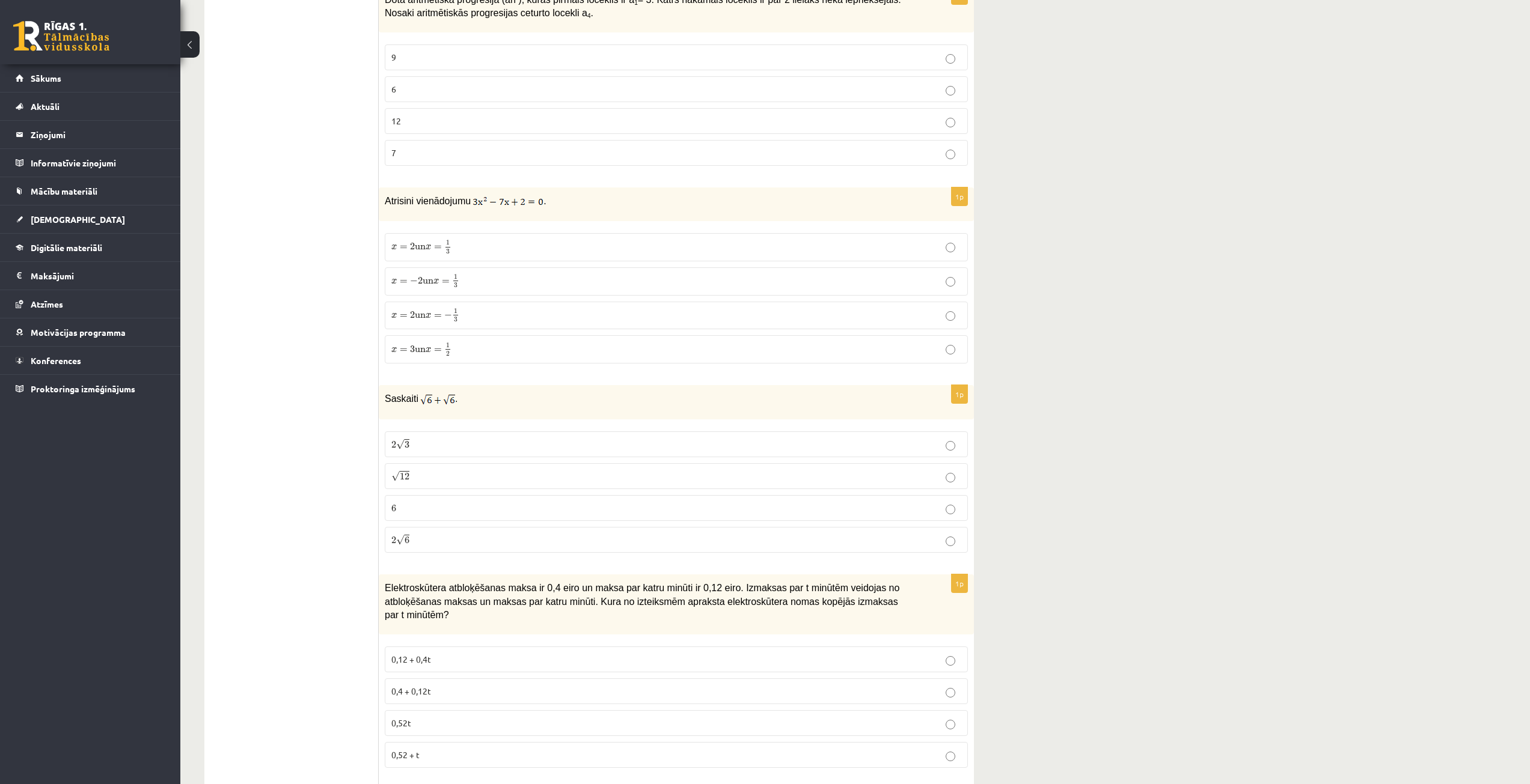
click at [434, 536] on p "2 √ 6 2 6" at bounding box center [676, 540] width 570 height 12
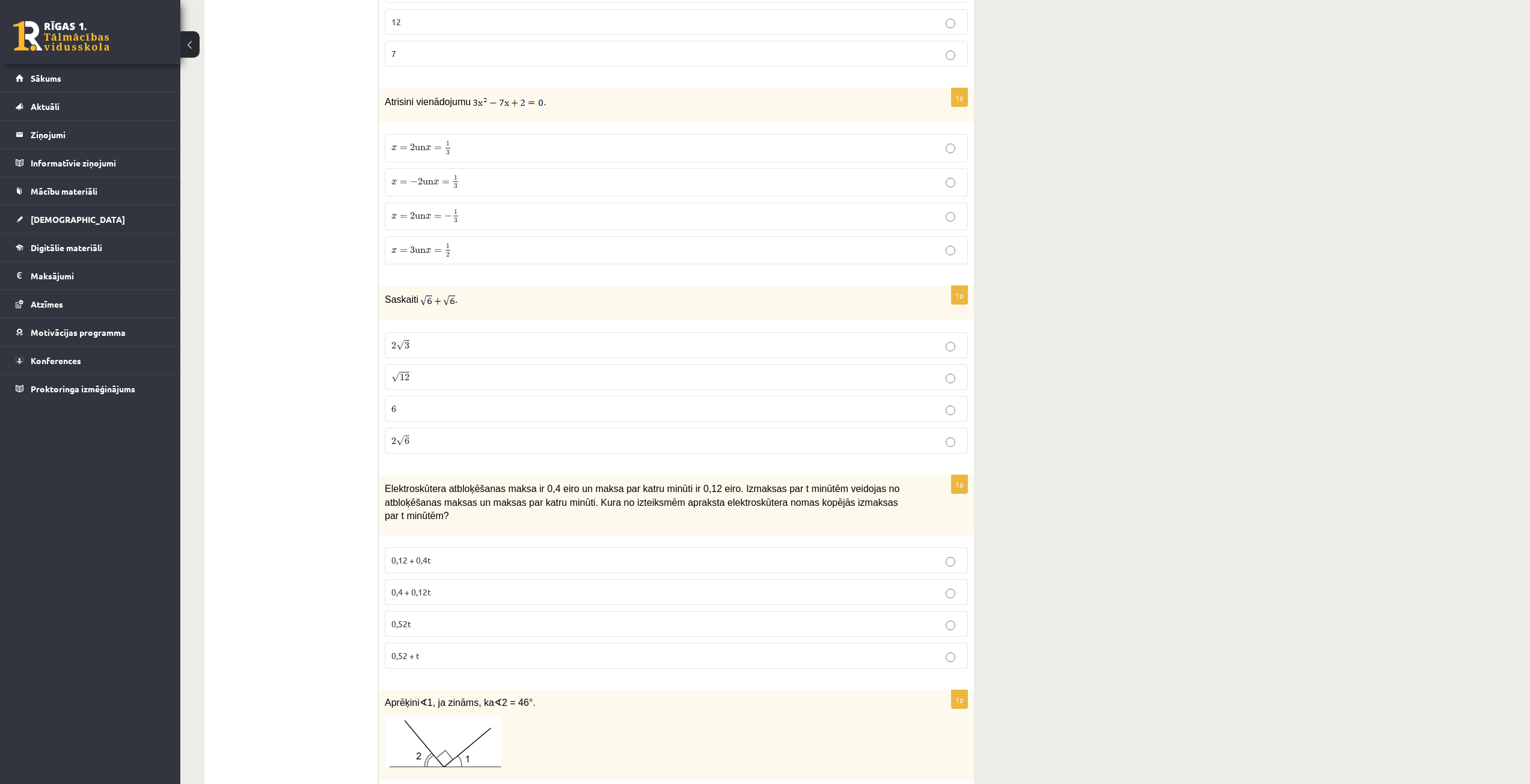
scroll to position [3305, 0]
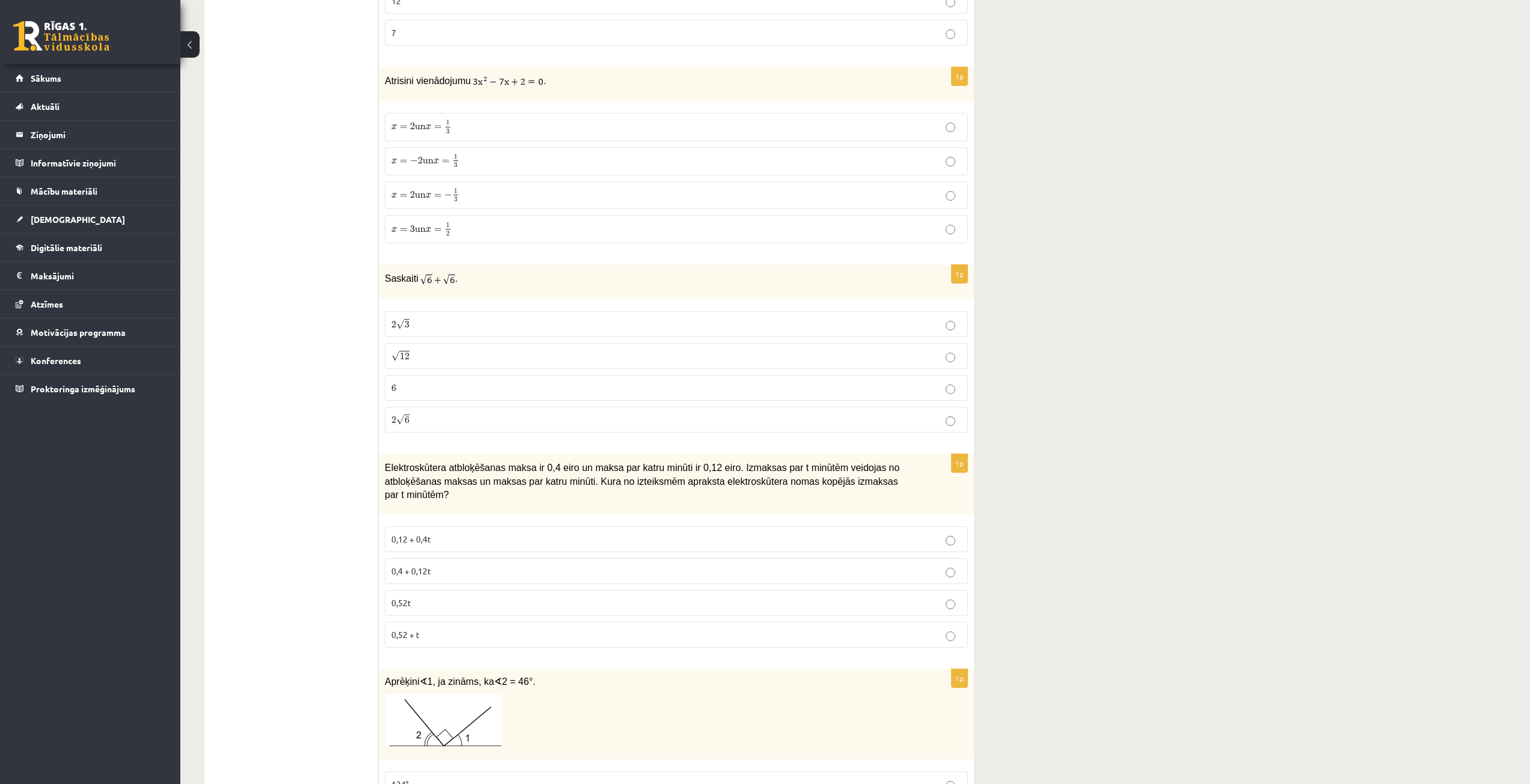
click at [929, 485] on div "Elektroskūtera atbloķēšanas maksa ir 0,4 eiro un maksa par katru minūti ir 0,12…" at bounding box center [677, 485] width 595 height 60
click at [450, 558] on label "0,4 + 0,12t" at bounding box center [676, 571] width 583 height 26
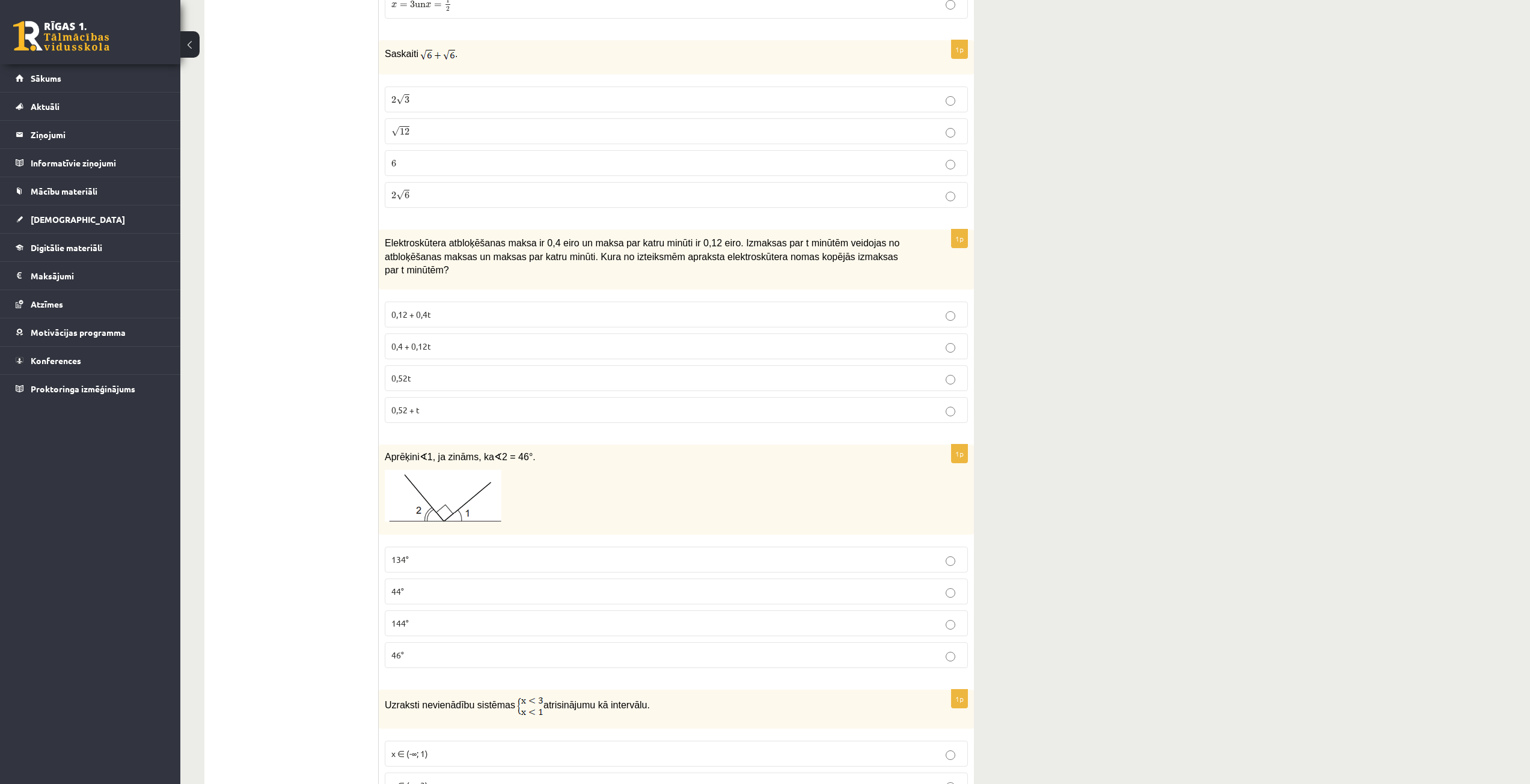
scroll to position [3546, 0]
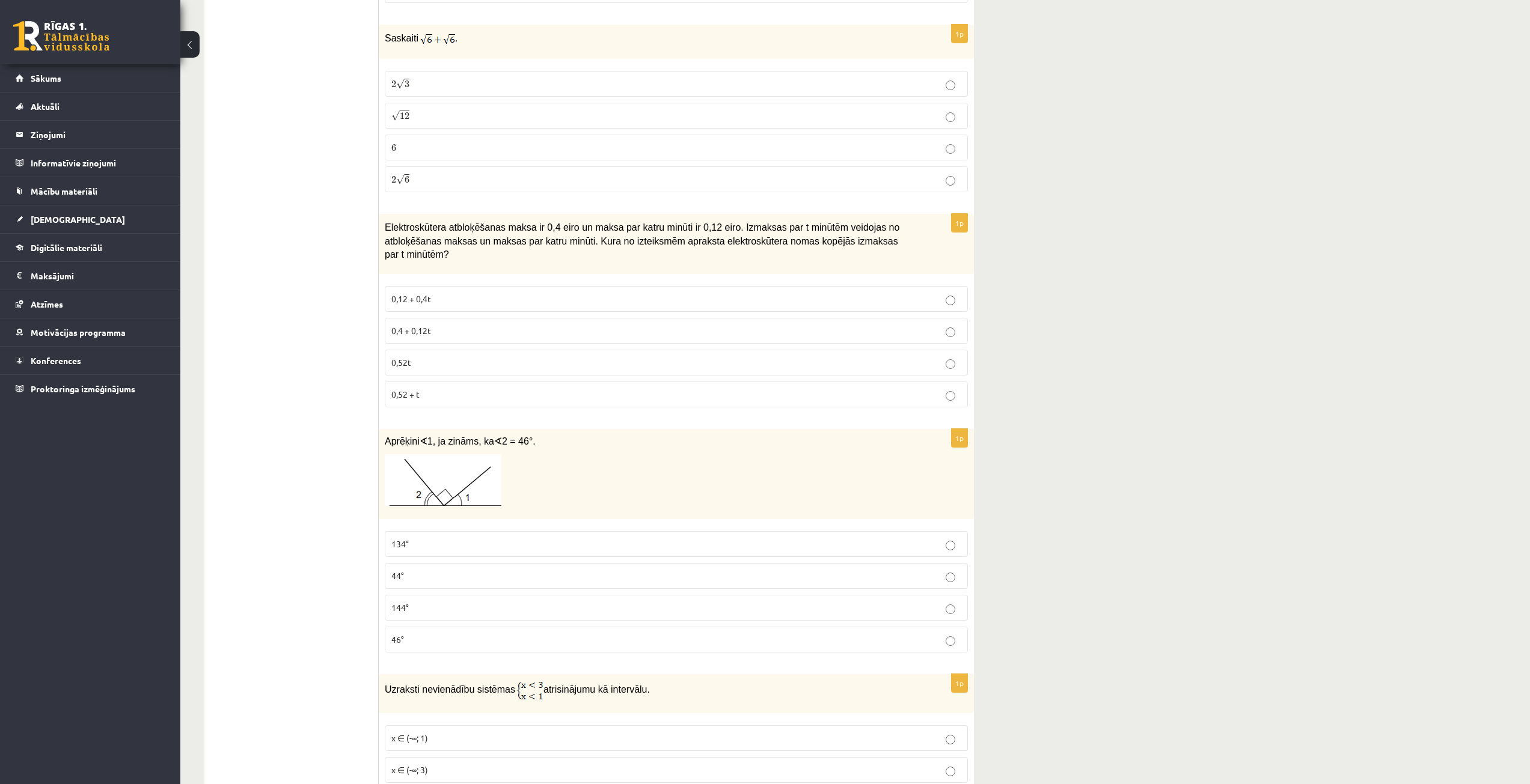
click at [498, 538] on p "134°" at bounding box center [676, 544] width 570 height 12
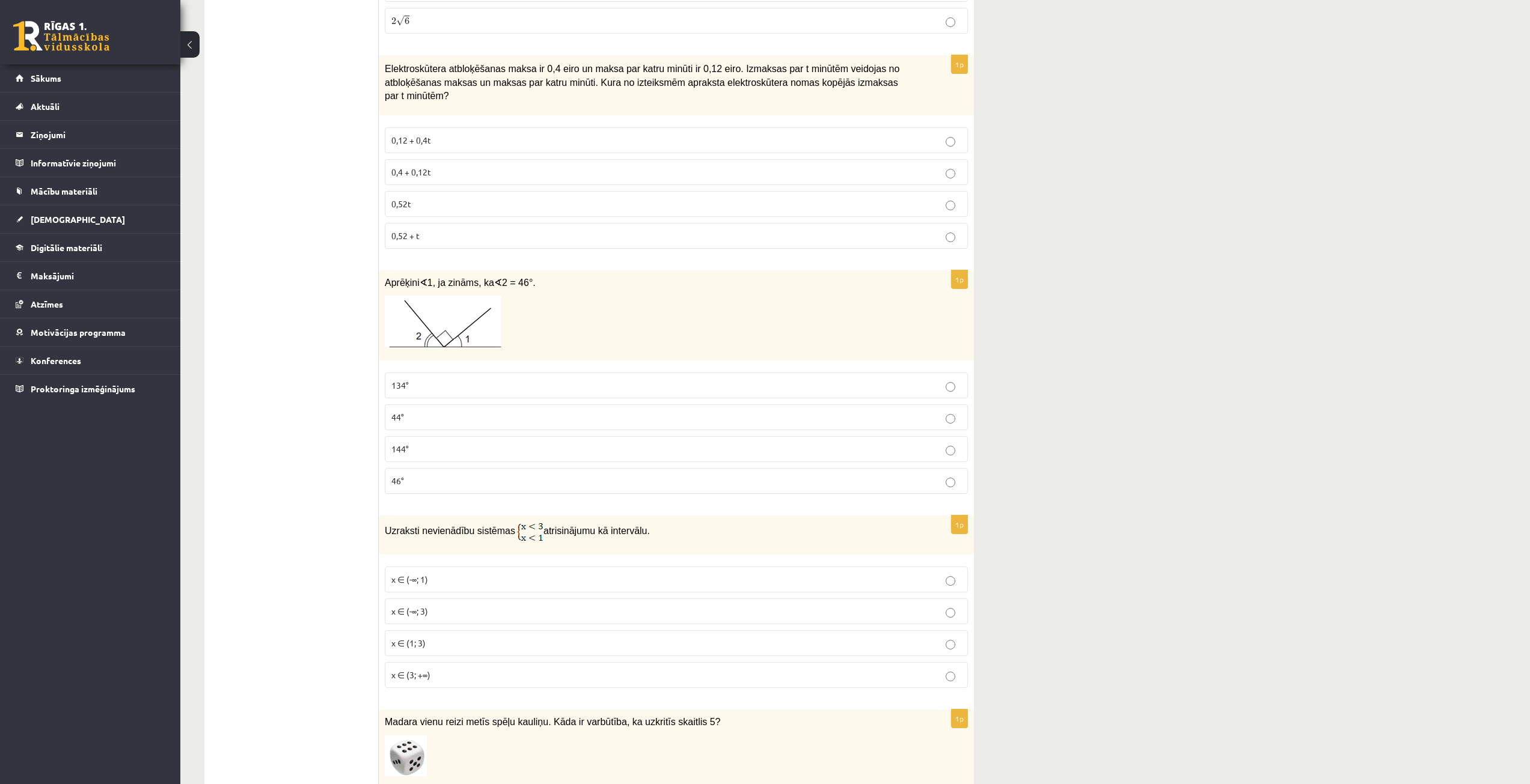
scroll to position [3786, 0]
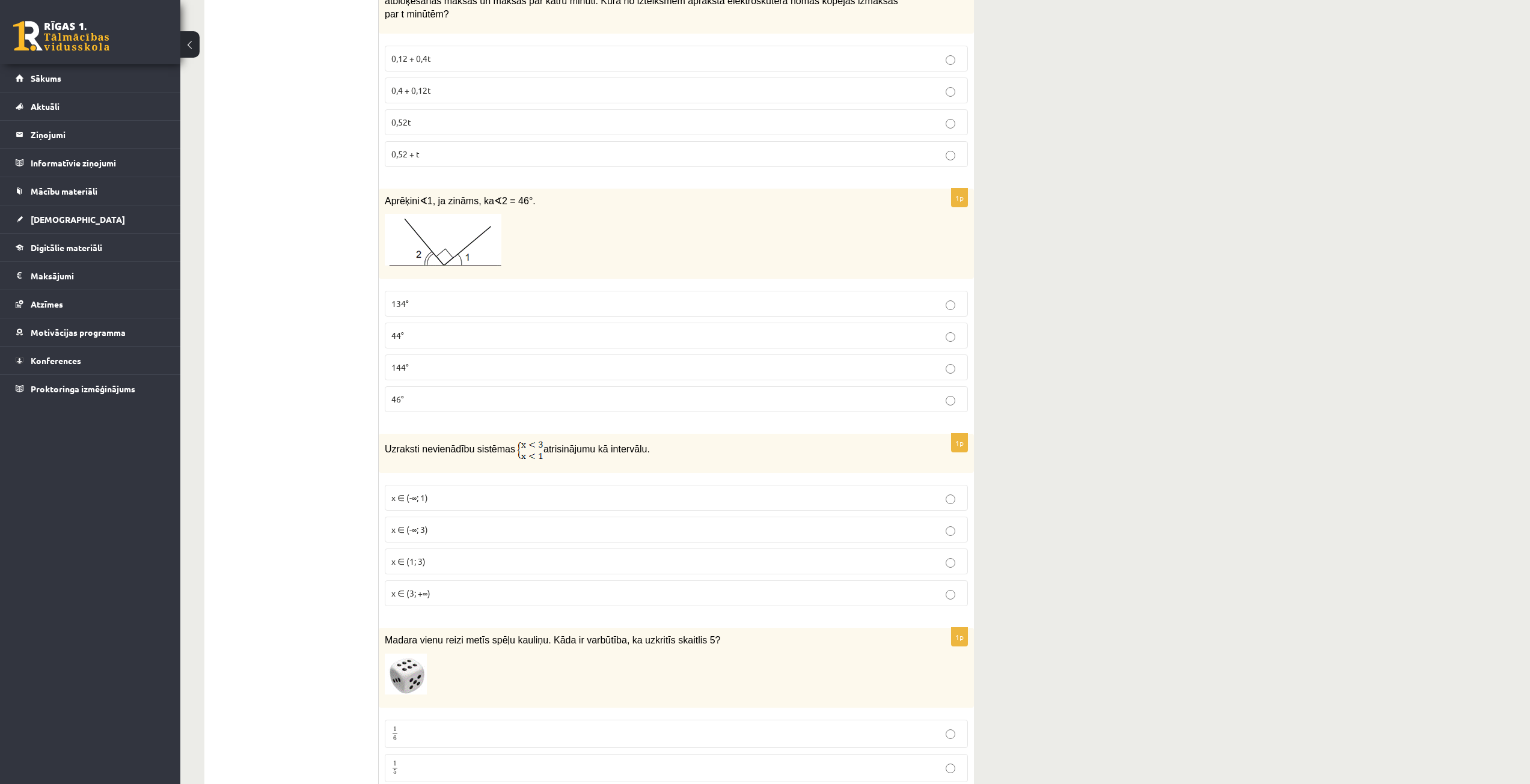
click at [458, 523] on p "x ∈ (-∞; 3)" at bounding box center [676, 530] width 570 height 12
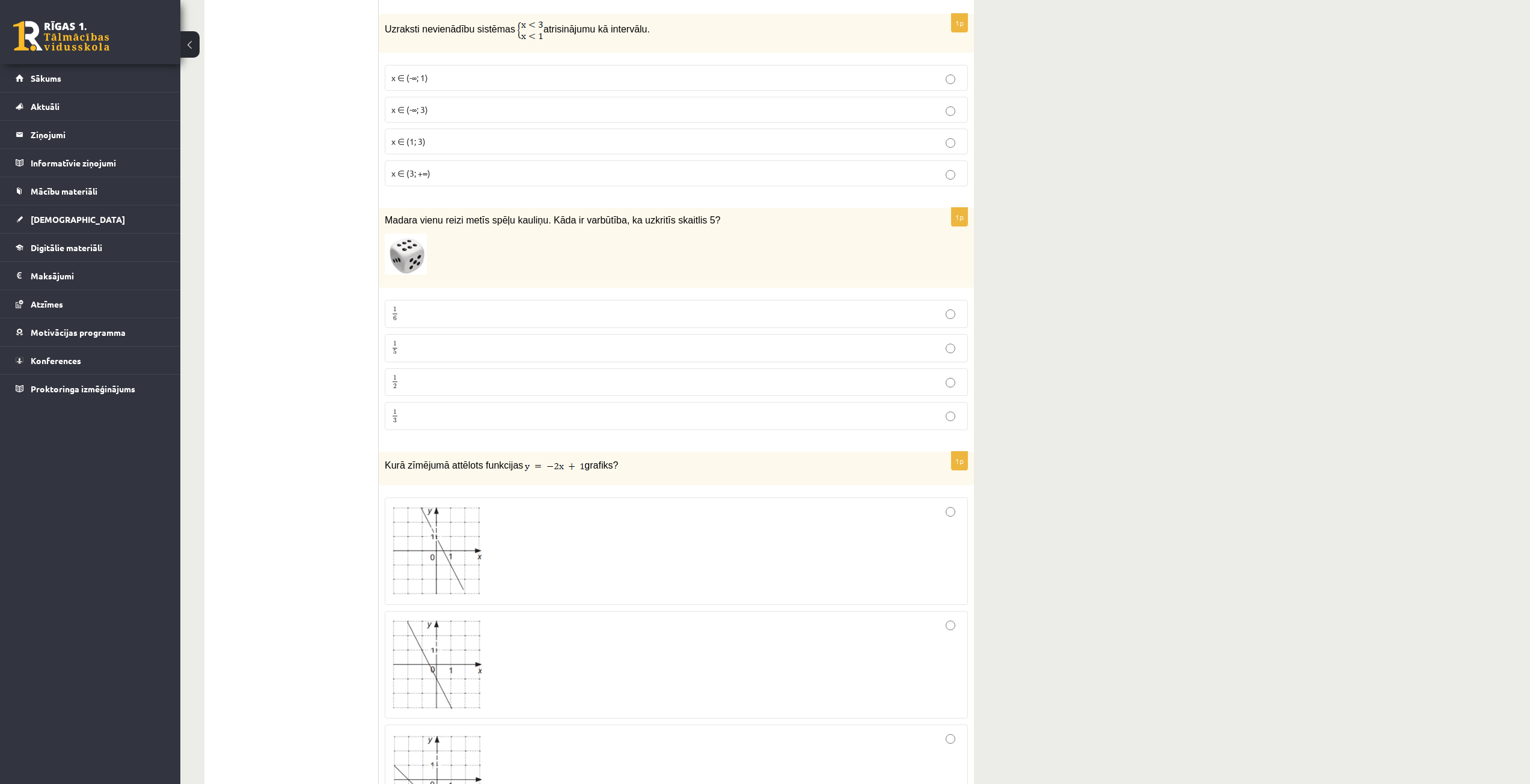
scroll to position [4206, 0]
click at [962, 273] on div "Madara vienu reizi metīs spēļu kauliņu. Kāda ir varbūtība, ka uzkritīs skaitlis…" at bounding box center [677, 248] width 595 height 80
click at [524, 306] on p "1 6 1 6" at bounding box center [676, 313] width 570 height 15
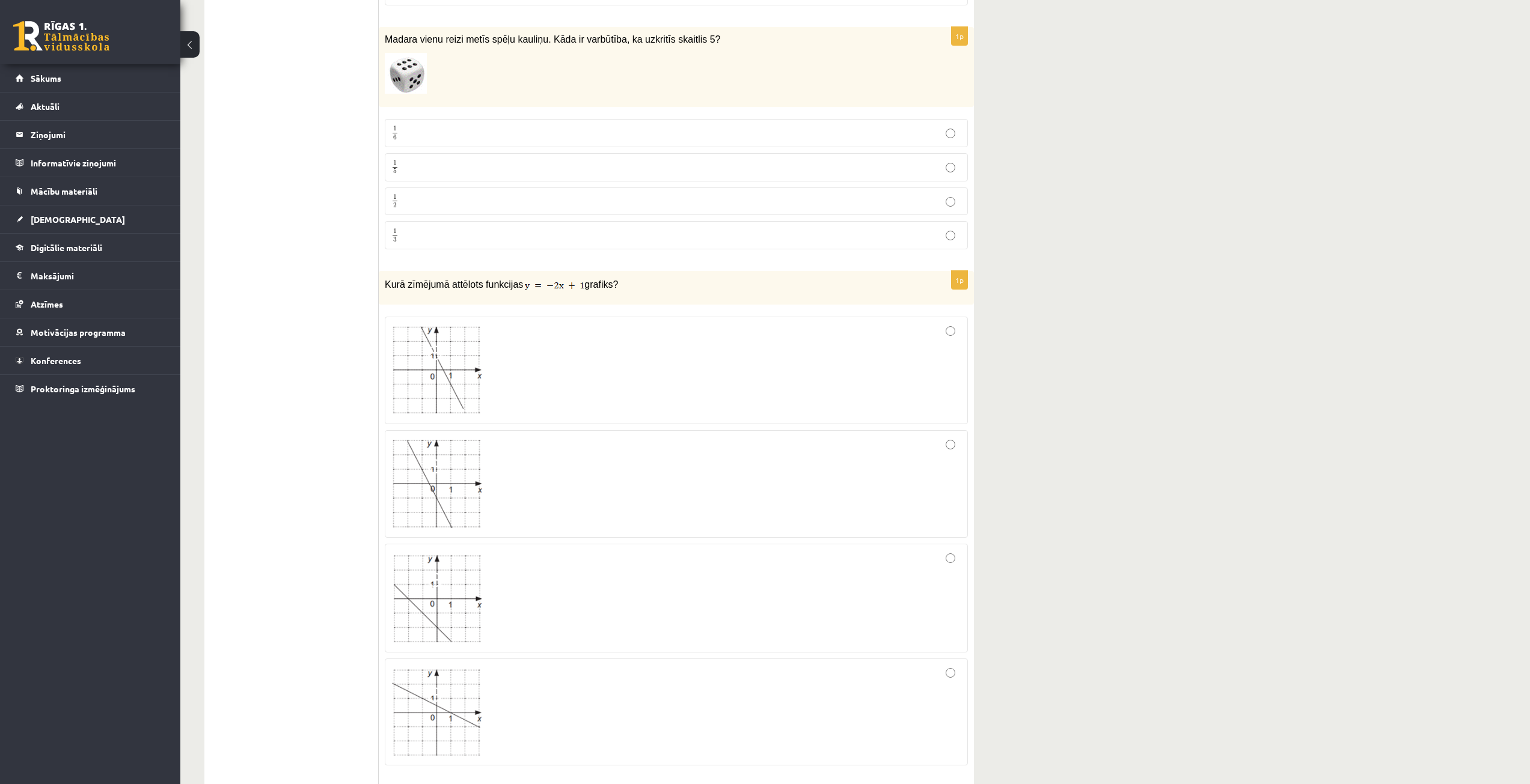
scroll to position [4447, 0]
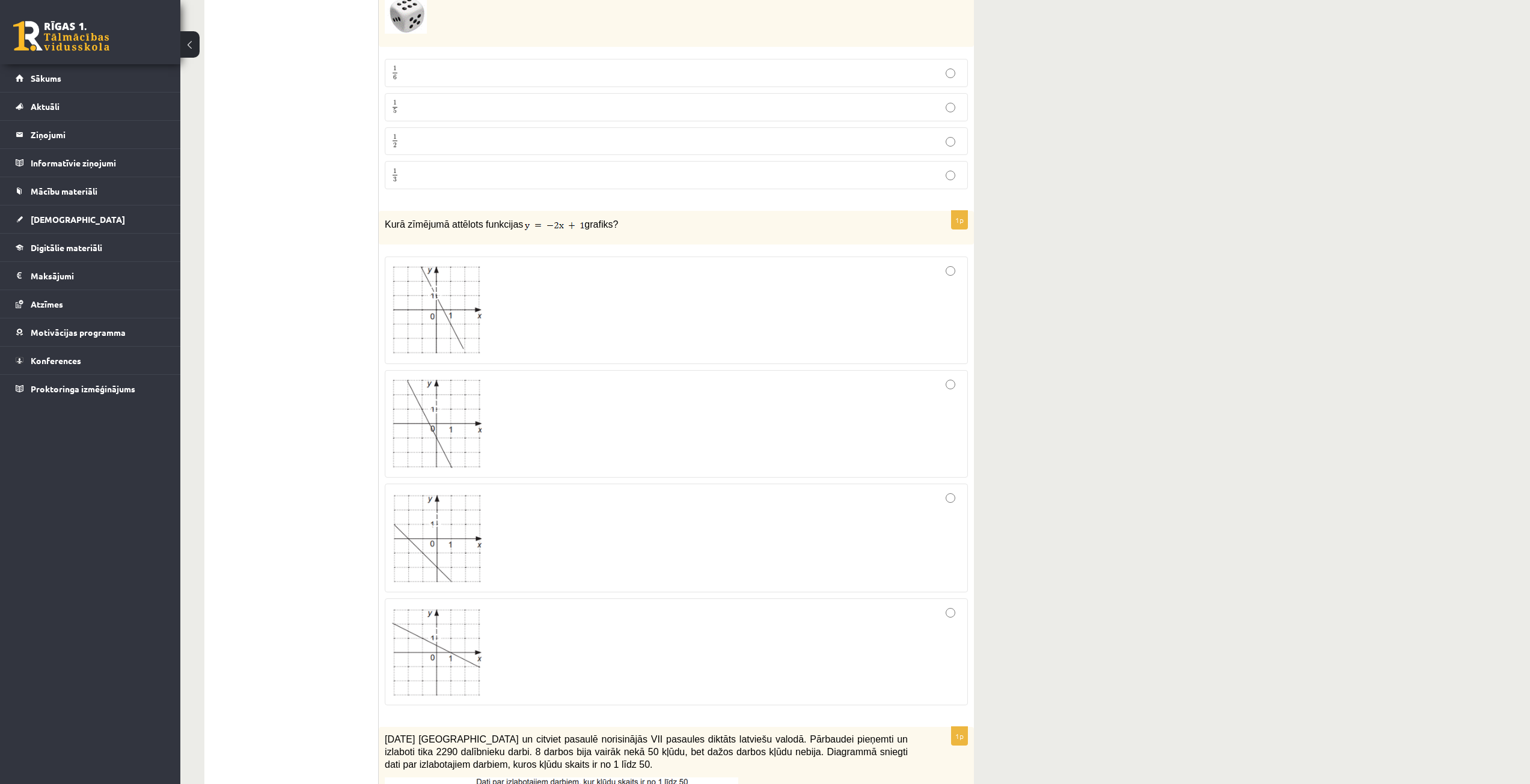
click at [554, 227] on div "Kurā zīmējumā attēlots funkcijas grafiks?" at bounding box center [677, 227] width 595 height 34
click at [435, 543] on img at bounding box center [436, 538] width 90 height 89
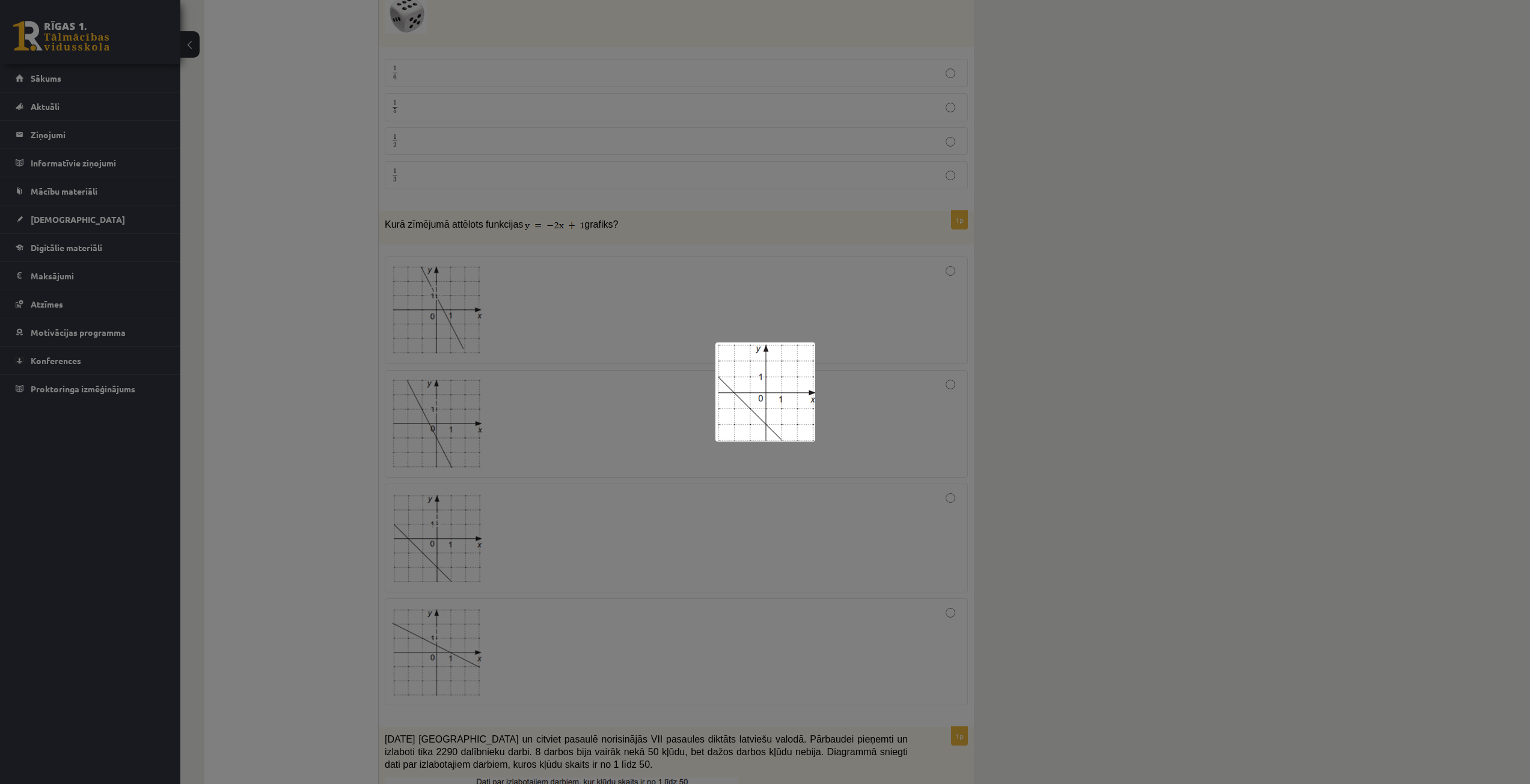
drag, startPoint x: 436, startPoint y: 576, endPoint x: 455, endPoint y: 570, distance: 19.9
click at [437, 576] on div at bounding box center [765, 392] width 1530 height 784
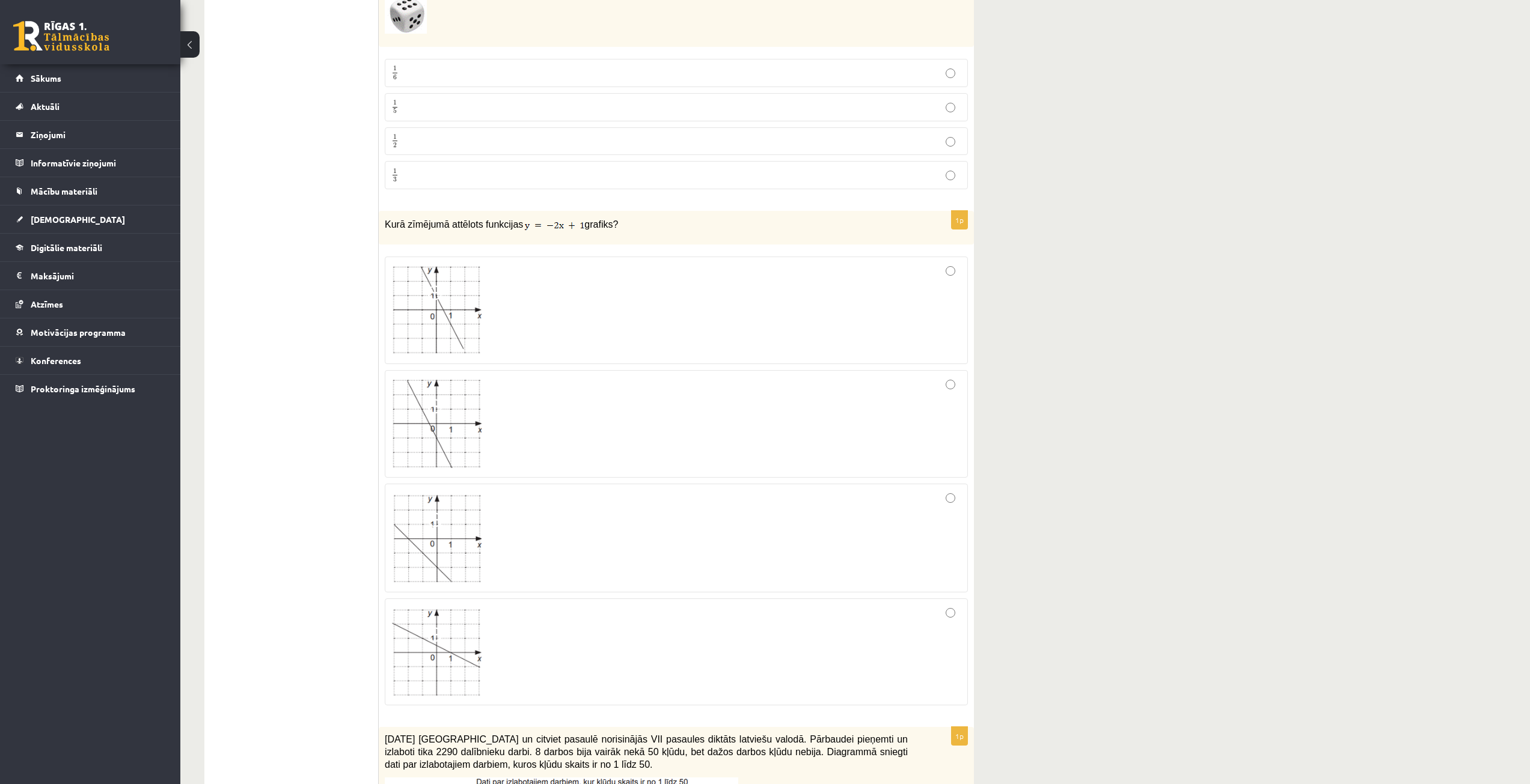
click at [747, 556] on div at bounding box center [676, 538] width 570 height 95
click at [434, 653] on img at bounding box center [436, 652] width 90 height 87
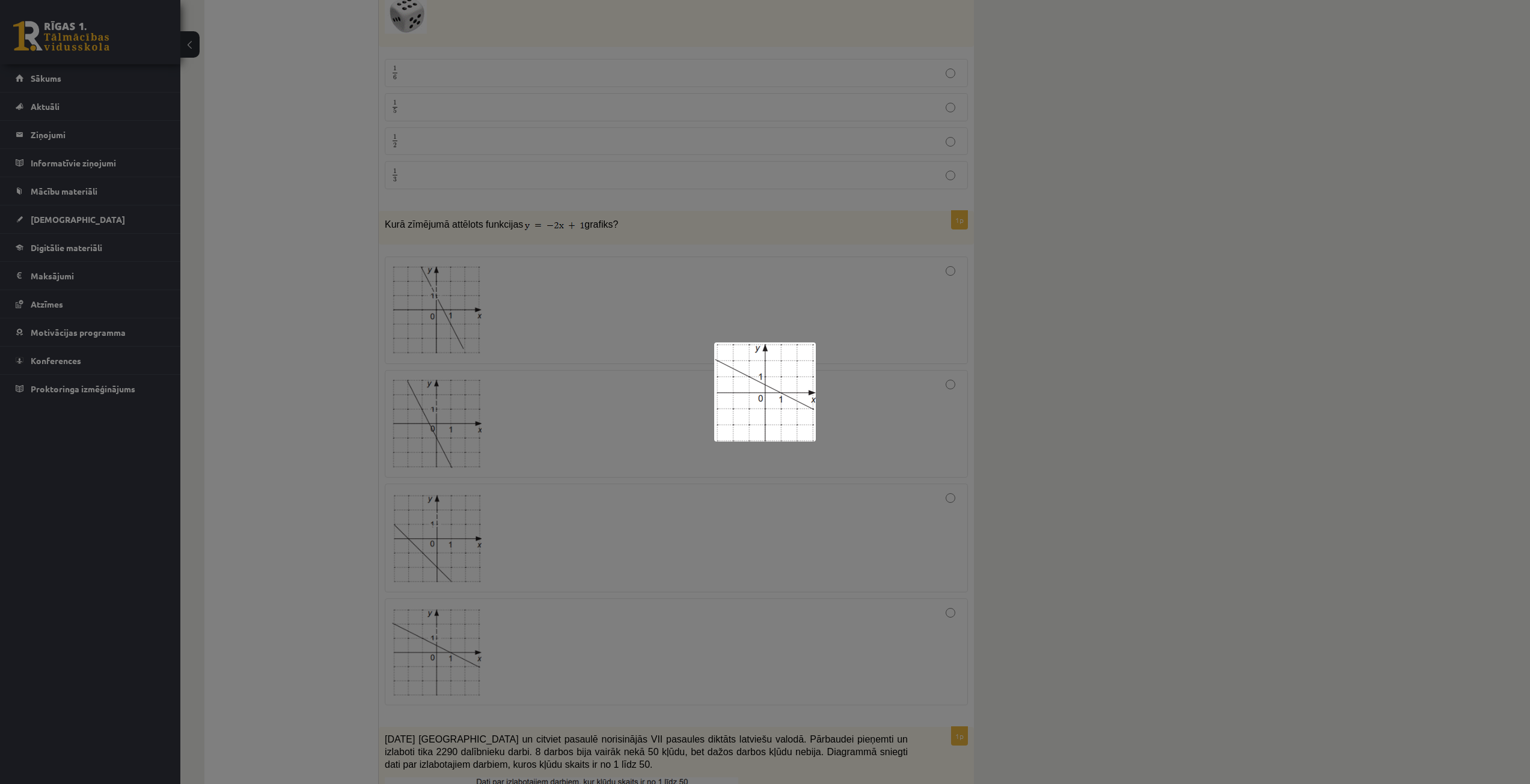
drag, startPoint x: 786, startPoint y: 648, endPoint x: 842, endPoint y: 655, distance: 56.4
click at [842, 655] on div at bounding box center [765, 392] width 1530 height 784
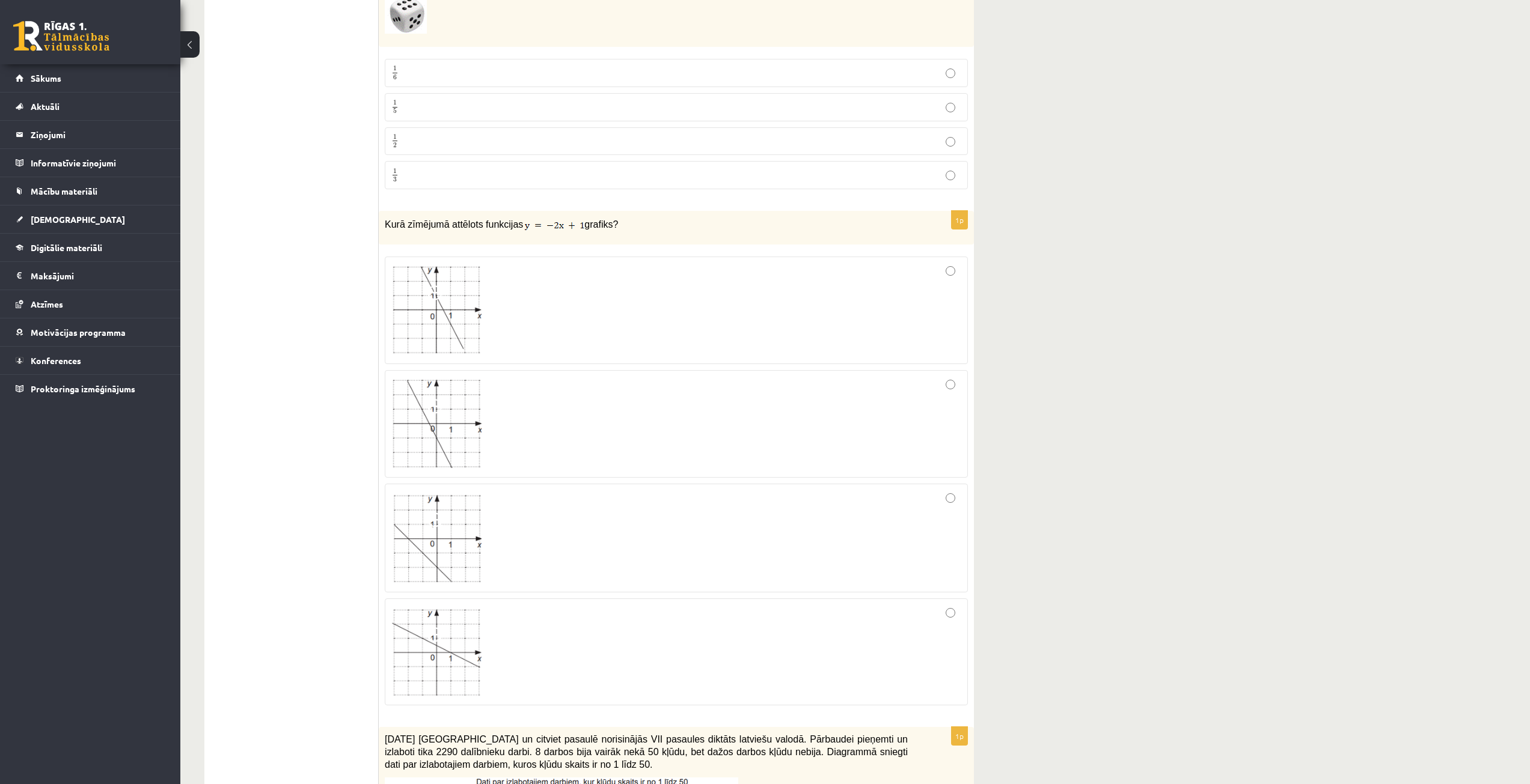
click at [883, 639] on div at bounding box center [676, 652] width 570 height 94
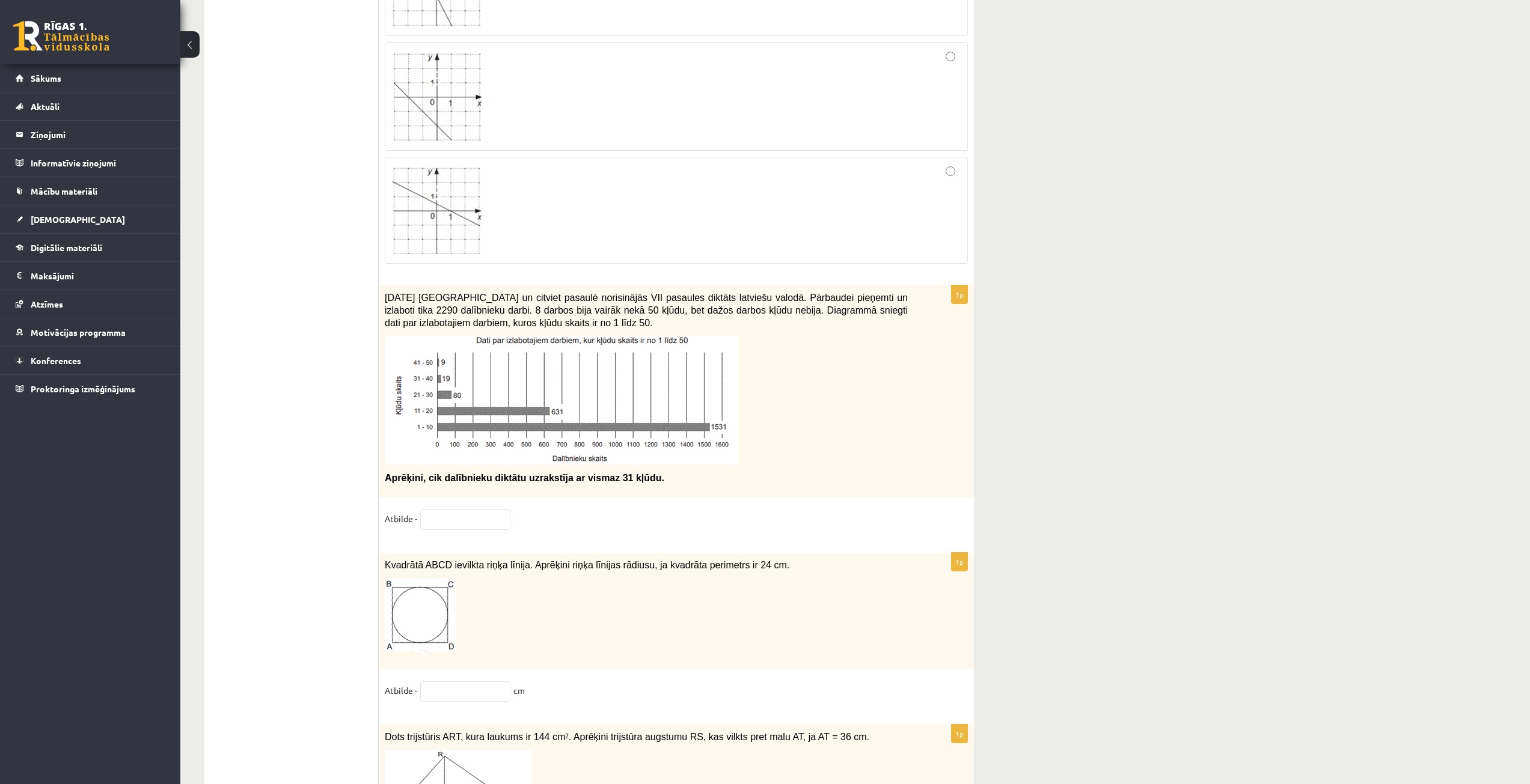
scroll to position [4867, 0]
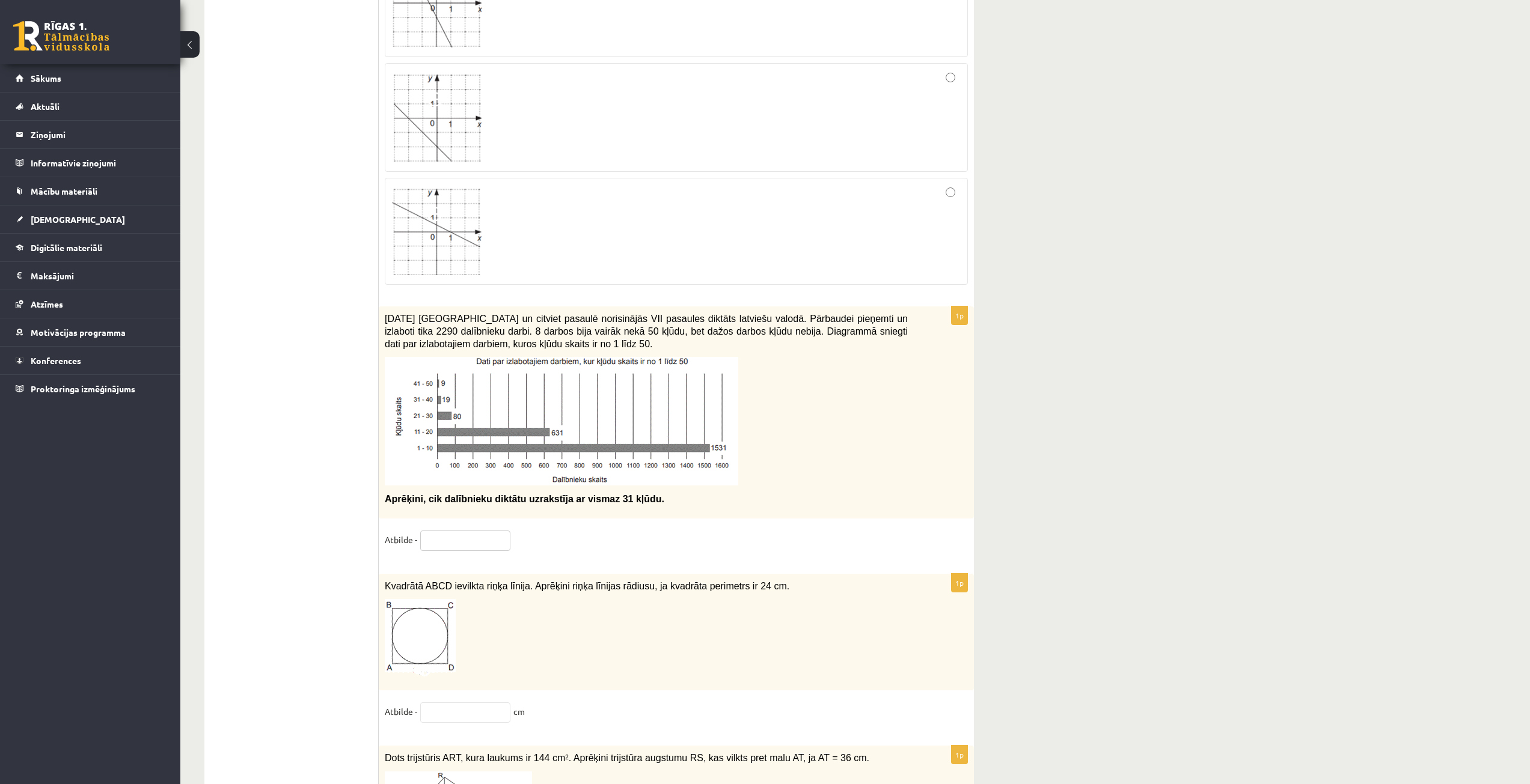
click at [458, 531] on input "text" at bounding box center [465, 541] width 90 height 20
click at [469, 533] on input "text" at bounding box center [465, 541] width 90 height 20
type input "**"
click at [578, 636] on p at bounding box center [646, 638] width 523 height 78
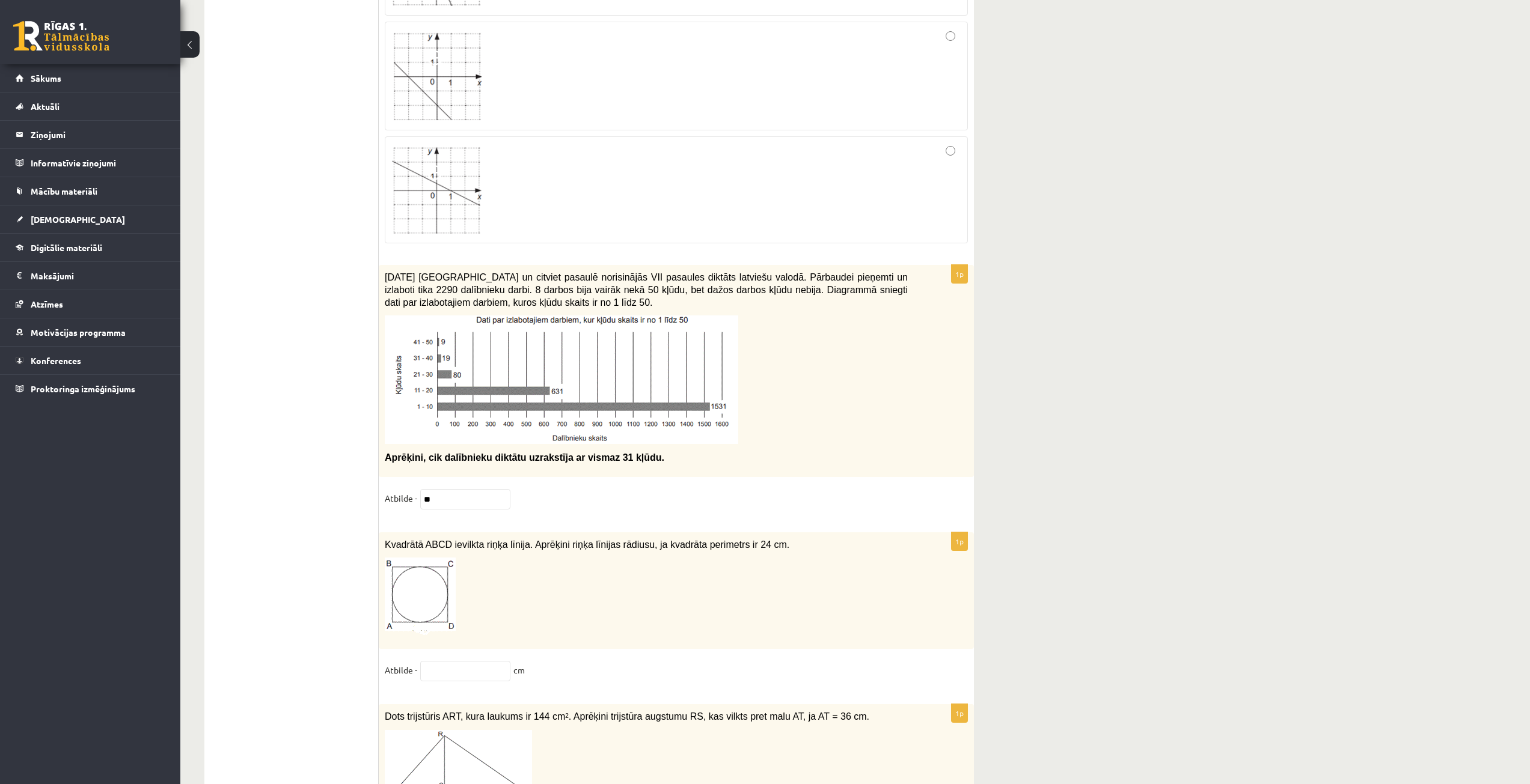
scroll to position [5048, 0]
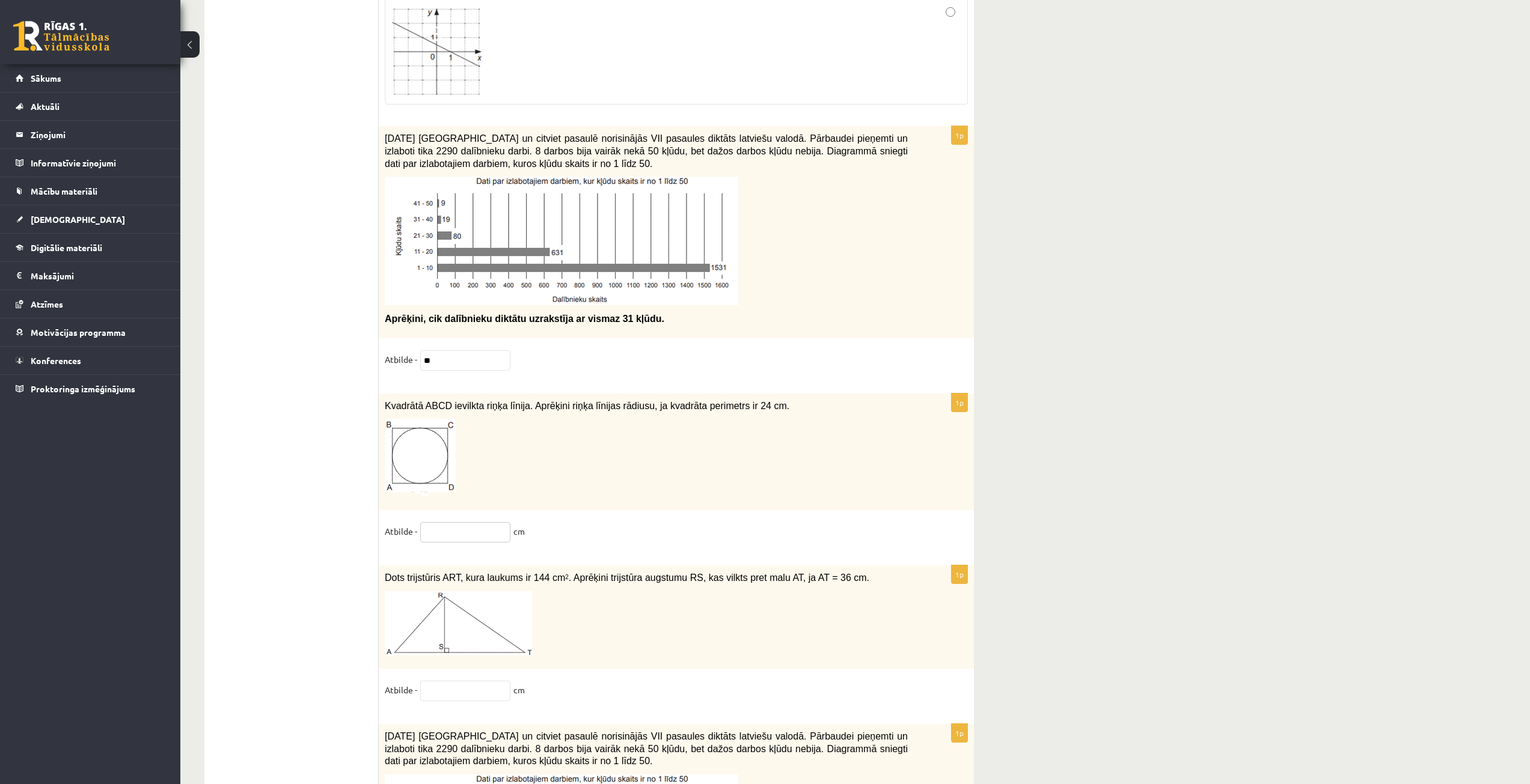
click at [477, 526] on input "text" at bounding box center [465, 532] width 90 height 20
click at [474, 523] on input "text" at bounding box center [465, 532] width 90 height 20
click at [458, 526] on input "text" at bounding box center [465, 532] width 90 height 20
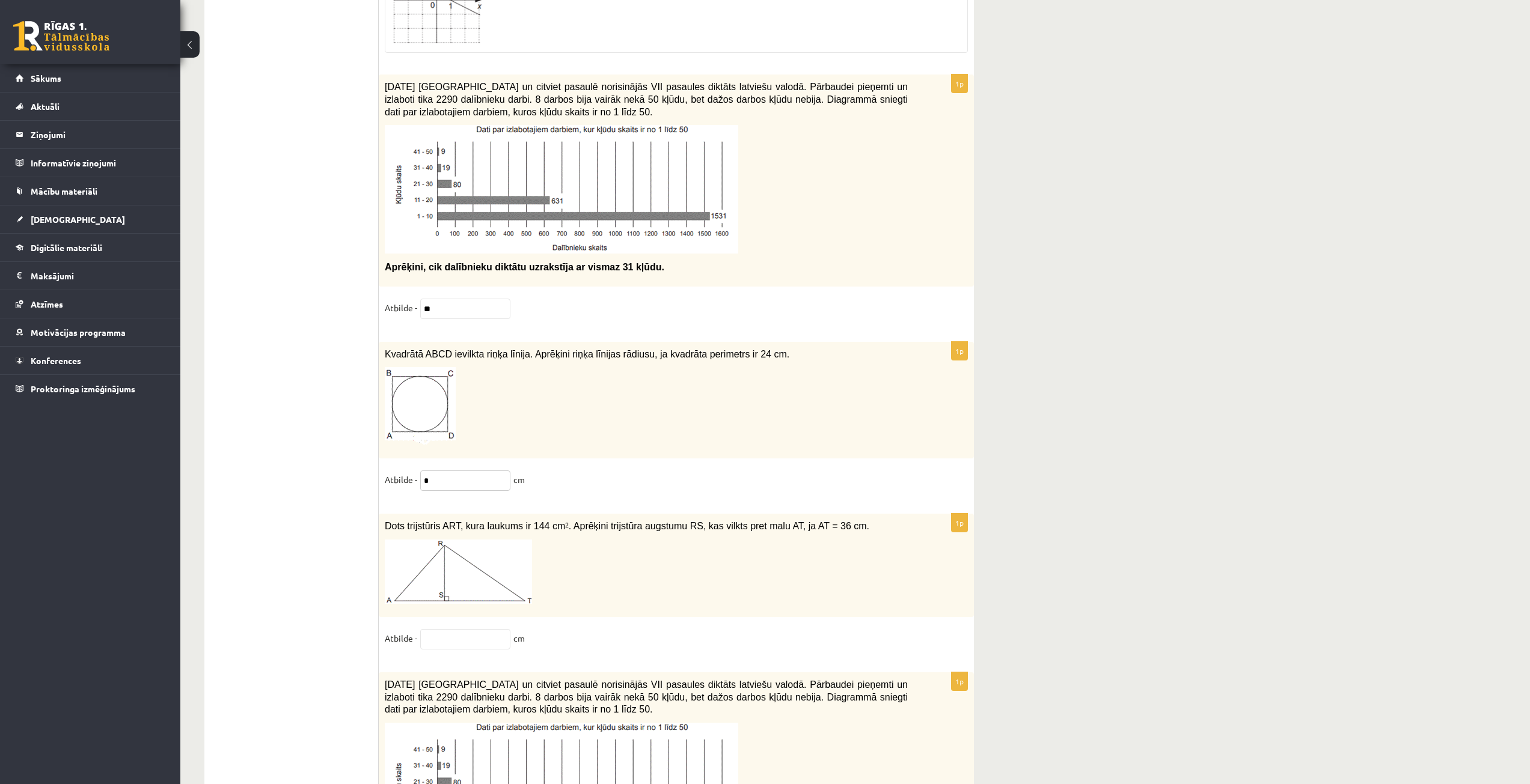
scroll to position [5168, 0]
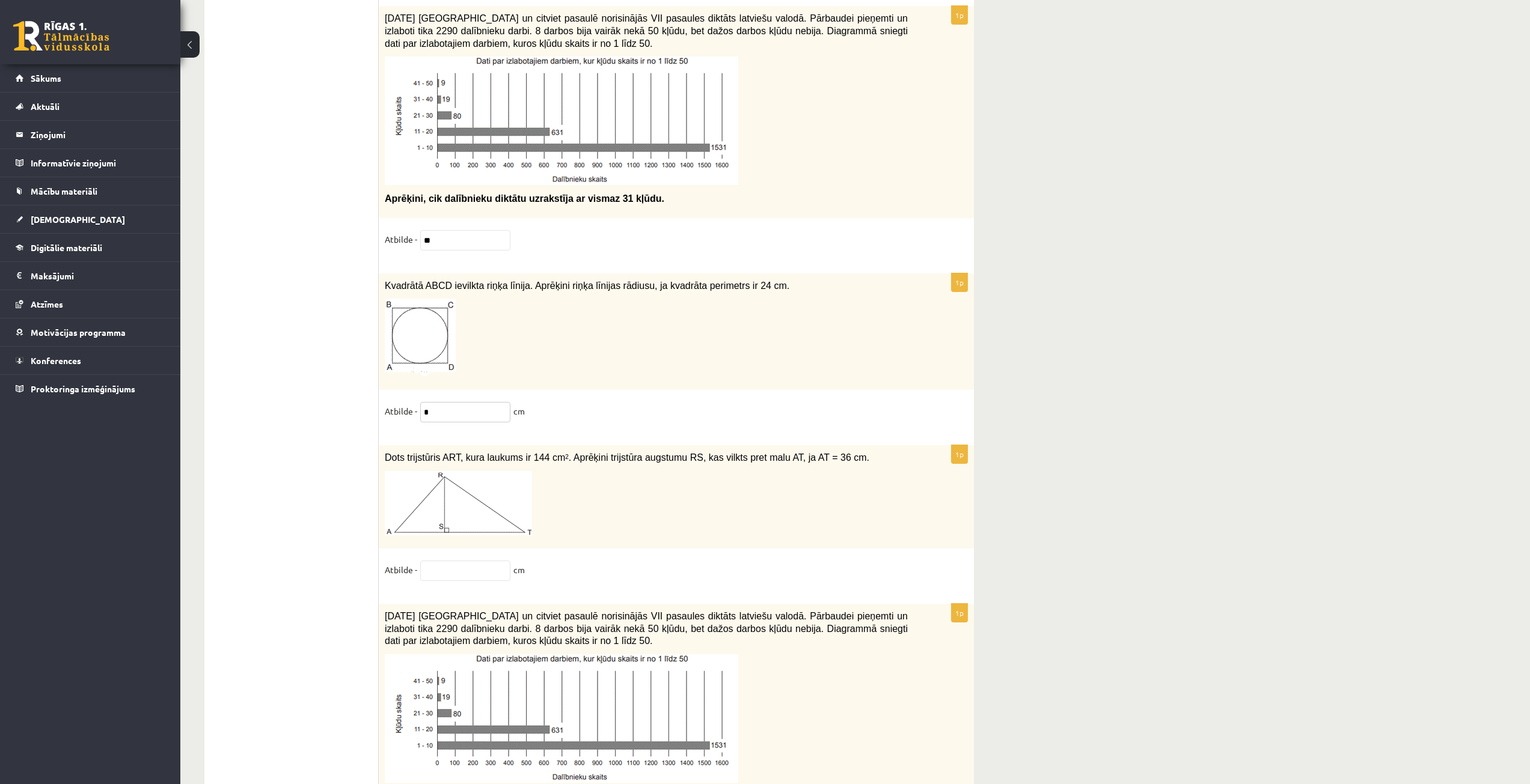
type input "*"
click at [452, 560] on input "text" at bounding box center [465, 570] width 90 height 20
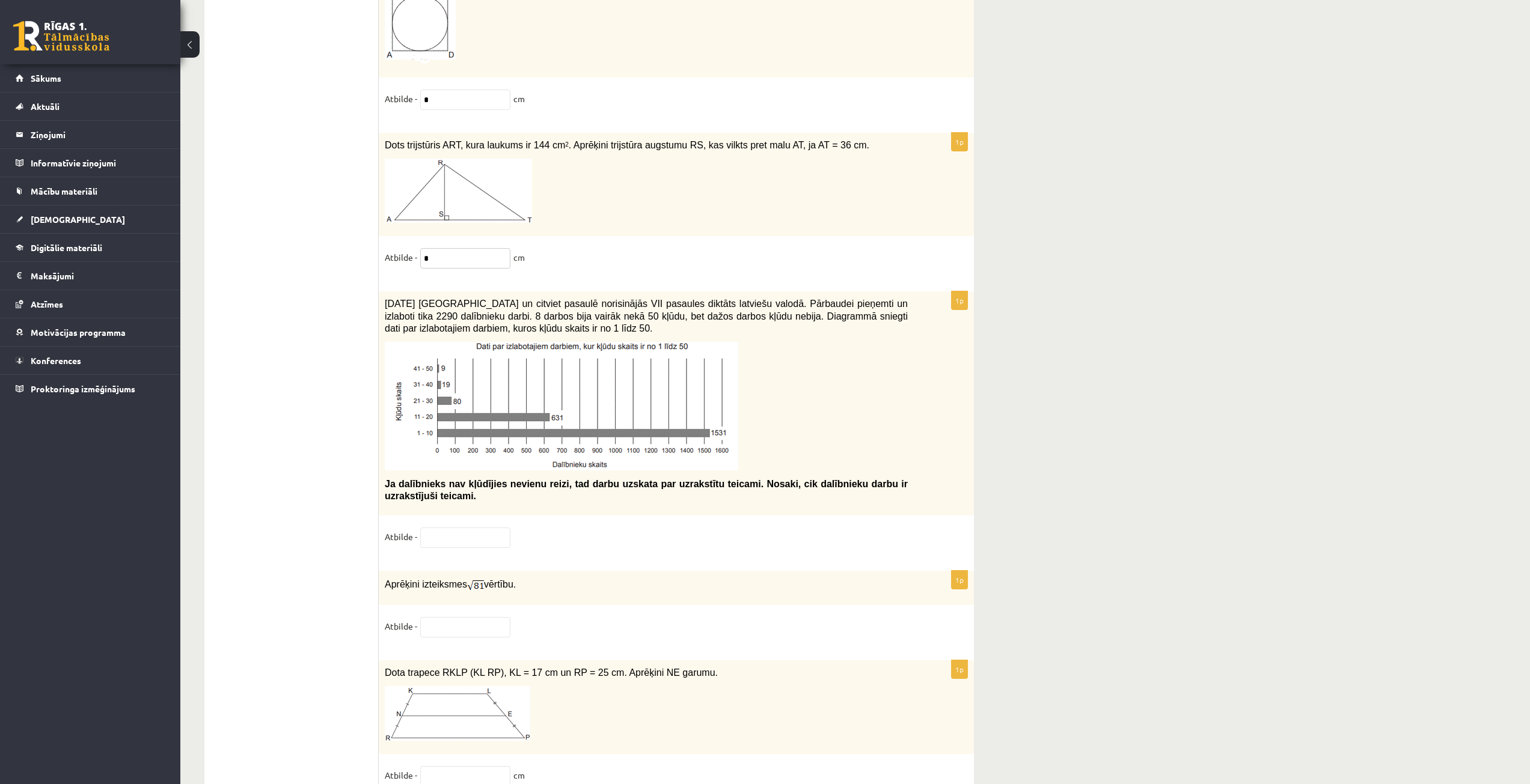
scroll to position [5540, 0]
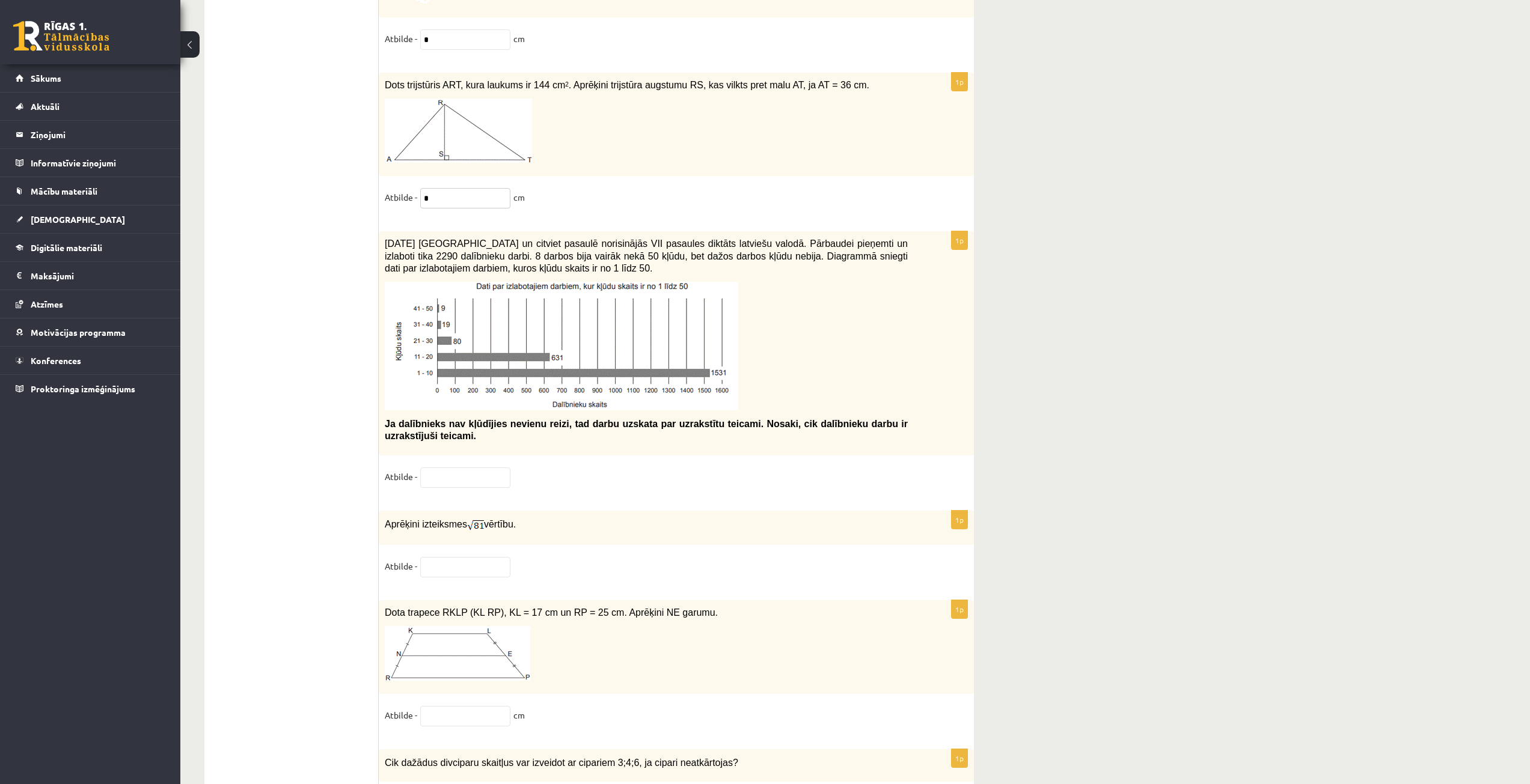
type input "*"
click at [663, 531] on div "Aprēķini izteiksmes vērtību." at bounding box center [677, 528] width 595 height 34
click at [458, 472] on input "text" at bounding box center [465, 477] width 90 height 20
type input "**"
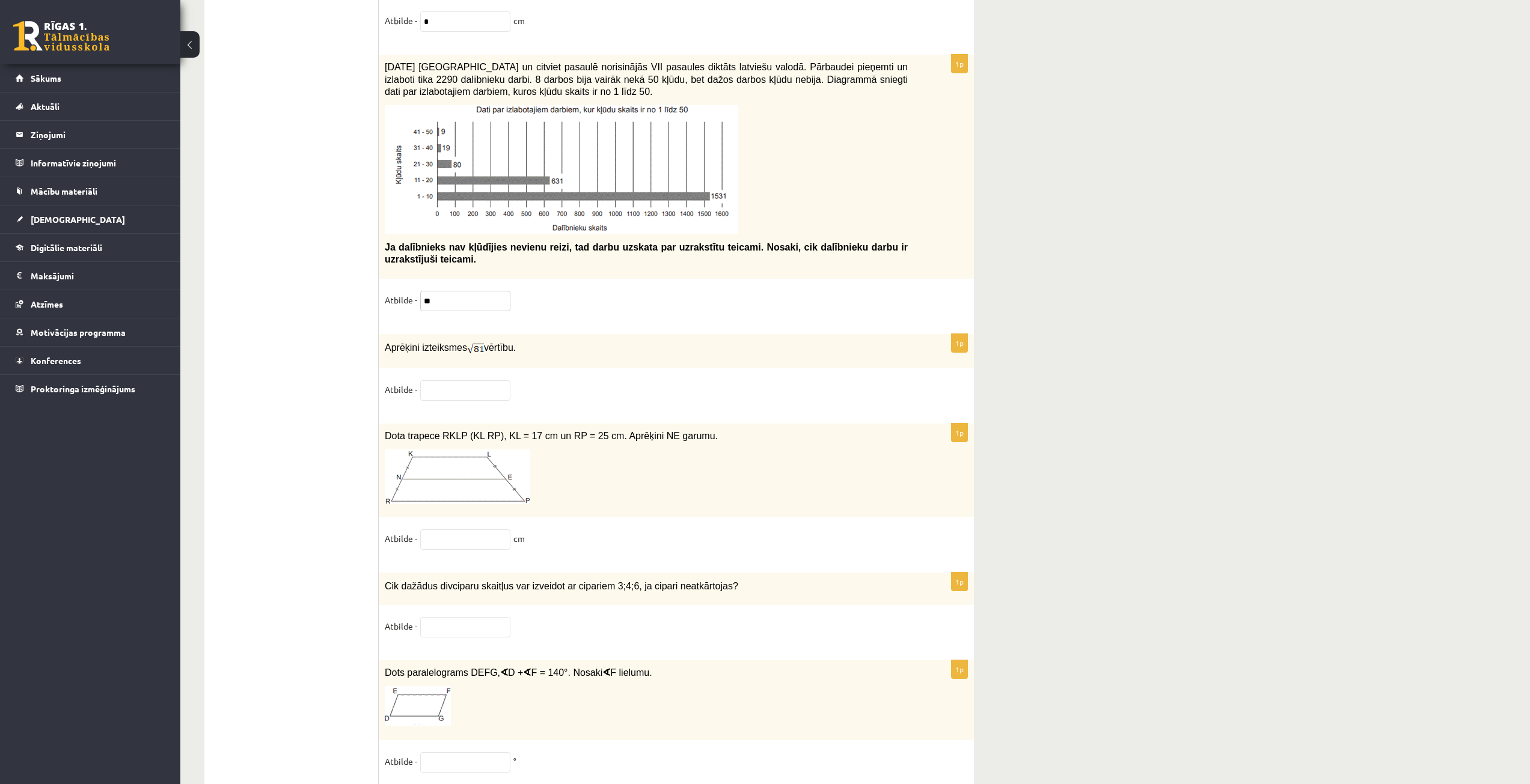
scroll to position [5721, 0]
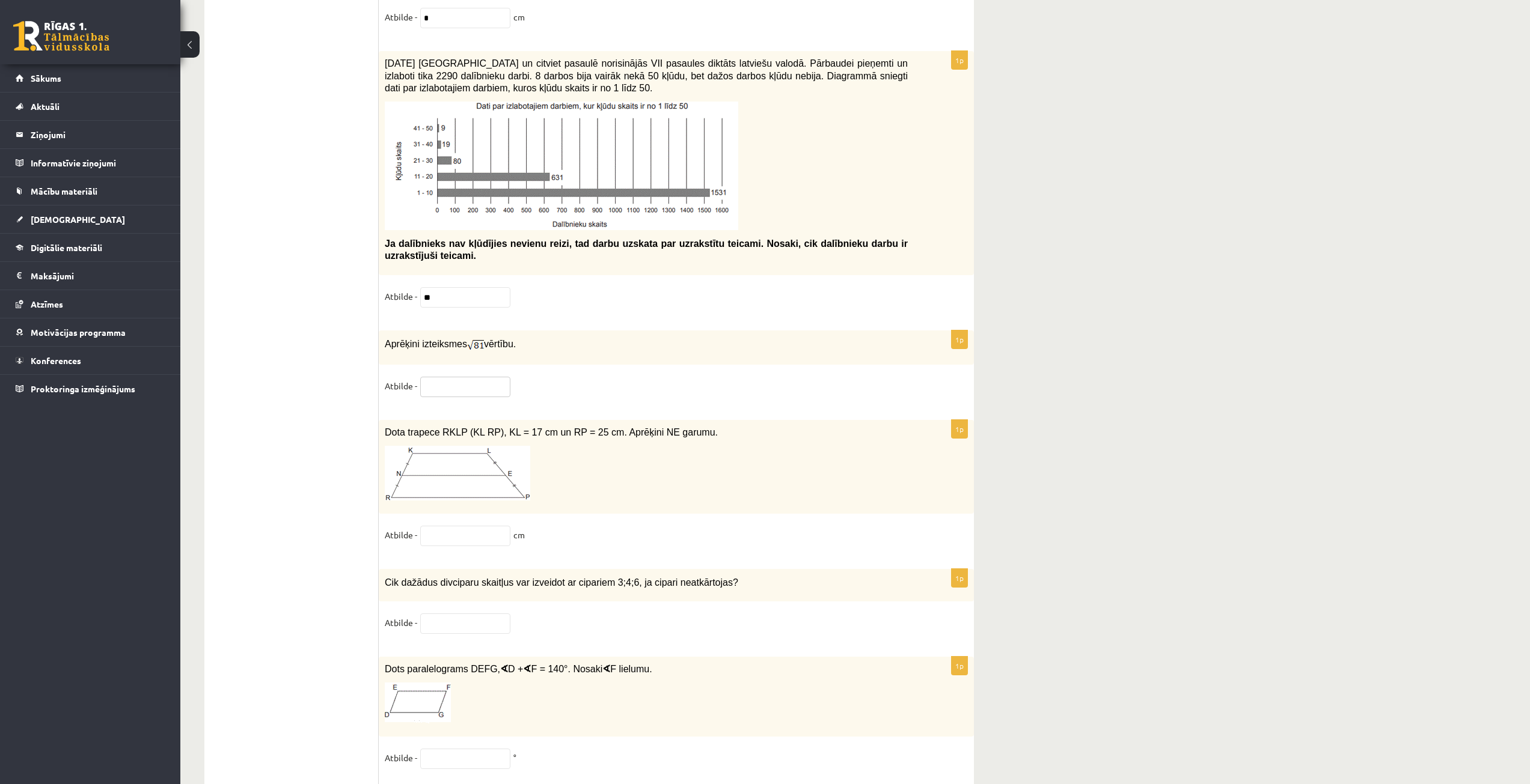
click at [435, 383] on input "text" at bounding box center [465, 387] width 90 height 20
type input "*"
click at [460, 534] on input "text" at bounding box center [465, 536] width 90 height 20
click at [485, 527] on input "text" at bounding box center [465, 536] width 90 height 20
type input "**"
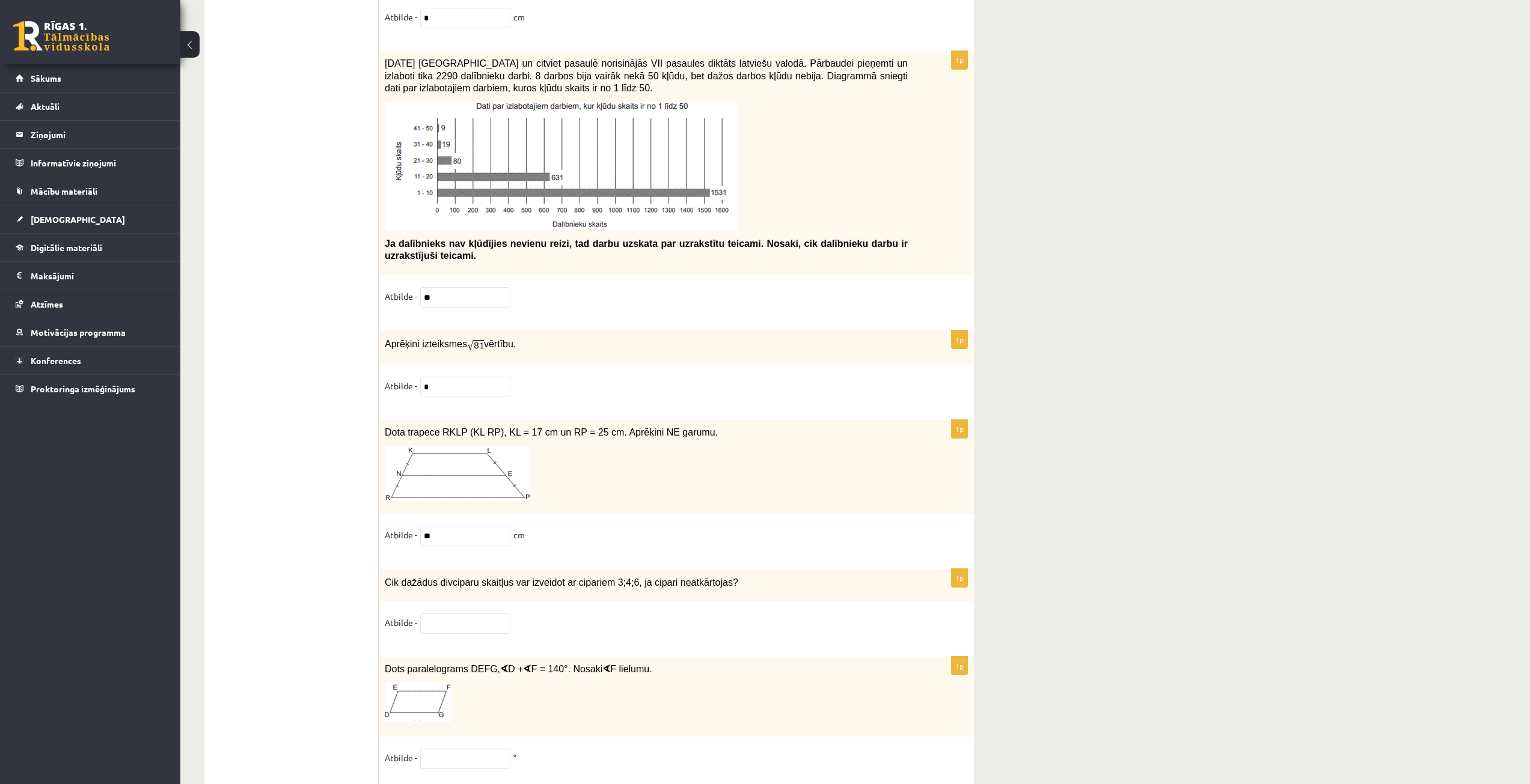
click at [562, 618] on fieldset "Atbilde -" at bounding box center [676, 626] width 583 height 25
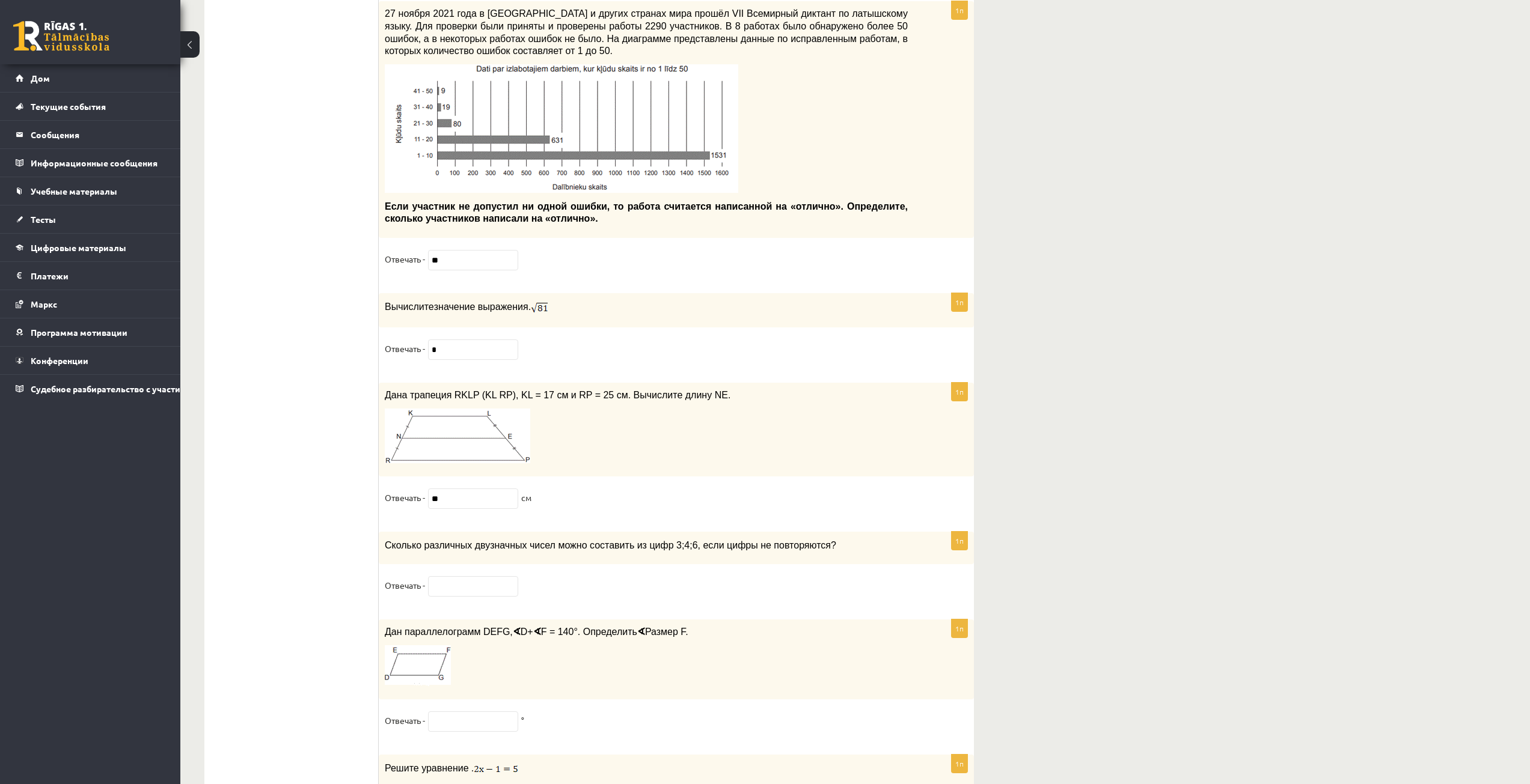
scroll to position [5841, 0]
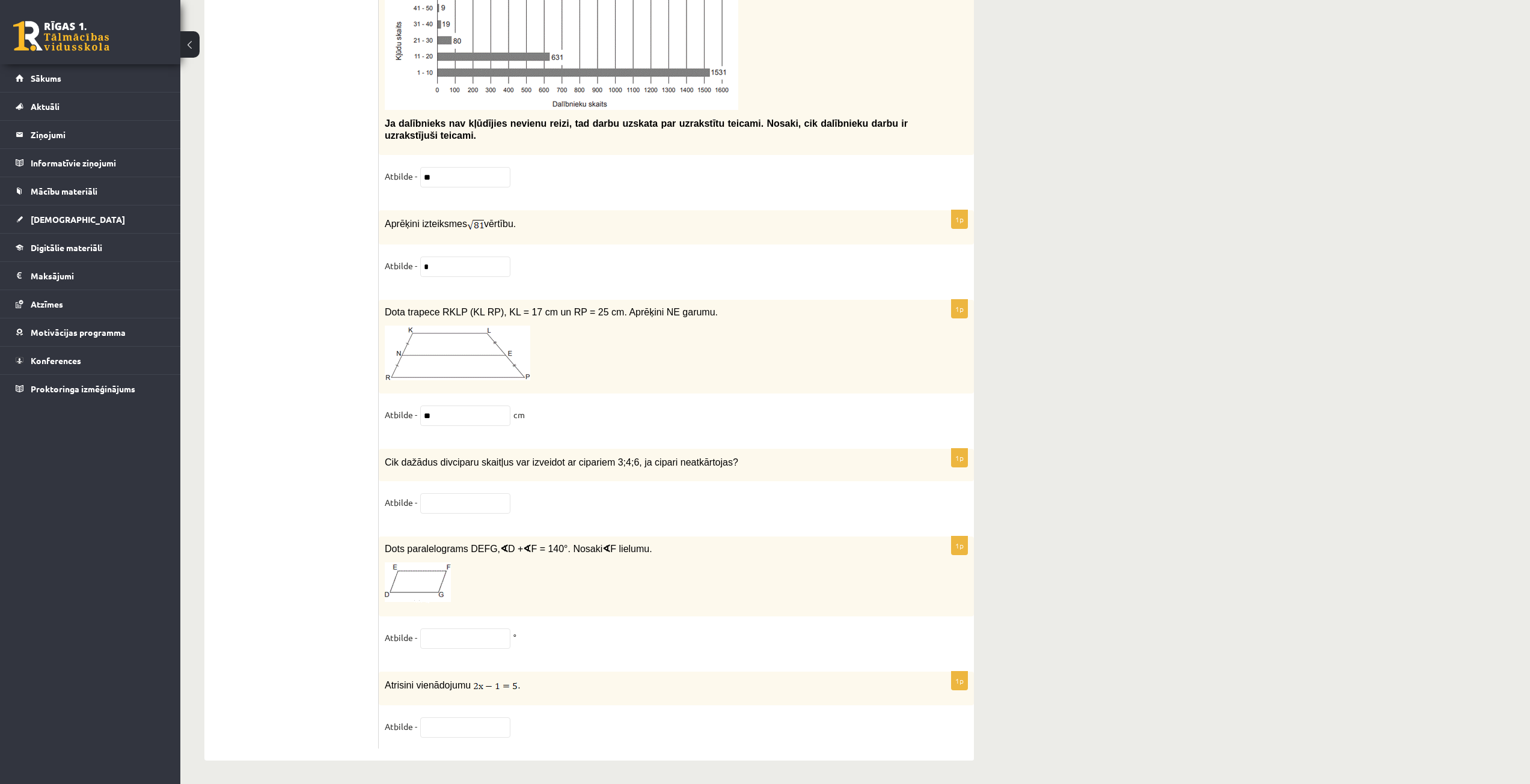
click at [492, 499] on input "text" at bounding box center [465, 503] width 90 height 20
type input "*"
click at [507, 649] on fieldset "Atbilde - °" at bounding box center [676, 641] width 583 height 25
click at [468, 639] on input "text" at bounding box center [465, 639] width 90 height 20
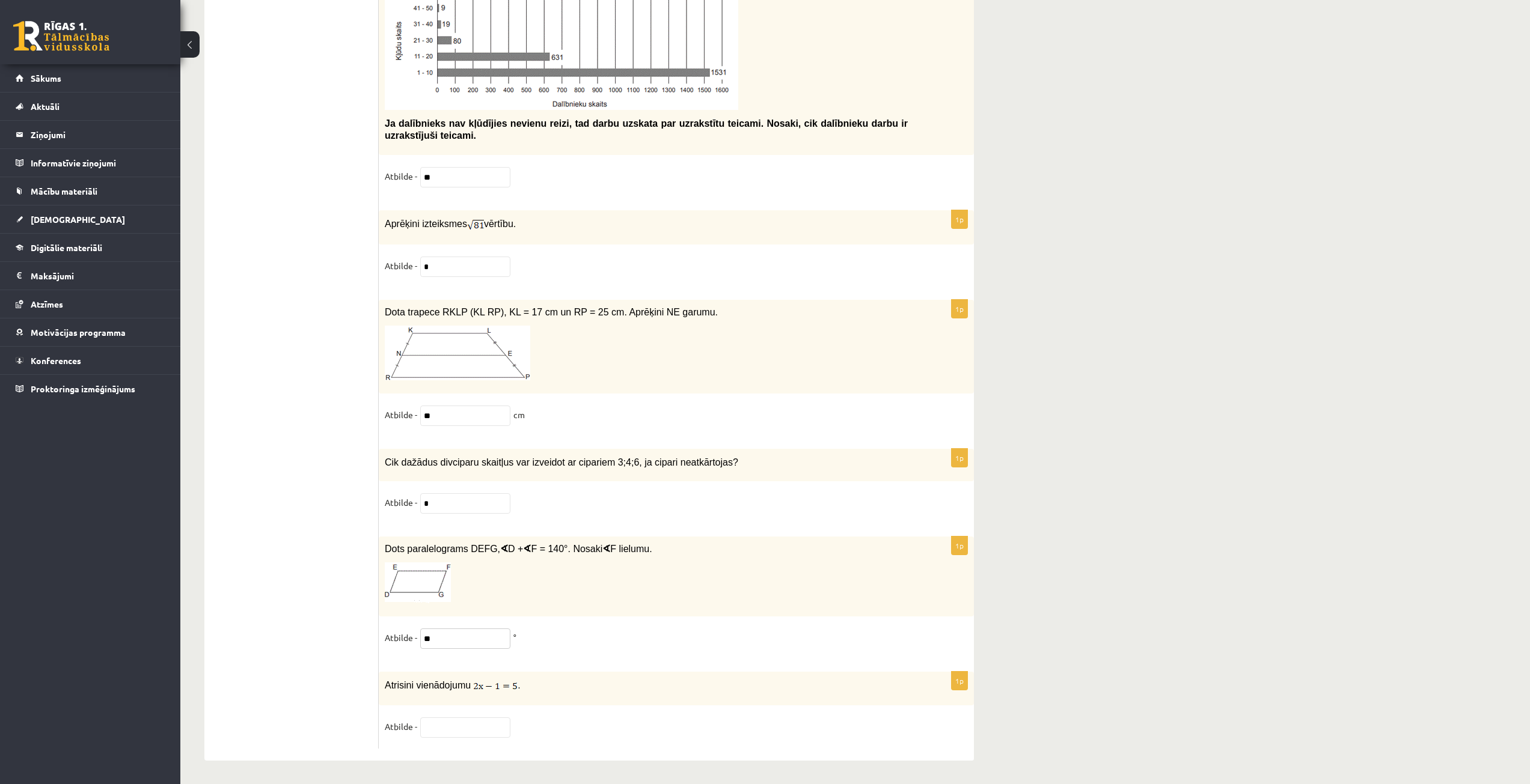
type input "**"
click at [543, 708] on div "1p Atrisini vienādojumu . Atbilde -" at bounding box center [677, 710] width 595 height 77
click at [465, 719] on input "text" at bounding box center [465, 727] width 90 height 20
type input "*"
click at [698, 705] on div "1p Atrisini vienādojumu . Atbilde - *" at bounding box center [677, 710] width 595 height 77
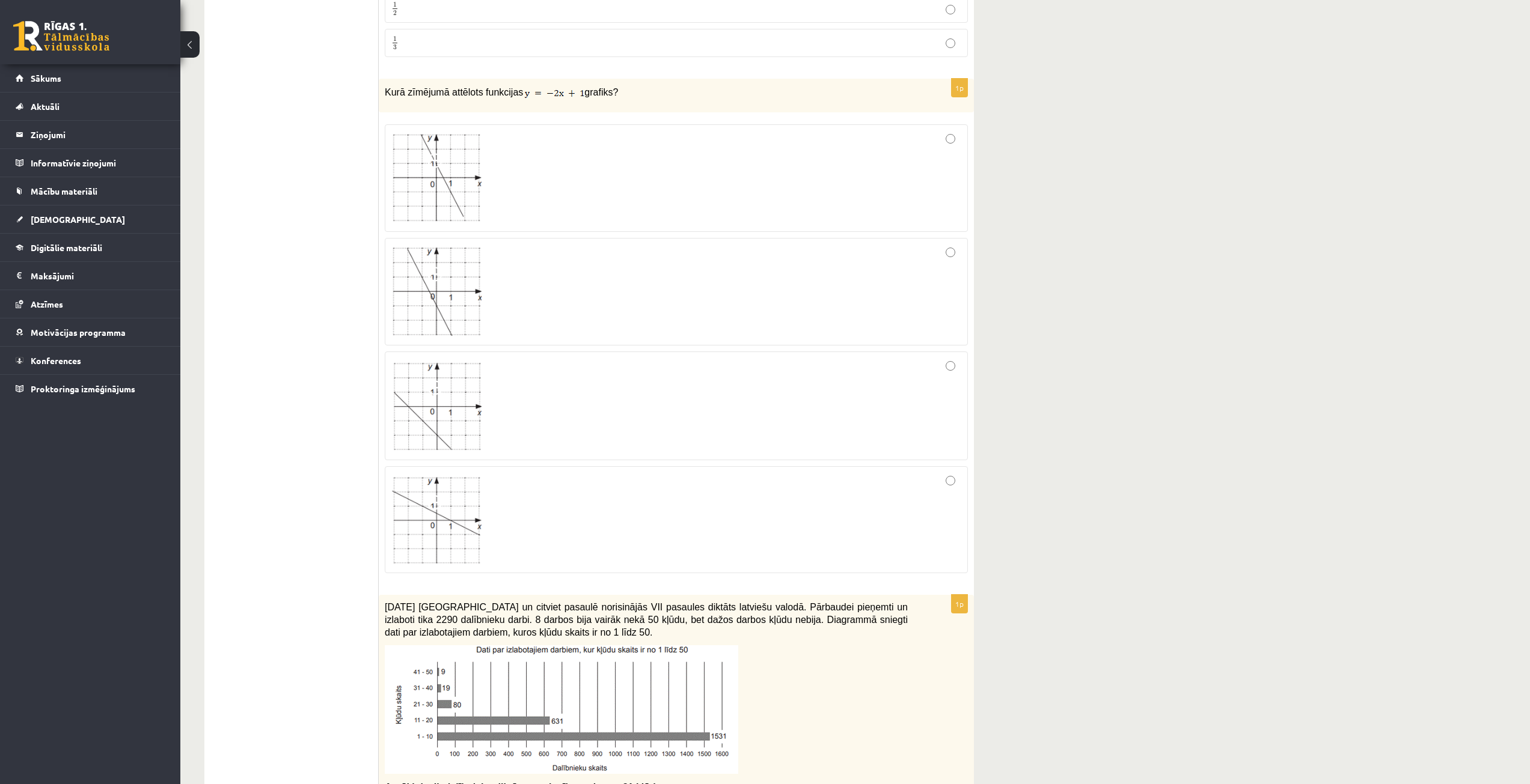
drag, startPoint x: 323, startPoint y: 523, endPoint x: 338, endPoint y: 432, distance: 92.2
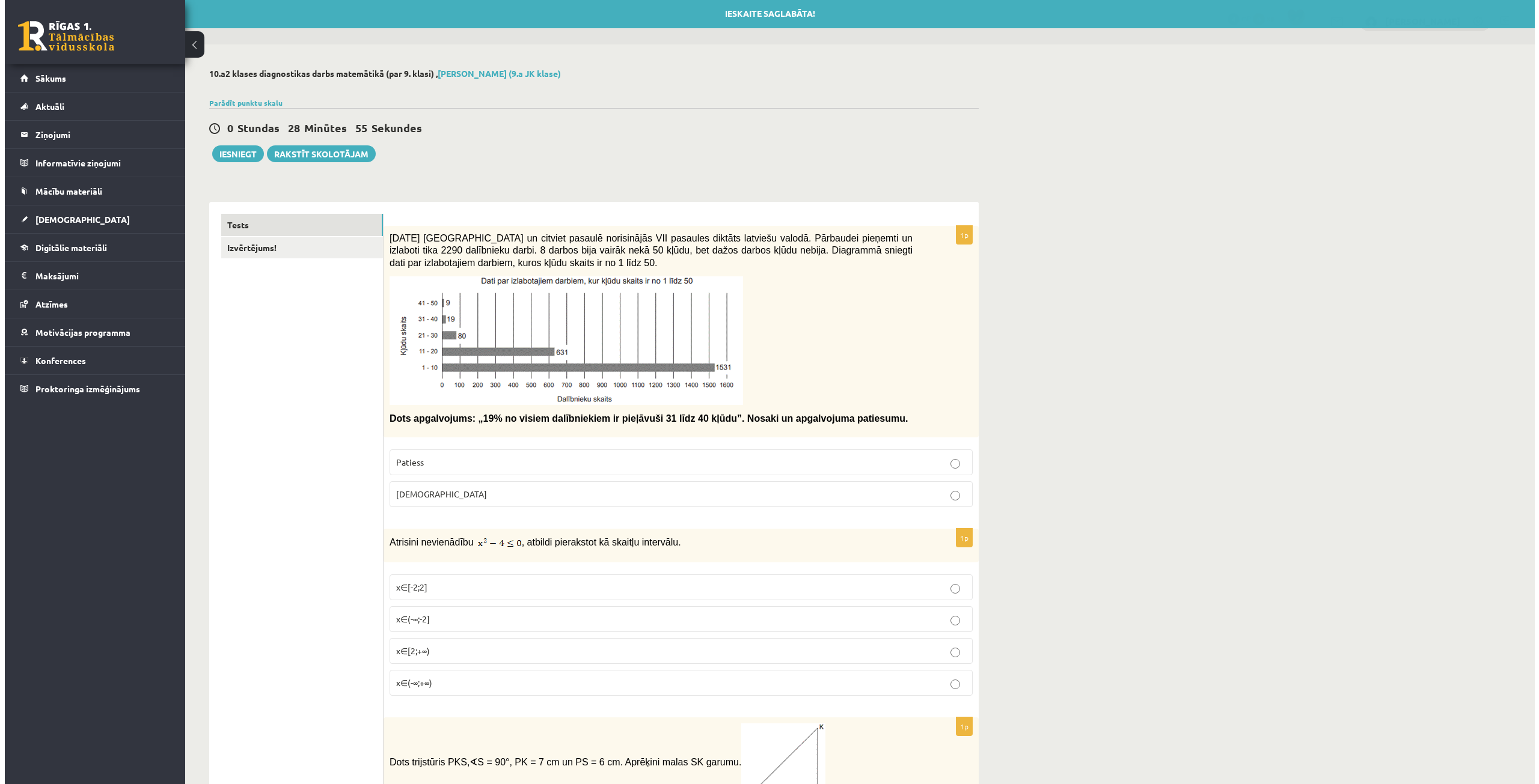
scroll to position [0, 0]
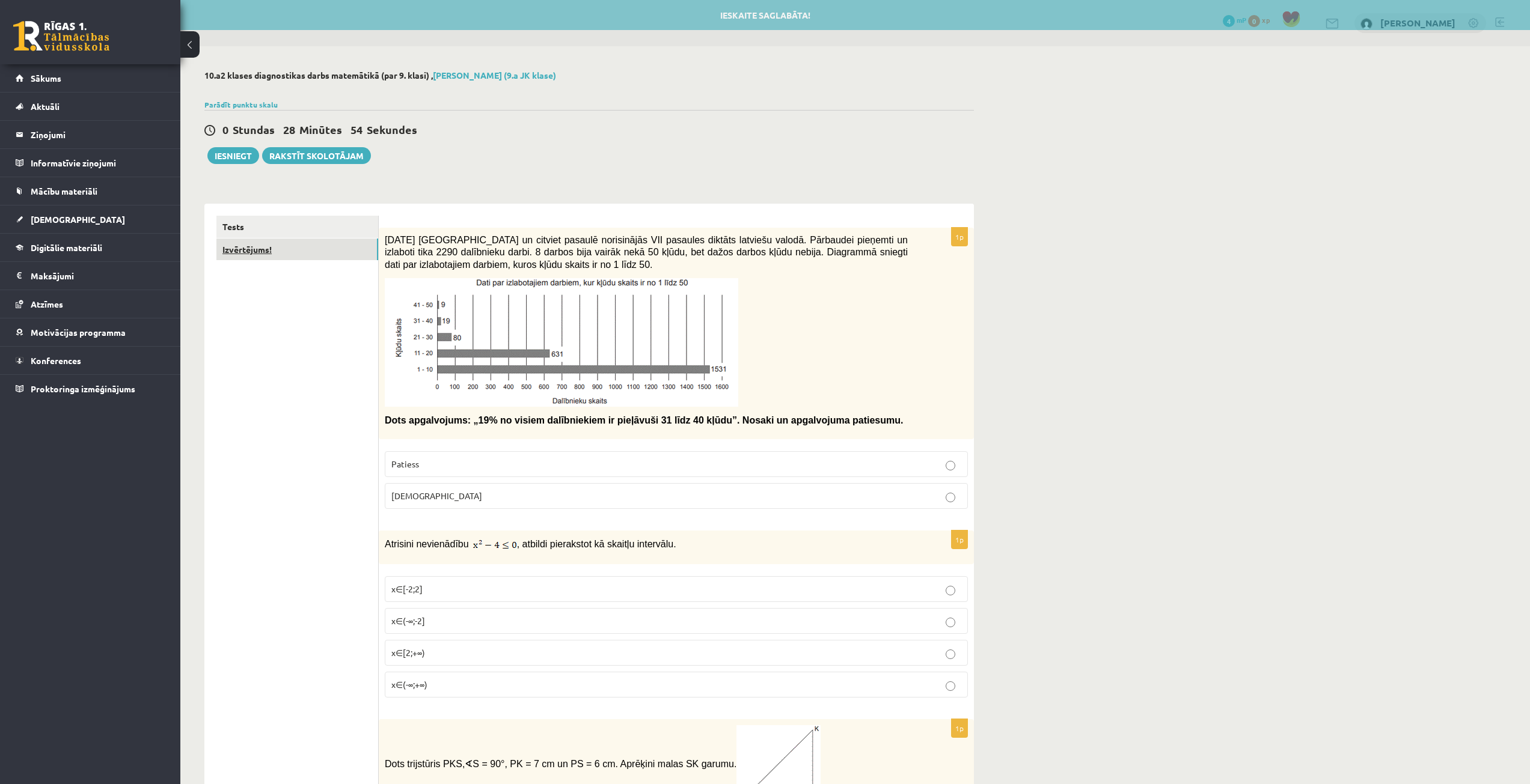
click at [274, 251] on link "Izvērtējums!" at bounding box center [297, 249] width 161 height 22
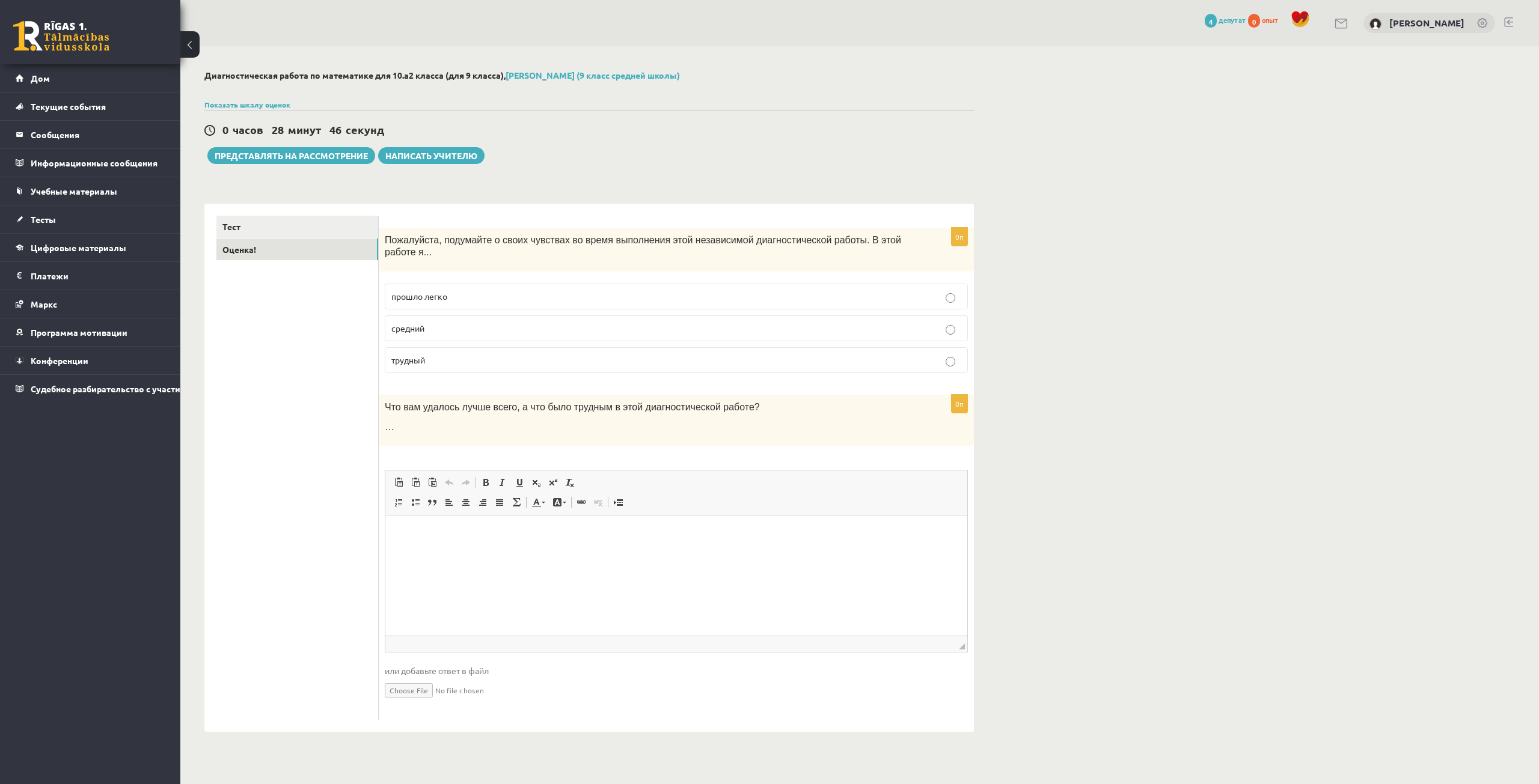
click at [1139, 663] on div "Диагностическая работа по математике для 10.а2 класса (для 9 класса), Алекс Коз…" at bounding box center [859, 401] width 1358 height 709
click at [510, 322] on p "средний" at bounding box center [676, 328] width 570 height 12
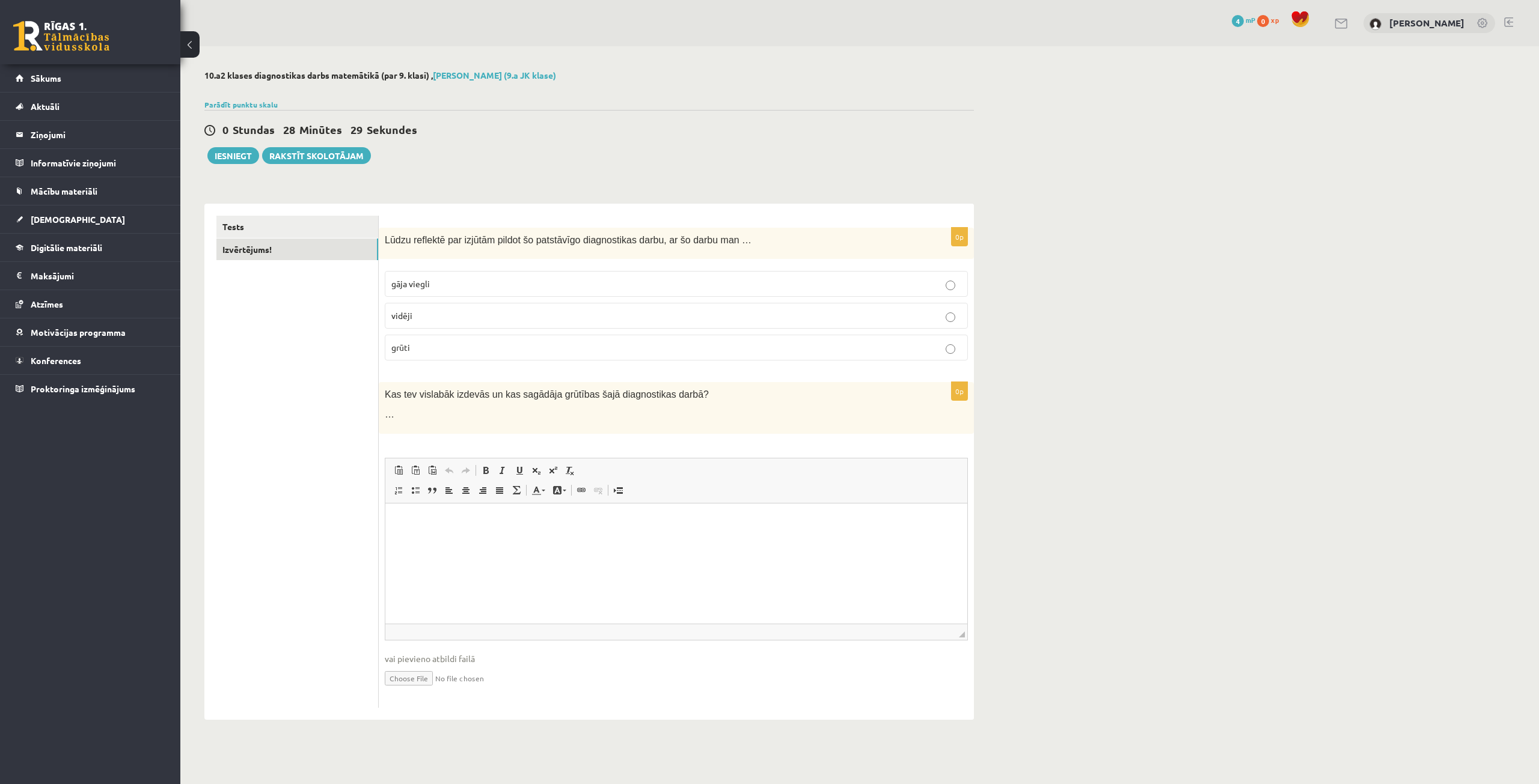
click at [720, 448] on div "0p Kas tev vislabāk izdevās un kas sagādāja grūtības šajā diagnostikas darbā? ……" at bounding box center [676, 545] width 595 height 325
click at [1076, 339] on div "10.a2 klases diagnostikas darbs matemātikā (par 9. klasi) , Alekss Kozlovskis (…" at bounding box center [859, 395] width 1358 height 698
click at [349, 234] on link "Tests" at bounding box center [297, 227] width 161 height 22
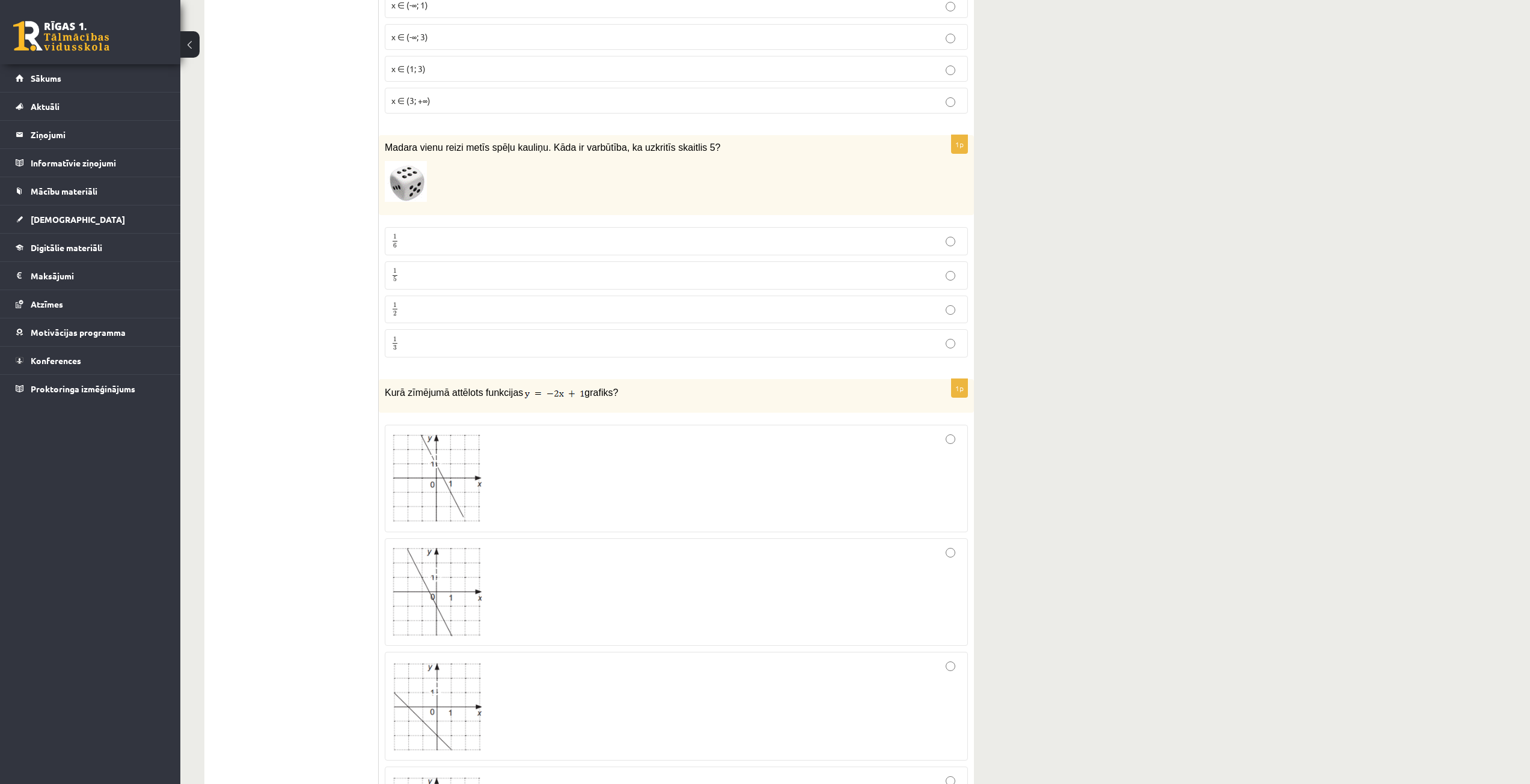
scroll to position [4218, 0]
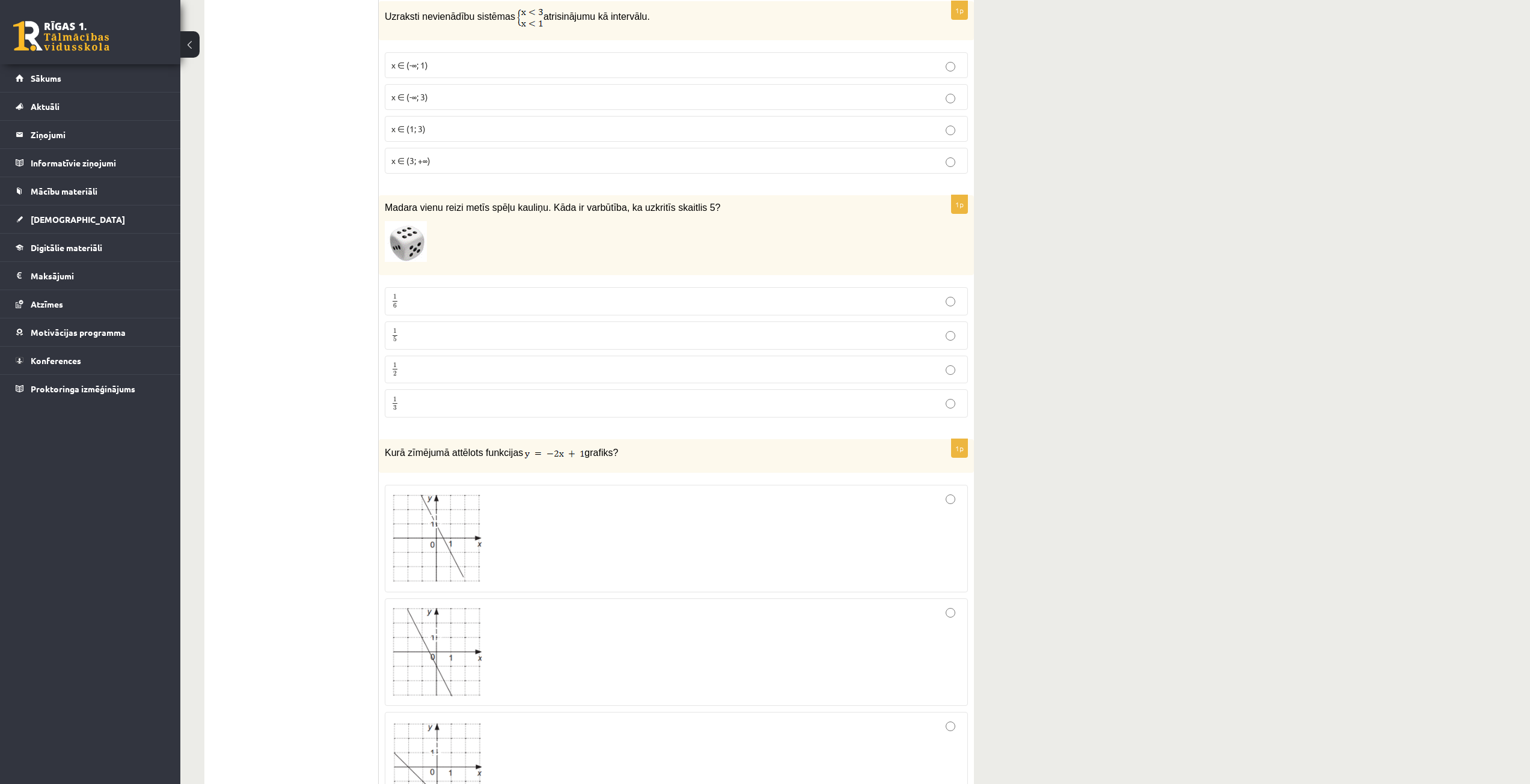
drag, startPoint x: 622, startPoint y: 442, endPoint x: 385, endPoint y: 442, distance: 237.0
click at [385, 445] on p "Kurā zīmējumā attēlots funkcijas grafiks?" at bounding box center [646, 452] width 523 height 14
copy p "Kurā zīmējumā attēlots funkcijas grafiks?"
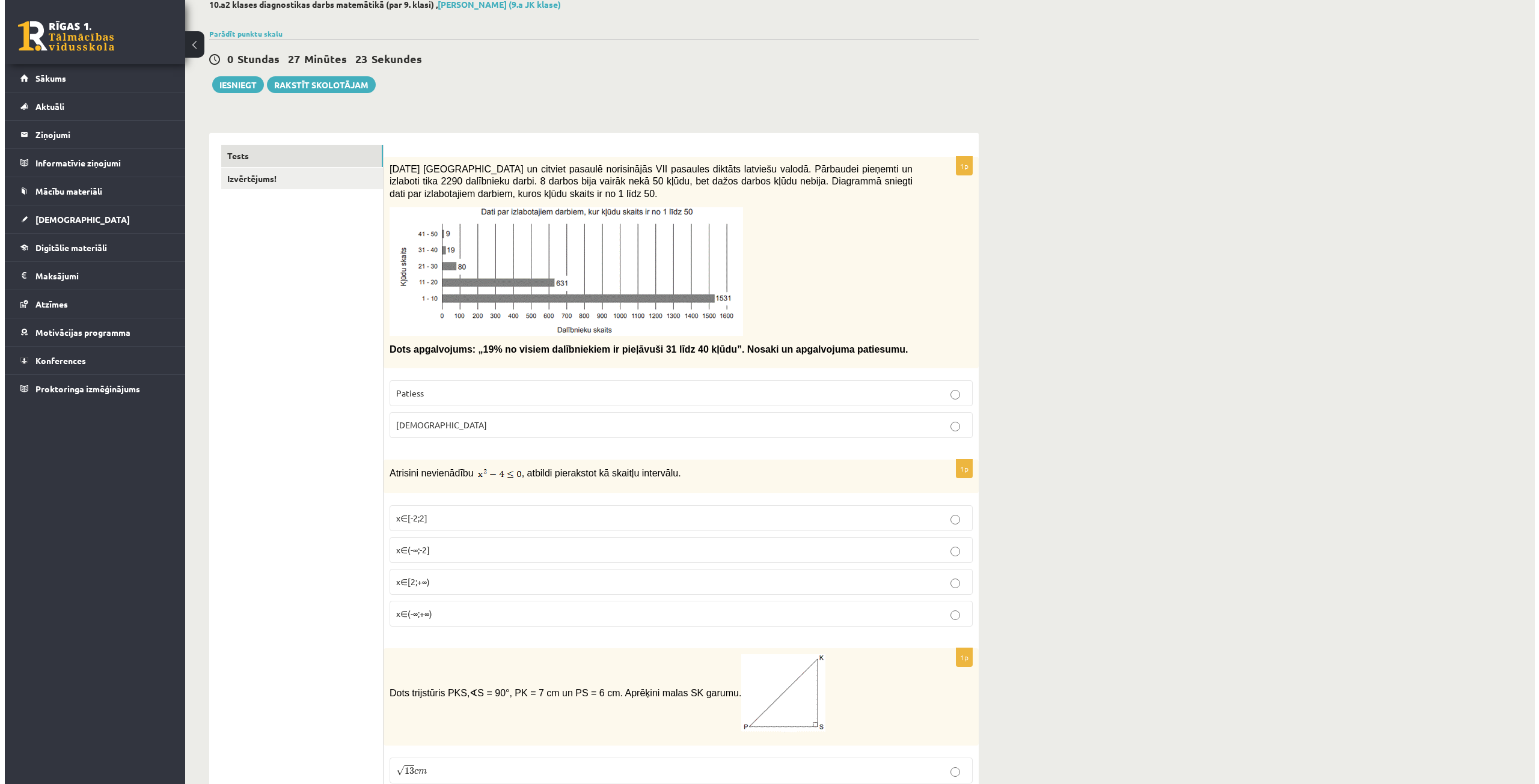
scroll to position [0, 0]
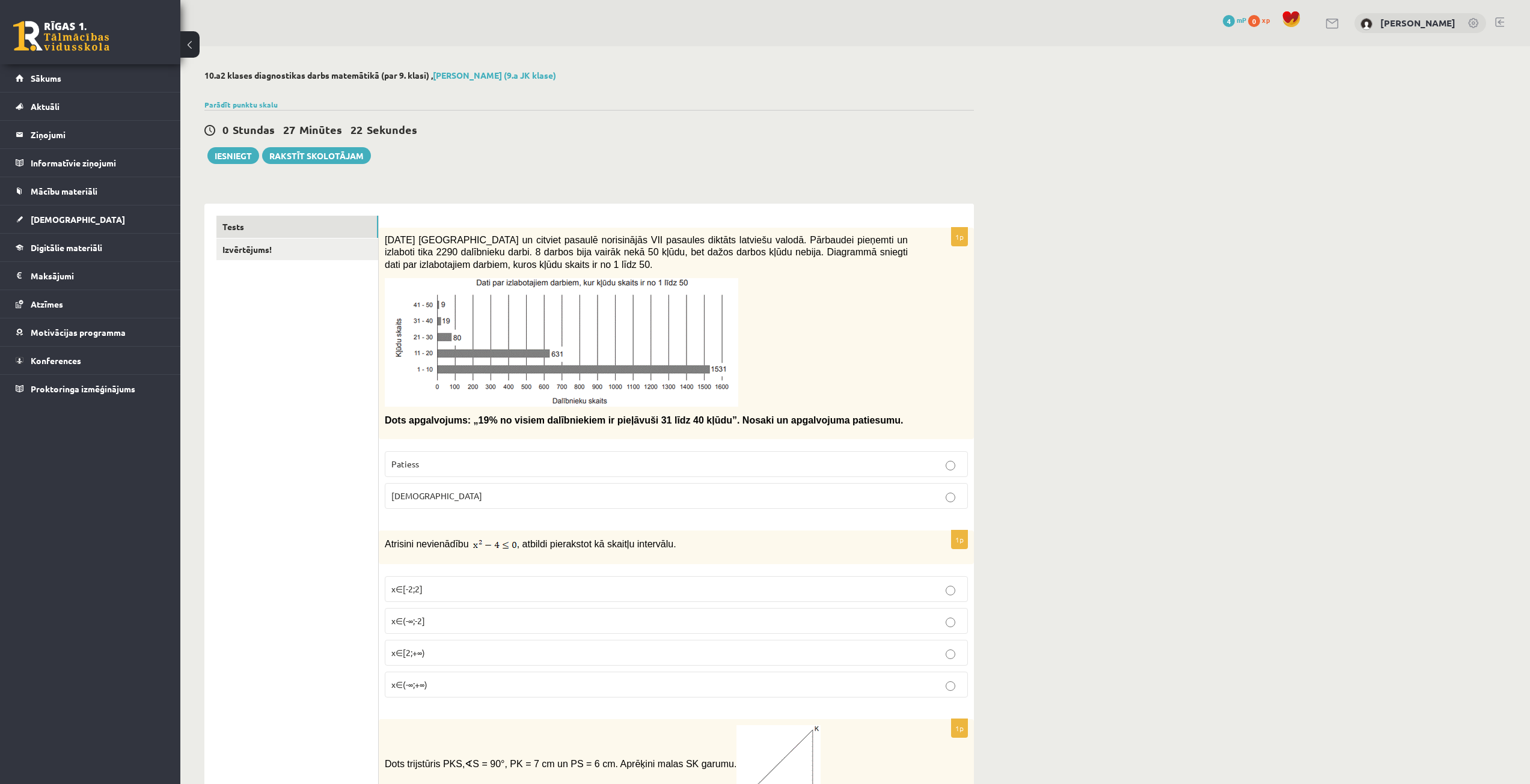
drag, startPoint x: 305, startPoint y: 258, endPoint x: 307, endPoint y: 265, distance: 7.3
click at [305, 258] on link "Izvērtējums!" at bounding box center [297, 249] width 161 height 22
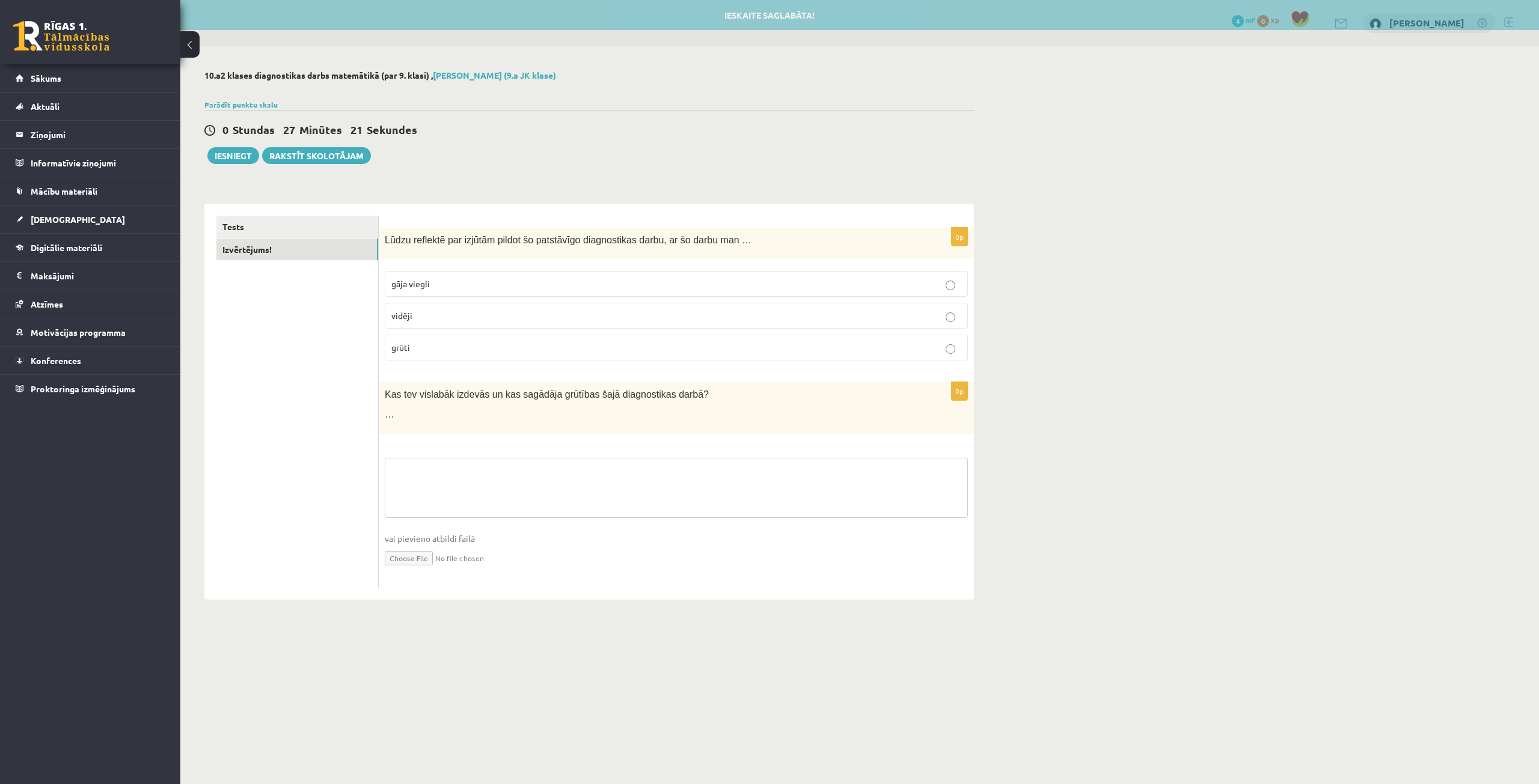
click at [500, 474] on textarea at bounding box center [676, 488] width 583 height 60
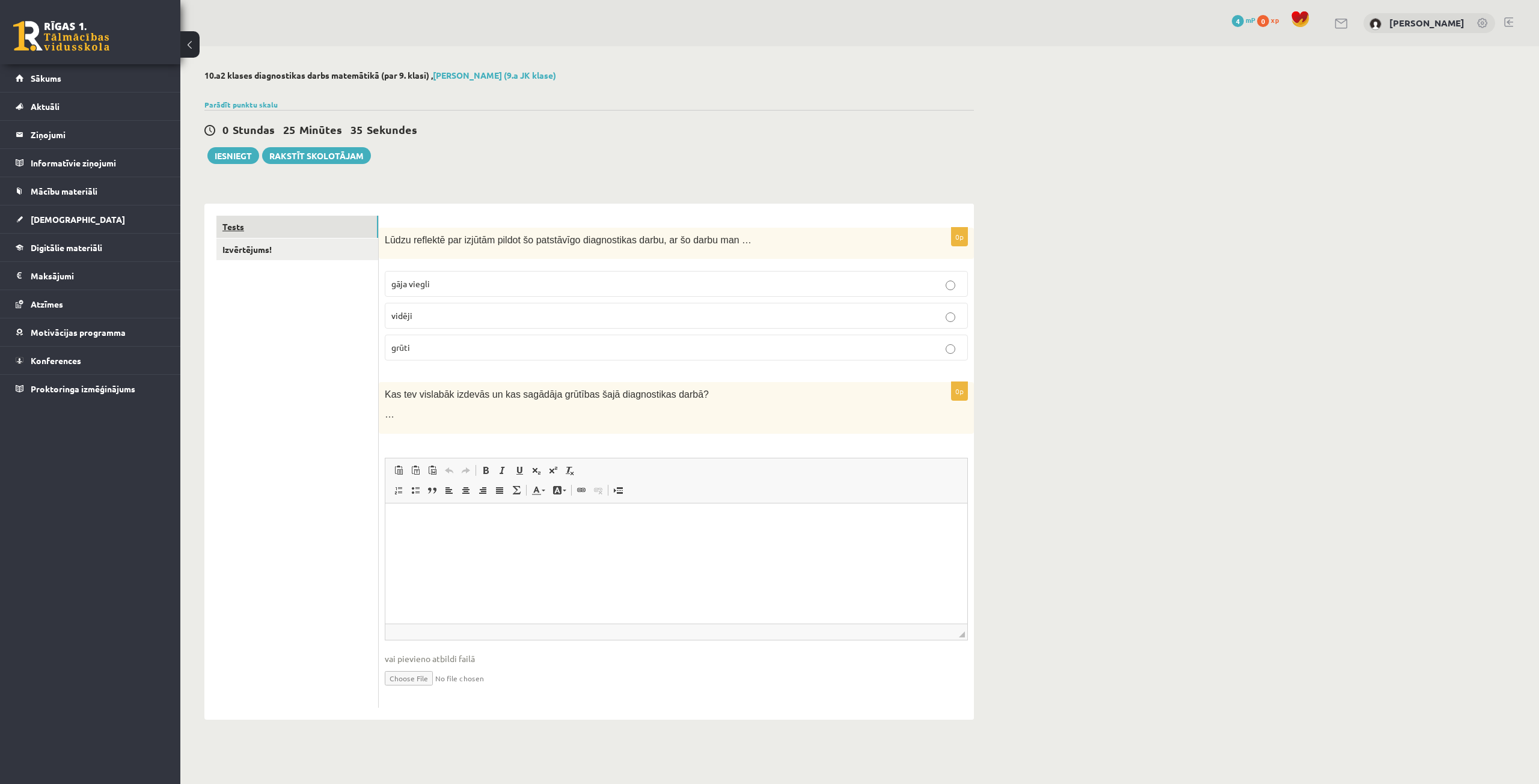
click at [270, 221] on link "Tests" at bounding box center [297, 227] width 161 height 22
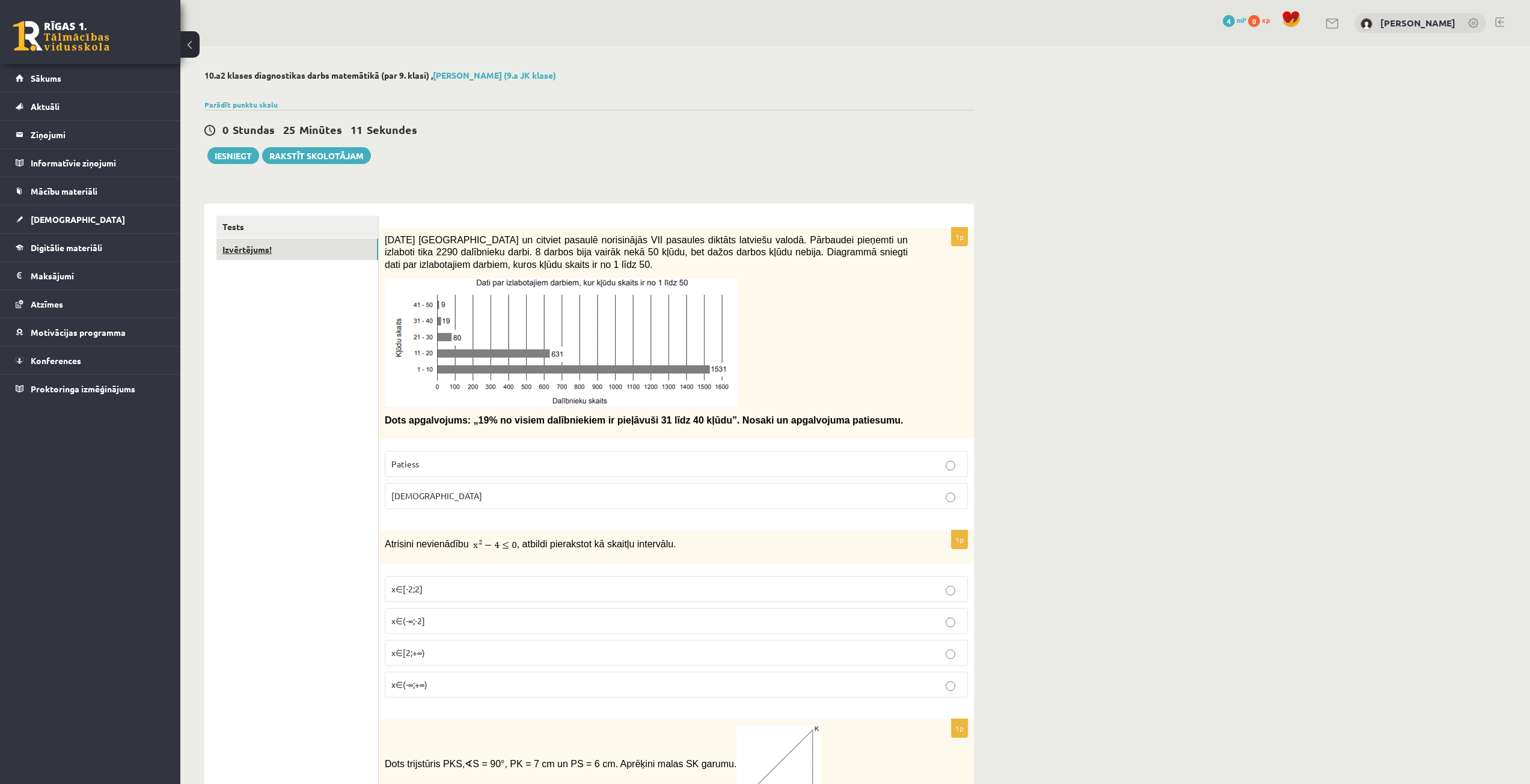
click at [262, 242] on link "Izvērtējums!" at bounding box center [297, 249] width 161 height 22
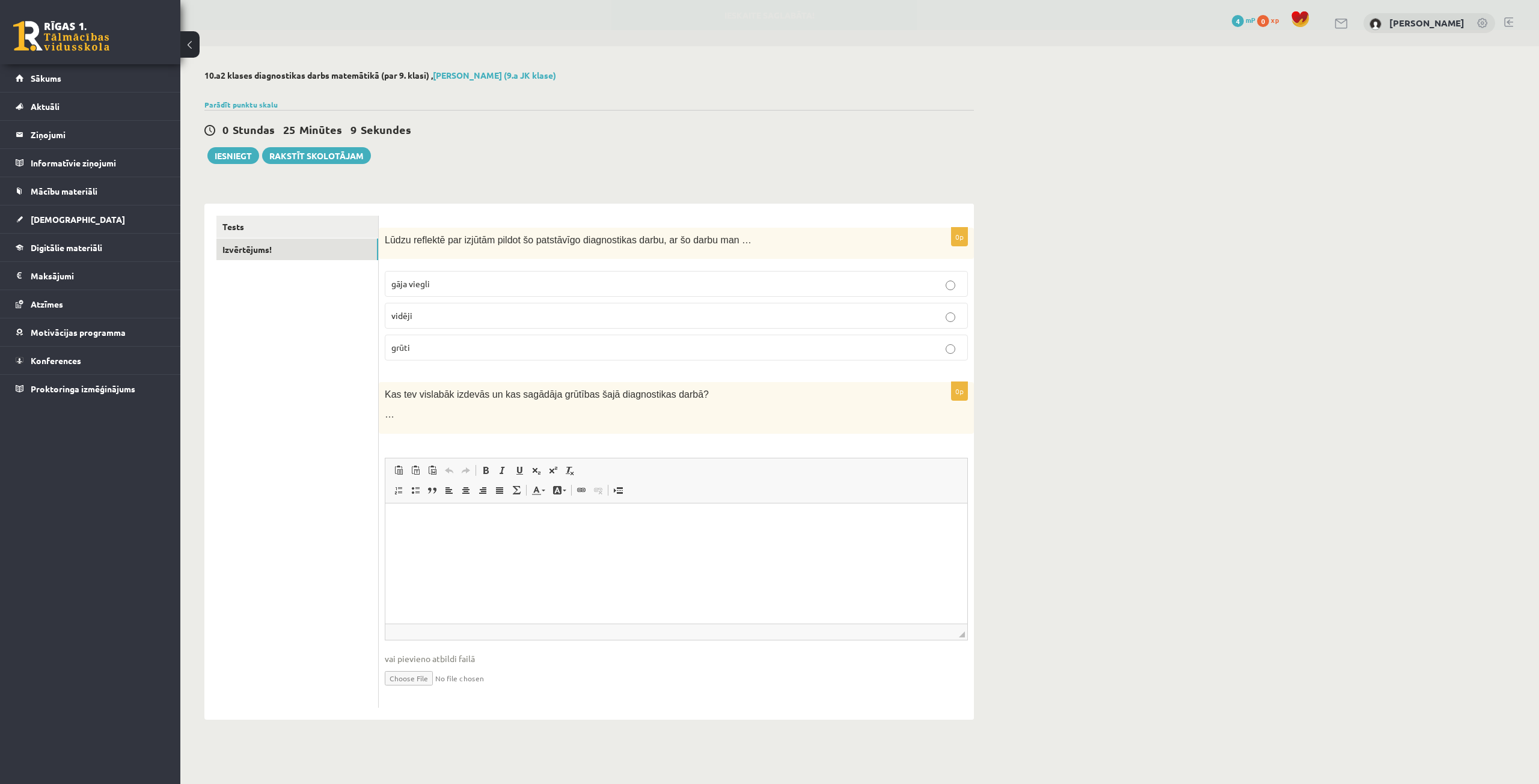
click at [656, 538] on html at bounding box center [676, 522] width 582 height 37
drag, startPoint x: 685, startPoint y: 390, endPoint x: 385, endPoint y: 390, distance: 300.0
click at [385, 390] on p "Kas tev vislabāk izdevās un kas sagādāja grūtības šajā diagnostikas darbā?" at bounding box center [646, 394] width 523 height 12
copy span "Kas tev vislabāk izdevās un kas sagādāja grūtības šajā diagnostikas darbā?"
click at [634, 519] on p "Визуальный текстовый редактор, wiswyg-editor-user-answer-47363939942280" at bounding box center [676, 521] width 558 height 12
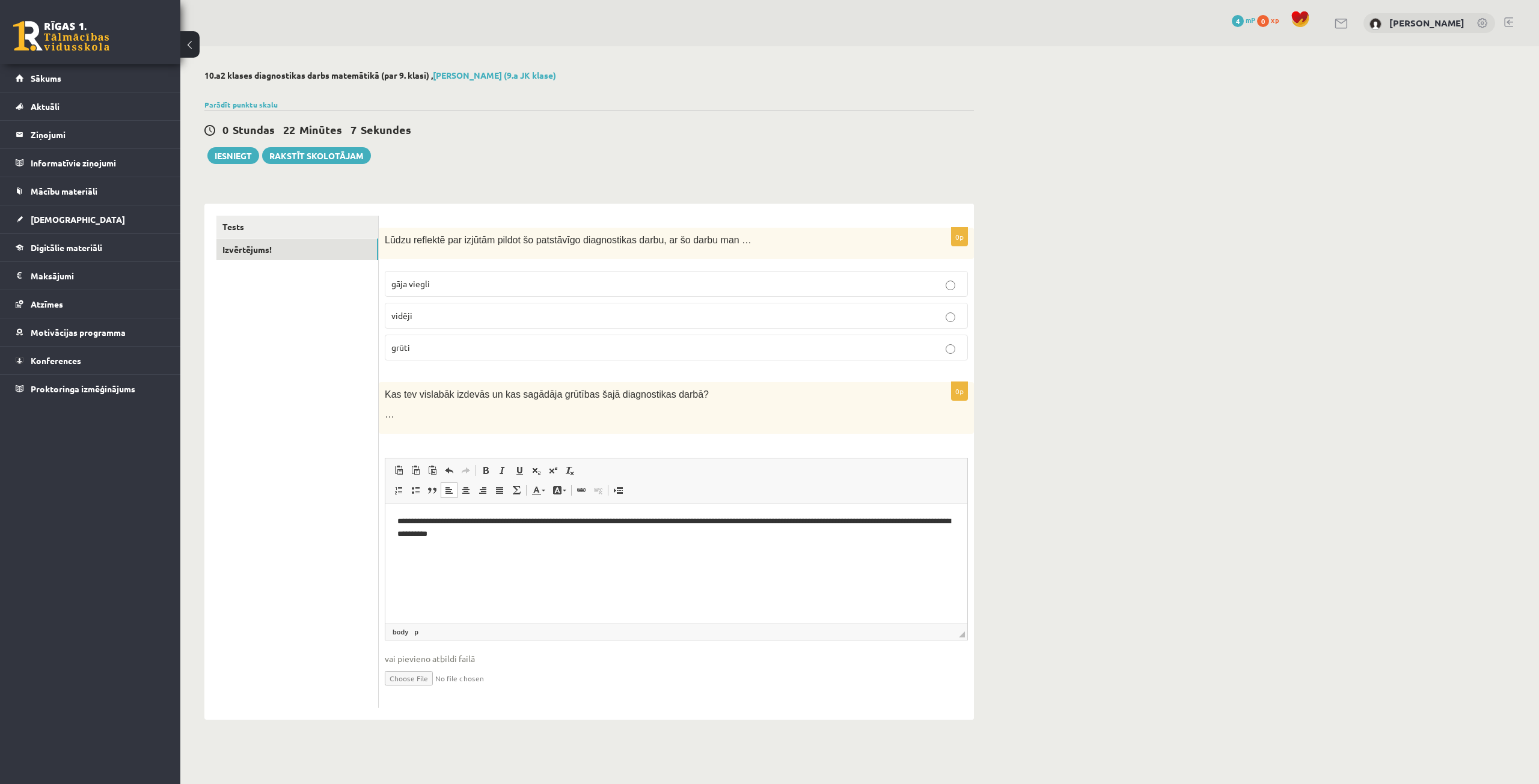
click at [1145, 257] on div "10.a2 klases diagnostikas darbs matemātikā (par 9. klasi) , Alekss Kozlovskis (…" at bounding box center [859, 395] width 1358 height 698
click at [792, 145] on div "0 Stundas 21 Minūtes 58 Sekundes Ieskaite saglabāta! Iesniegt Rakstīt skolotājam" at bounding box center [589, 137] width 770 height 54
drag, startPoint x: 571, startPoint y: 535, endPoint x: 577, endPoint y: 524, distance: 12.5
click at [571, 535] on p "**********" at bounding box center [676, 527] width 558 height 25
click at [675, 212] on div "**********" at bounding box center [676, 462] width 595 height 516
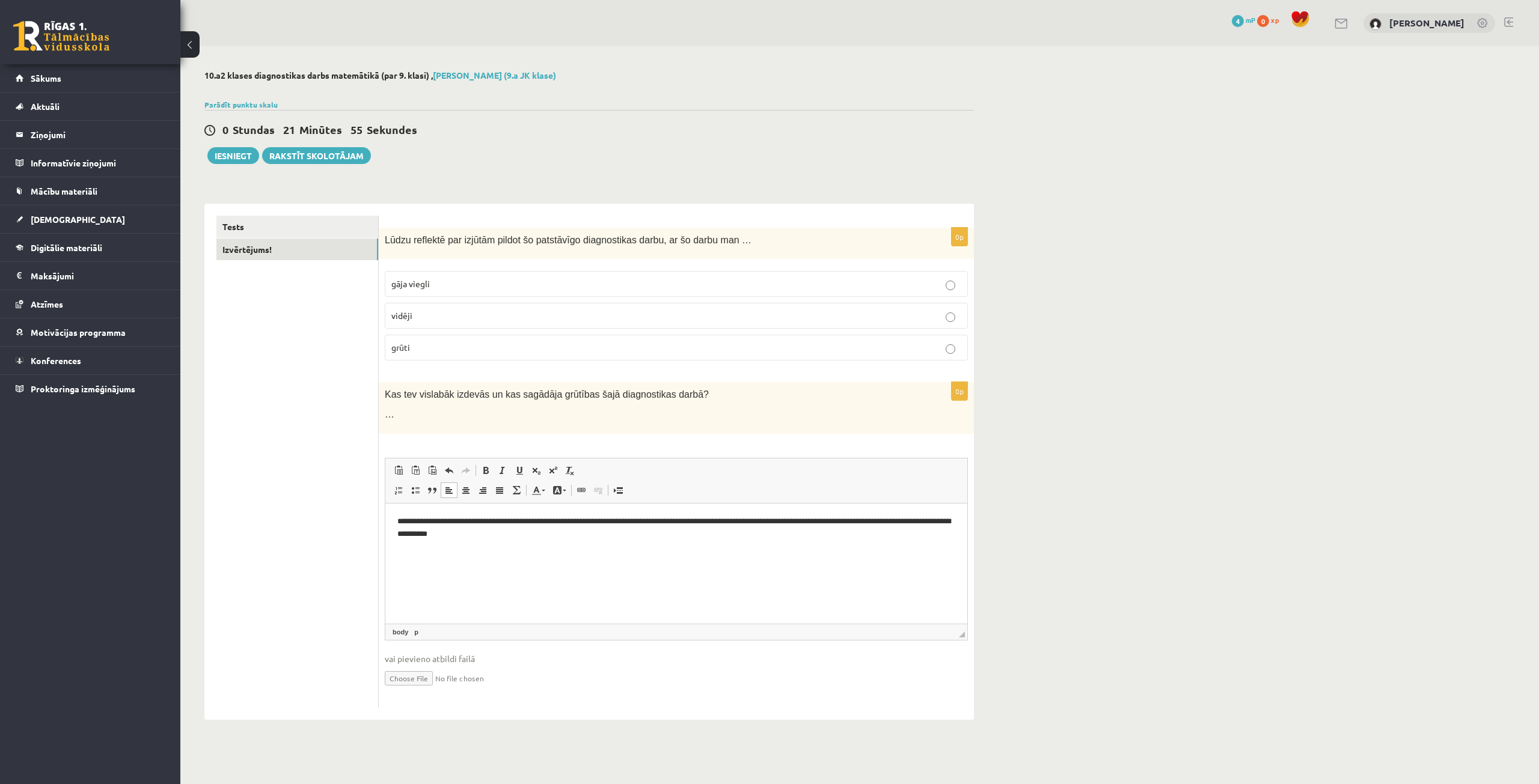
click at [685, 179] on div "10.a2 klases diagnostikas darbs matemātikā (par 9. klasi) , Alekss Kozlovskis (…" at bounding box center [589, 395] width 818 height 698
click at [242, 163] on button "Iesniegt" at bounding box center [233, 155] width 52 height 17
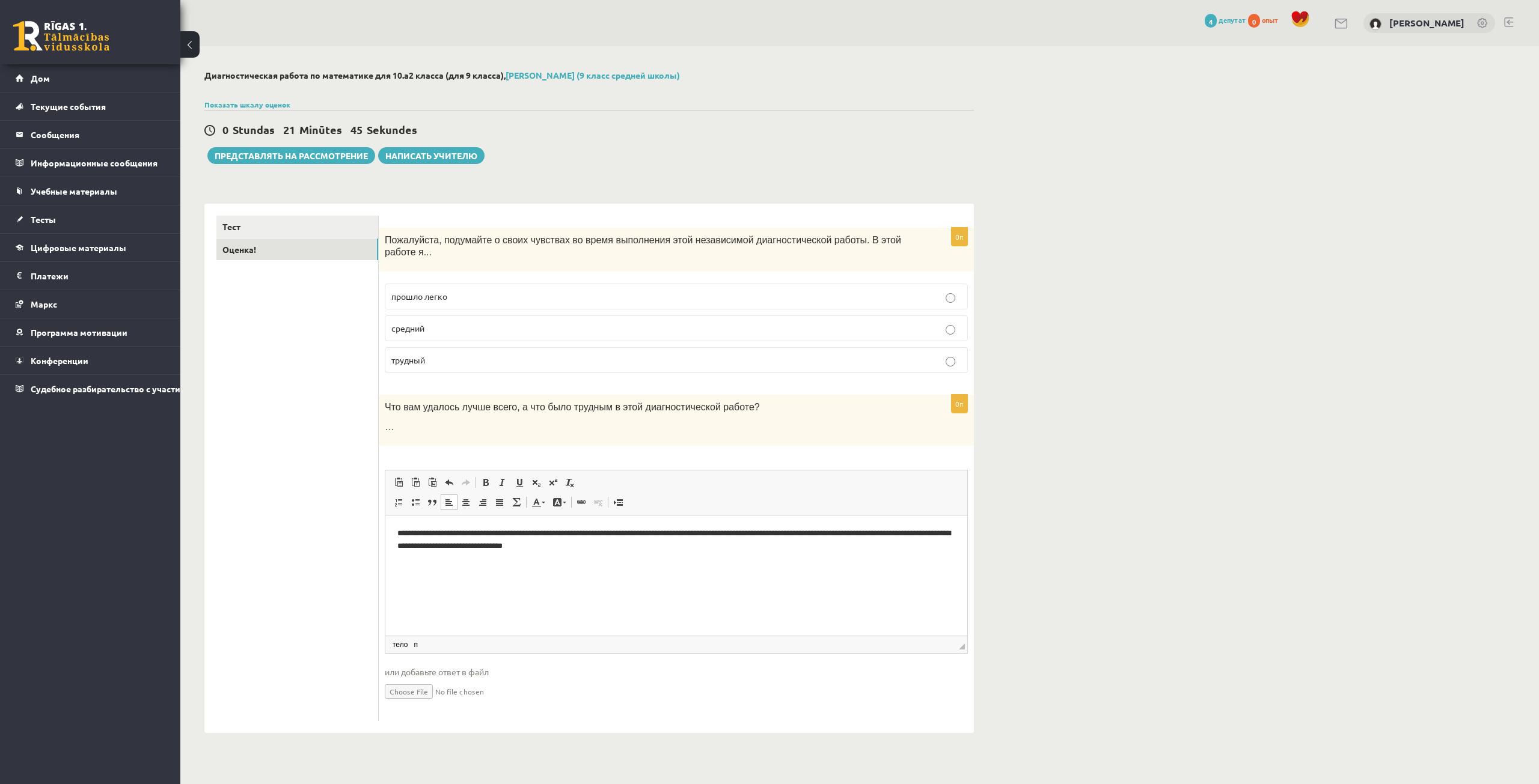
click at [274, 164] on div "Диагностическая работа по математике для 10.а2 класса (для 9 класса), Алекс Коз…" at bounding box center [589, 402] width 818 height 711
click at [278, 159] on font "Представлять на рассмотрение" at bounding box center [291, 156] width 153 height 11
click at [285, 153] on font "Представлять на рассмотрение" at bounding box center [291, 156] width 153 height 11
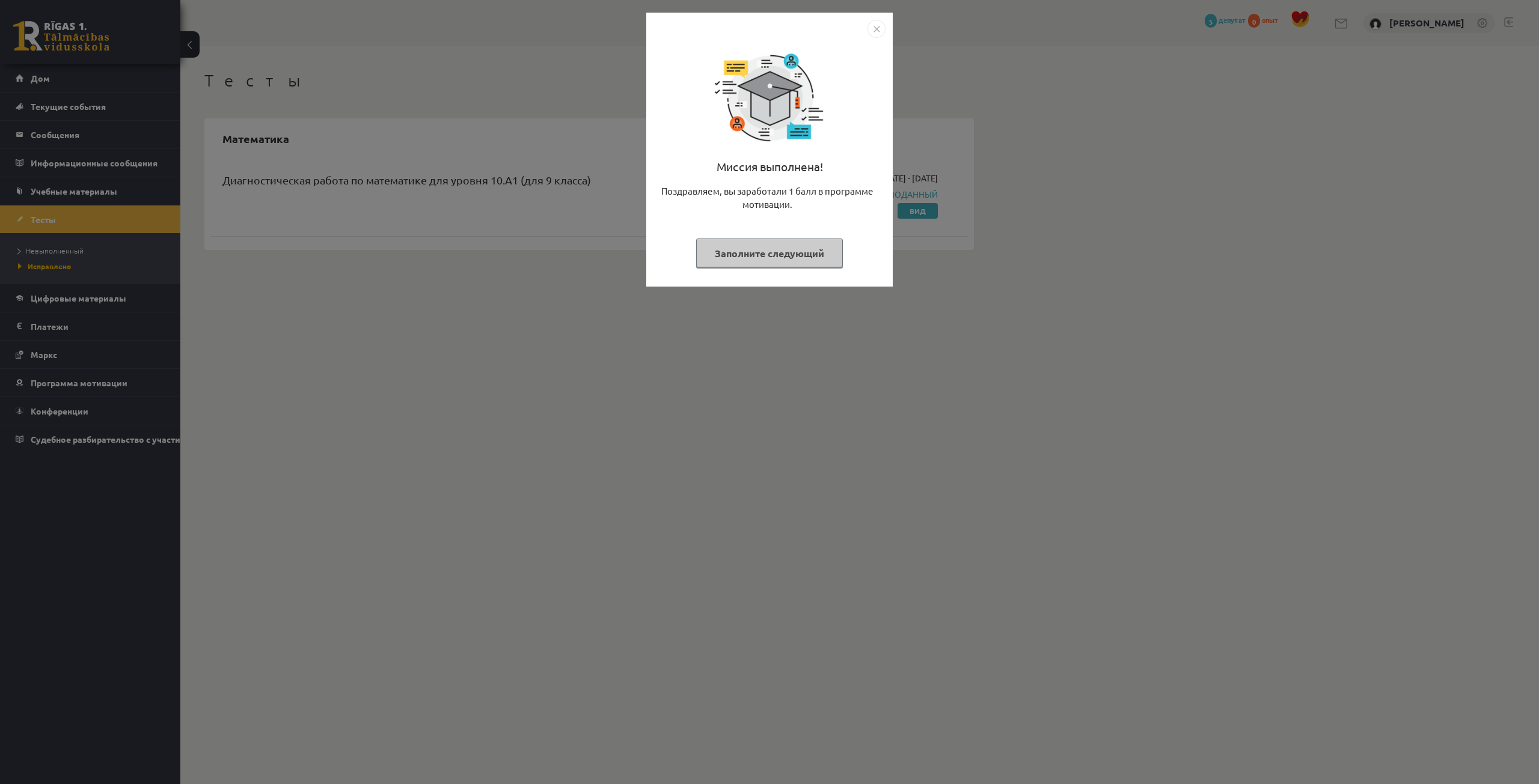
click at [814, 249] on font "Заполните следующий" at bounding box center [770, 253] width 110 height 12
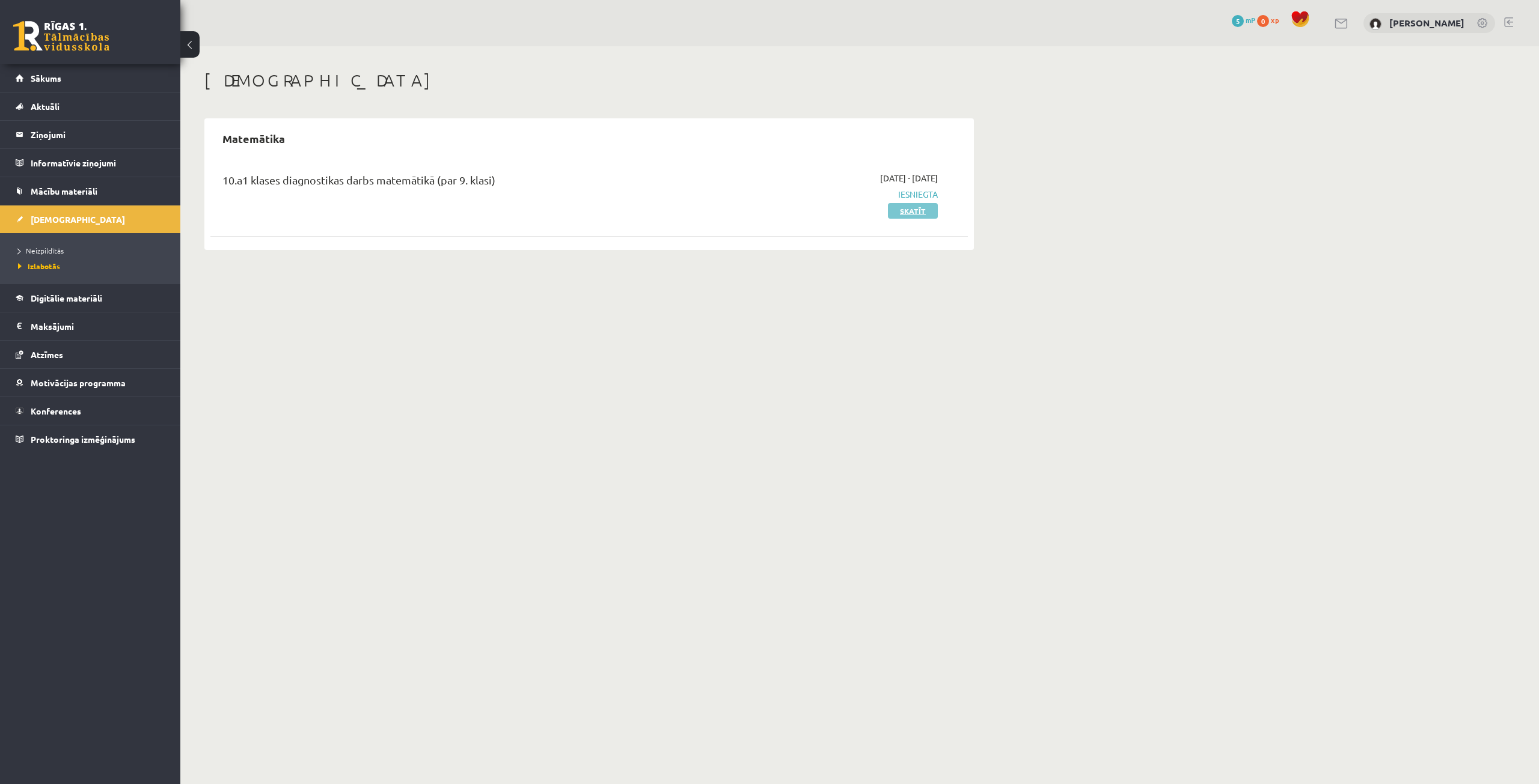
click at [898, 210] on link "Skatīt" at bounding box center [912, 211] width 50 height 15
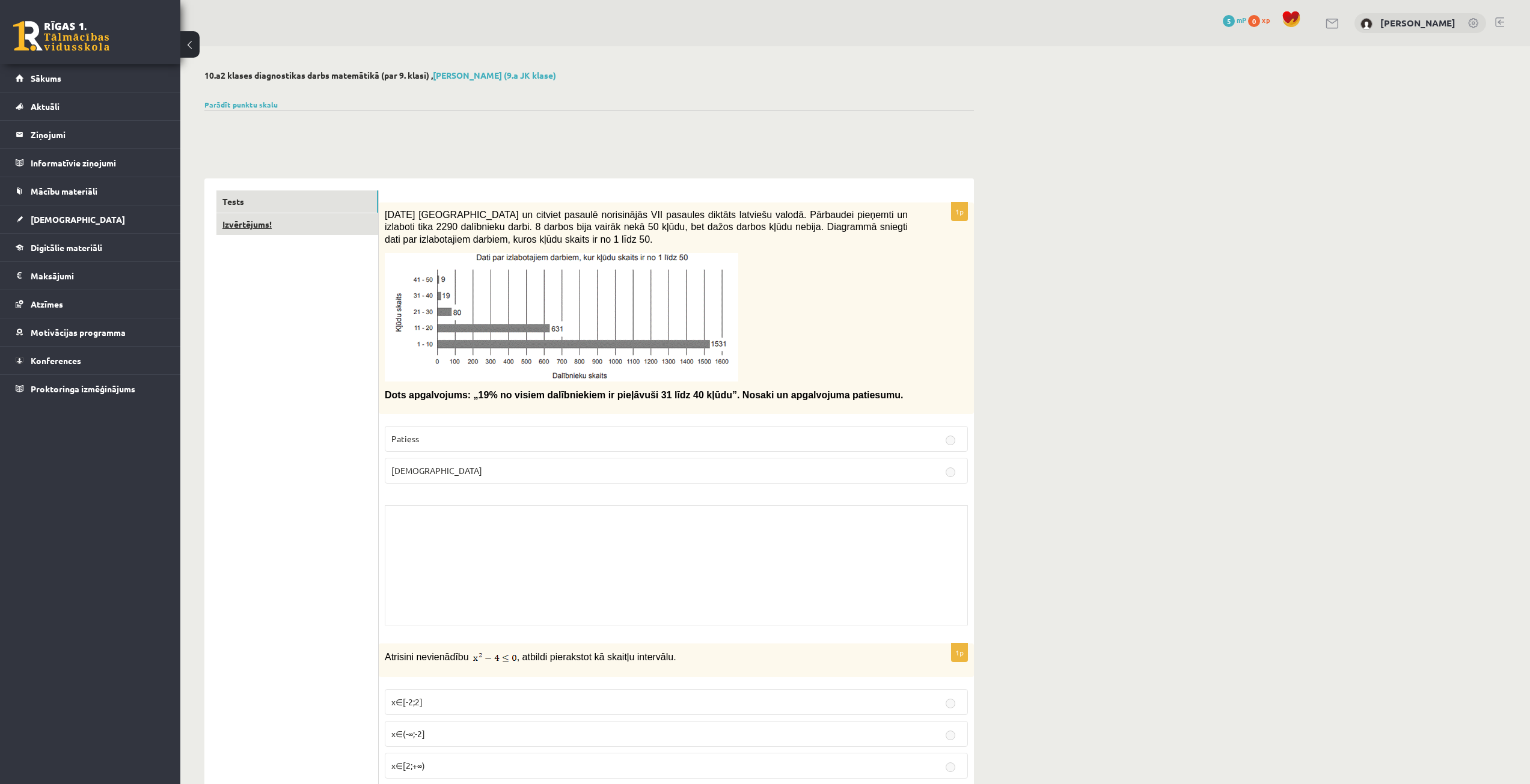
click at [289, 219] on link "Izvērtējums!" at bounding box center [297, 224] width 161 height 22
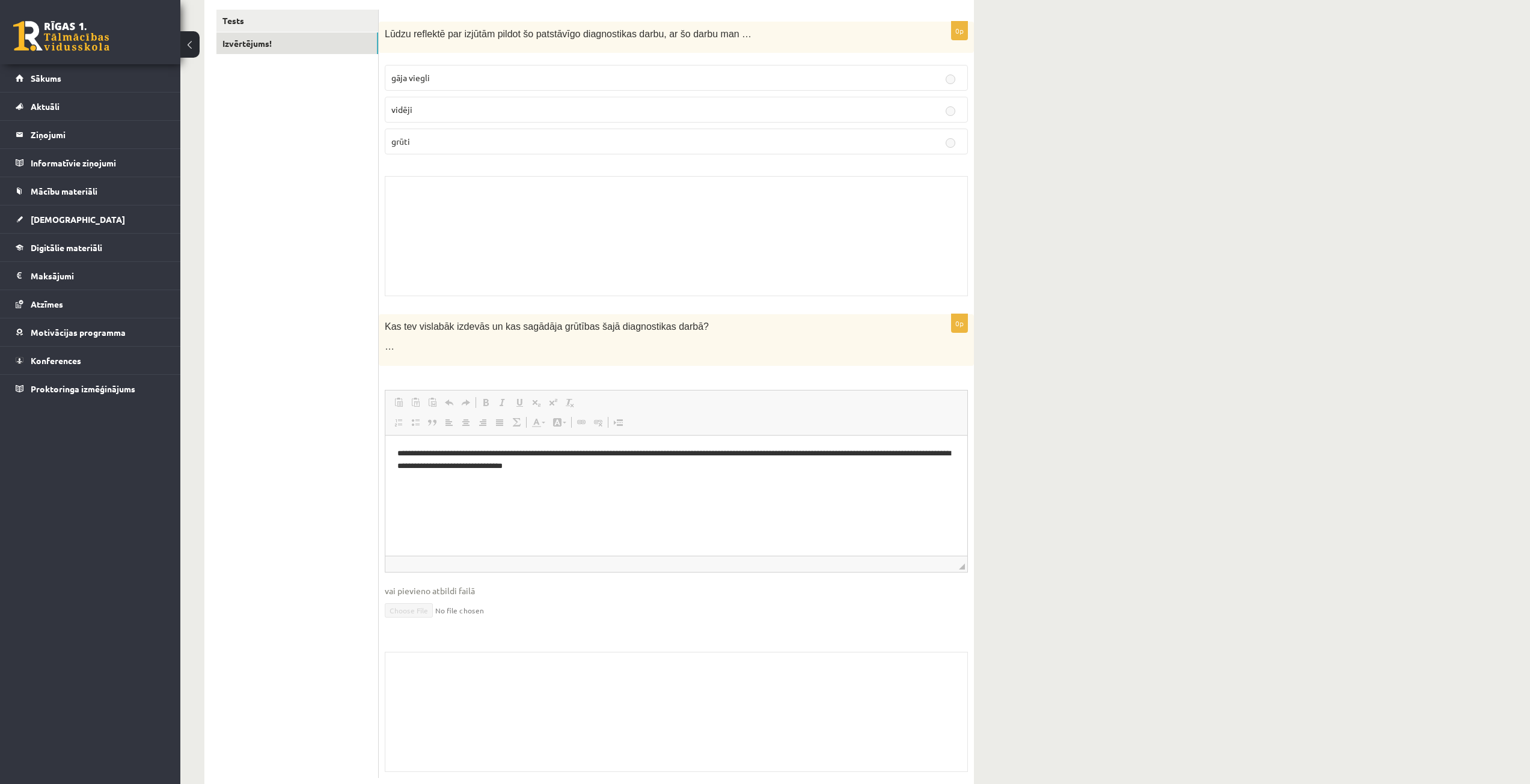
scroll to position [211, 0]
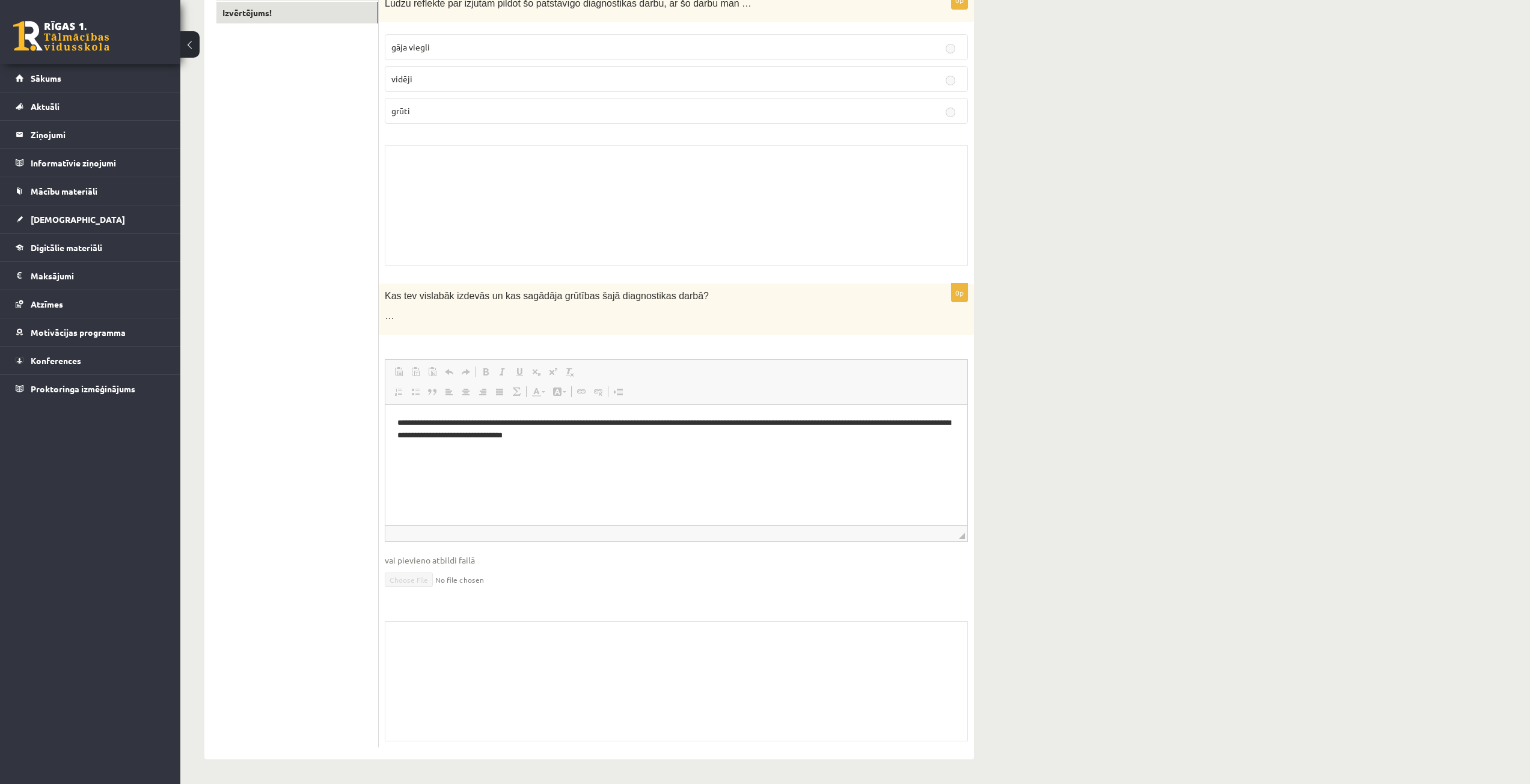
click at [1134, 185] on div "10.a2 klases diagnostikas darbs matemātikā (par 9. klasi) , [PERSON_NAME] (9.a …" at bounding box center [855, 309] width 1349 height 949
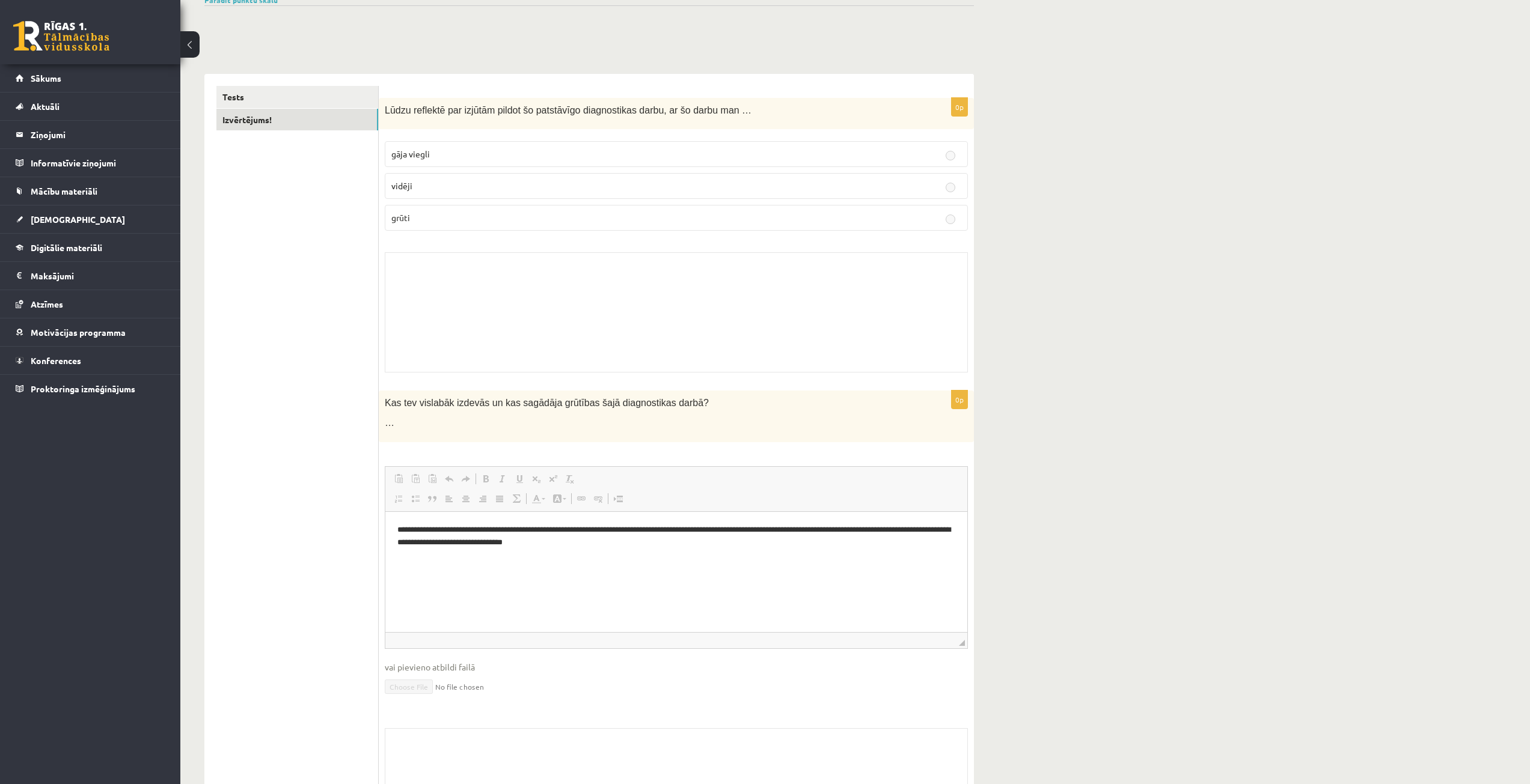
scroll to position [0, 0]
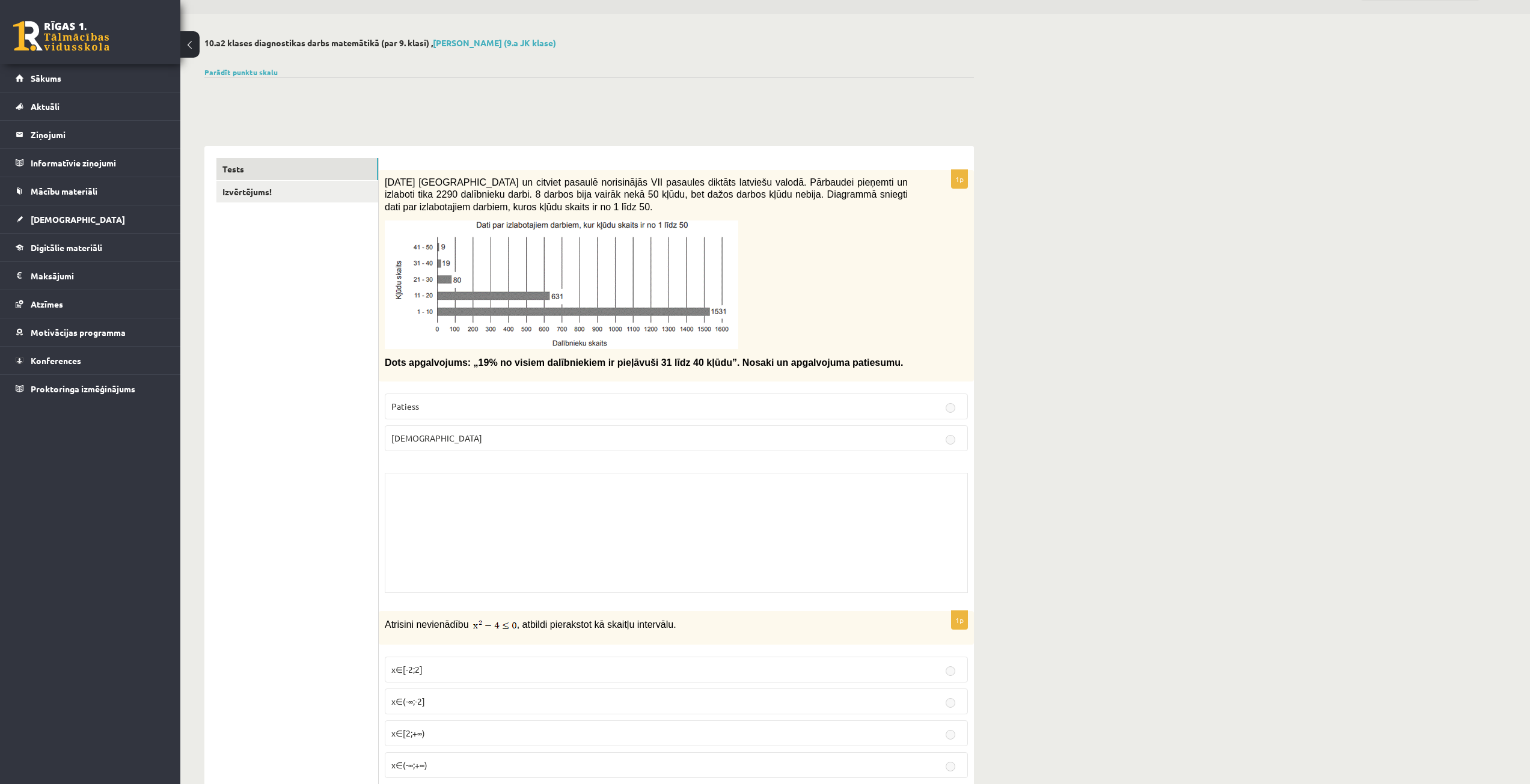
scroll to position [60, 0]
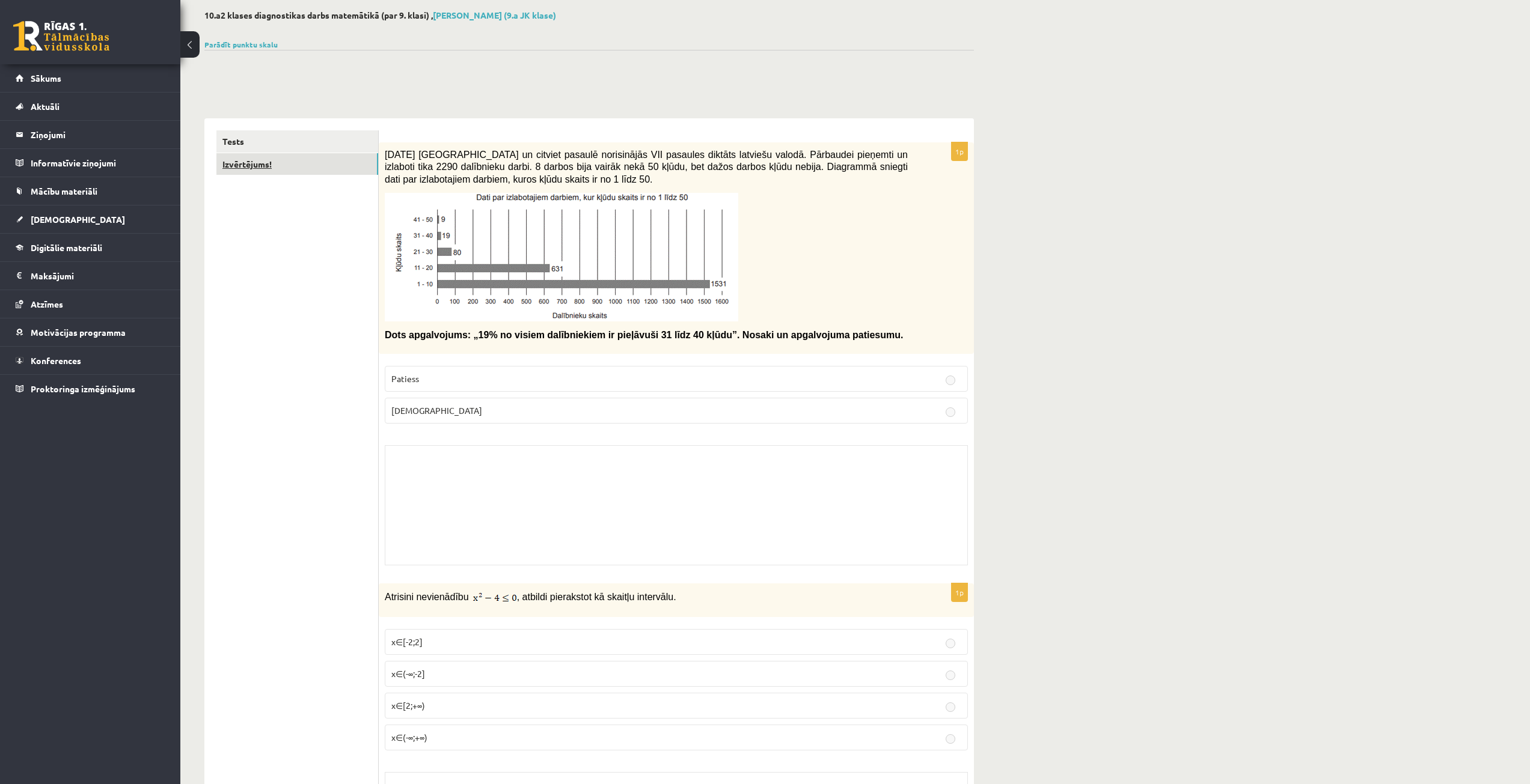
click at [284, 160] on link "Izvērtējums!" at bounding box center [297, 164] width 161 height 22
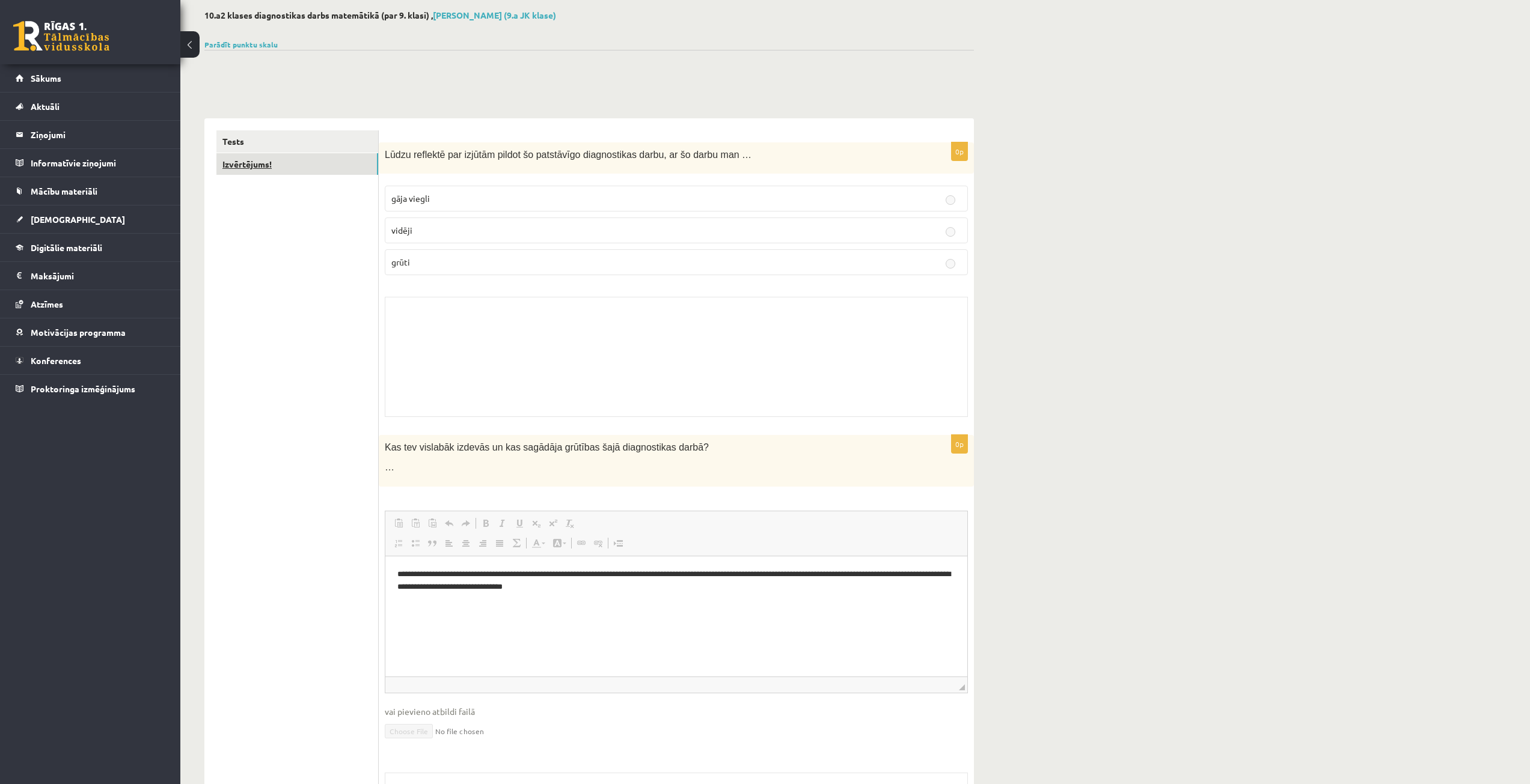
scroll to position [0, 0]
click at [1071, 283] on div "10.a2 klases diagnostikas darbs matemātikā (par 9. klasi) , Alekss Kozlovskis (…" at bounding box center [855, 461] width 1349 height 949
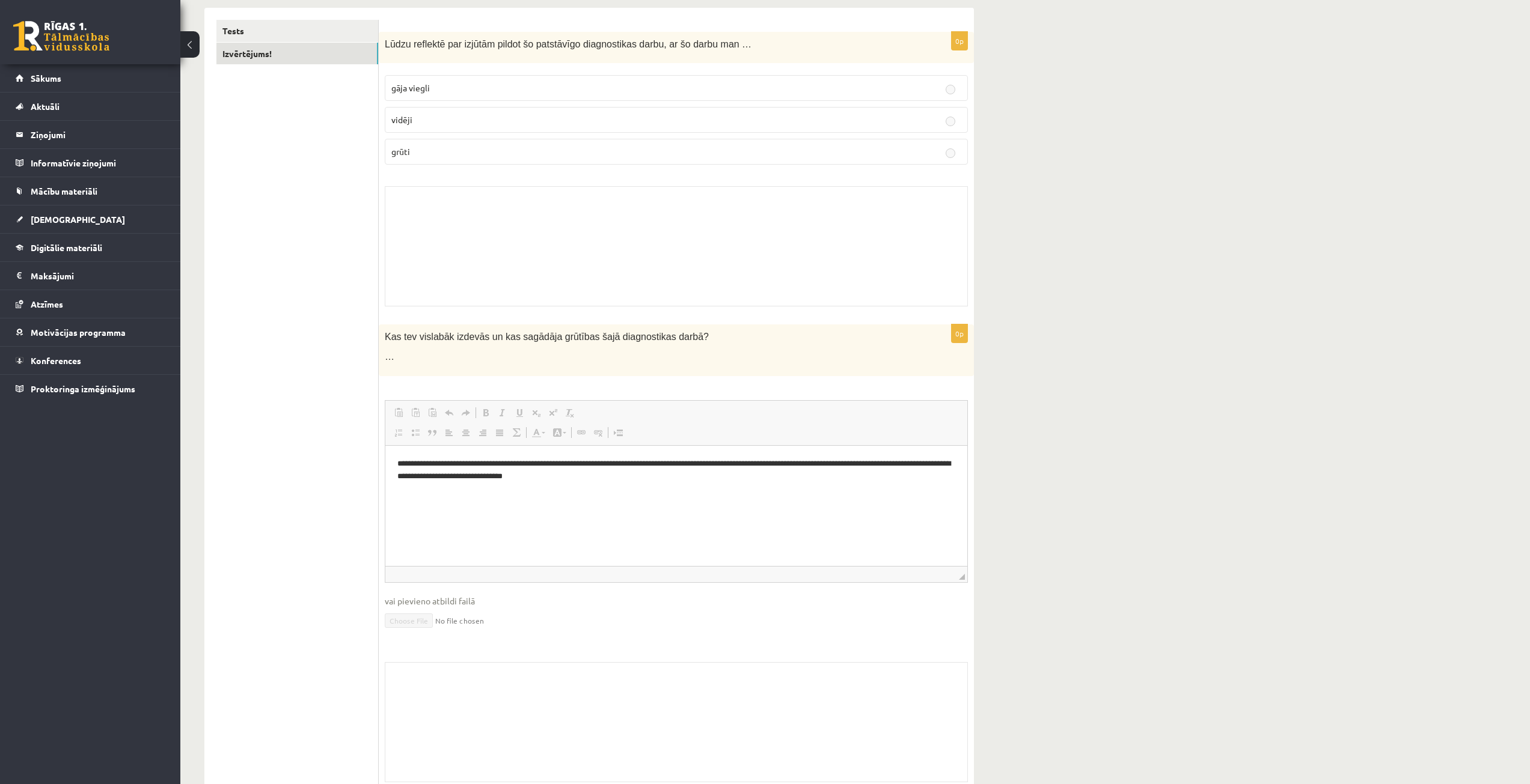
scroll to position [180, 0]
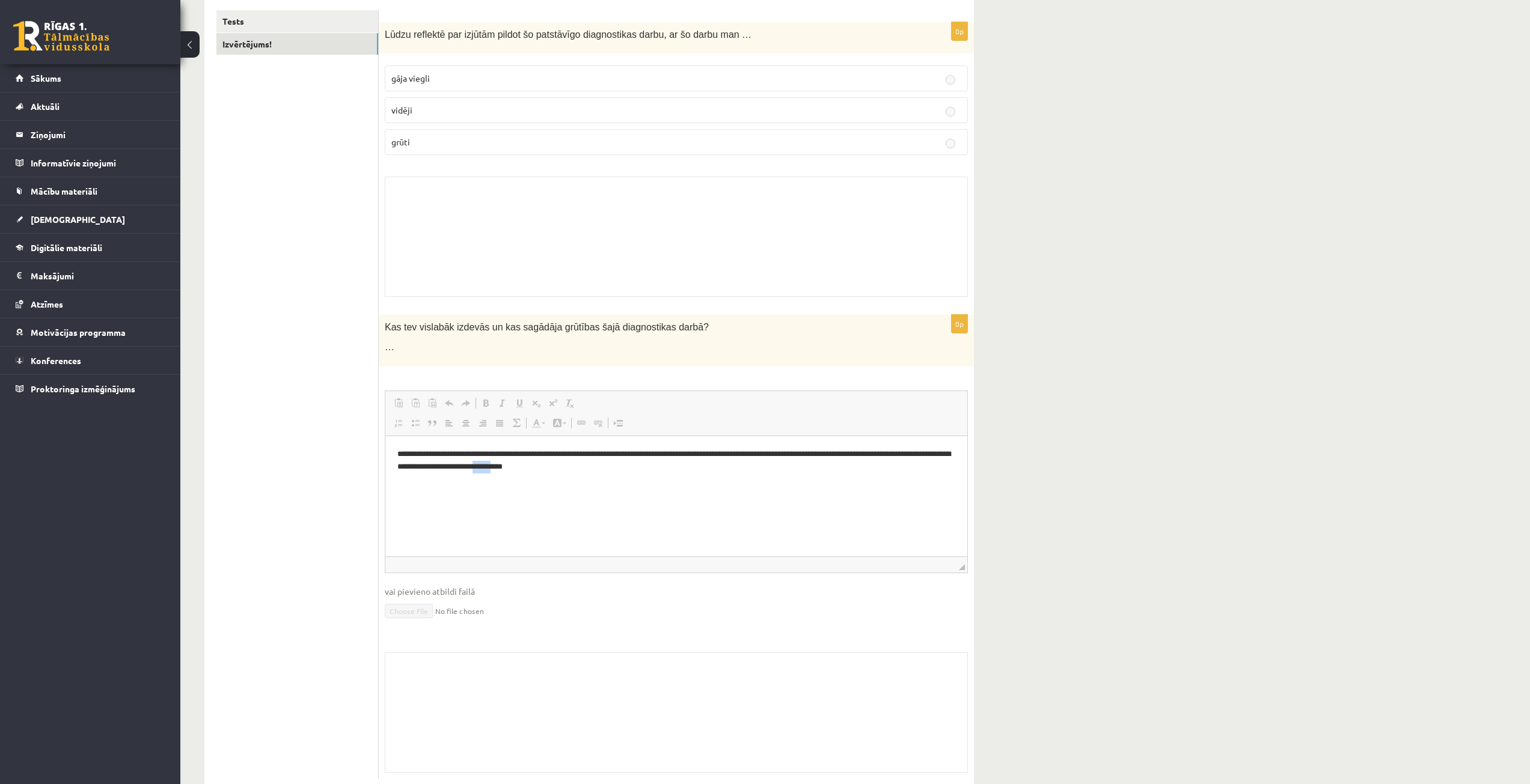
drag, startPoint x: 695, startPoint y: 466, endPoint x: 669, endPoint y: 469, distance: 26.2
click at [669, 469] on font "**********" at bounding box center [674, 459] width 553 height 20
click at [742, 485] on html "**********" at bounding box center [676, 460] width 582 height 49
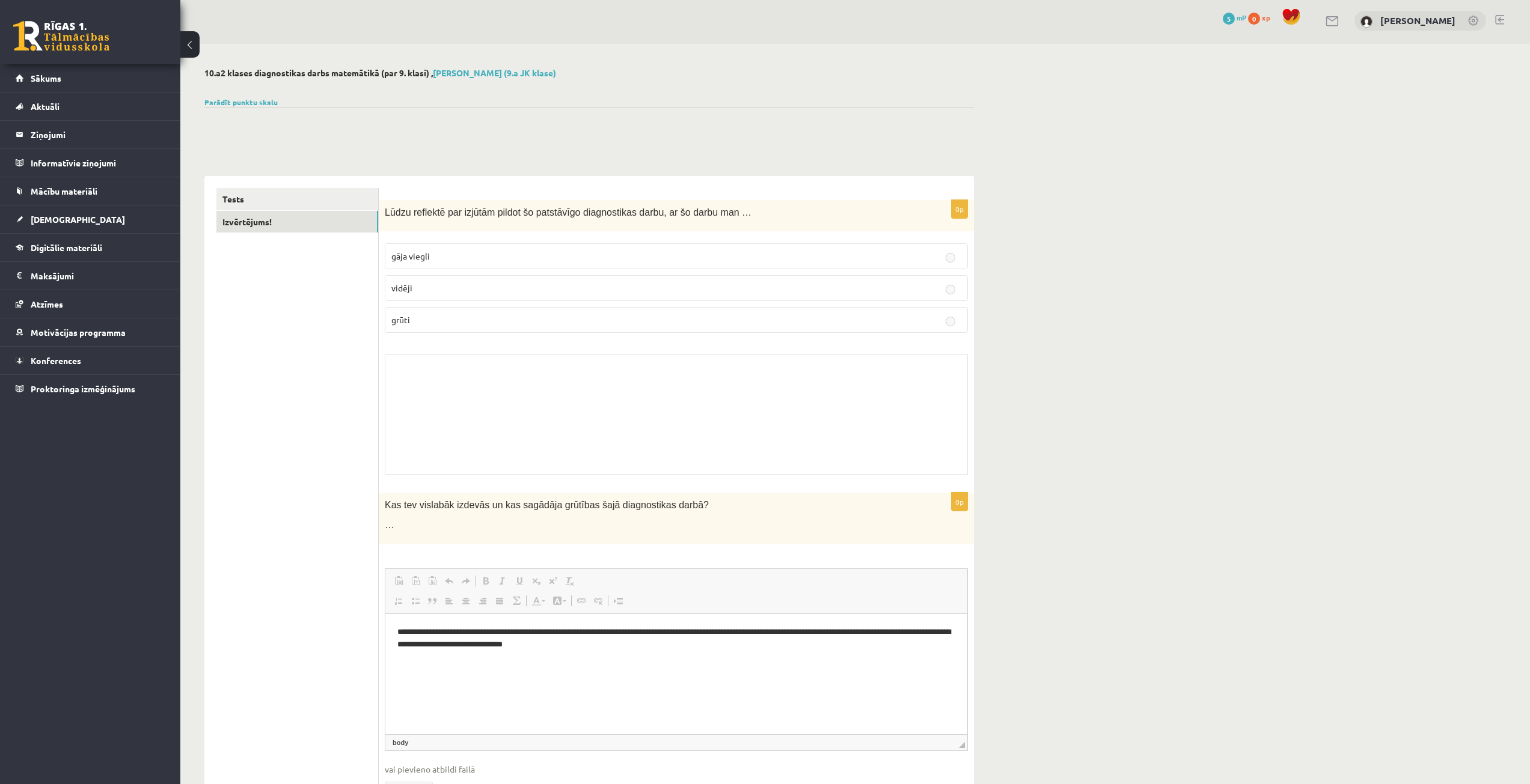
scroll to position [0, 0]
click at [298, 227] on link "Izvērtējums!" at bounding box center [297, 224] width 161 height 22
click at [301, 223] on link "Izvērtējums!" at bounding box center [297, 224] width 161 height 22
click at [267, 197] on link "Tests" at bounding box center [297, 201] width 161 height 22
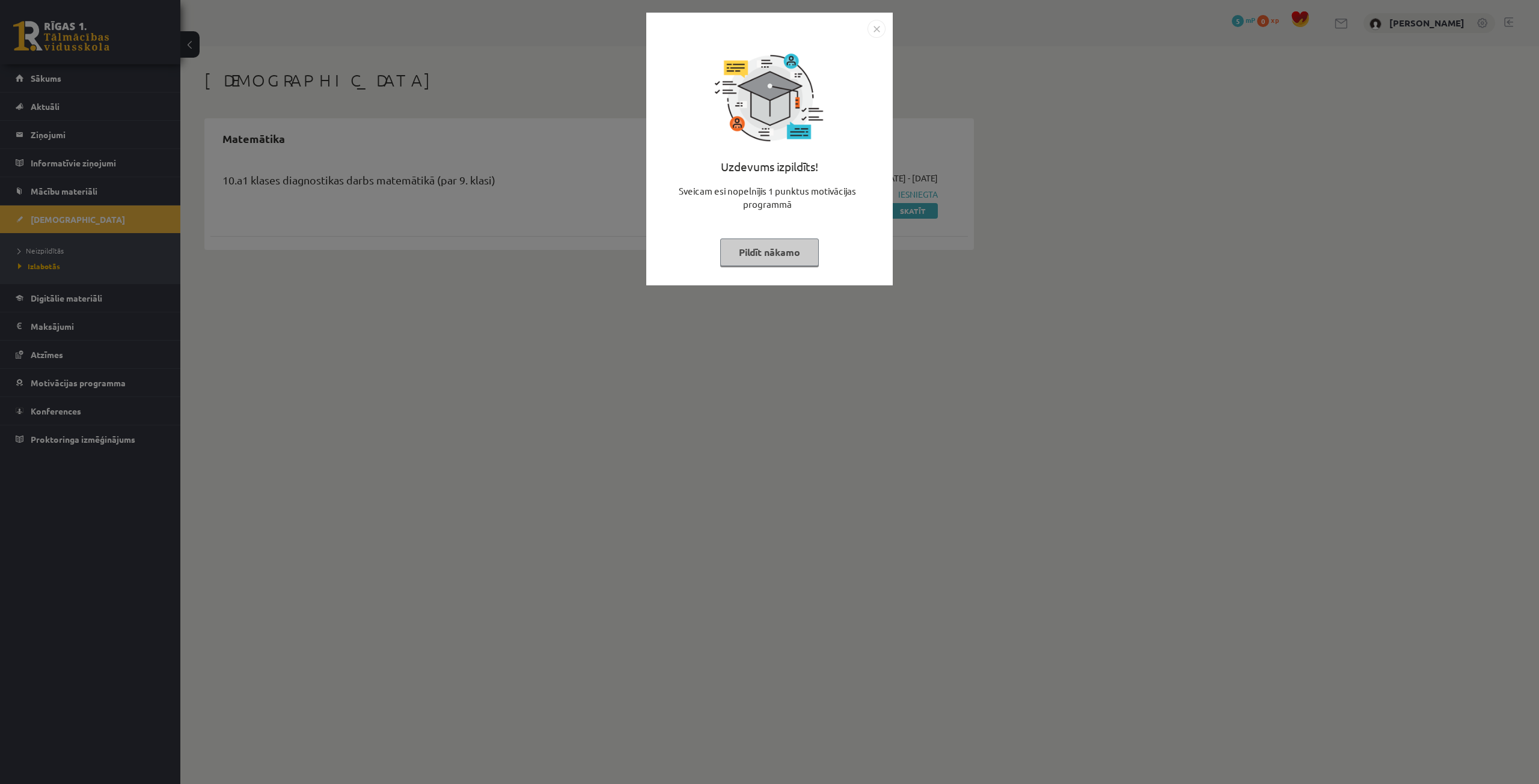
click at [765, 257] on button "Pildīt nākamo" at bounding box center [770, 252] width 99 height 28
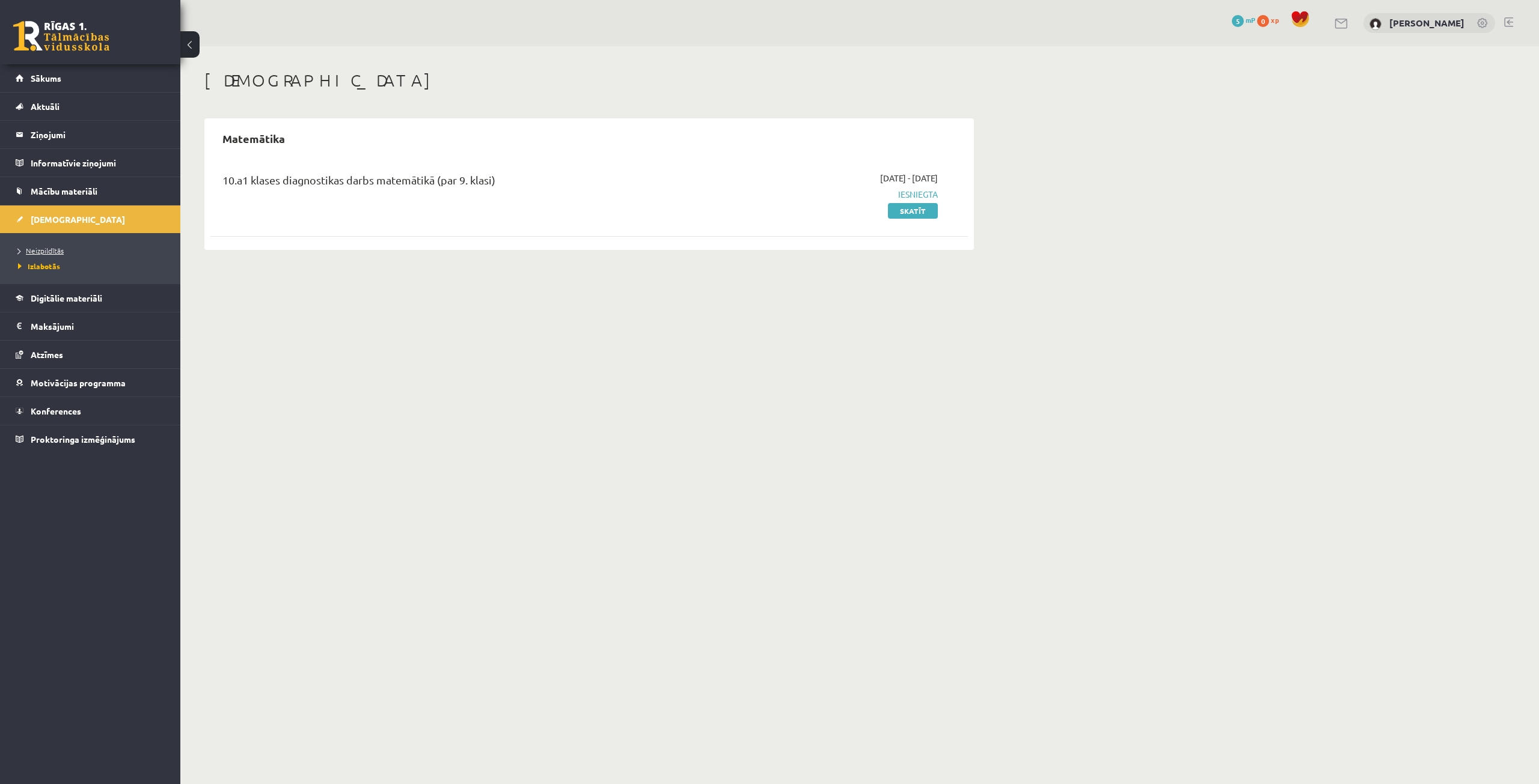
click at [56, 246] on span "Neizpildītās" at bounding box center [41, 251] width 46 height 10
